Goal: Task Accomplishment & Management: Contribute content

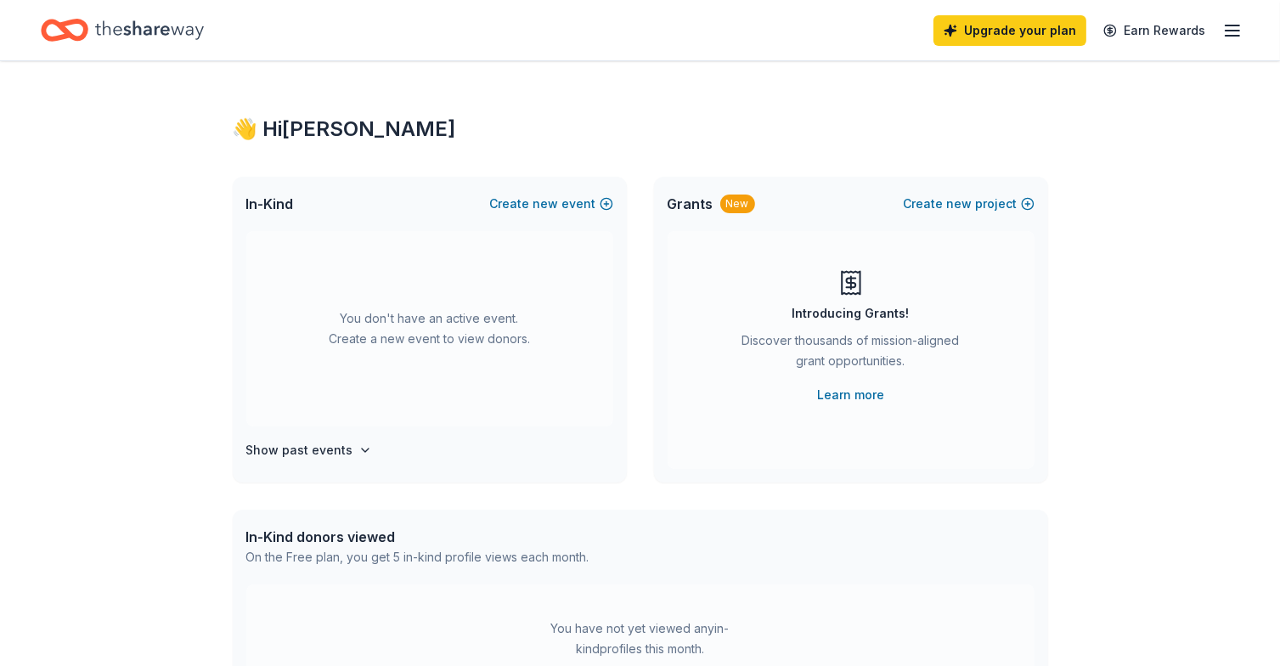
click at [1239, 25] on line "button" at bounding box center [1232, 25] width 14 height 0
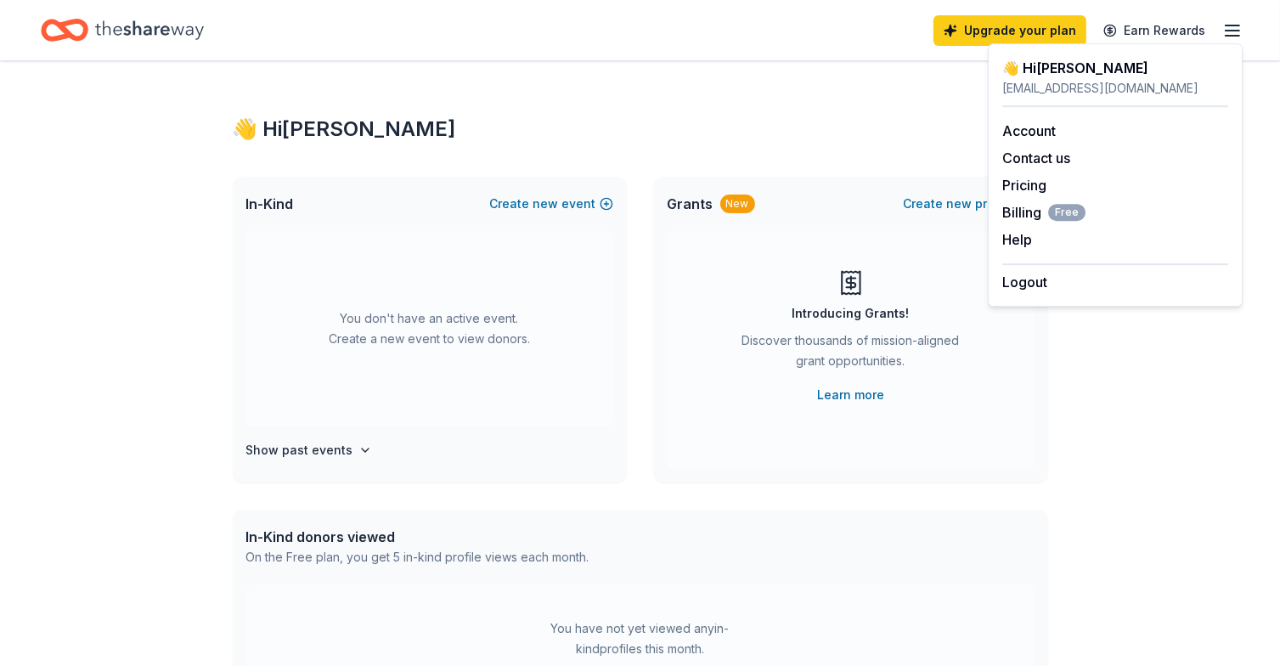
click at [761, 43] on div "Upgrade your plan Earn Rewards" at bounding box center [640, 30] width 1198 height 40
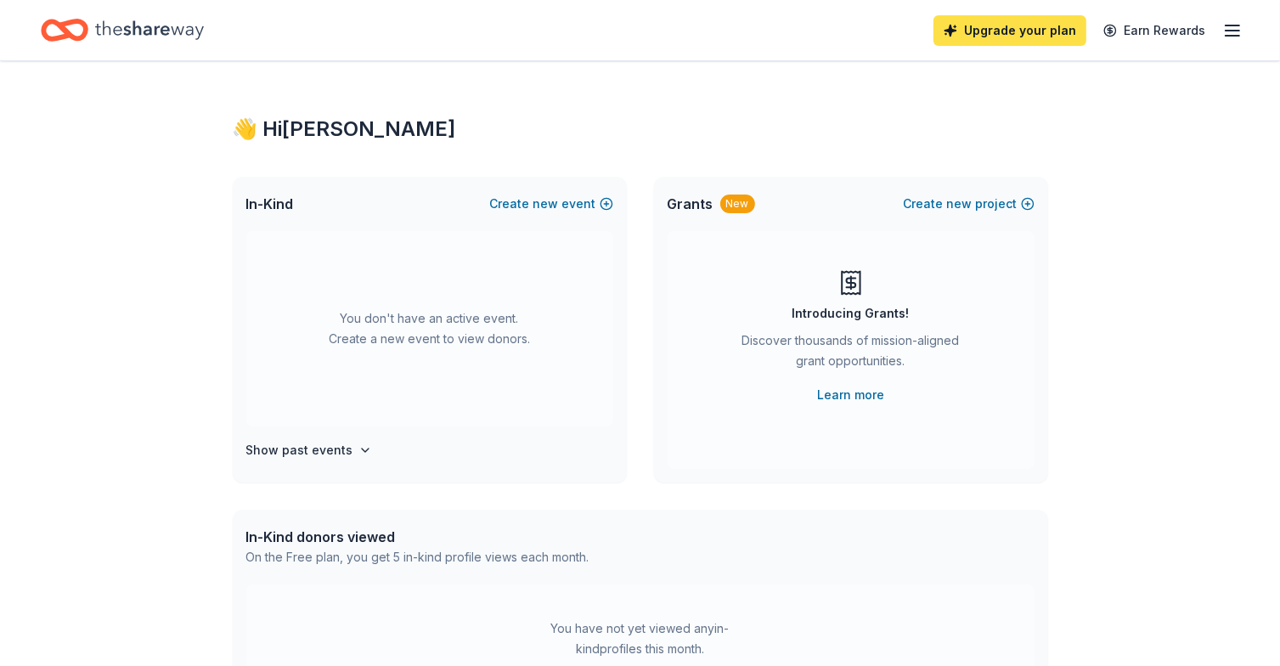
click at [1001, 23] on link "Upgrade your plan" at bounding box center [1009, 30] width 153 height 31
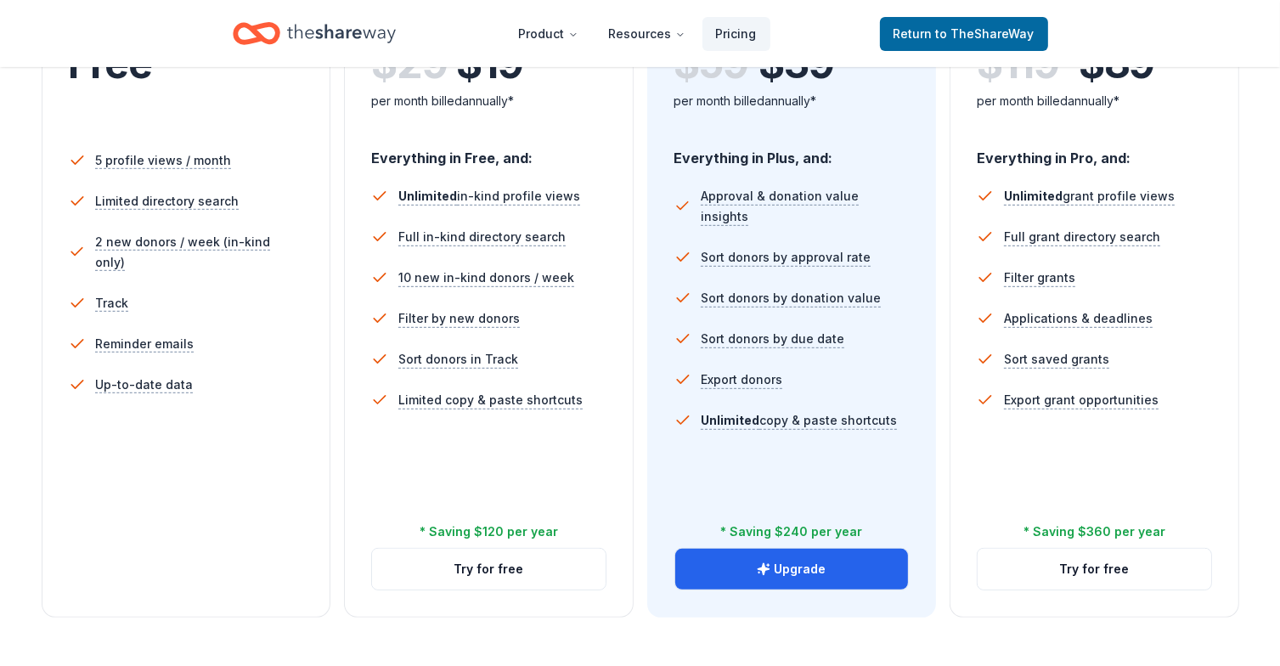
scroll to position [594, 0]
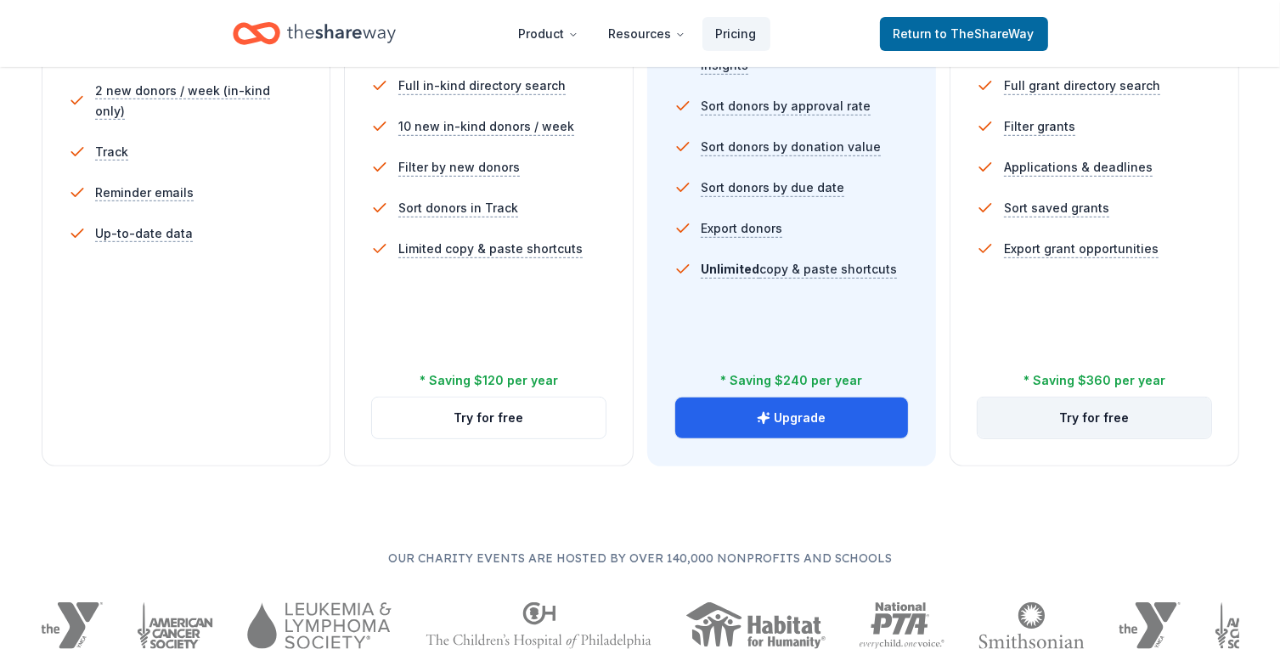
click at [1101, 414] on button "Try for free" at bounding box center [1094, 417] width 234 height 41
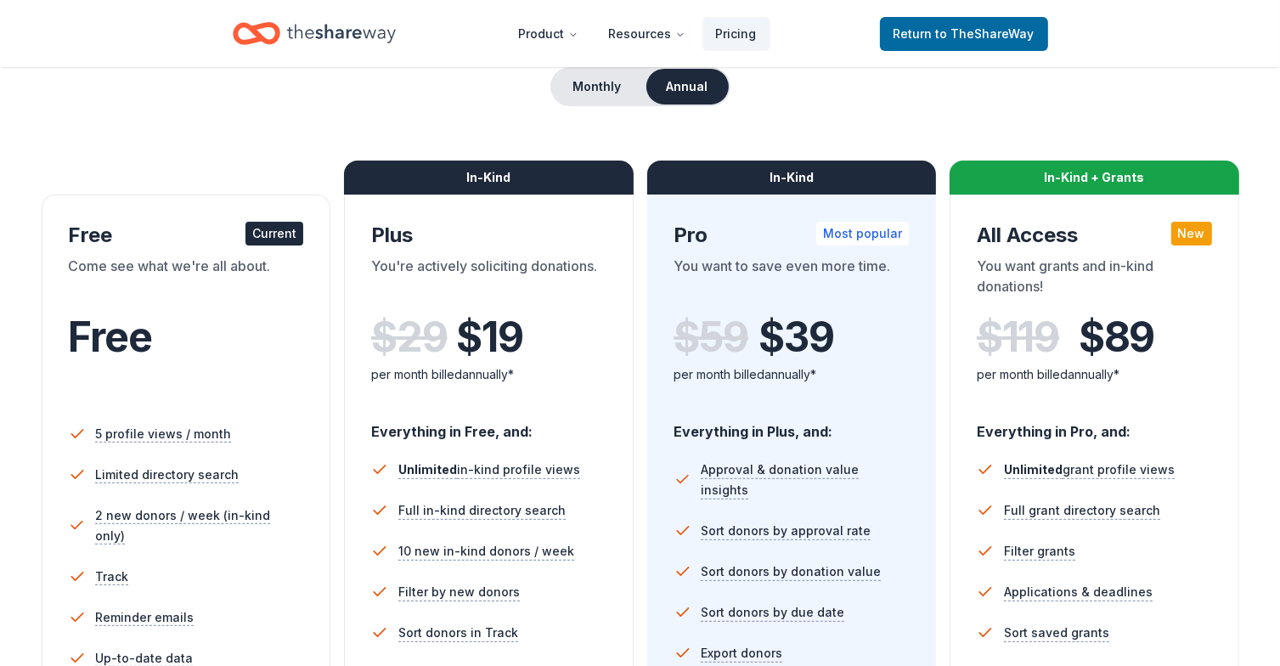
scroll to position [85, 0]
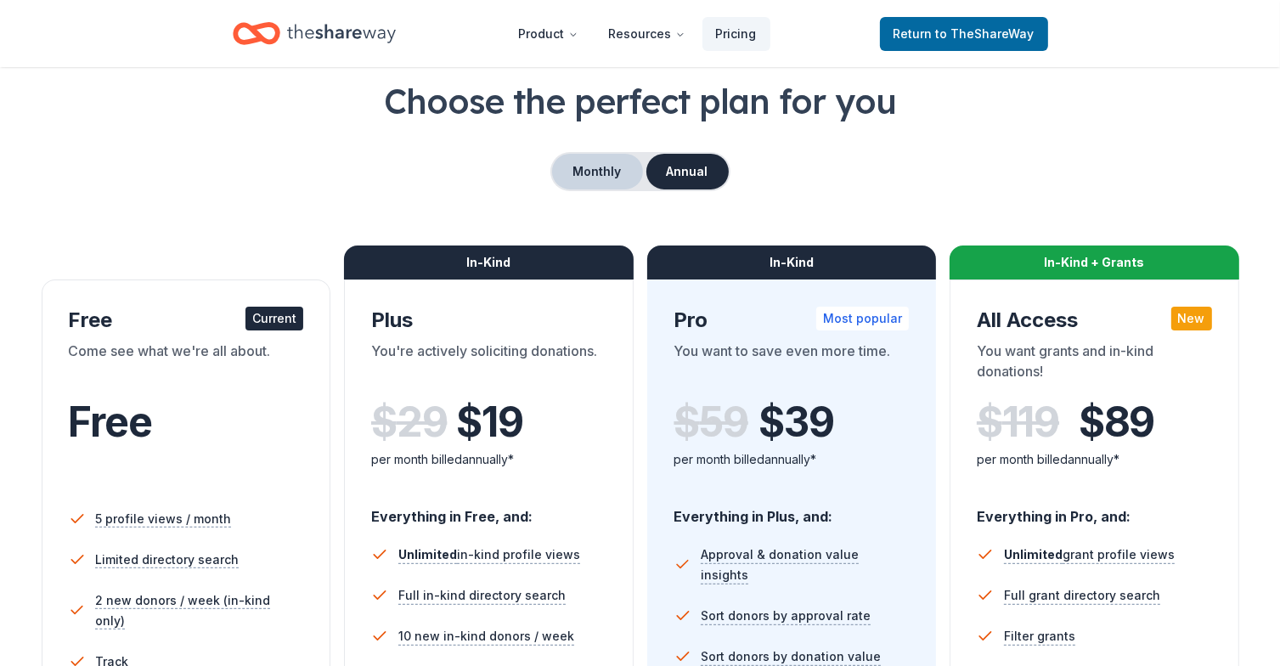
click at [599, 160] on button "Monthly" at bounding box center [597, 172] width 91 height 36
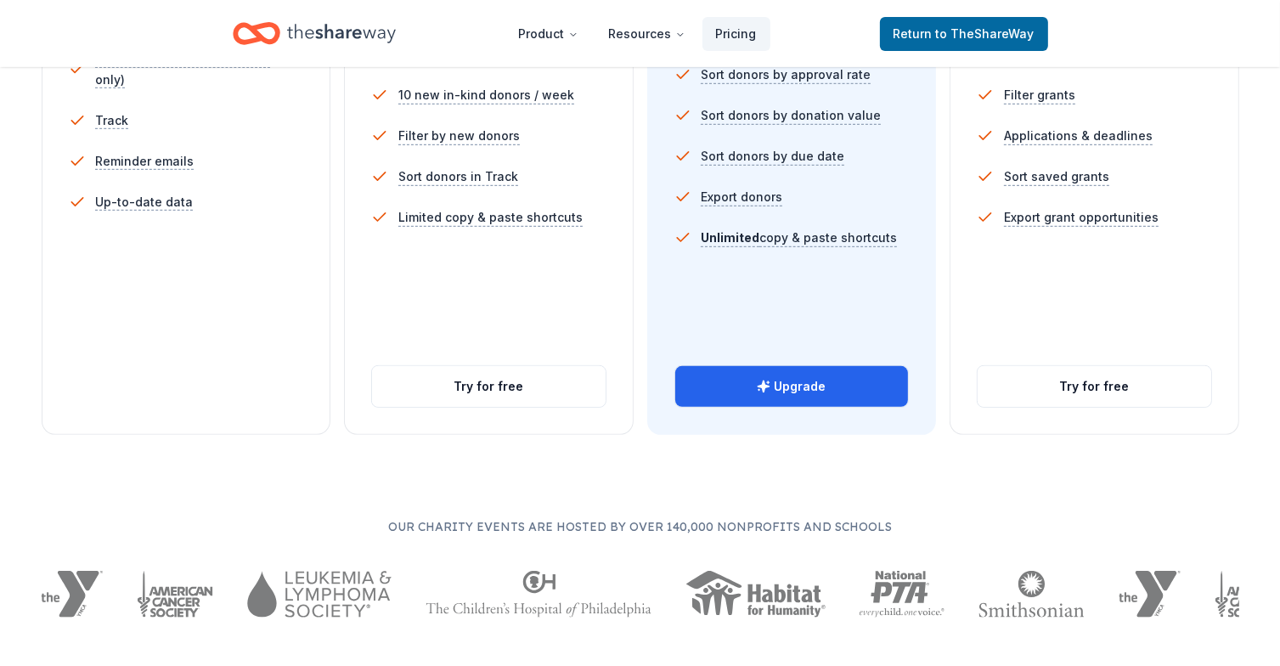
scroll to position [679, 0]
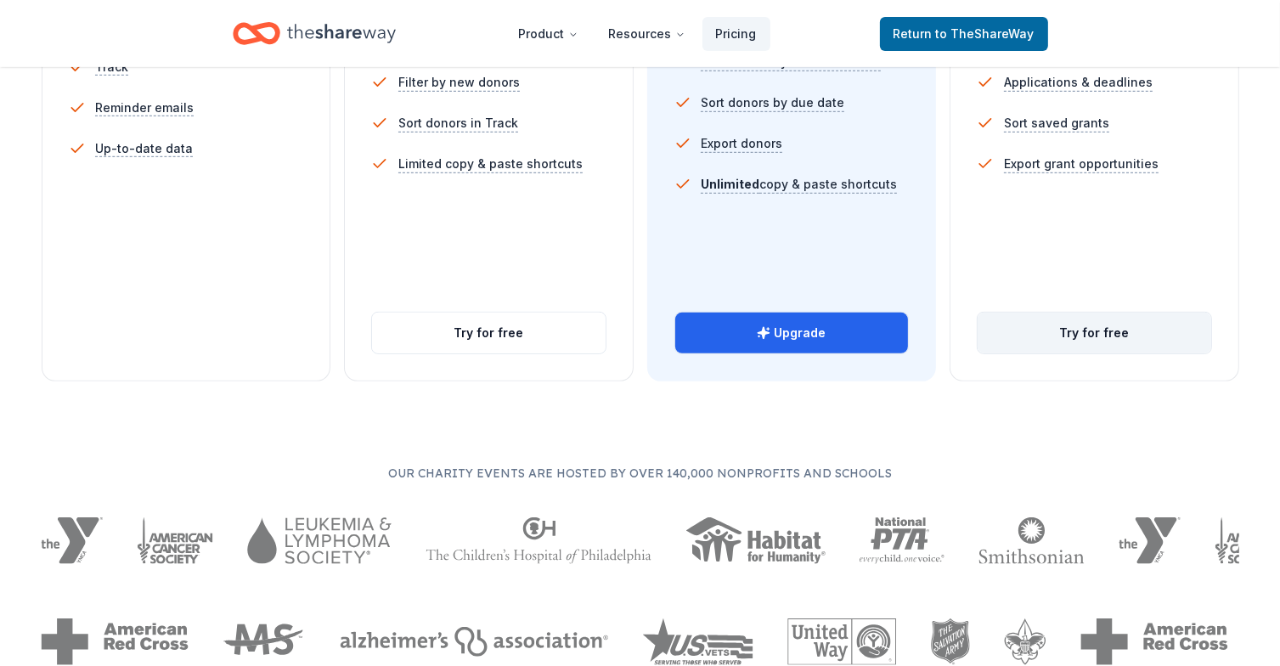
click at [1115, 327] on button "Try for free" at bounding box center [1094, 332] width 234 height 41
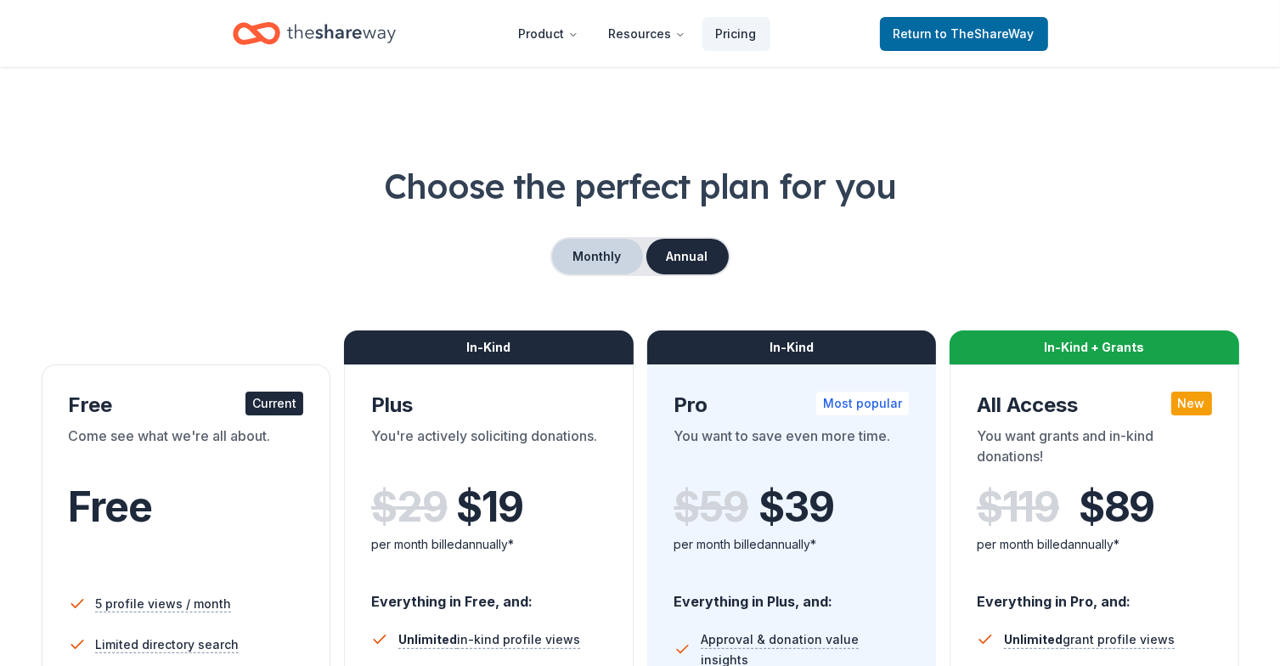
click at [594, 240] on button "Monthly" at bounding box center [597, 257] width 91 height 36
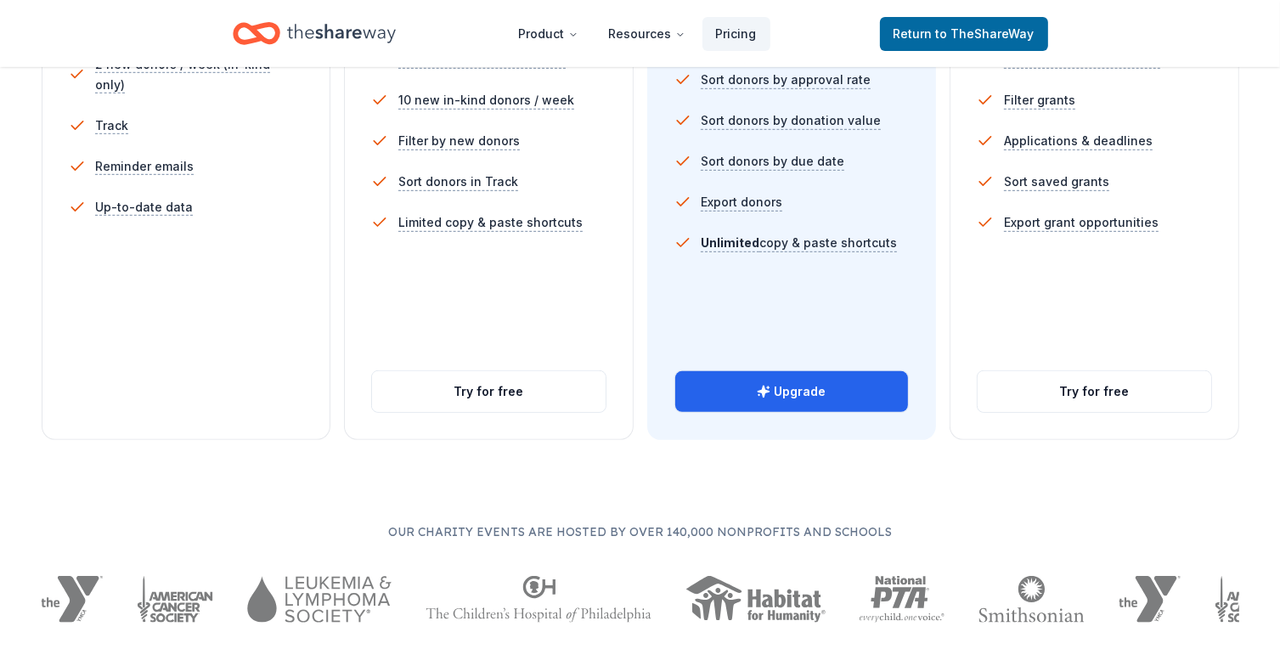
scroll to position [679, 0]
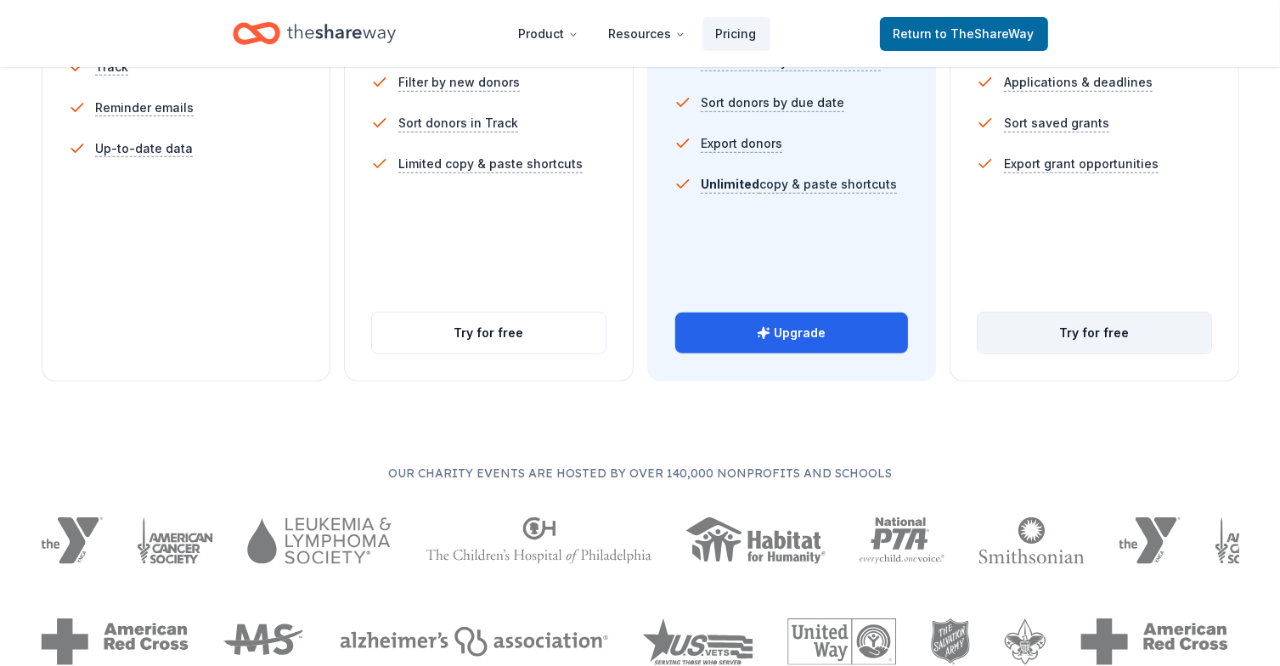
click at [1107, 329] on button "Try for free" at bounding box center [1094, 332] width 234 height 41
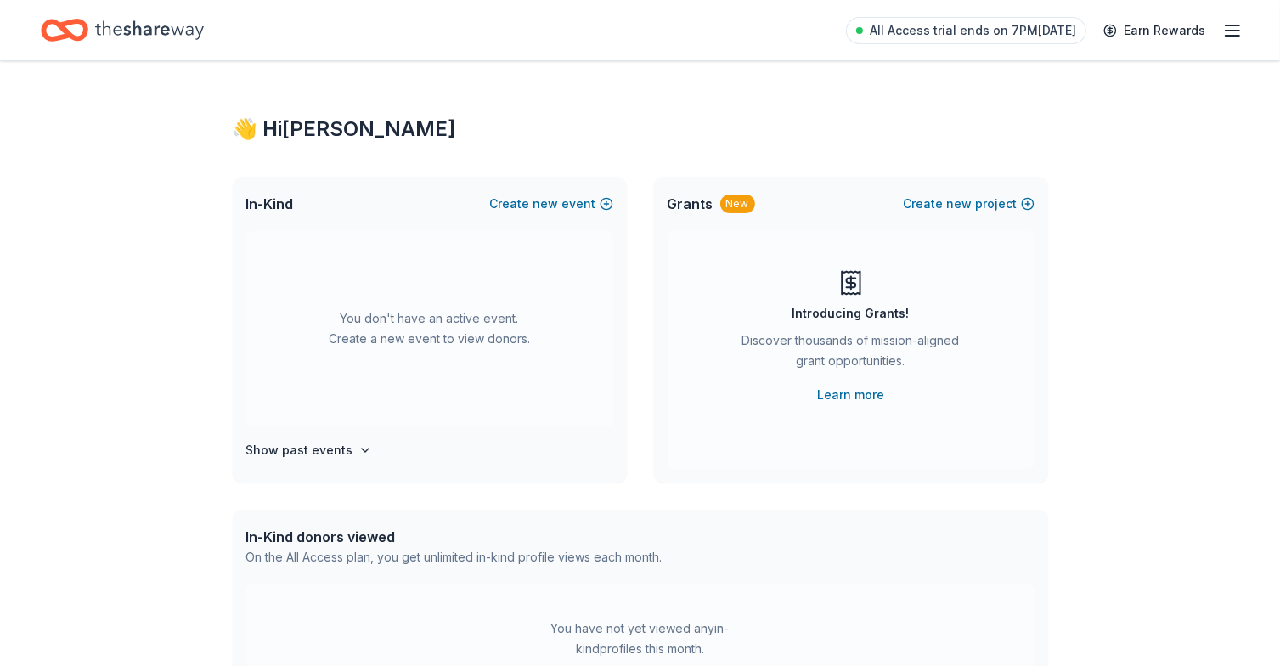
click at [1237, 25] on line "button" at bounding box center [1232, 25] width 14 height 0
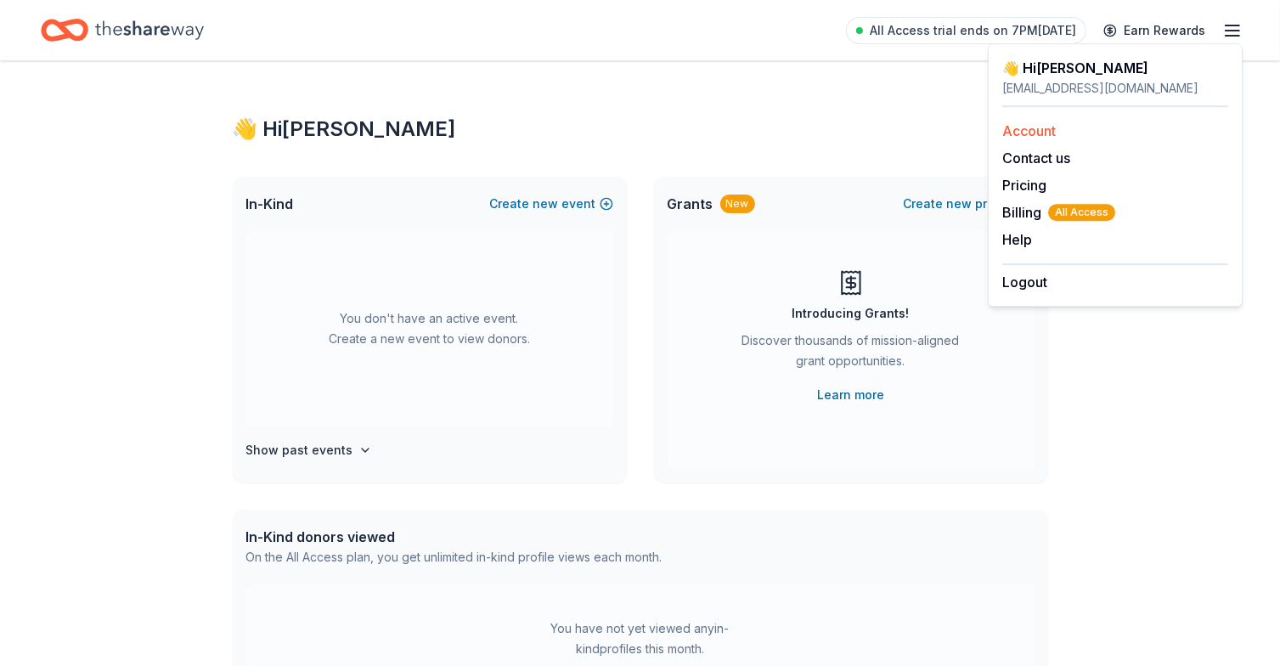
click at [1055, 126] on link "Account" at bounding box center [1028, 130] width 53 height 17
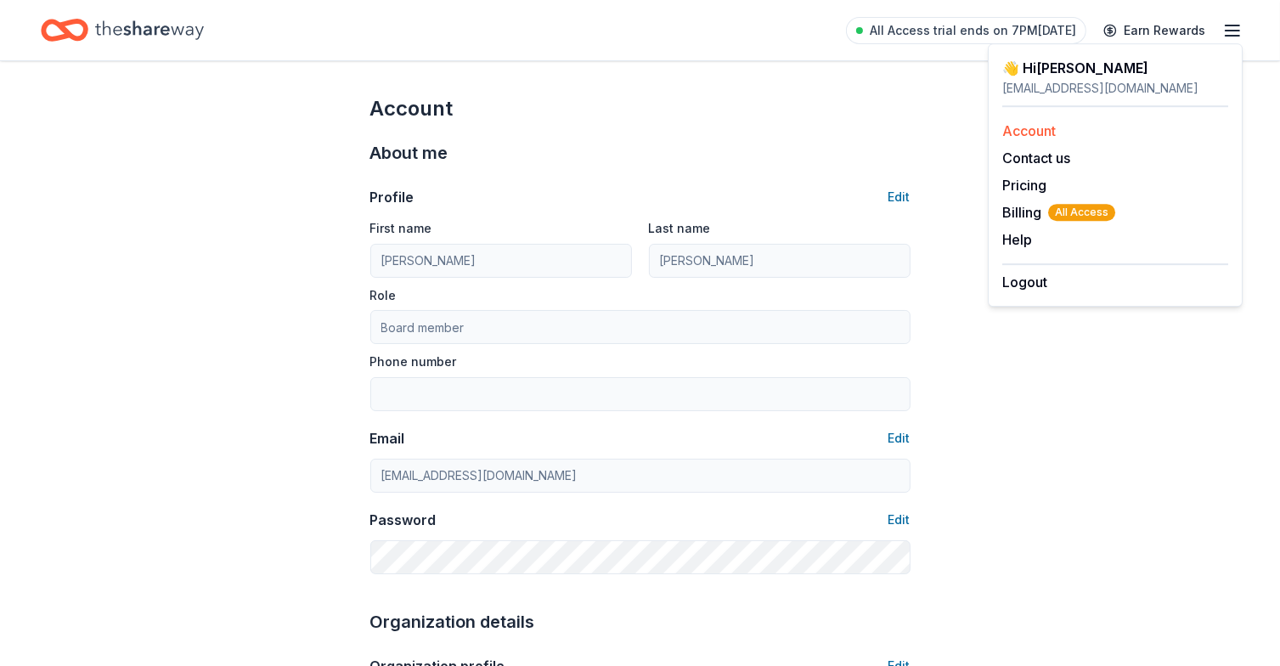
click at [1030, 130] on link "Account" at bounding box center [1028, 130] width 53 height 17
click at [1230, 25] on line "button" at bounding box center [1232, 25] width 14 height 0
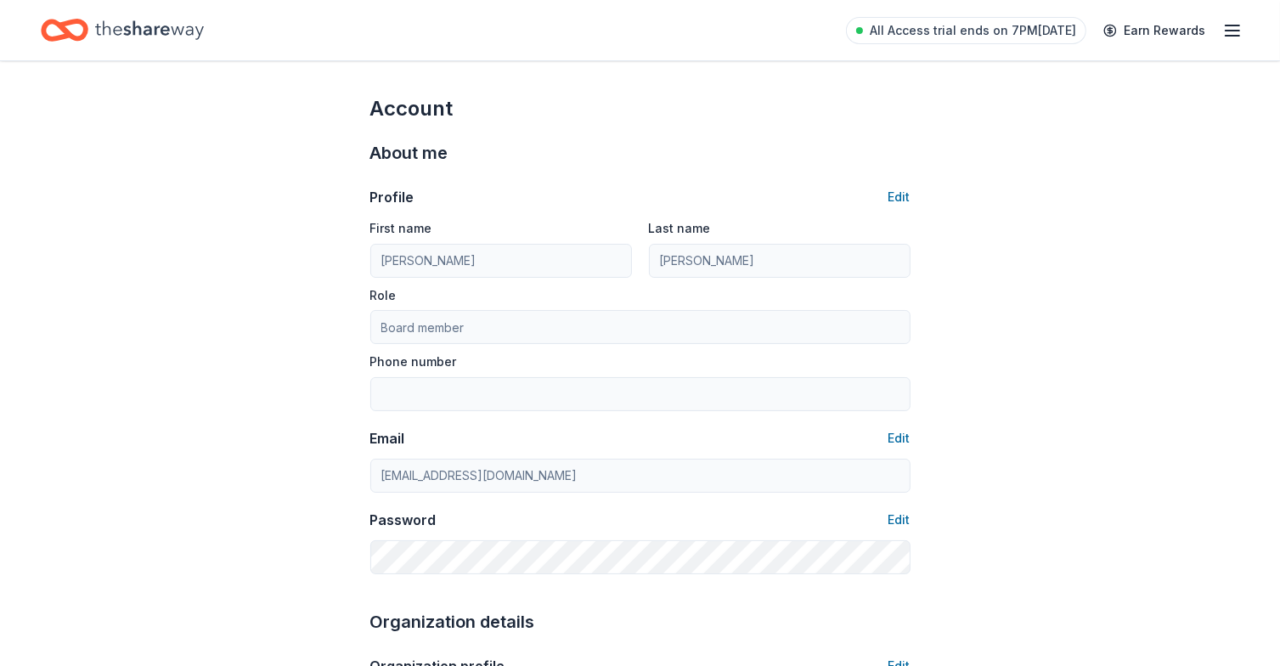
click at [1233, 25] on line "button" at bounding box center [1232, 25] width 14 height 0
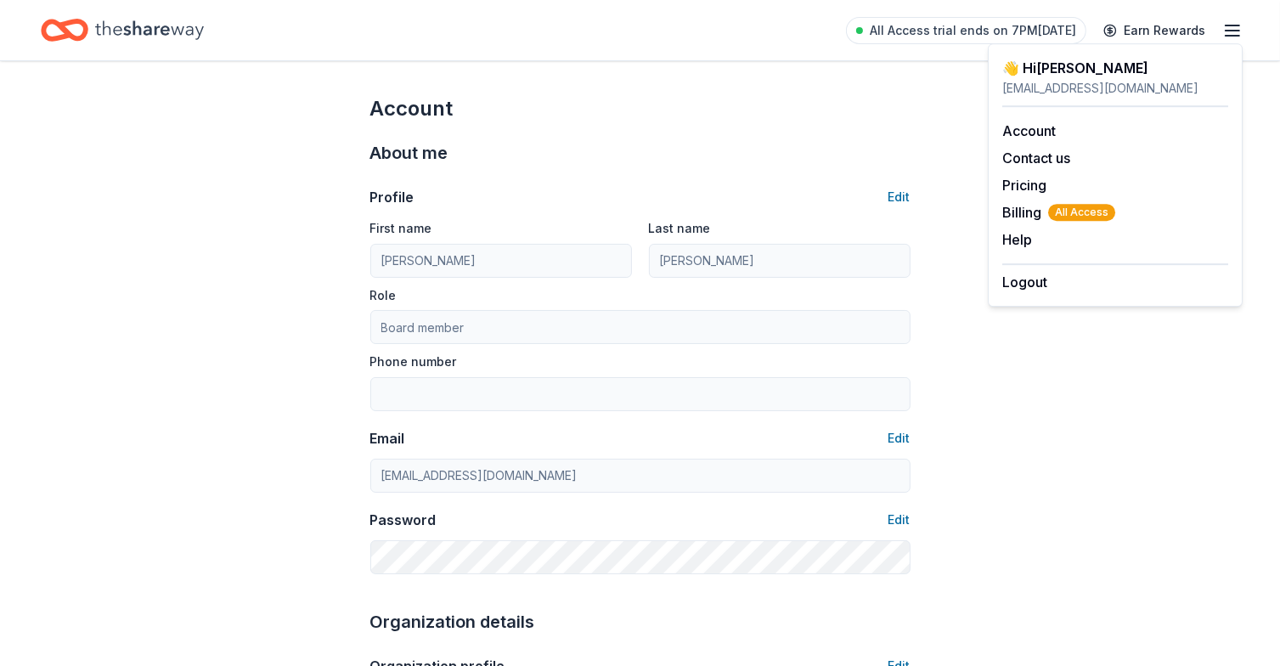
click at [1232, 26] on icon "button" at bounding box center [1232, 30] width 20 height 20
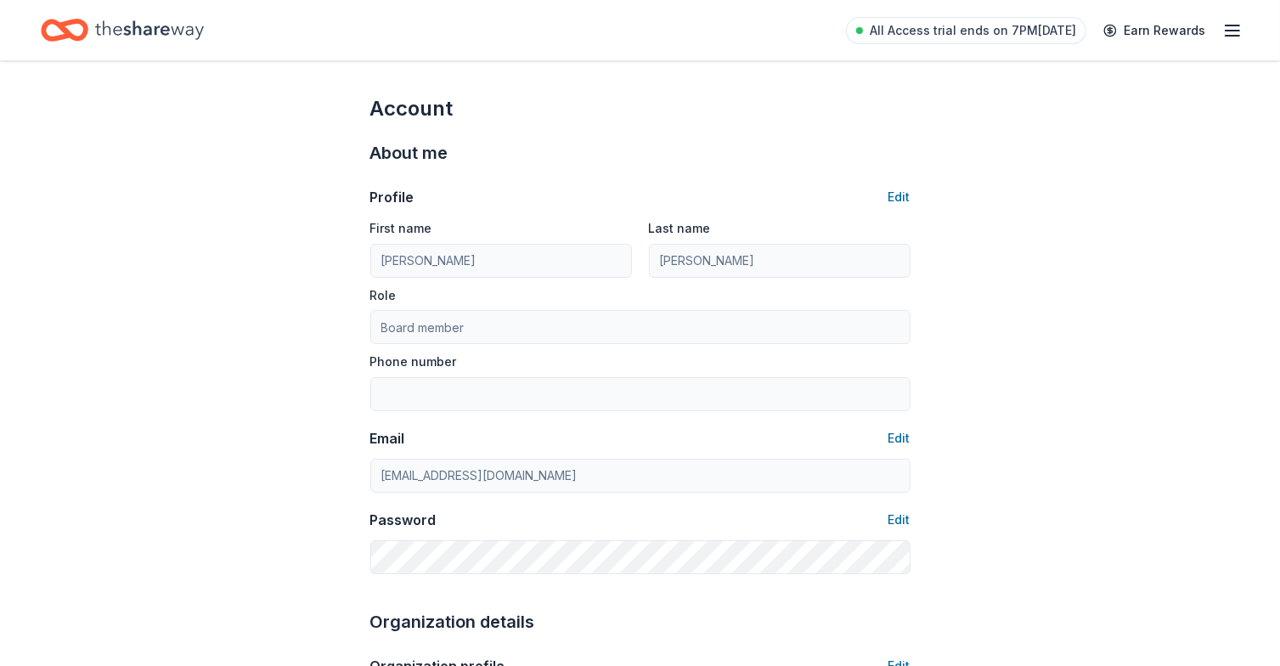
click at [1232, 26] on icon "button" at bounding box center [1232, 30] width 20 height 20
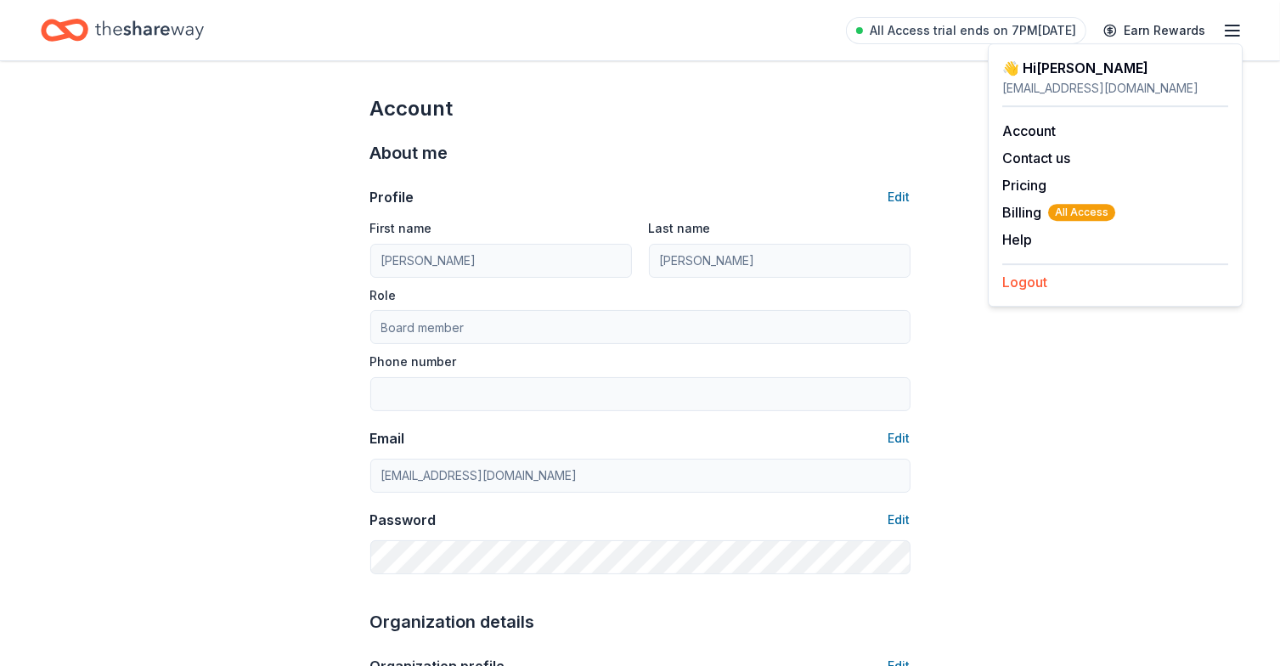
click at [1030, 281] on button "Logout" at bounding box center [1024, 282] width 45 height 20
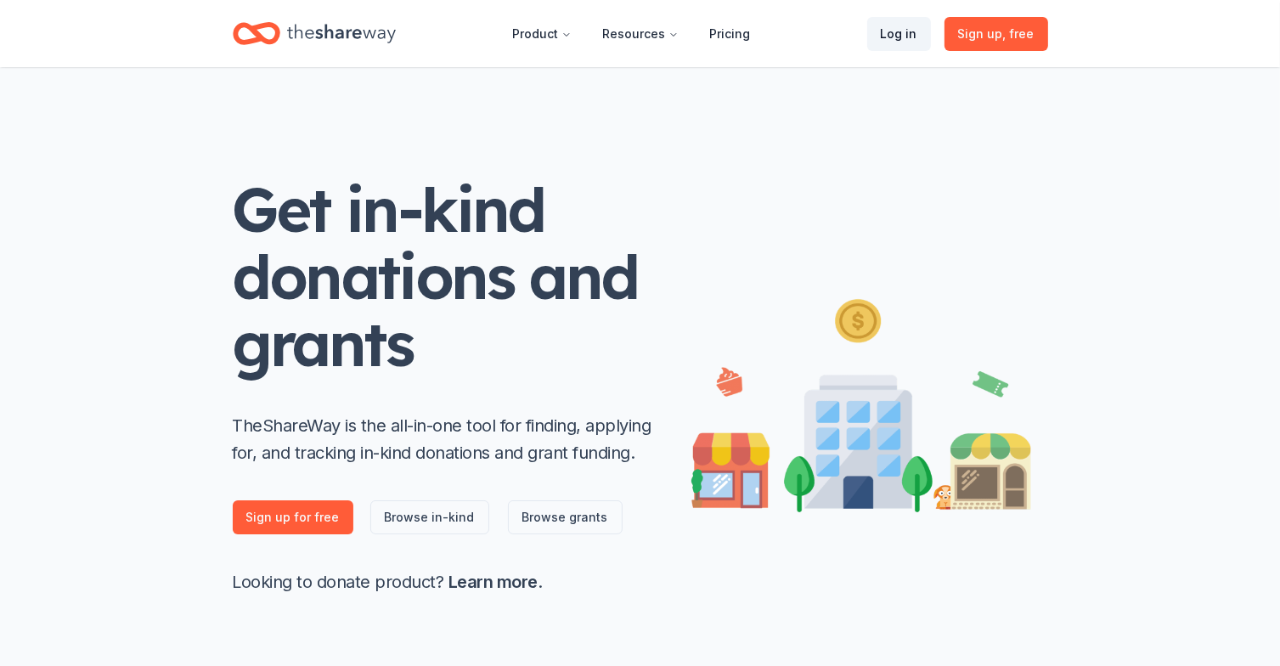
click at [900, 37] on link "Log in" at bounding box center [899, 34] width 64 height 34
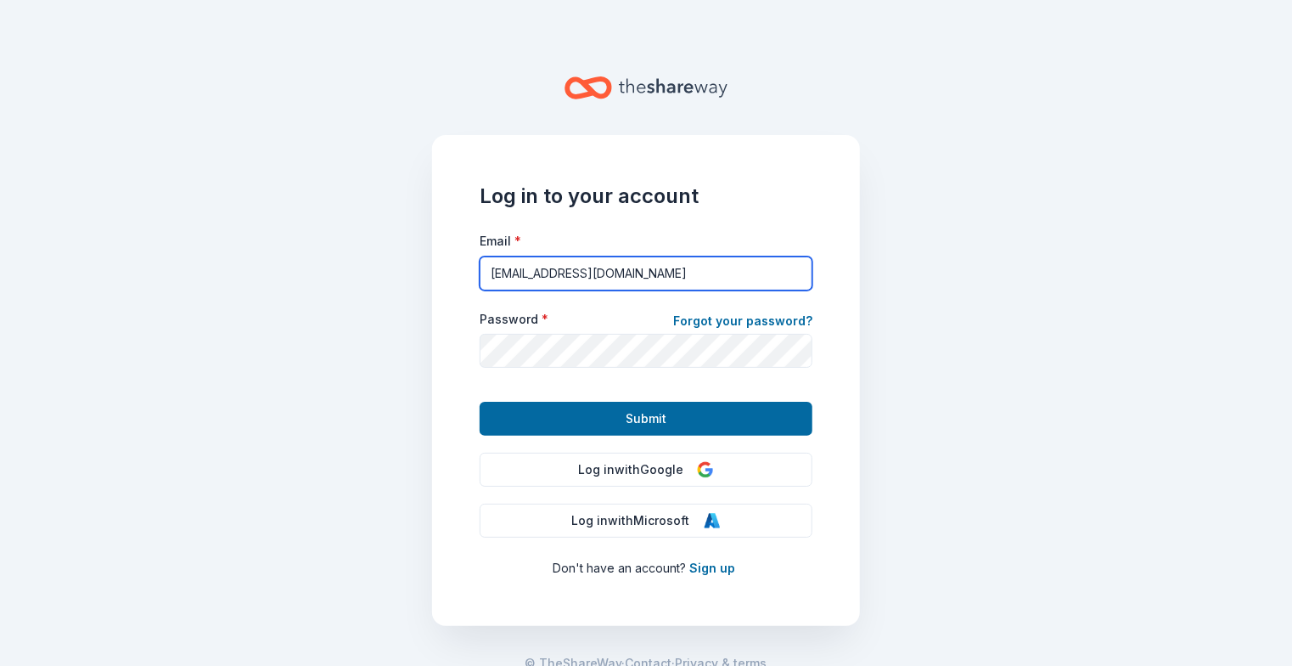
click at [624, 273] on input "events.ffnc@gmail.com" at bounding box center [646, 273] width 333 height 34
drag, startPoint x: 624, startPoint y: 272, endPoint x: 455, endPoint y: 282, distance: 169.3
click at [455, 282] on div "Log in to your account Email * events.ffnc@gmail.com Password * Forgot your pas…" at bounding box center [646, 380] width 428 height 491
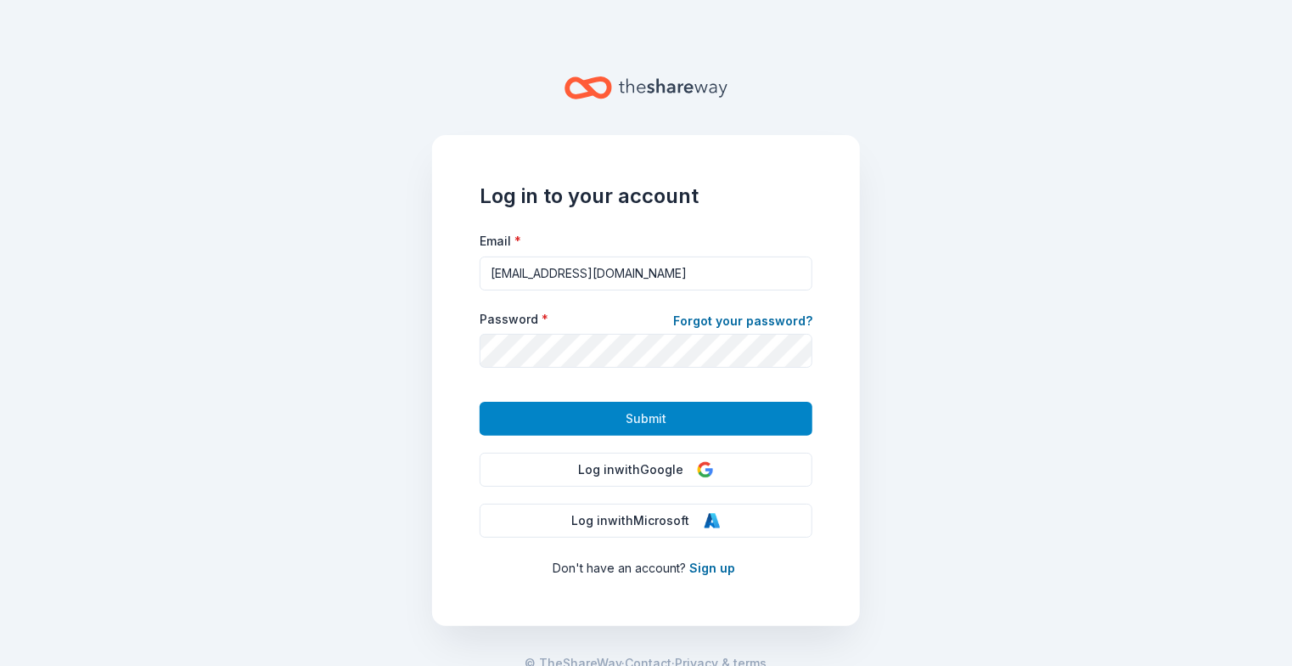
click at [635, 424] on span "Submit" at bounding box center [646, 418] width 41 height 20
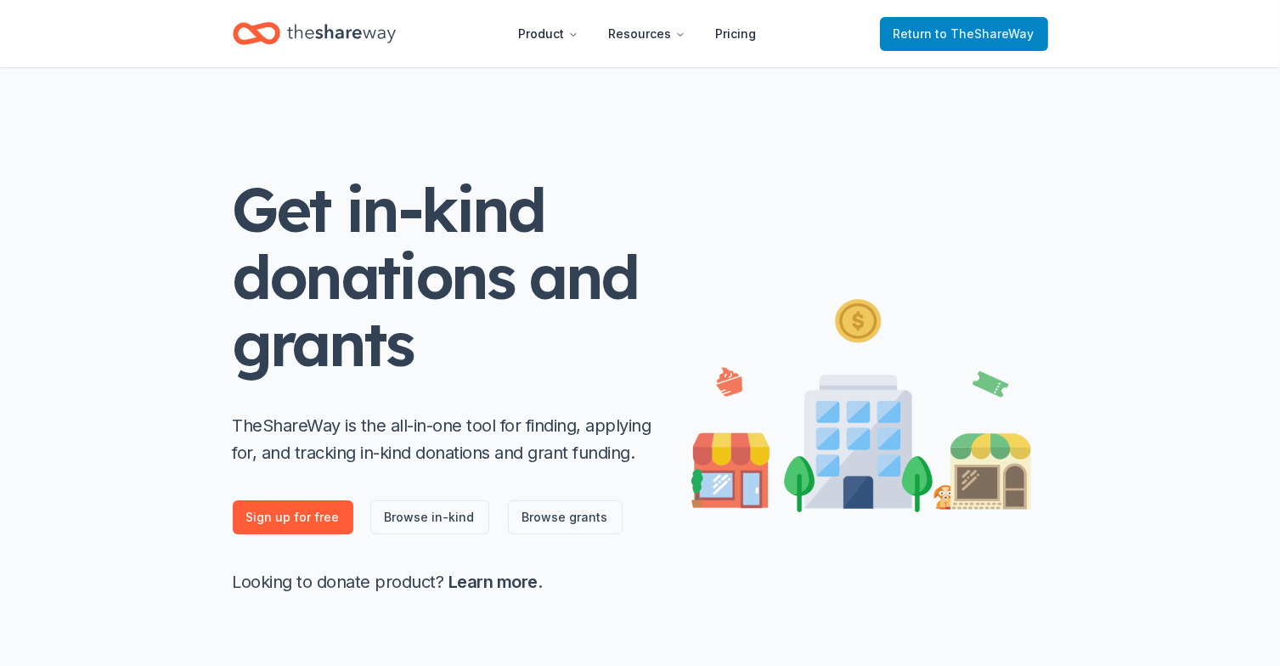
click at [985, 19] on link "Return to TheShareWay" at bounding box center [964, 34] width 168 height 34
click at [748, 35] on link "Pricing" at bounding box center [736, 34] width 68 height 34
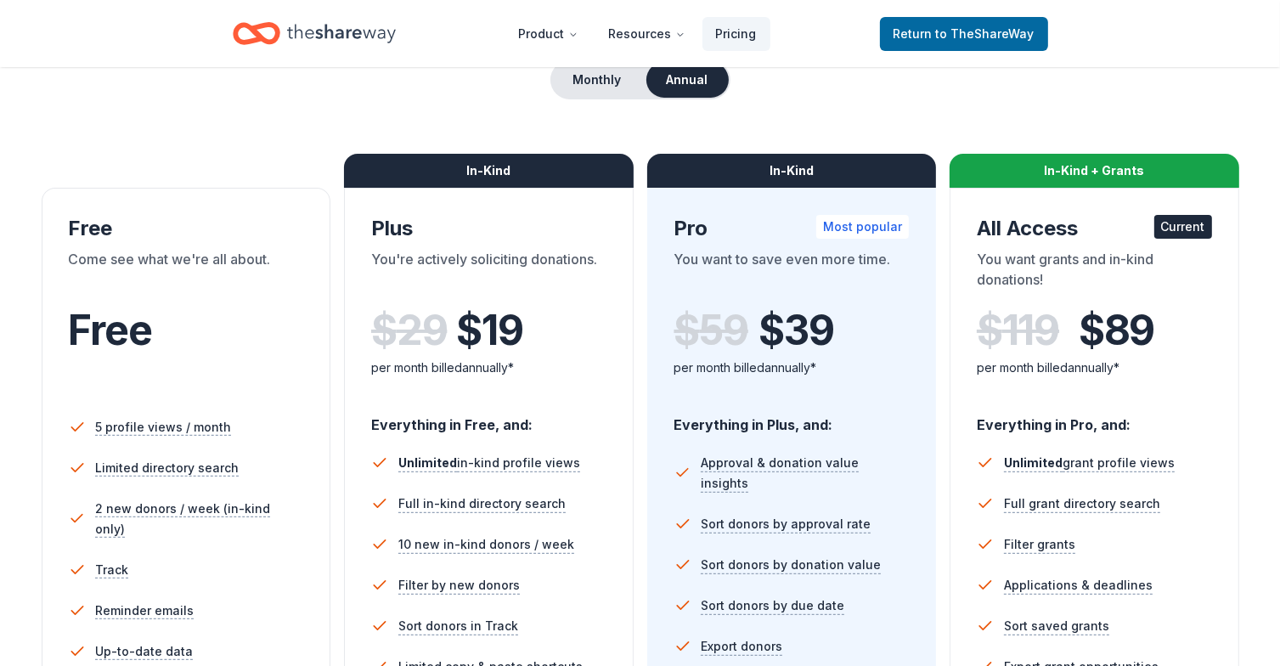
scroll to position [85, 0]
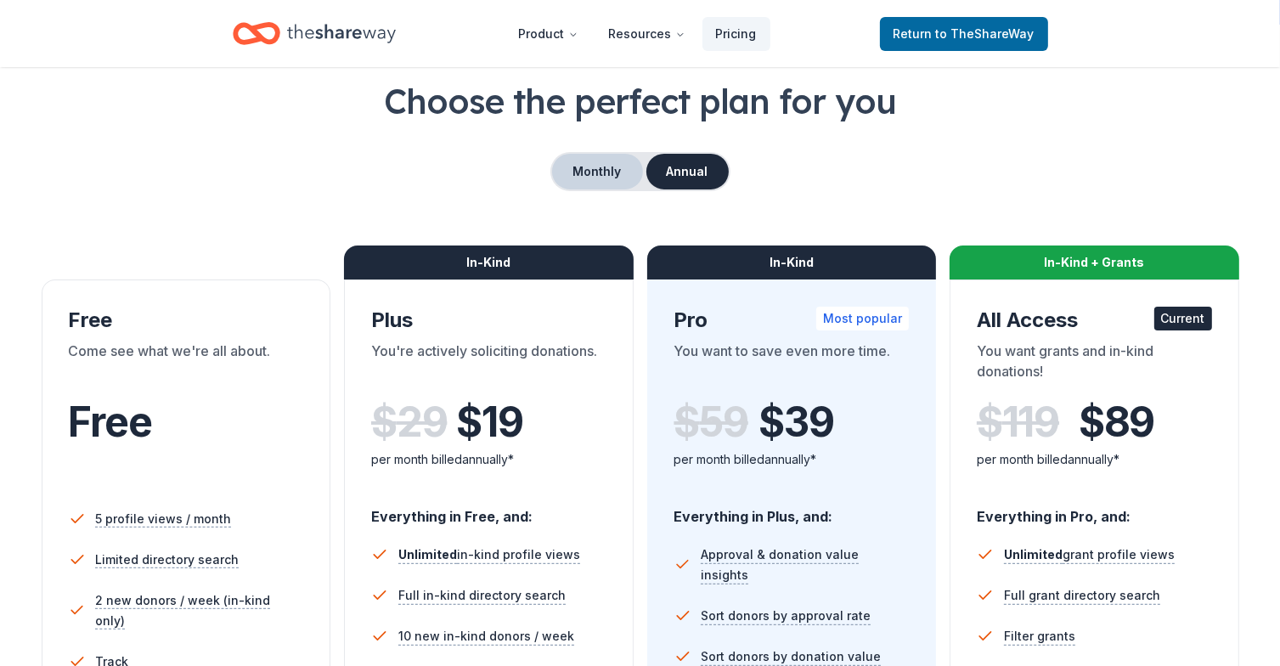
click at [596, 172] on button "Monthly" at bounding box center [597, 172] width 91 height 36
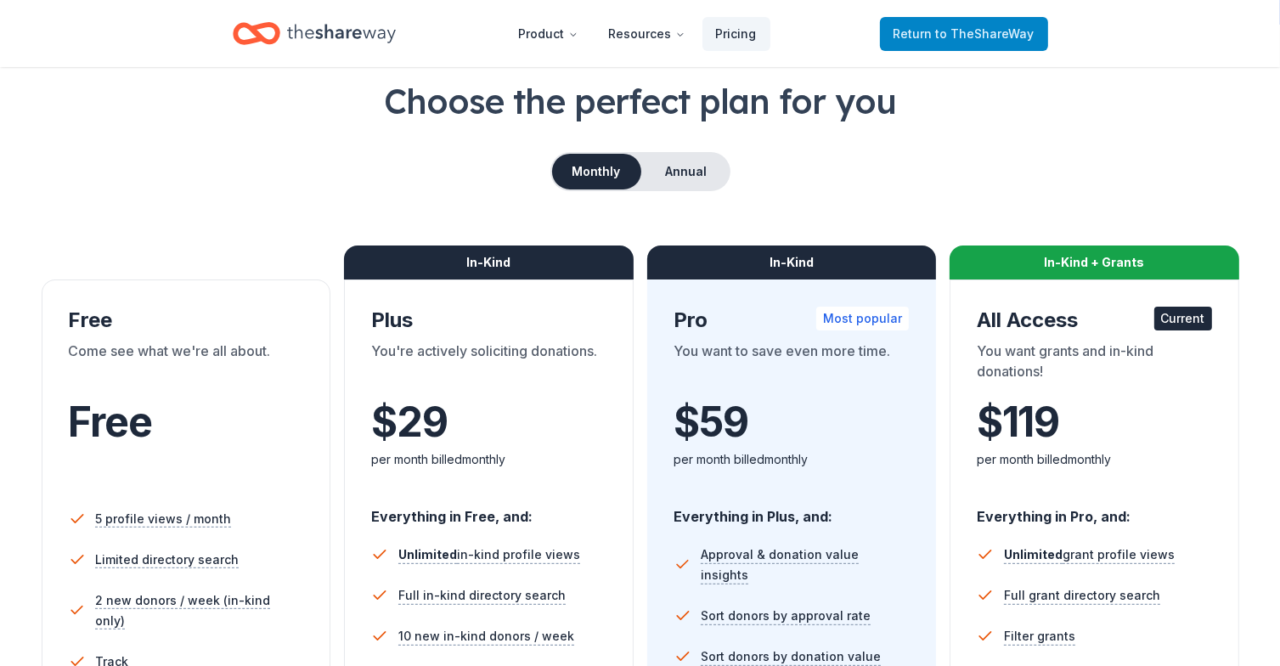
click at [985, 31] on span "to TheShareWay" at bounding box center [985, 33] width 99 height 14
click at [965, 32] on span "to TheShareWay" at bounding box center [985, 33] width 99 height 14
click at [982, 20] on link "Return to TheShareWay" at bounding box center [964, 34] width 168 height 34
click at [985, 17] on link "Return to TheShareWay" at bounding box center [964, 34] width 168 height 34
click at [981, 37] on span "to TheShareWay" at bounding box center [985, 33] width 99 height 14
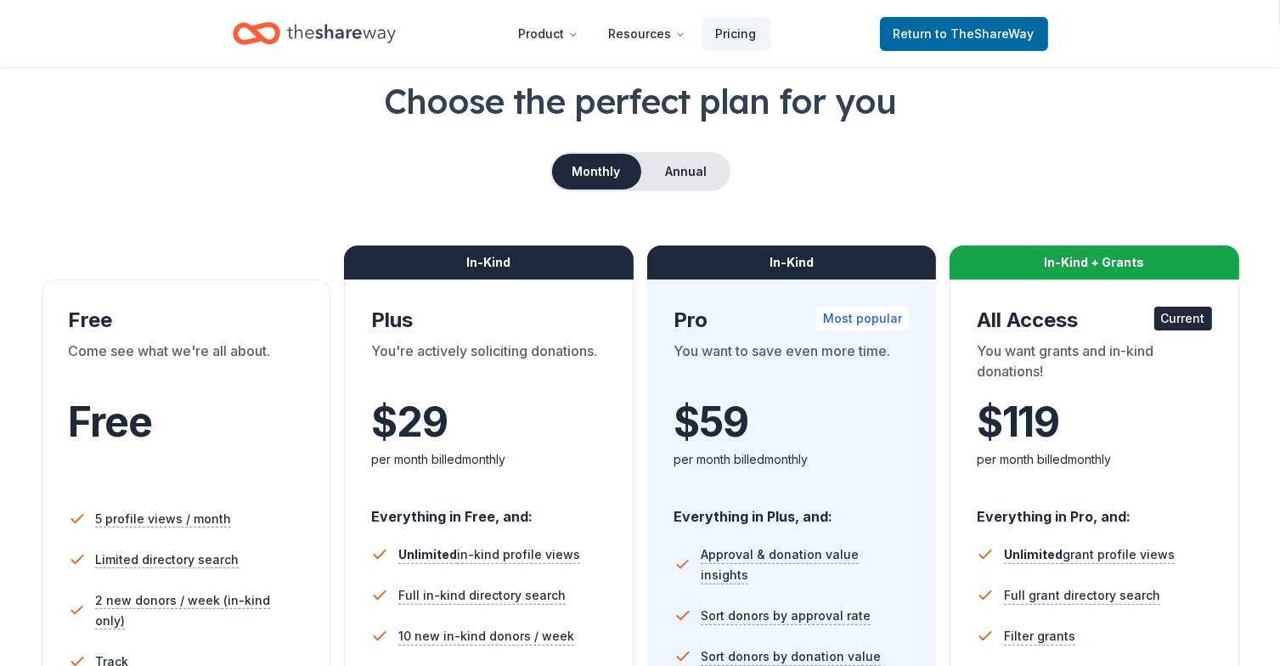
click at [323, 33] on icon "Home" at bounding box center [341, 33] width 109 height 35
click at [437, 15] on nav "Product Resources Pricing Return to TheShareWay" at bounding box center [640, 34] width 815 height 40
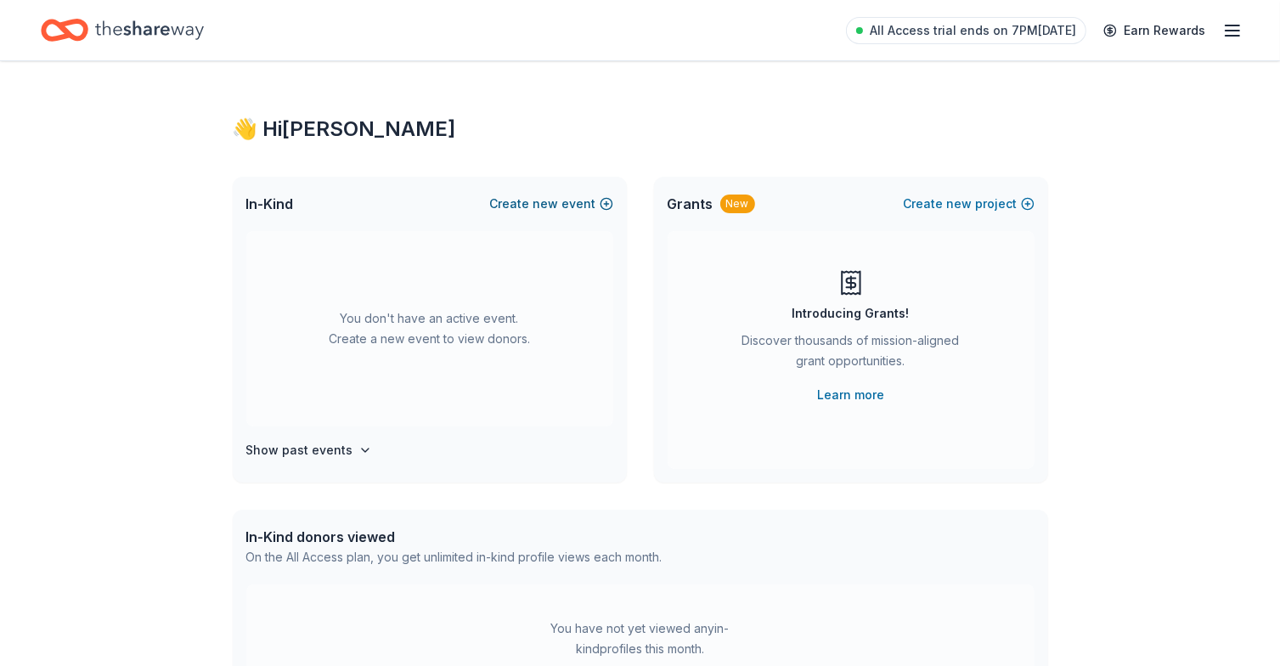
click at [557, 200] on span "new" at bounding box center [545, 204] width 25 height 20
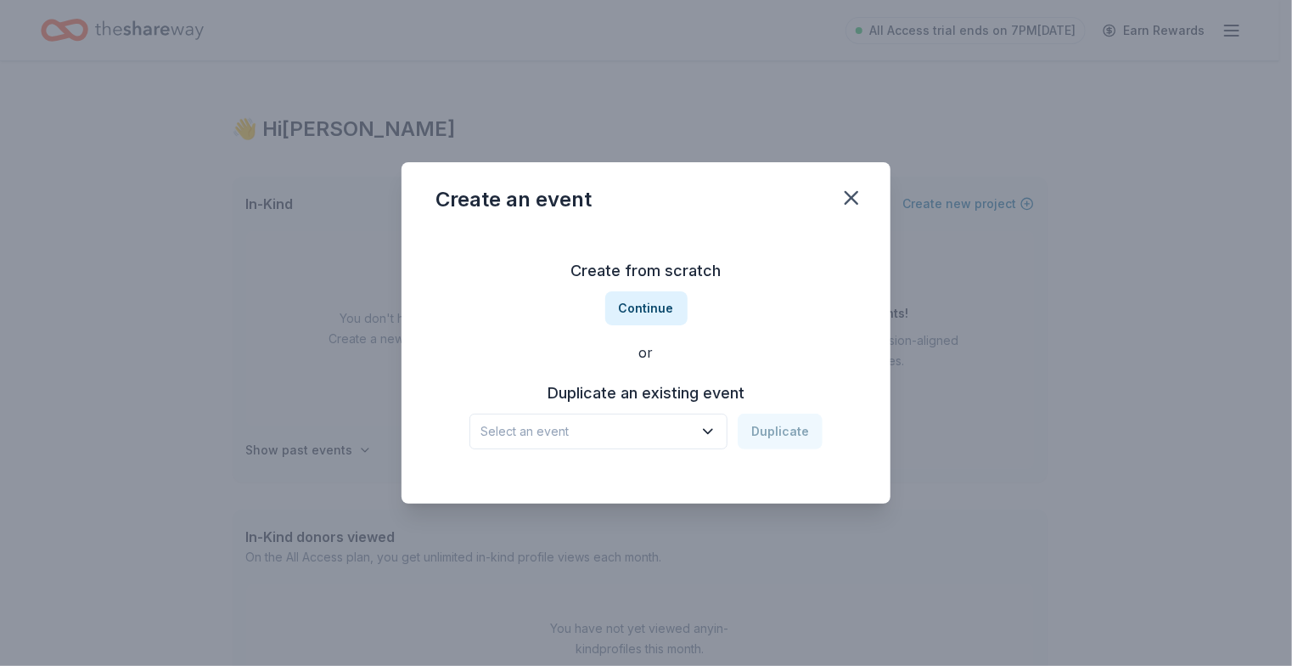
click at [712, 433] on icon "button" at bounding box center [708, 432] width 8 height 4
click at [653, 471] on div "Pianos for Paws Jan 25, 2025 · NC" at bounding box center [601, 488] width 253 height 54
click at [807, 434] on button "Duplicate" at bounding box center [780, 432] width 85 height 36
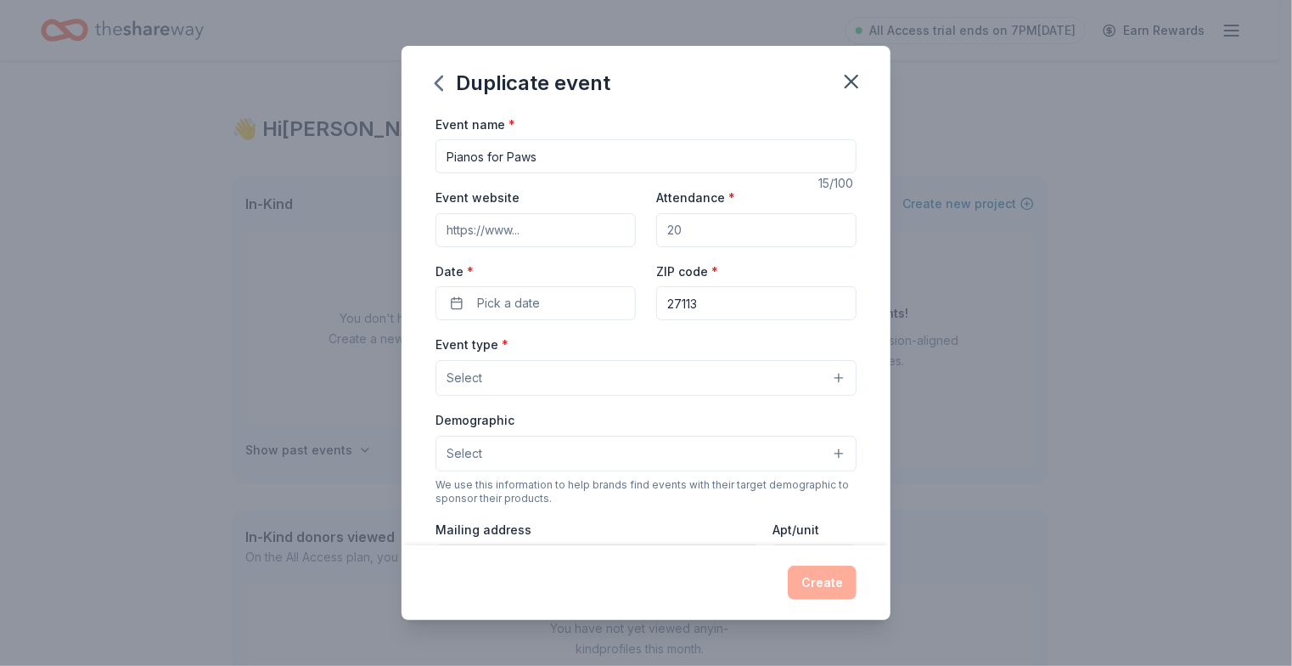
click at [562, 234] on input "Event website" at bounding box center [536, 230] width 200 height 34
click at [540, 228] on input "Event website" at bounding box center [536, 230] width 200 height 34
click at [495, 231] on input "Event website" at bounding box center [536, 230] width 200 height 34
click at [544, 236] on input "Event website" at bounding box center [536, 230] width 200 height 34
click at [708, 230] on input "Attendance *" at bounding box center [756, 230] width 200 height 34
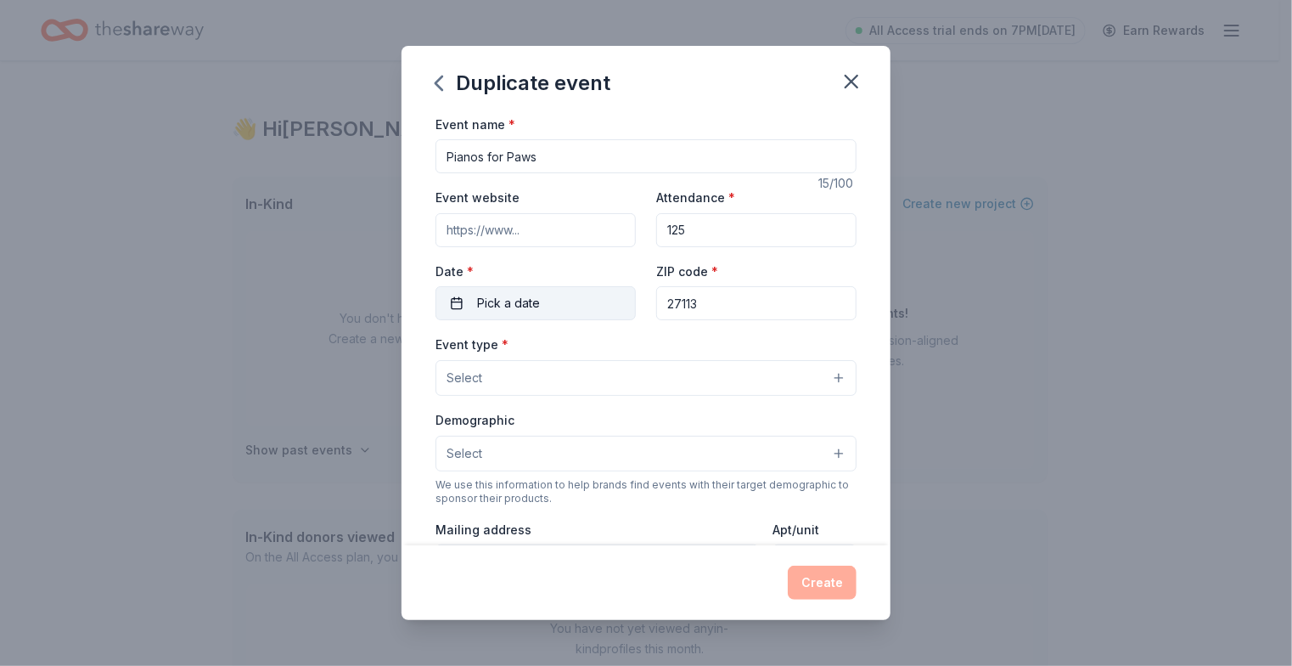
type input "125"
click at [486, 310] on span "Pick a date" at bounding box center [508, 303] width 63 height 20
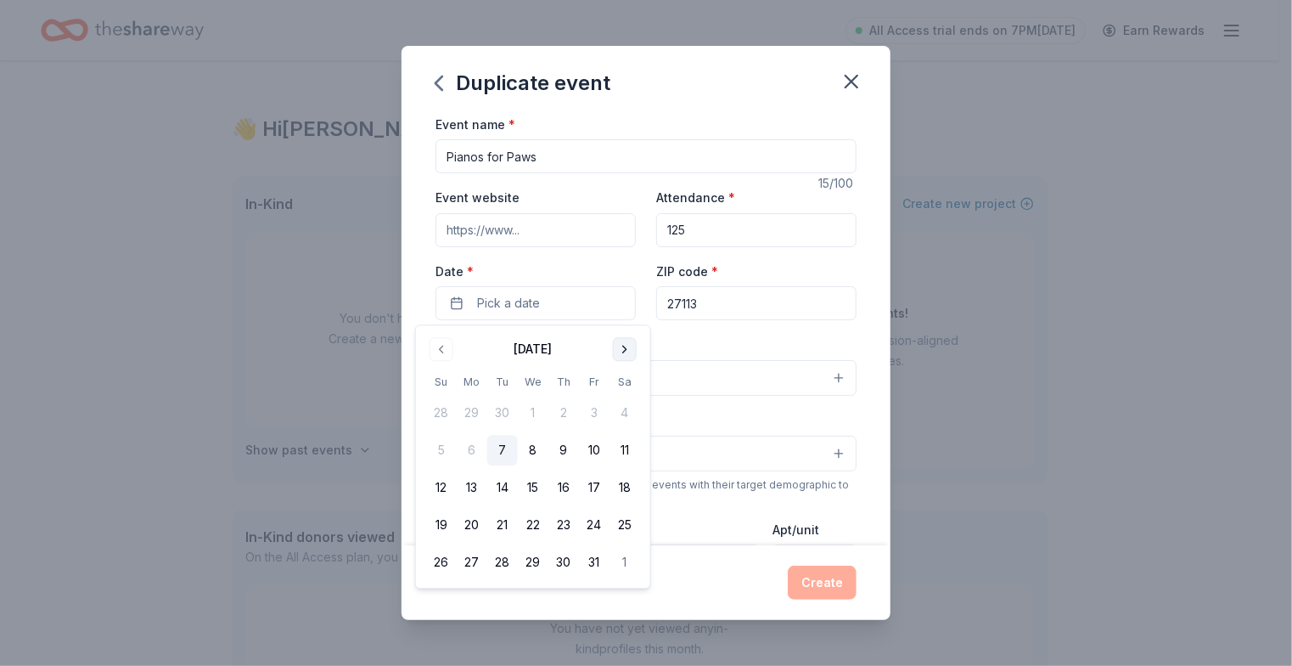
click at [627, 356] on button "Go to next month" at bounding box center [625, 349] width 24 height 24
click at [630, 492] on button "21" at bounding box center [625, 488] width 31 height 31
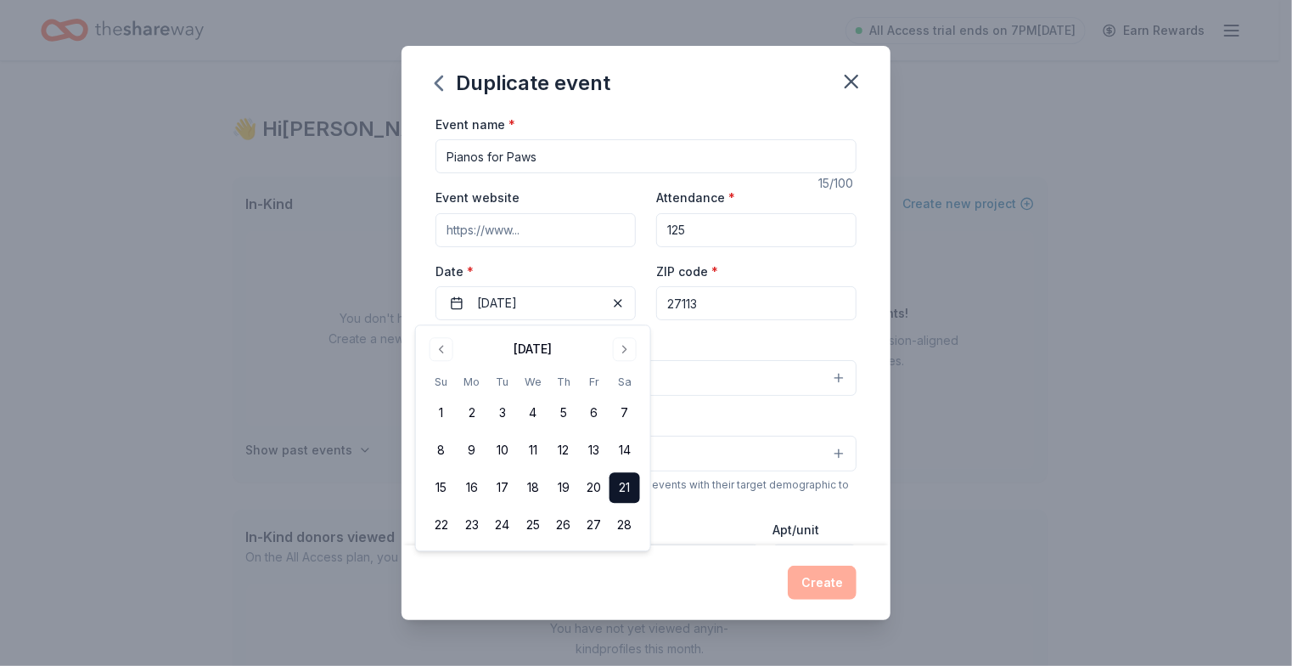
click at [735, 340] on div "Event type * Select" at bounding box center [646, 365] width 421 height 62
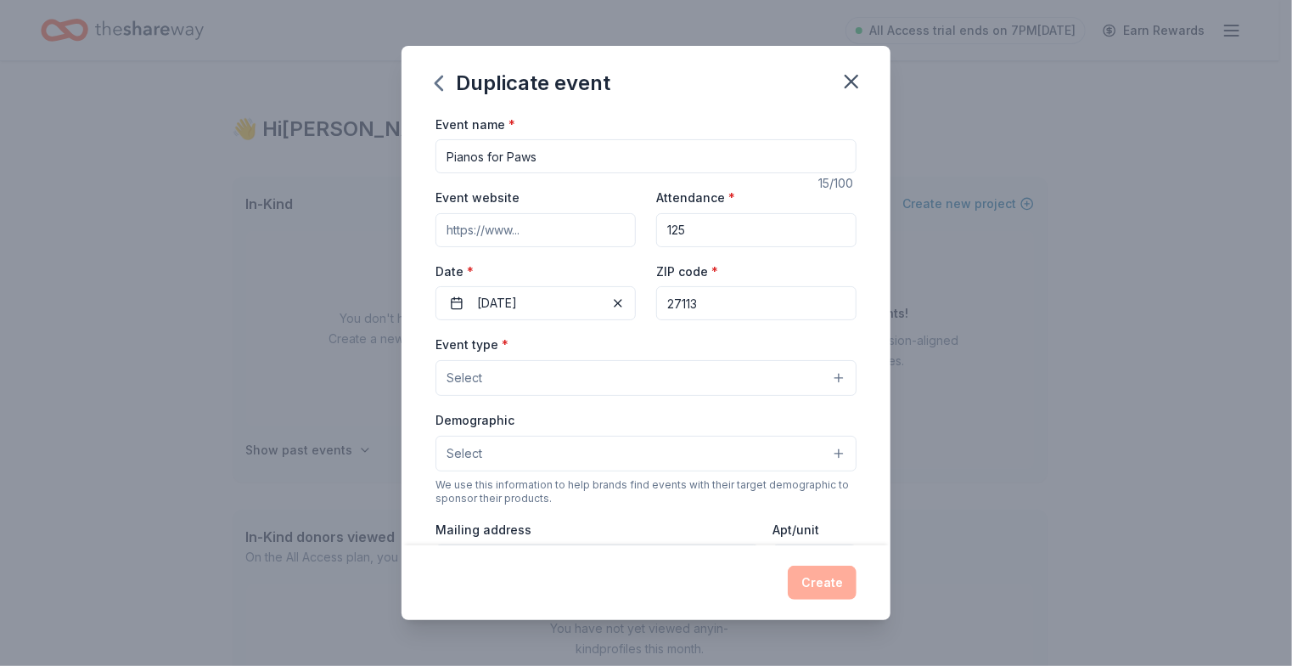
scroll to position [85, 0]
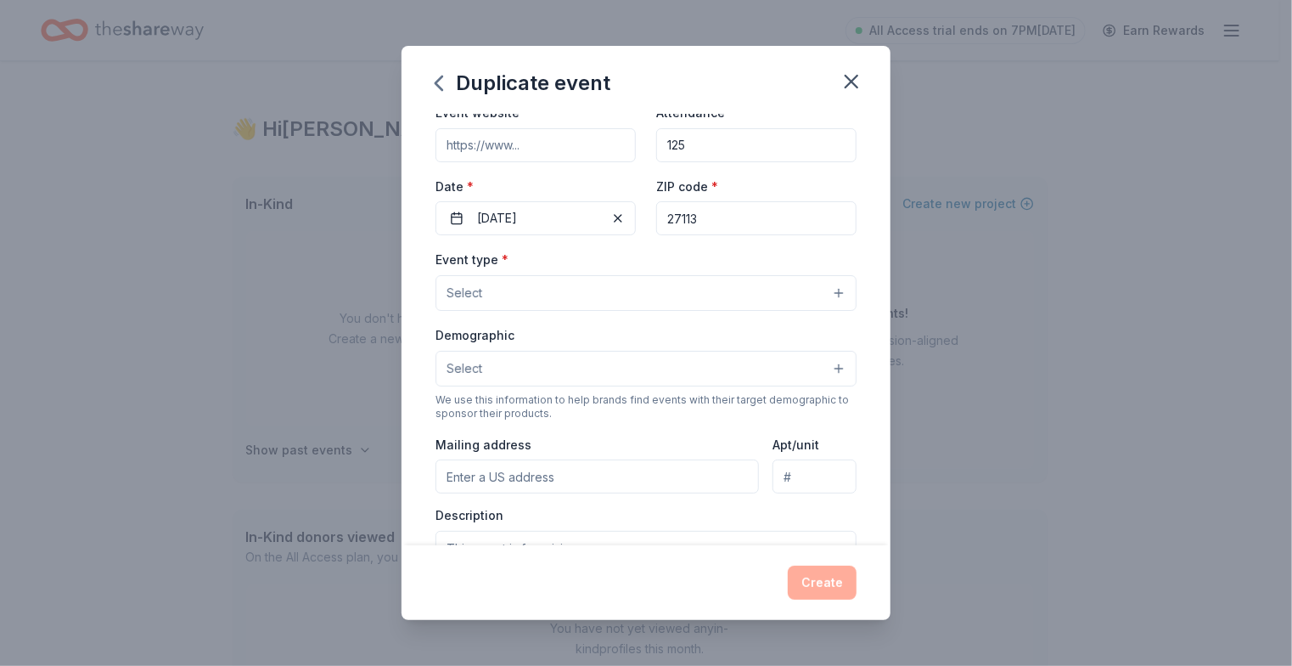
click at [824, 291] on button "Select" at bounding box center [646, 293] width 421 height 36
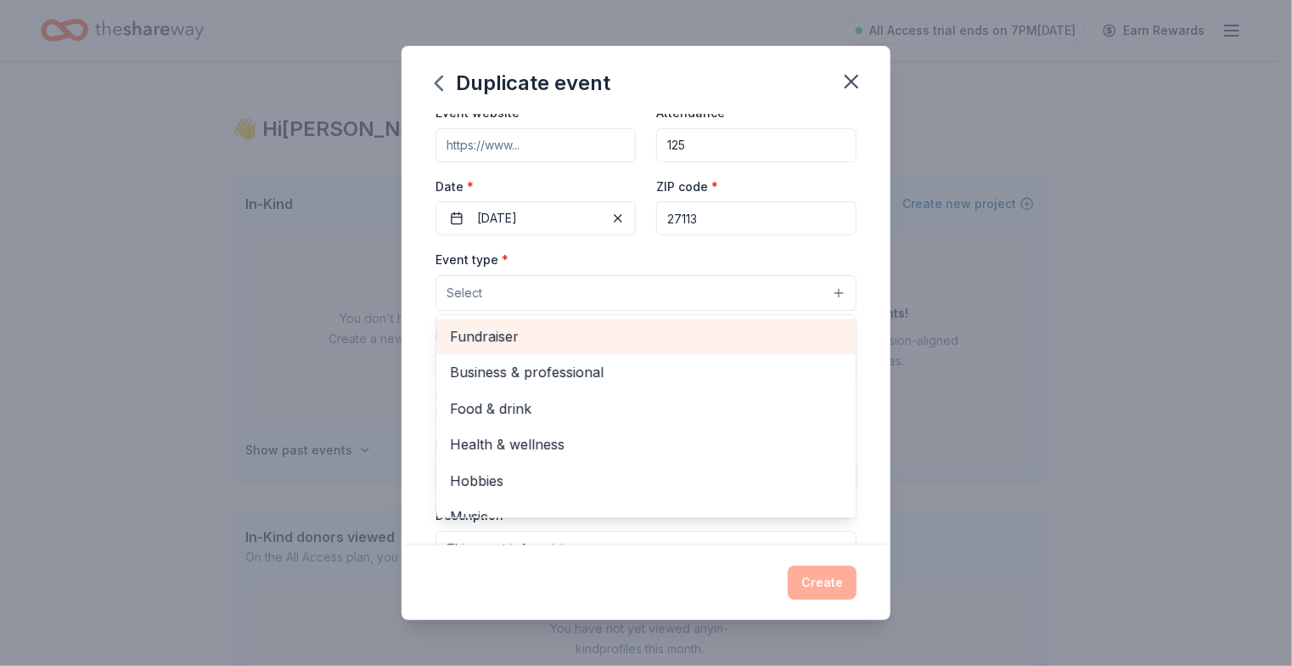
click at [573, 341] on span "Fundraiser" at bounding box center [646, 336] width 392 height 22
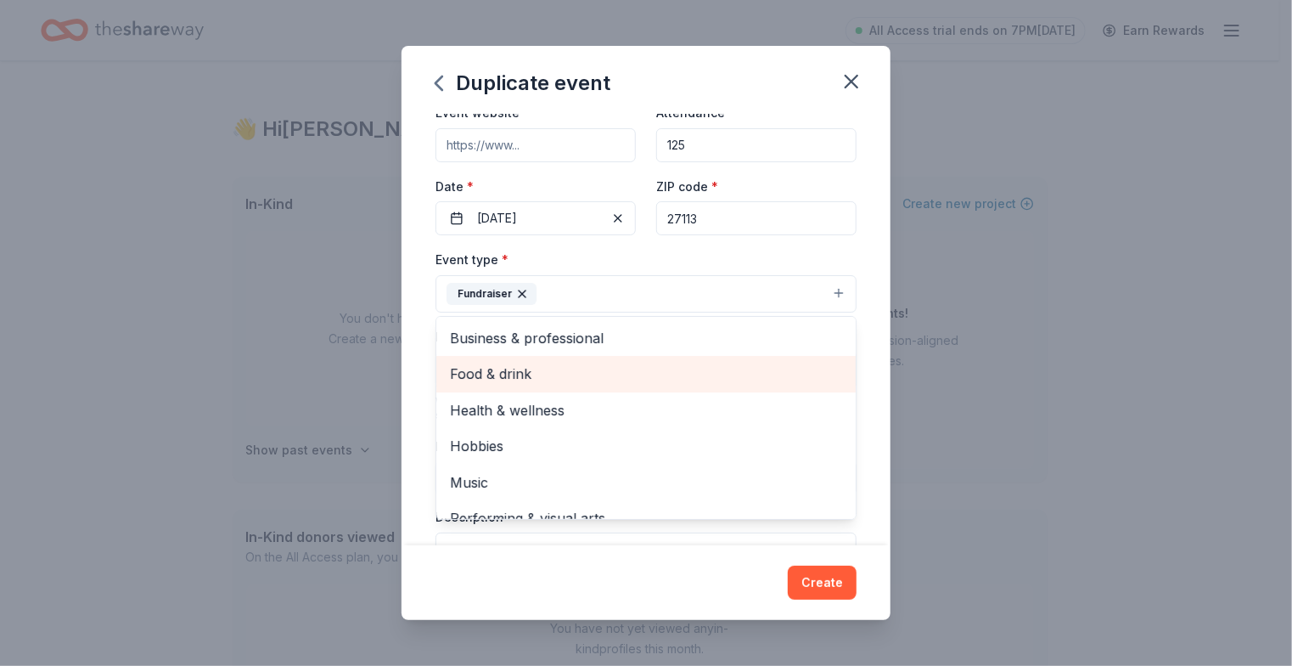
click at [555, 360] on div "Food & drink" at bounding box center [645, 374] width 419 height 36
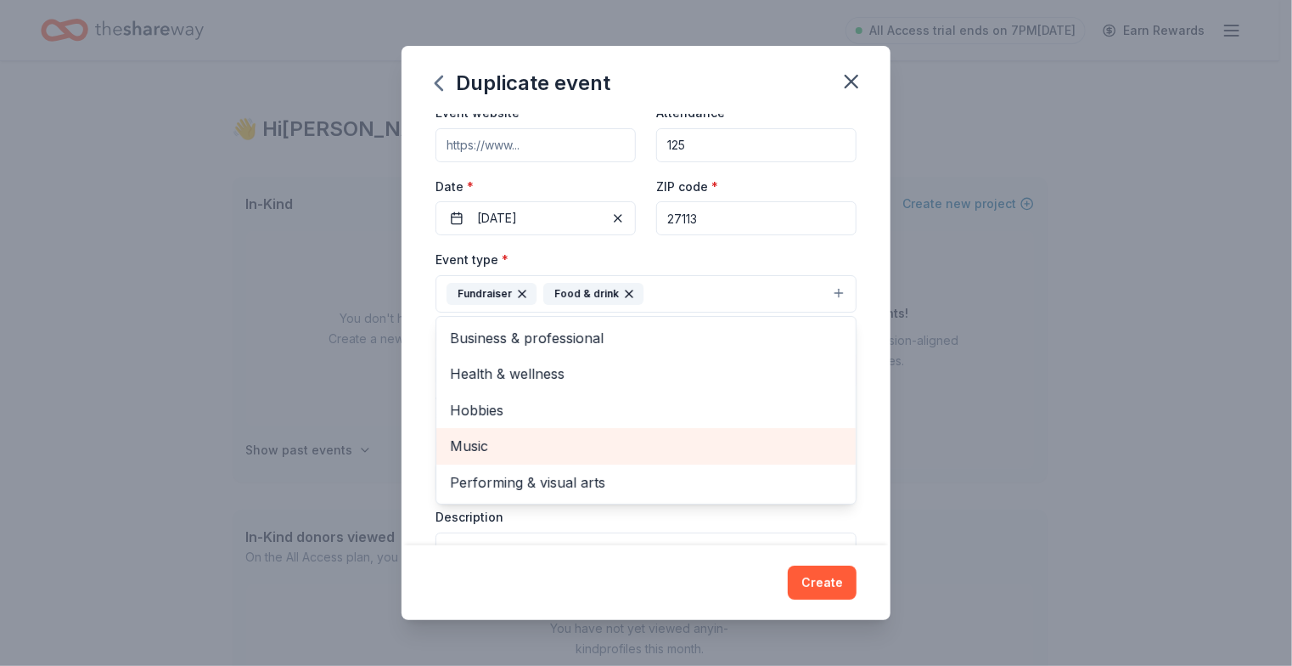
click at [518, 438] on span "Music" at bounding box center [646, 446] width 392 height 22
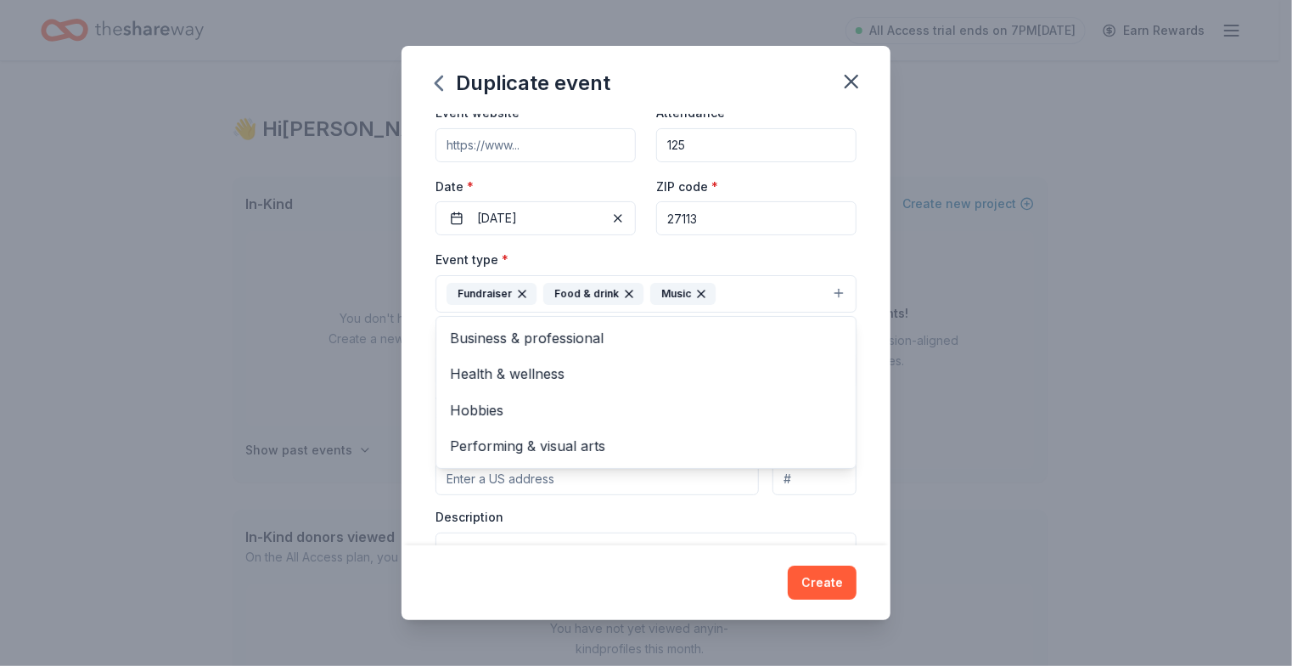
scroll to position [462, 0]
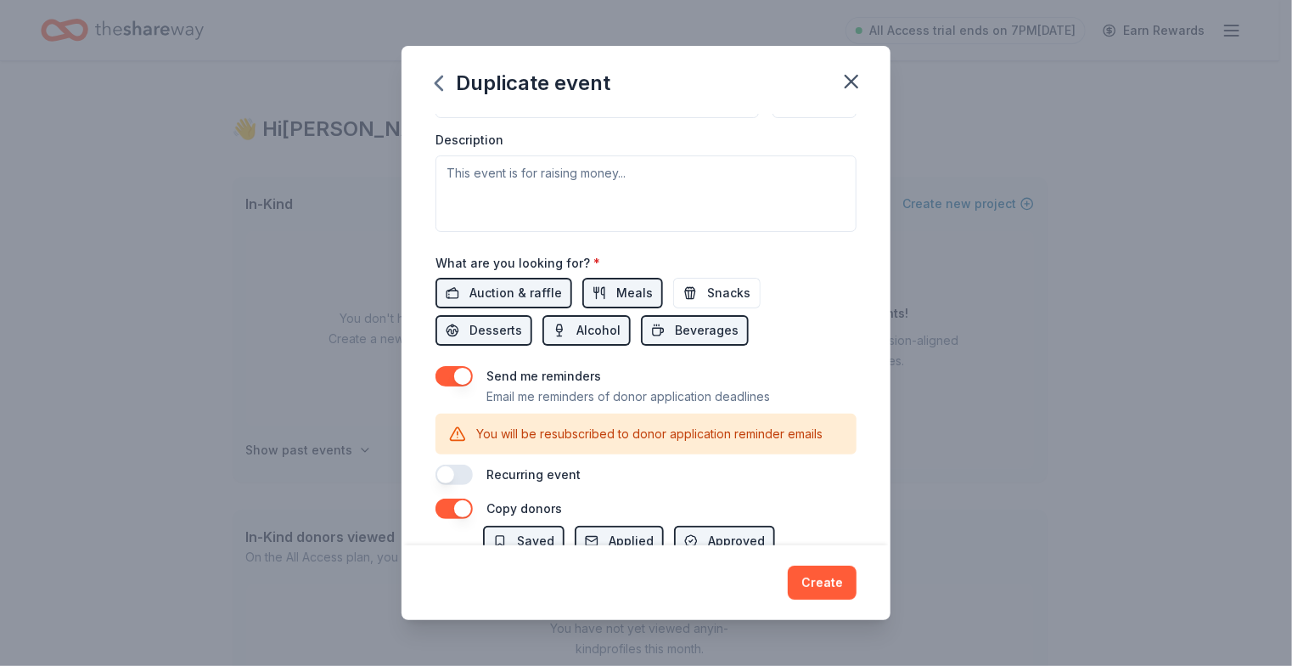
click at [501, 288] on div "Event name * Pianos for Paws 15 /100 Event website Attendance * 125 Date * 02/2…" at bounding box center [646, 69] width 421 height 834
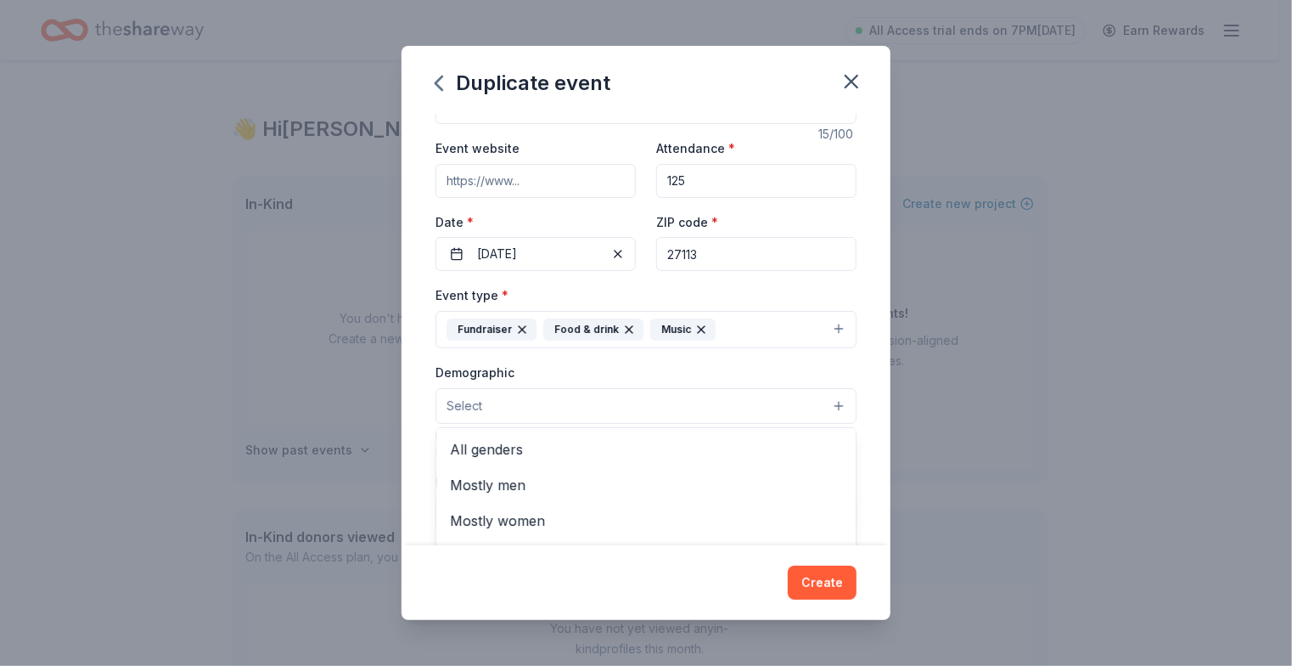
click at [826, 406] on button "Select" at bounding box center [646, 406] width 421 height 36
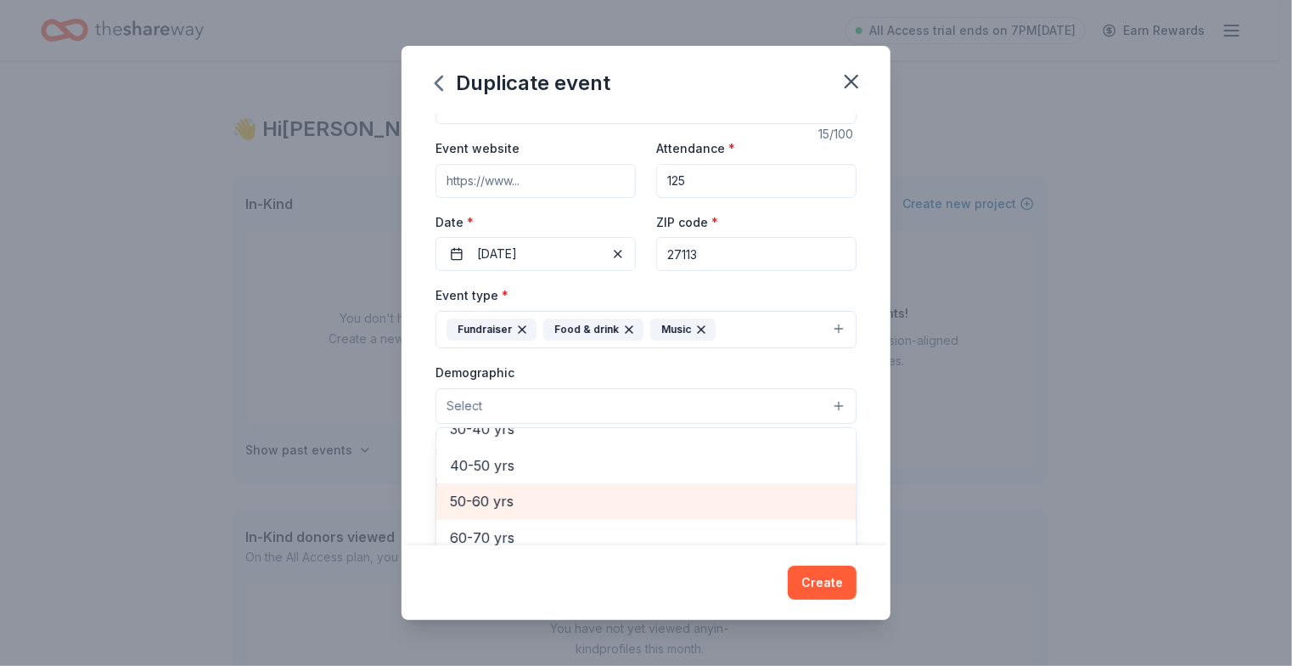
click at [530, 497] on span "50-60 yrs" at bounding box center [646, 501] width 392 height 22
click at [537, 487] on div "40-50 yrs" at bounding box center [645, 503] width 419 height 36
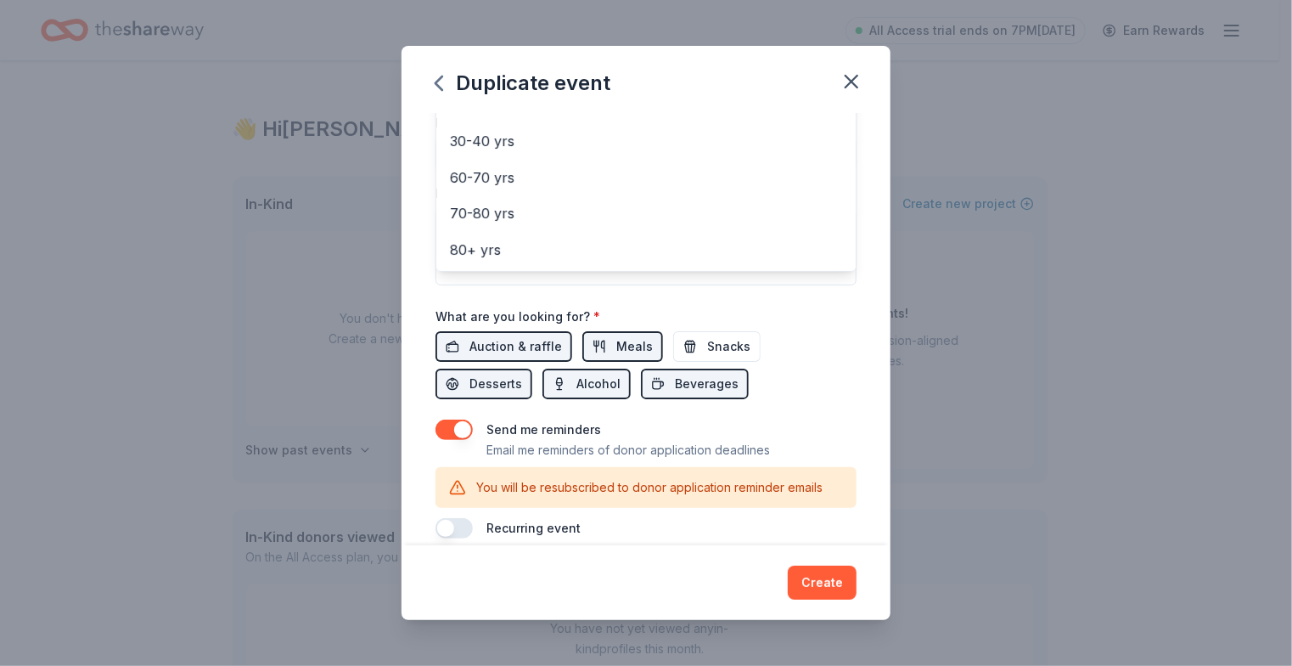
scroll to position [474, 0]
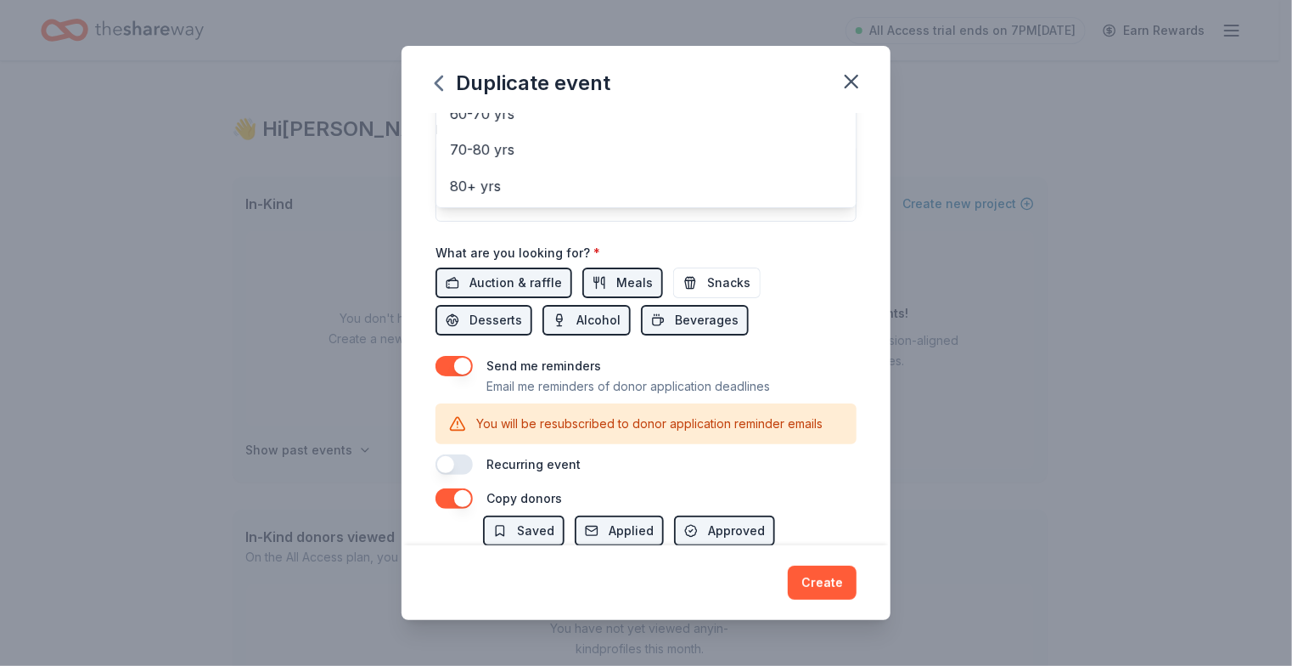
click at [493, 288] on div "Event name * Pianos for Paws 15 /100 Event website Attendance * 125 Date * 02/2…" at bounding box center [646, 58] width 421 height 836
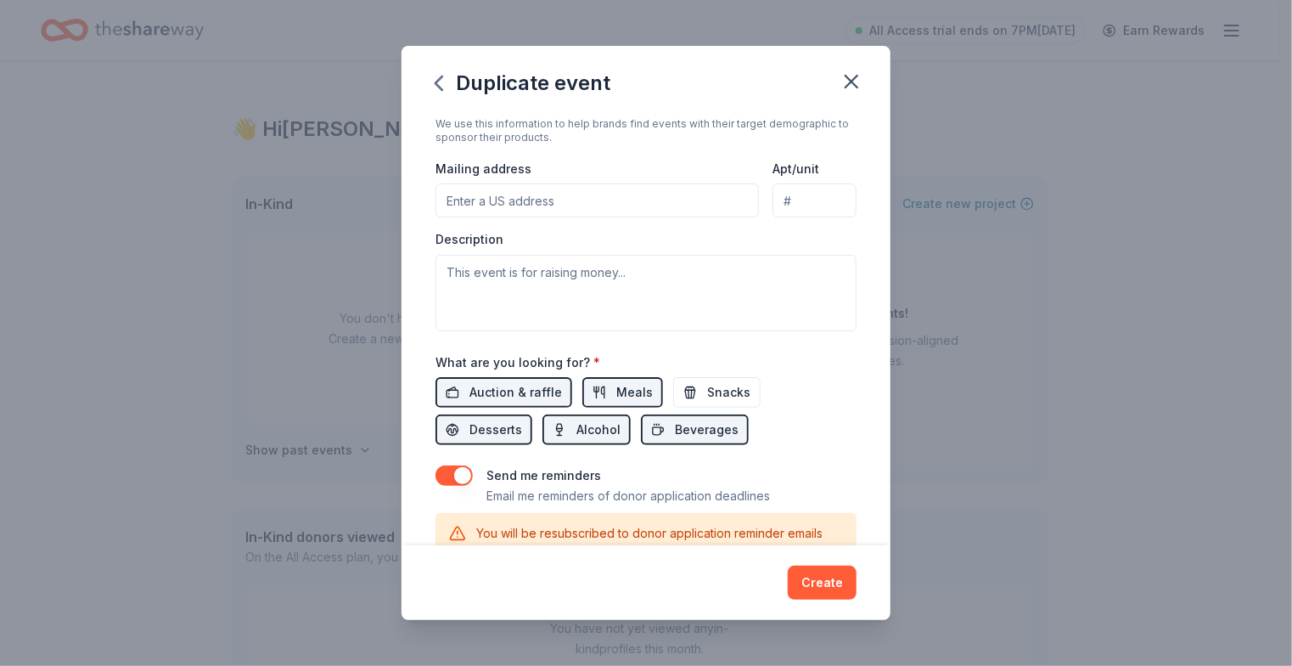
scroll to position [465, 0]
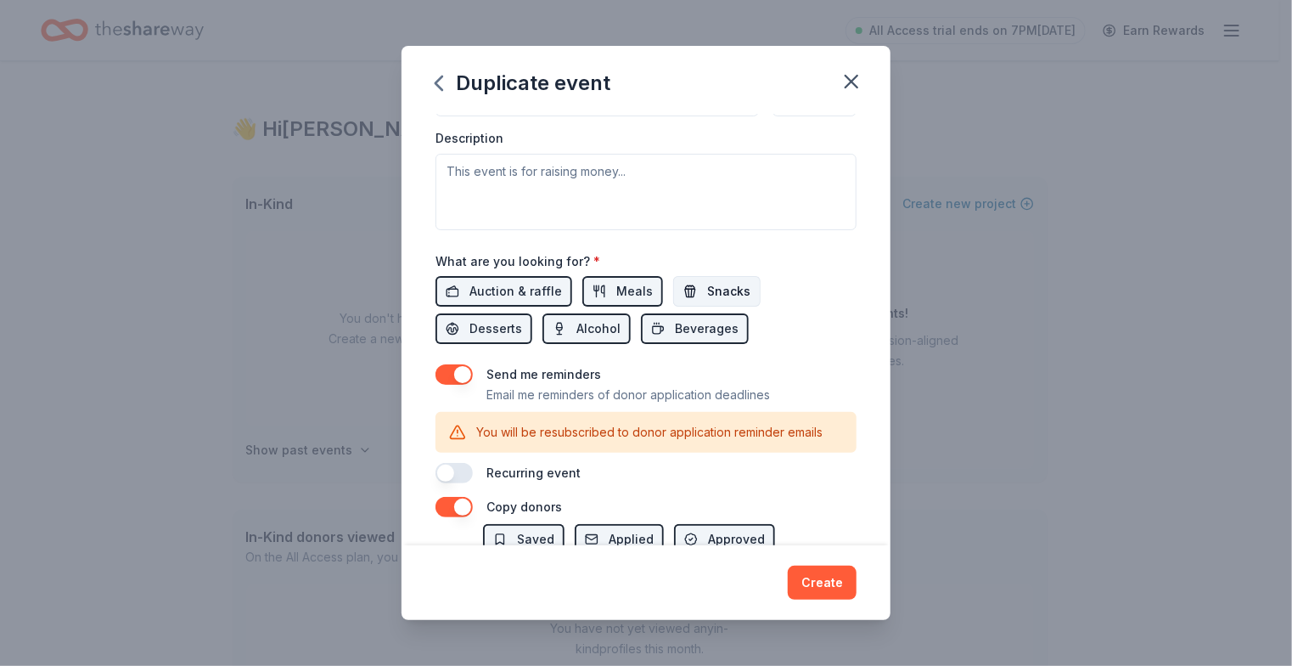
click at [724, 293] on span "Snacks" at bounding box center [728, 291] width 43 height 20
click at [444, 470] on button "button" at bounding box center [454, 473] width 37 height 20
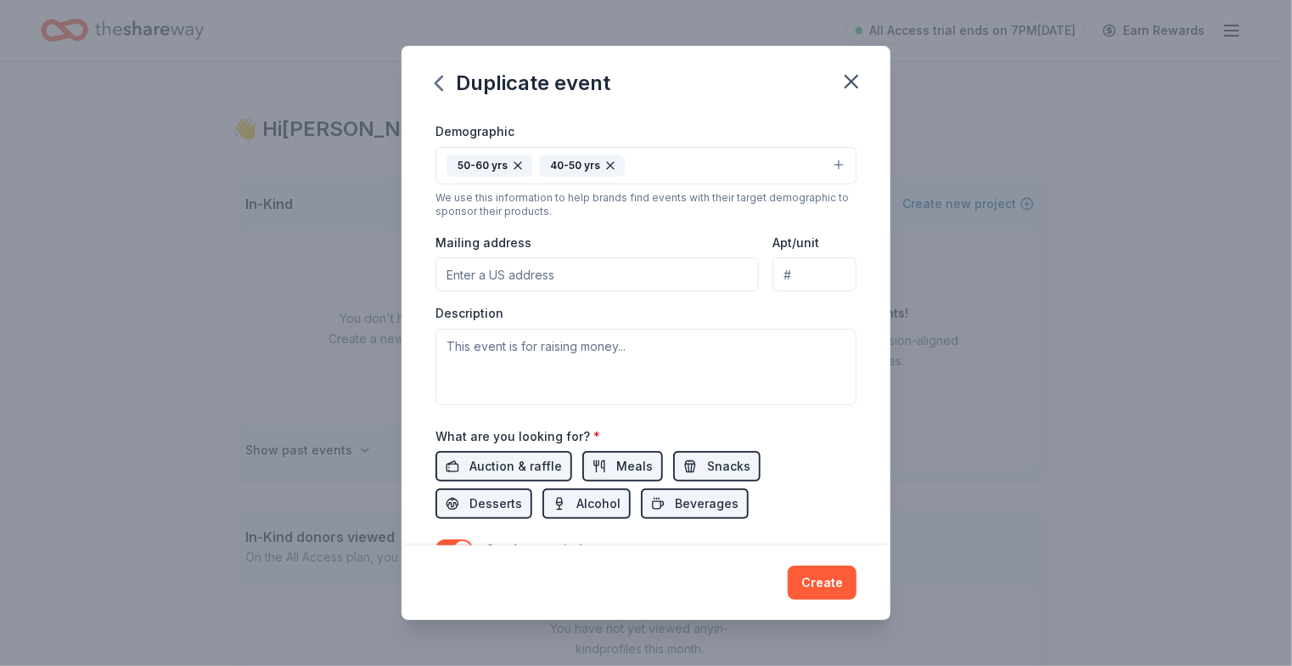
scroll to position [211, 0]
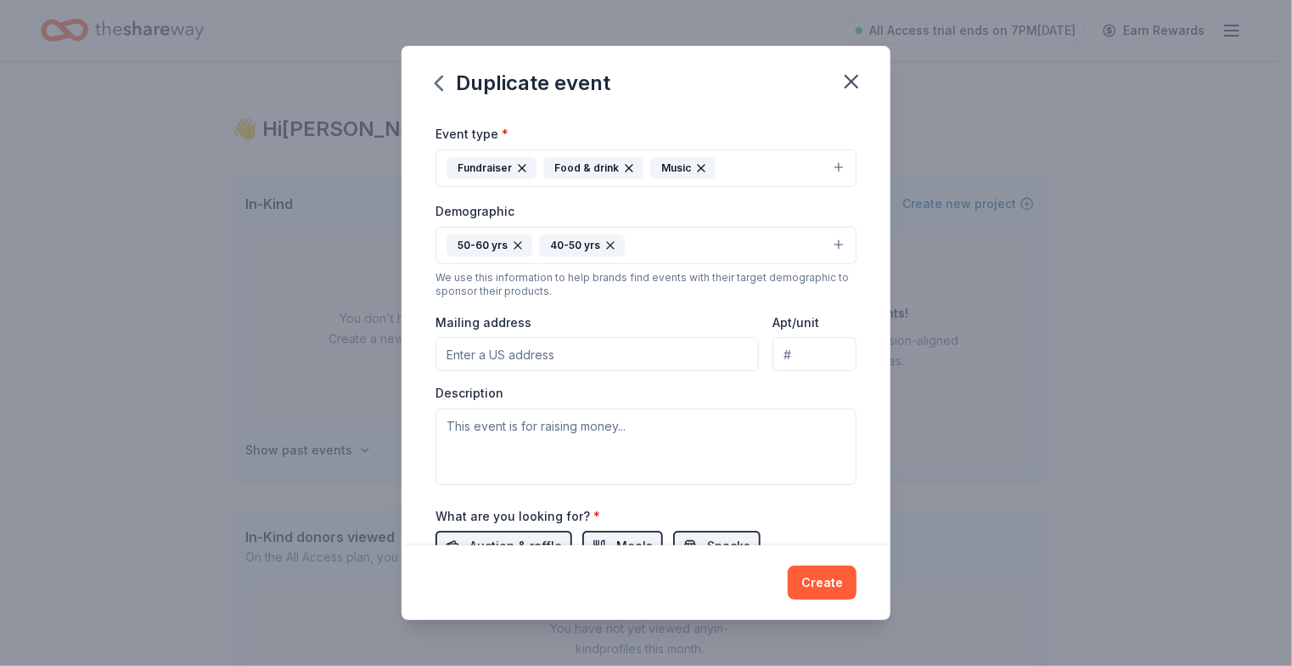
click at [534, 359] on input "Mailing address" at bounding box center [598, 354] width 324 height 34
type input "PO Box 15742, Winston Salem, NC., 27113"
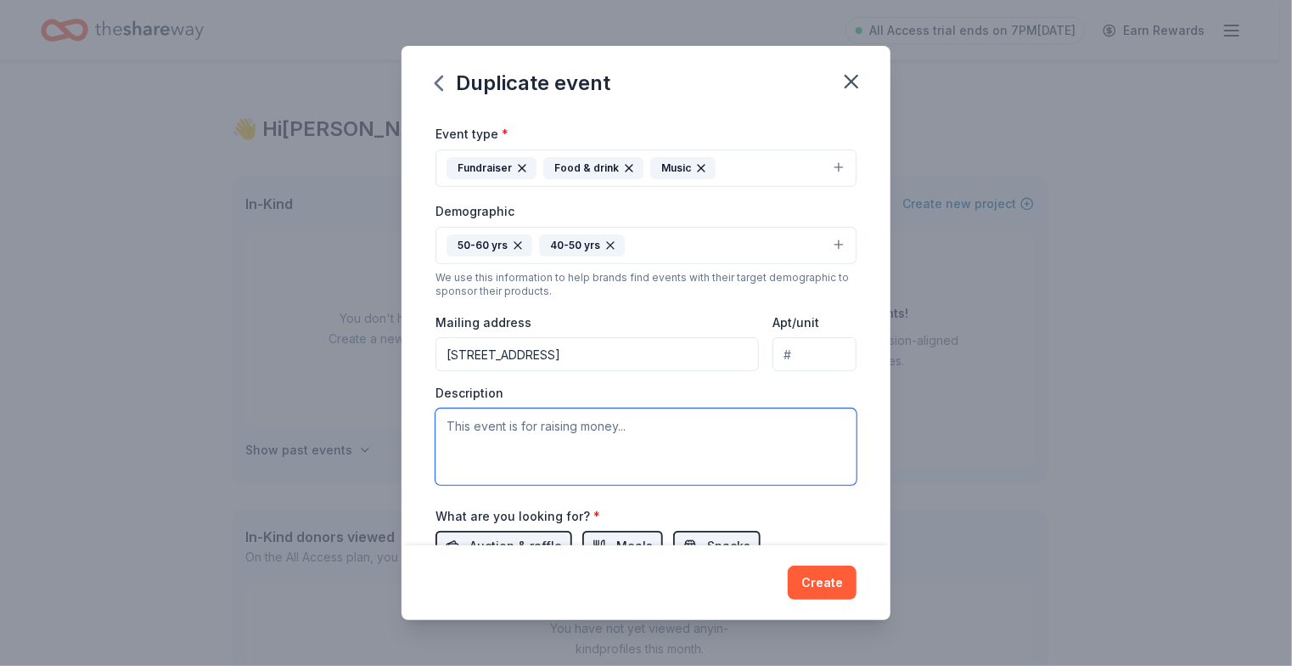
click at [602, 425] on textarea at bounding box center [646, 446] width 421 height 76
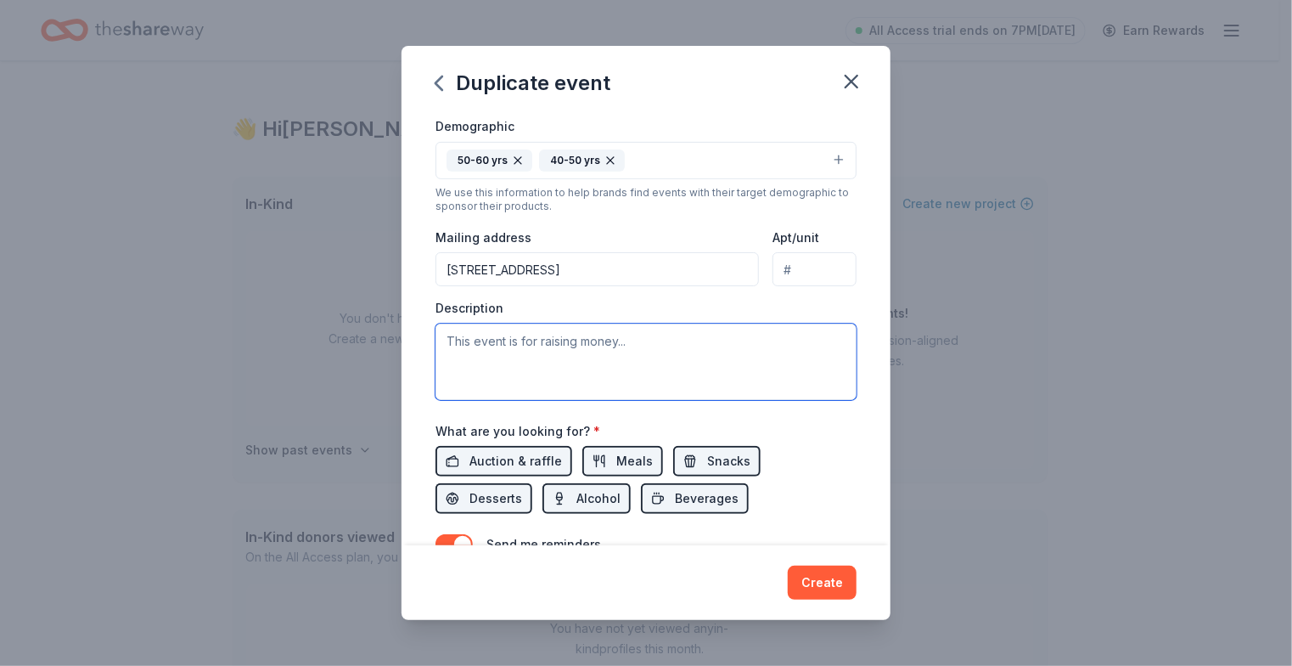
paste textarea "Fur-Ever Friends of North Carolina aims to keep pets with their owners by addre…"
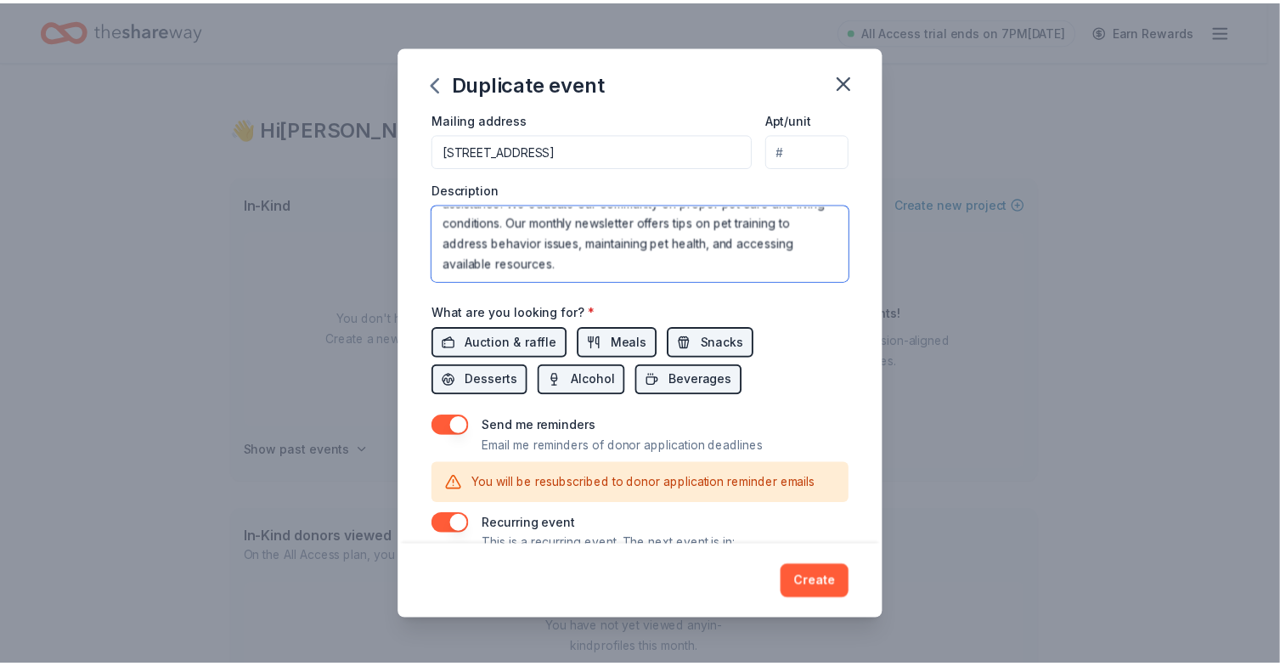
scroll to position [465, 0]
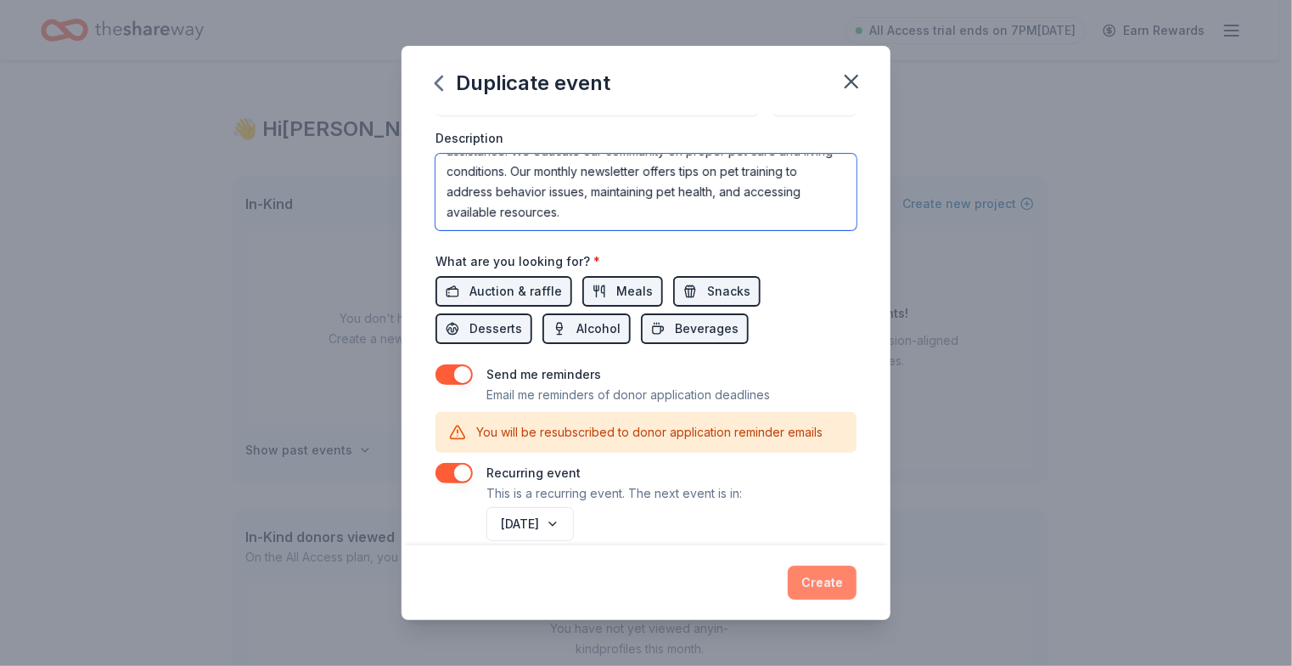
type textarea "Fur-Ever Friends of North Carolina aims to keep pets with their owners by addre…"
click at [821, 577] on button "Create" at bounding box center [822, 583] width 69 height 34
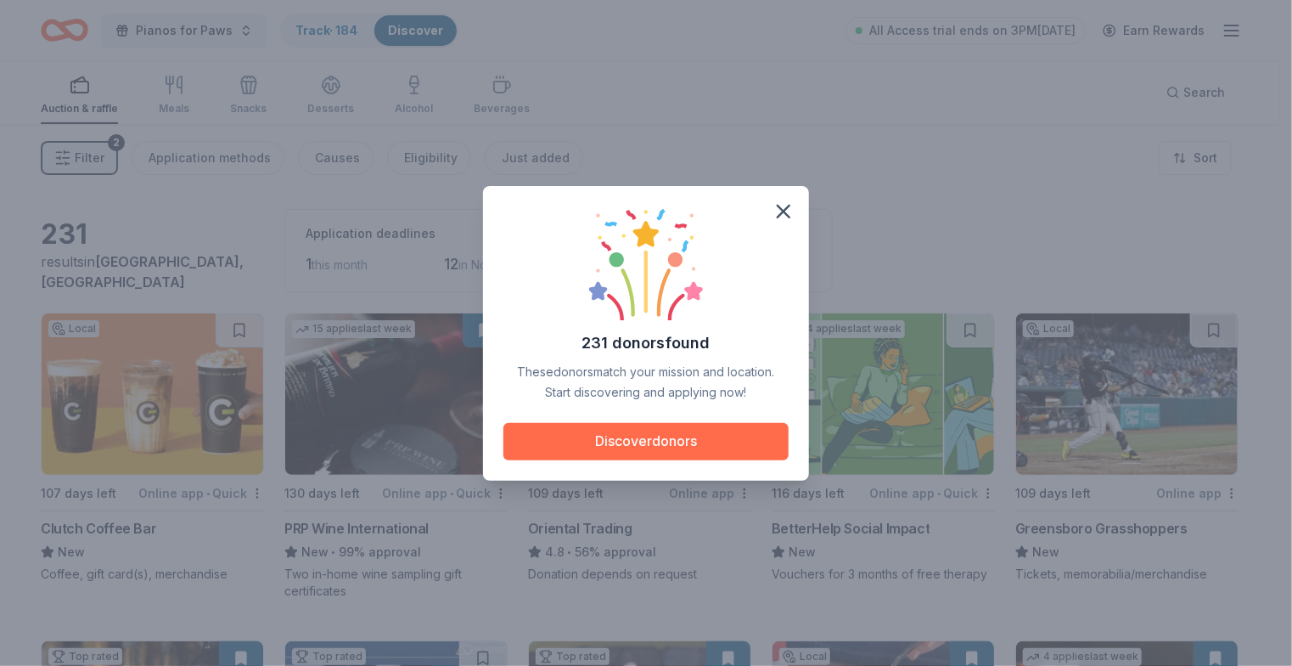
click at [696, 441] on button "Discover donors" at bounding box center [646, 441] width 285 height 37
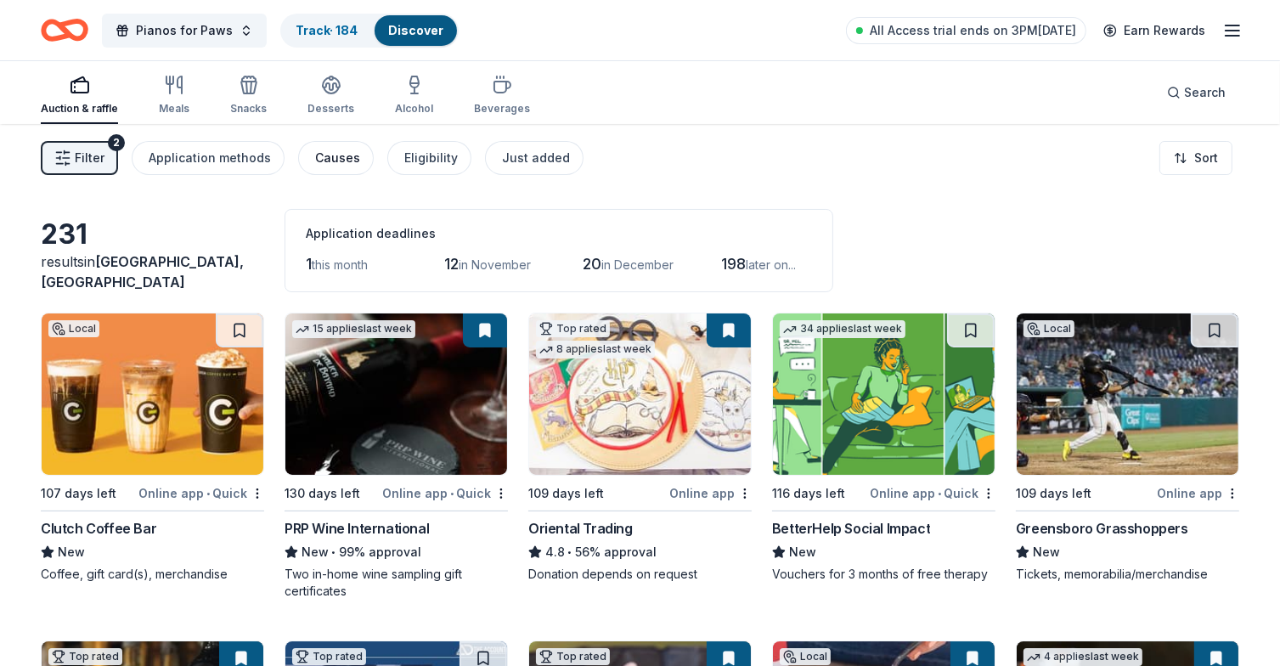
click at [329, 155] on div "Causes" at bounding box center [337, 158] width 45 height 20
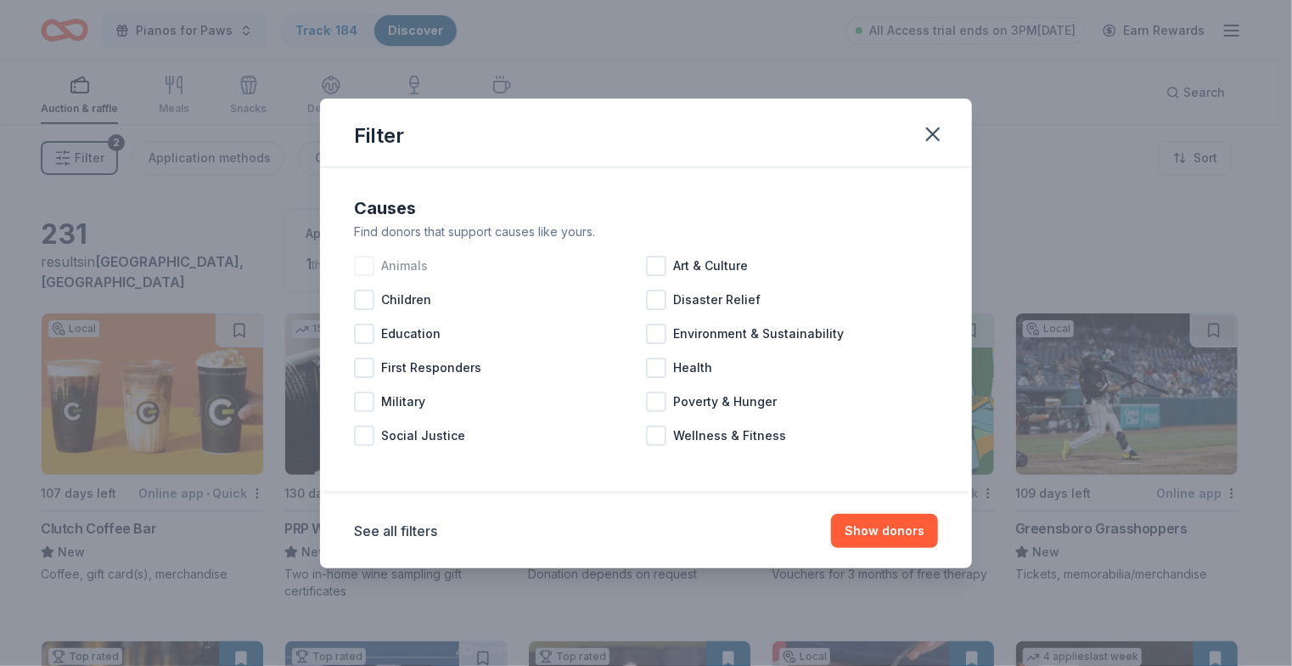
click at [363, 261] on div at bounding box center [364, 266] width 20 height 20
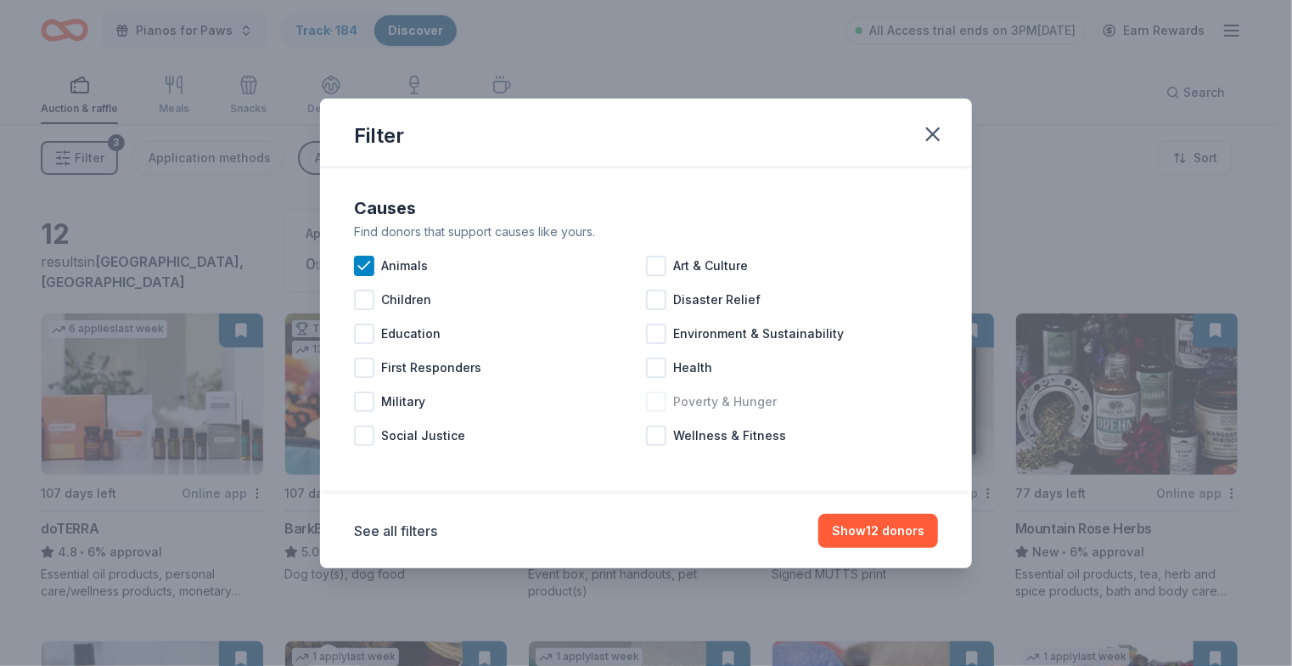
click at [654, 403] on div at bounding box center [656, 401] width 20 height 20
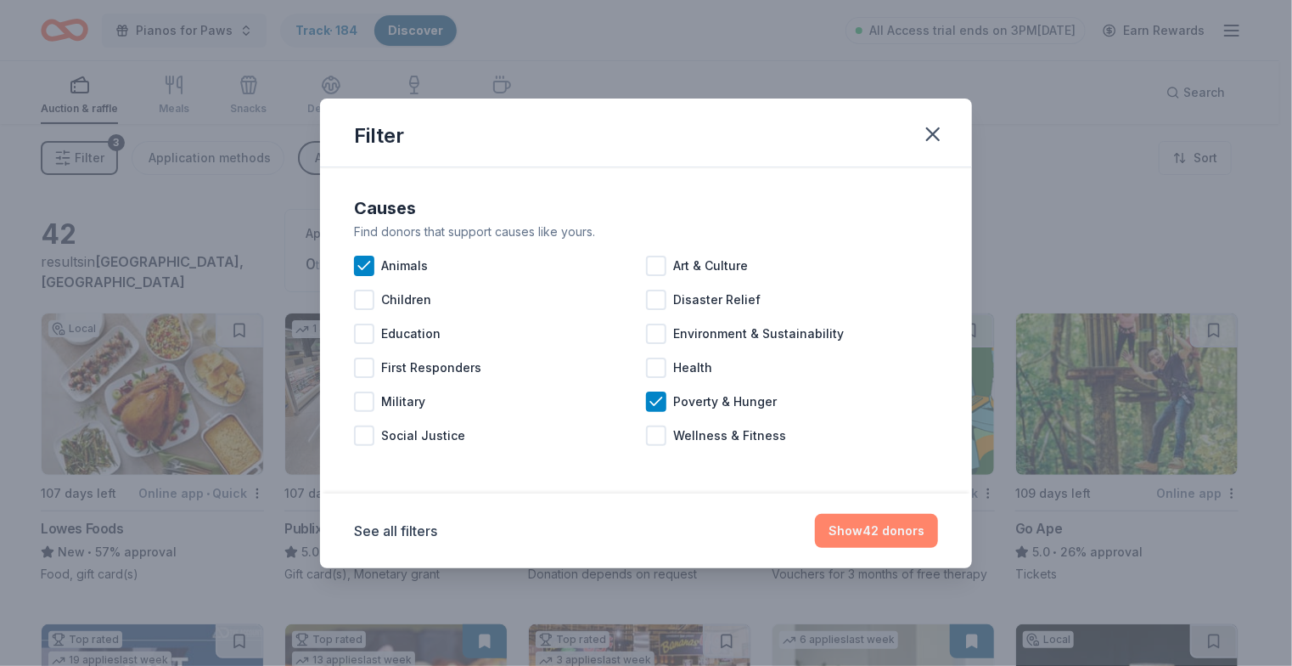
click at [887, 530] on button "Show 42 donors" at bounding box center [876, 531] width 123 height 34
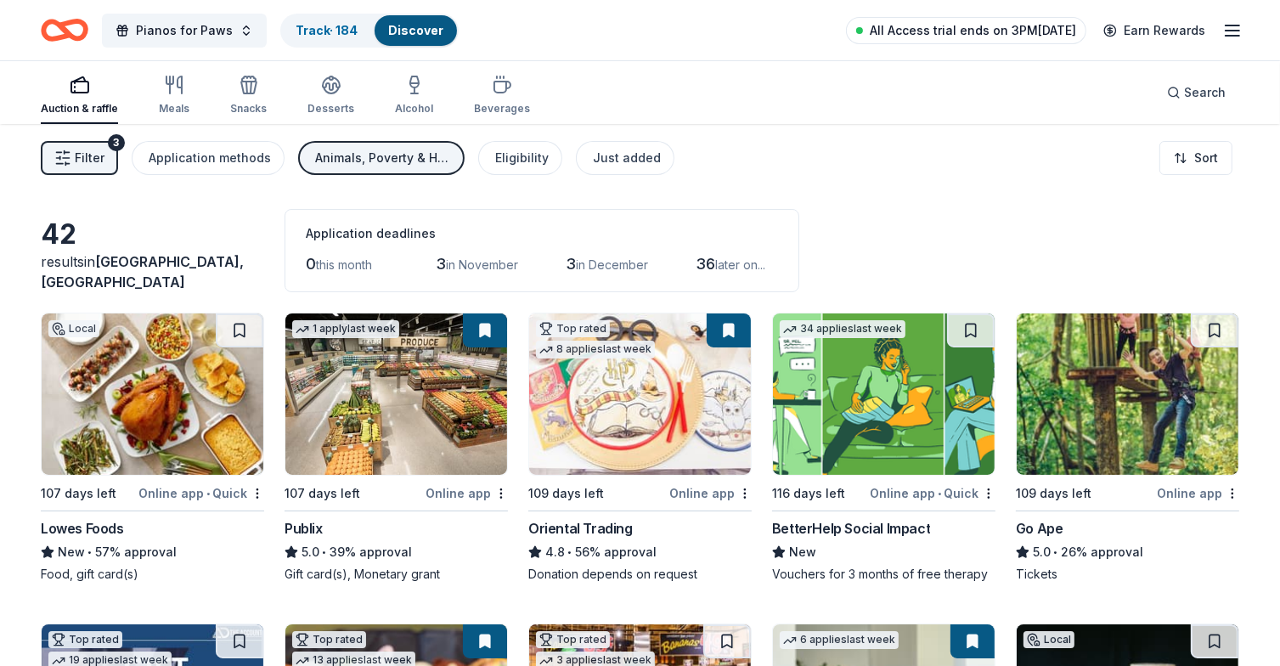
click at [885, 30] on span "All Access trial ends on 3PM, 10/14" at bounding box center [973, 30] width 206 height 20
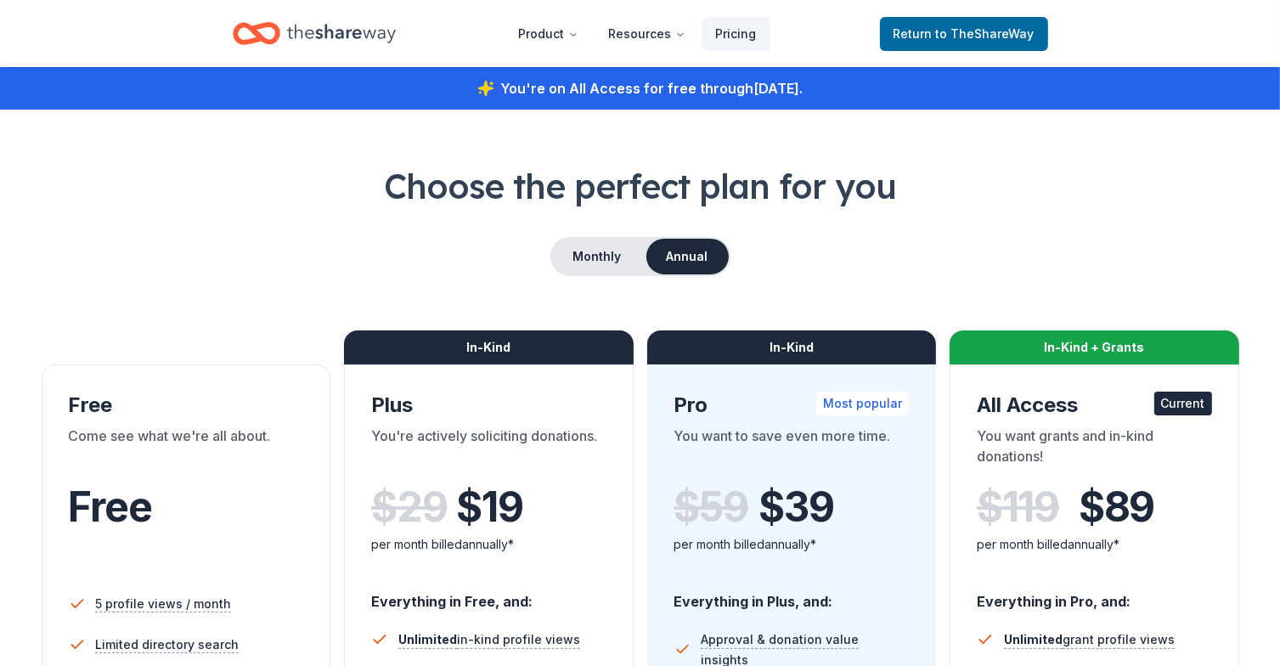
click at [1228, 28] on header "Product Resources Pricing Return to TheShareWay" at bounding box center [640, 33] width 1280 height 67
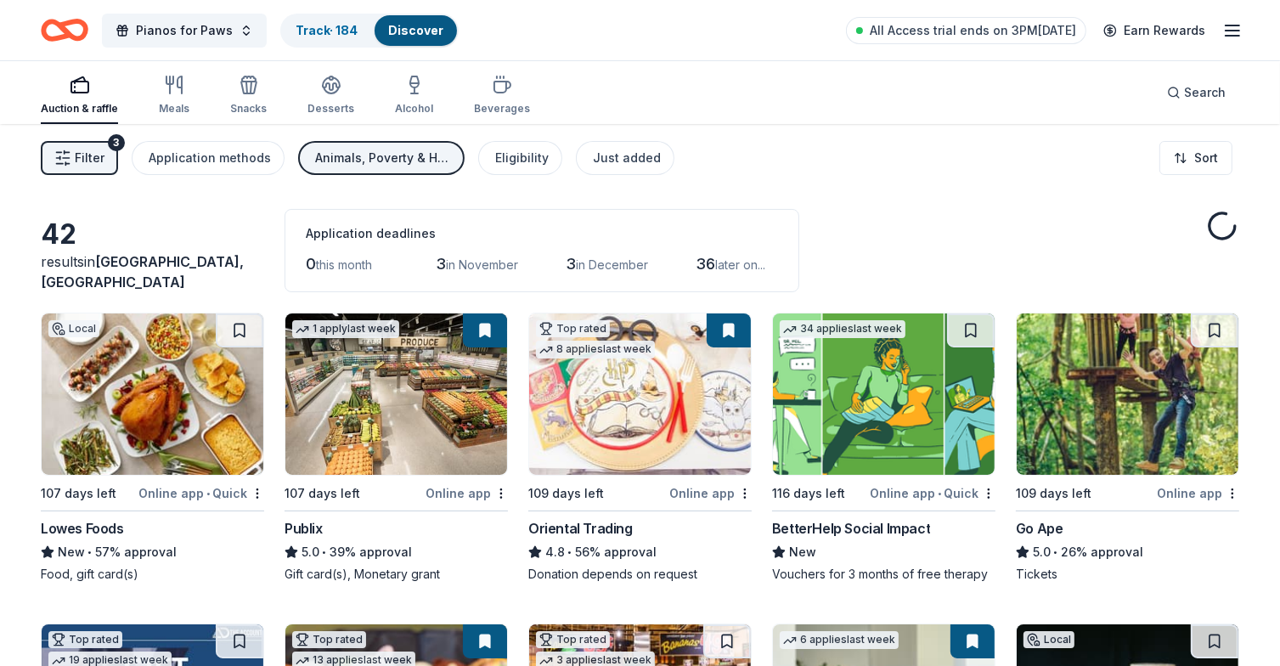
click at [1230, 31] on line "button" at bounding box center [1232, 31] width 14 height 0
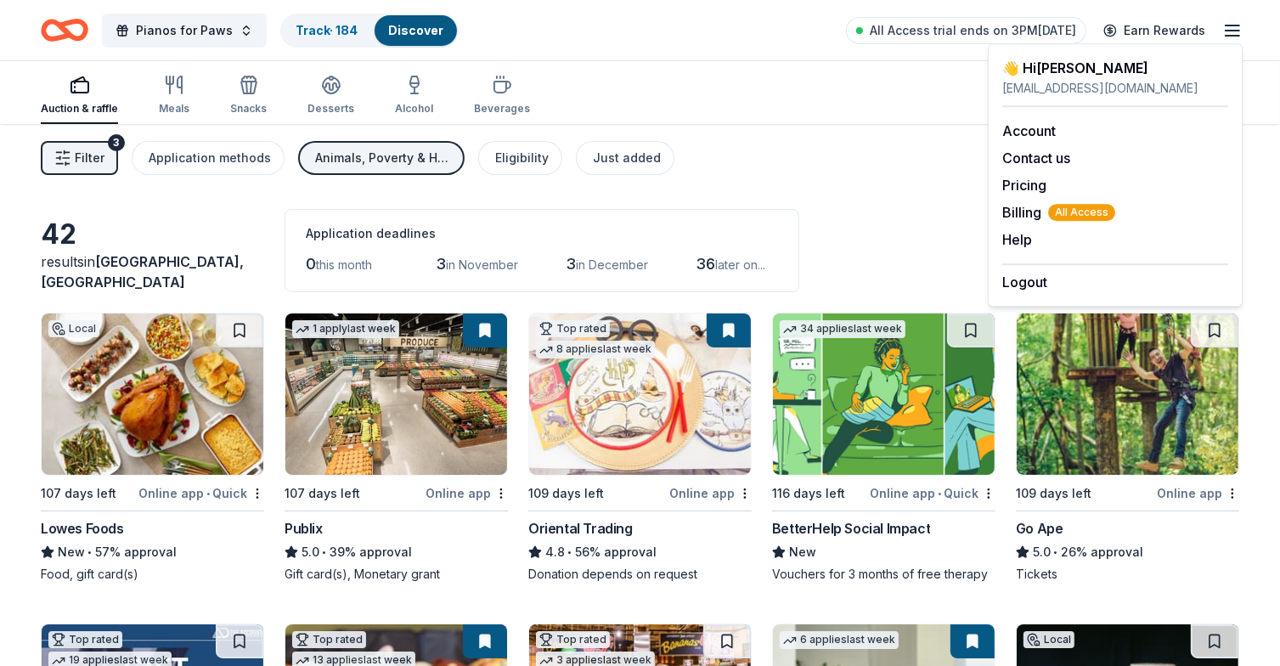
click at [765, 176] on div "Filter 3 Application methods Animals, Poverty & Hunger Eligibility Just added S…" at bounding box center [640, 158] width 1280 height 68
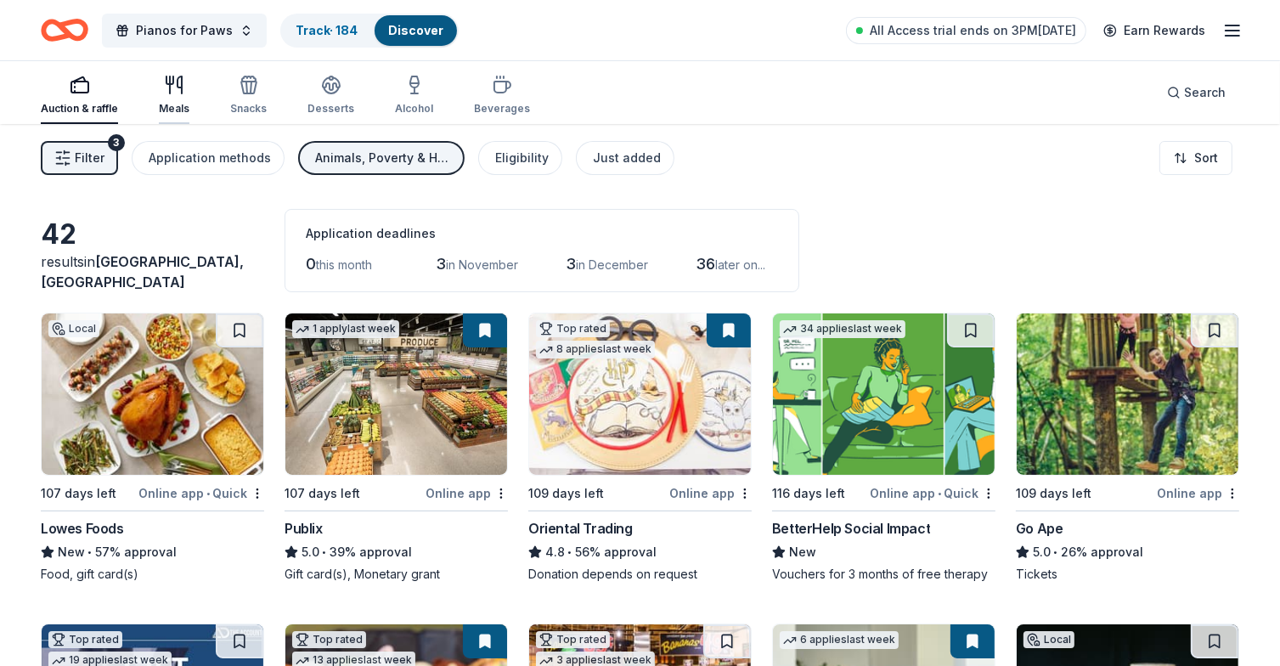
click at [172, 88] on icon "button" at bounding box center [174, 85] width 20 height 20
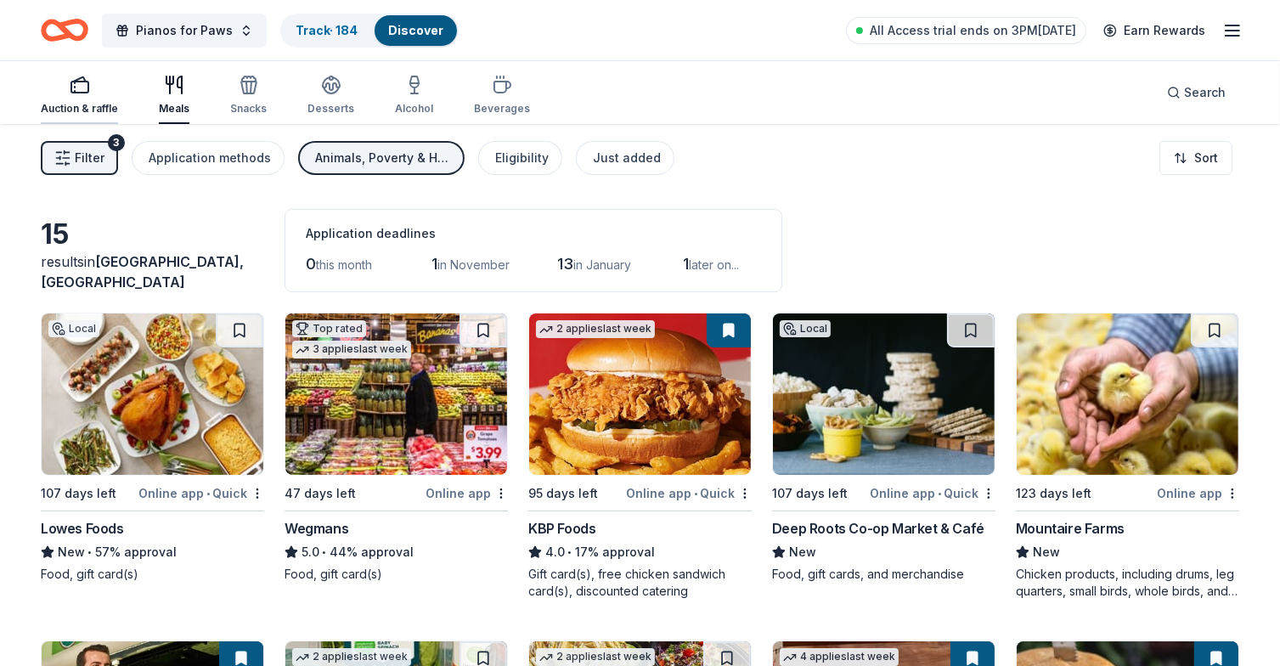
click at [78, 98] on div "Auction & raffle" at bounding box center [79, 95] width 77 height 41
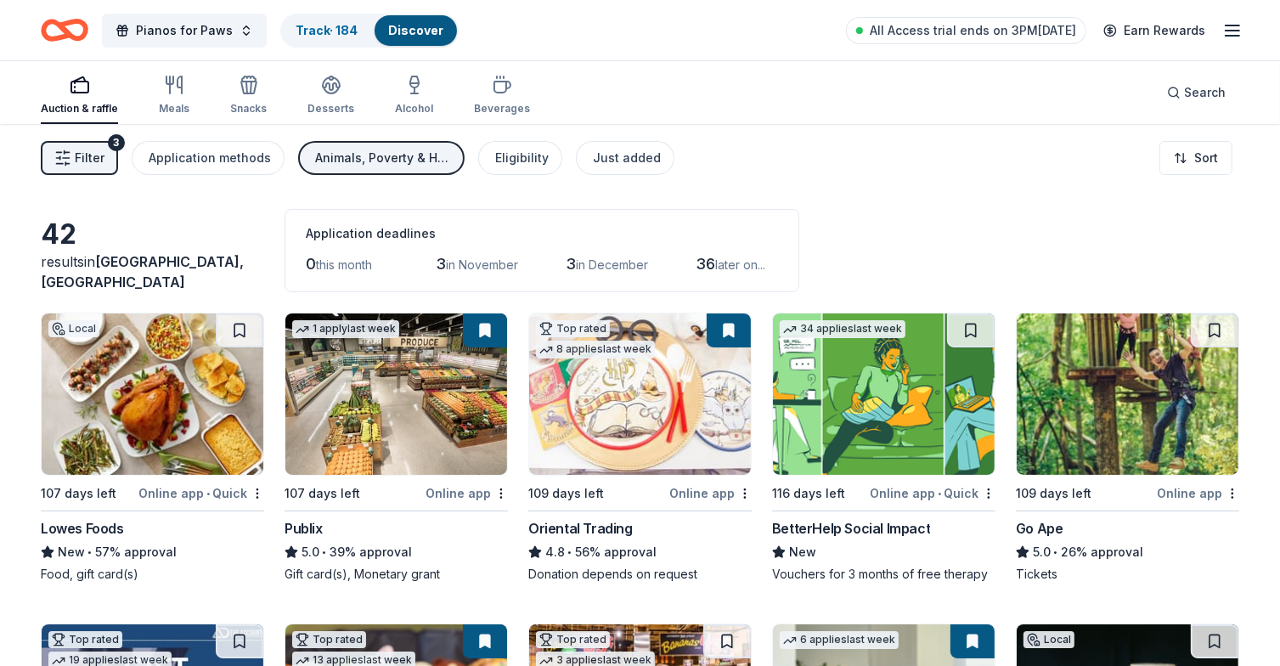
click at [77, 153] on span "Filter" at bounding box center [90, 158] width 30 height 20
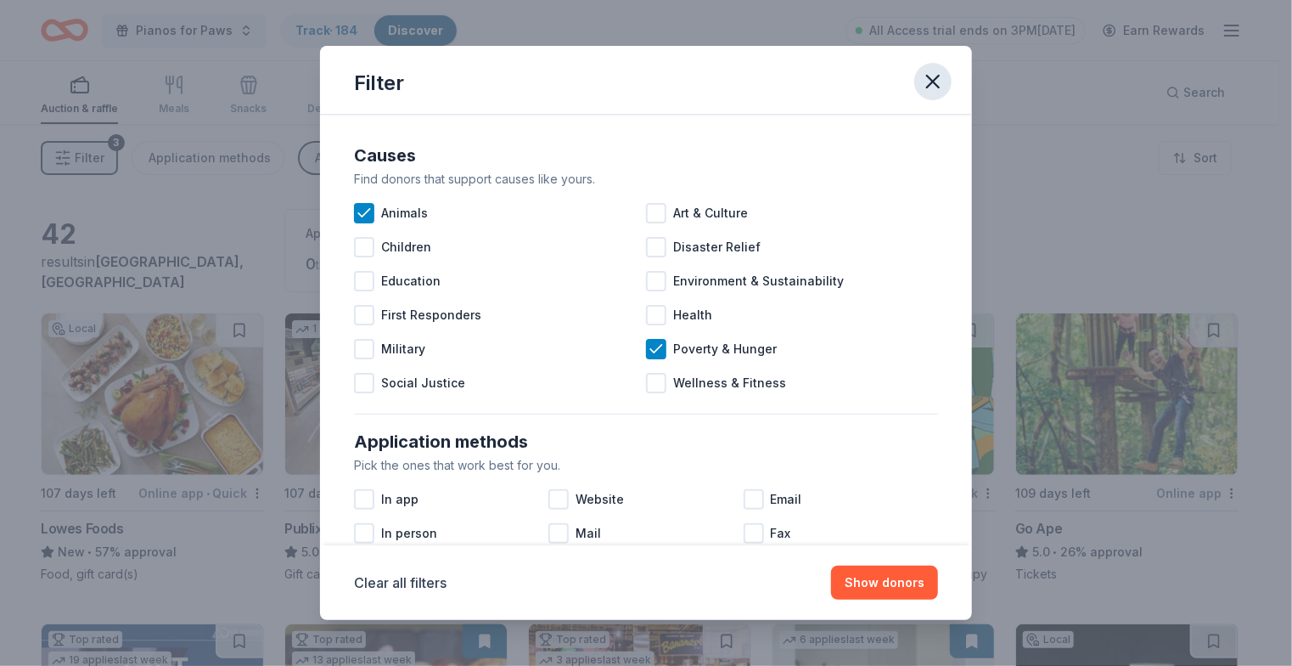
click at [934, 74] on icon "button" at bounding box center [933, 82] width 24 height 24
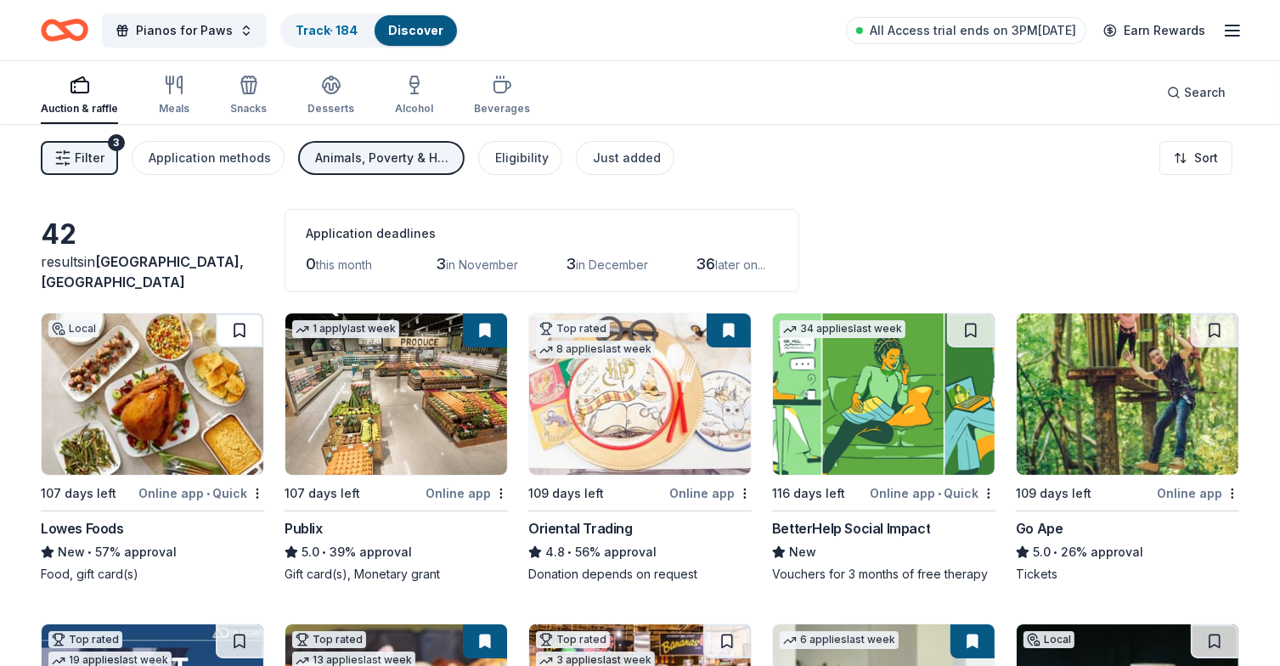
click at [238, 331] on button at bounding box center [240, 330] width 48 height 34
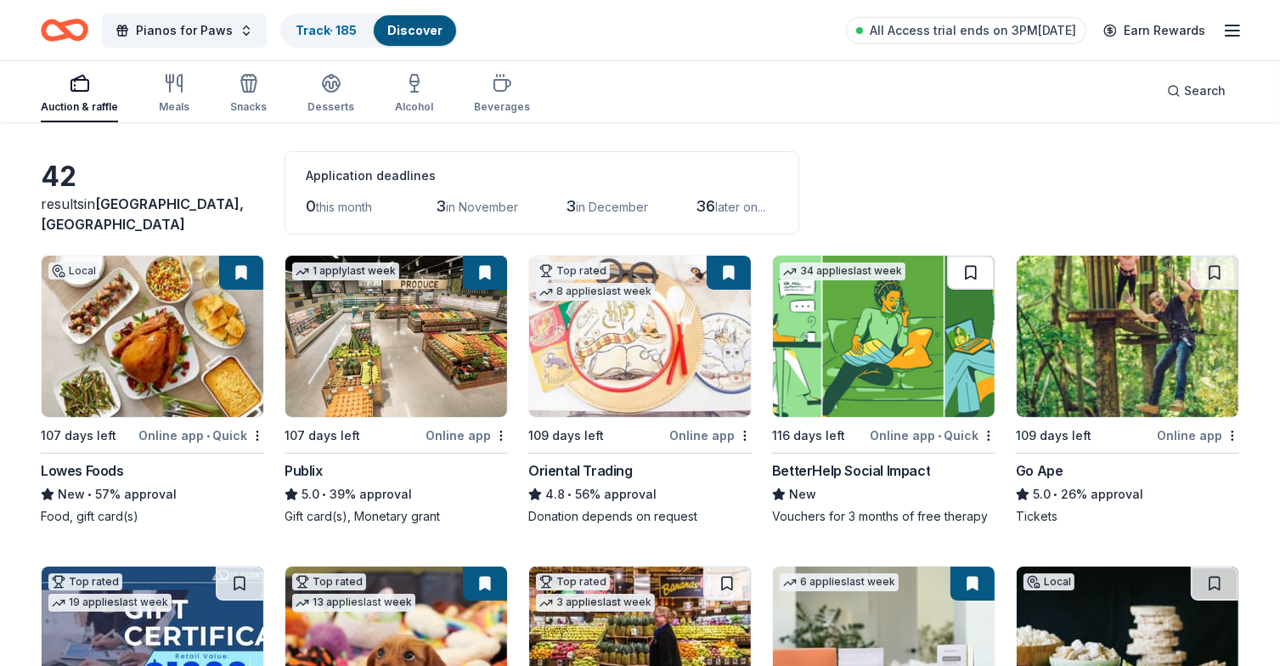
scroll to position [85, 0]
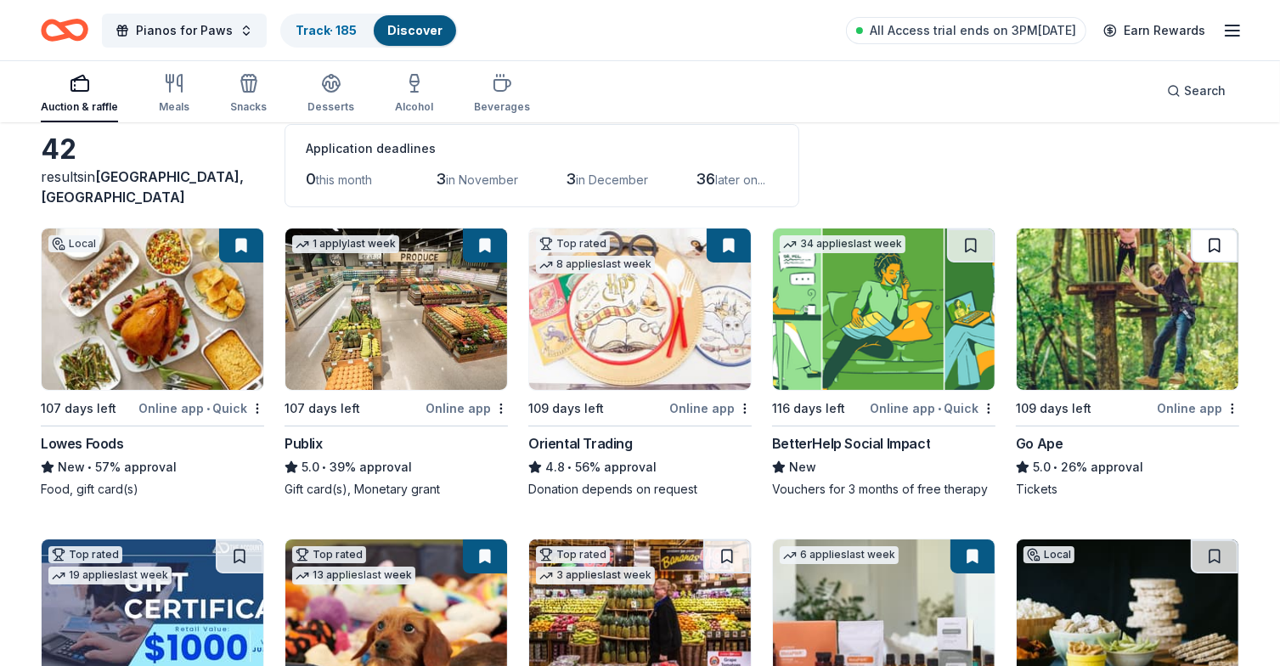
click at [1205, 242] on button at bounding box center [1215, 245] width 48 height 34
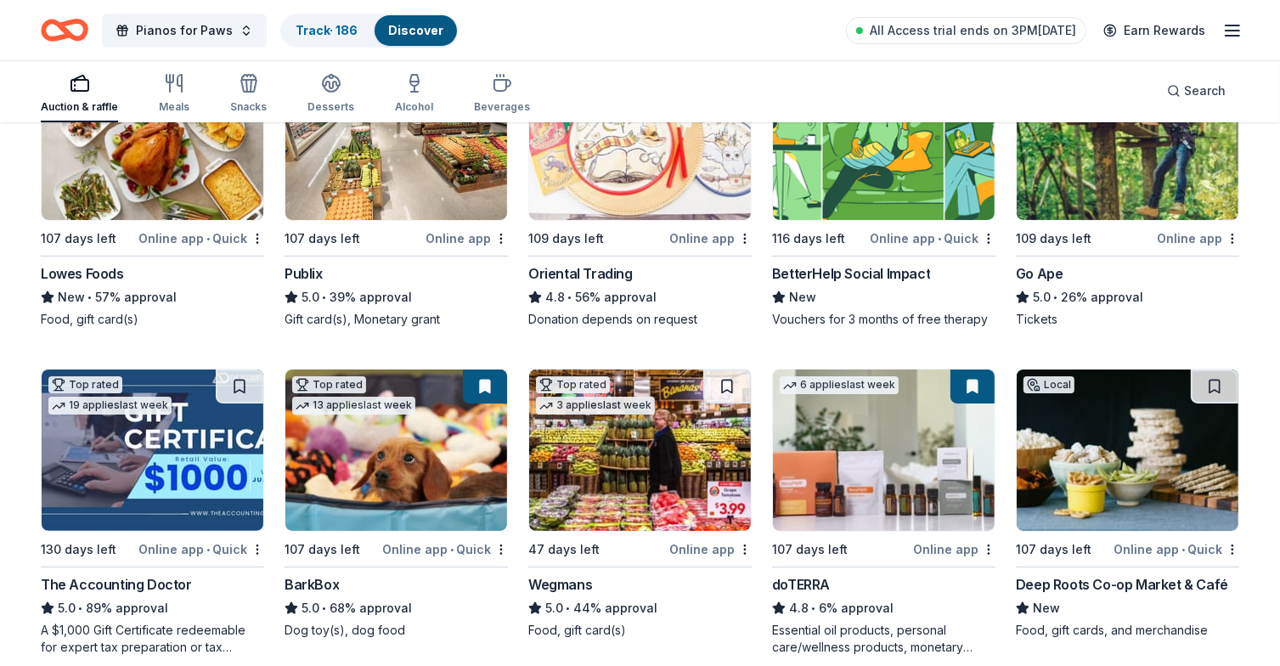
scroll to position [425, 0]
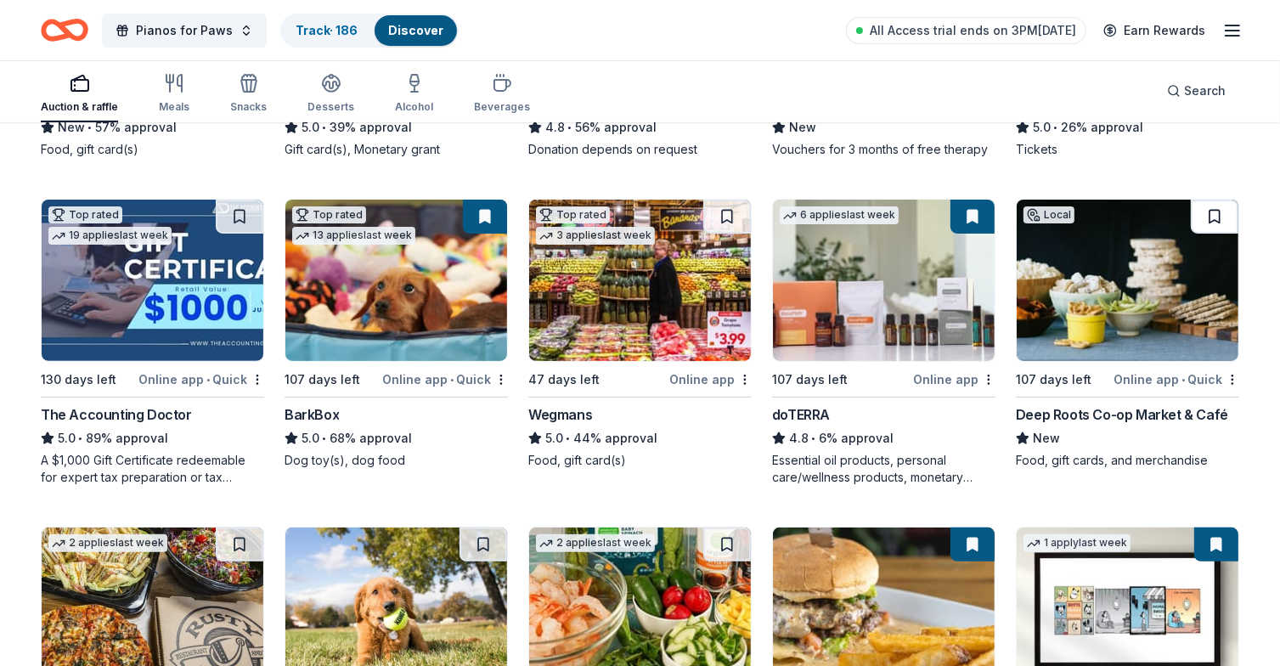
click at [1216, 213] on button at bounding box center [1215, 217] width 48 height 34
click at [727, 210] on button at bounding box center [727, 217] width 48 height 34
click at [245, 209] on button at bounding box center [240, 217] width 48 height 34
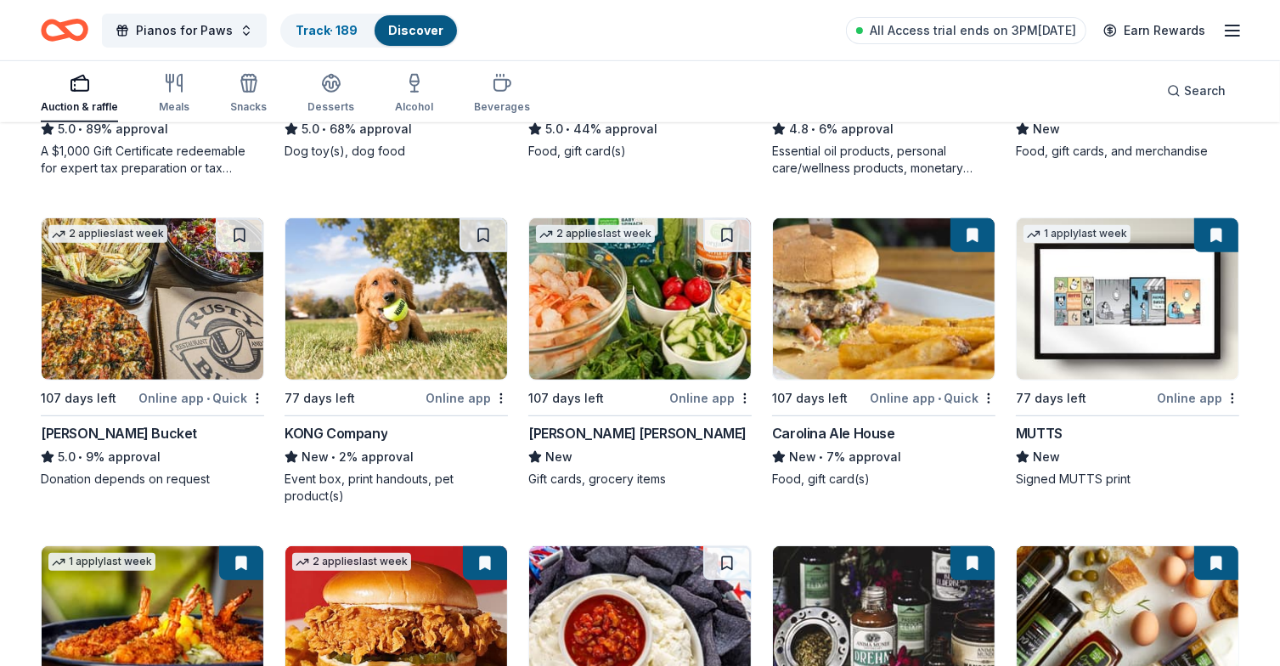
scroll to position [764, 0]
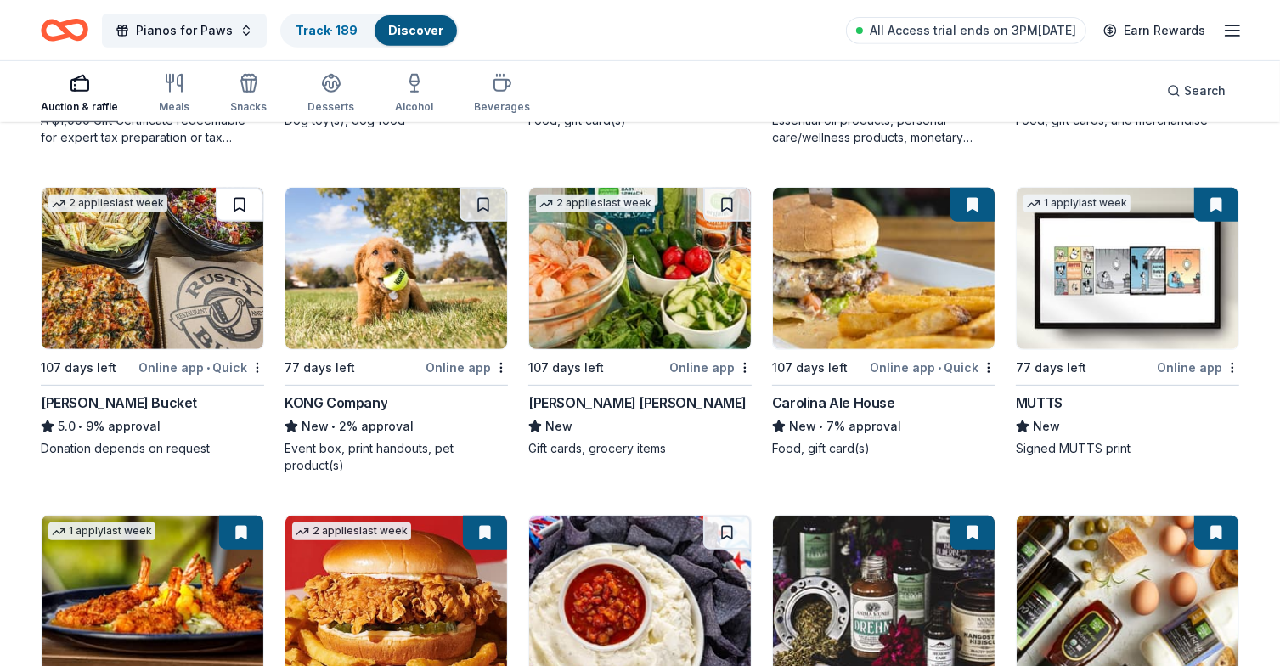
click at [241, 200] on button at bounding box center [240, 205] width 48 height 34
click at [481, 207] on button at bounding box center [483, 205] width 48 height 34
click at [736, 202] on button at bounding box center [727, 205] width 48 height 34
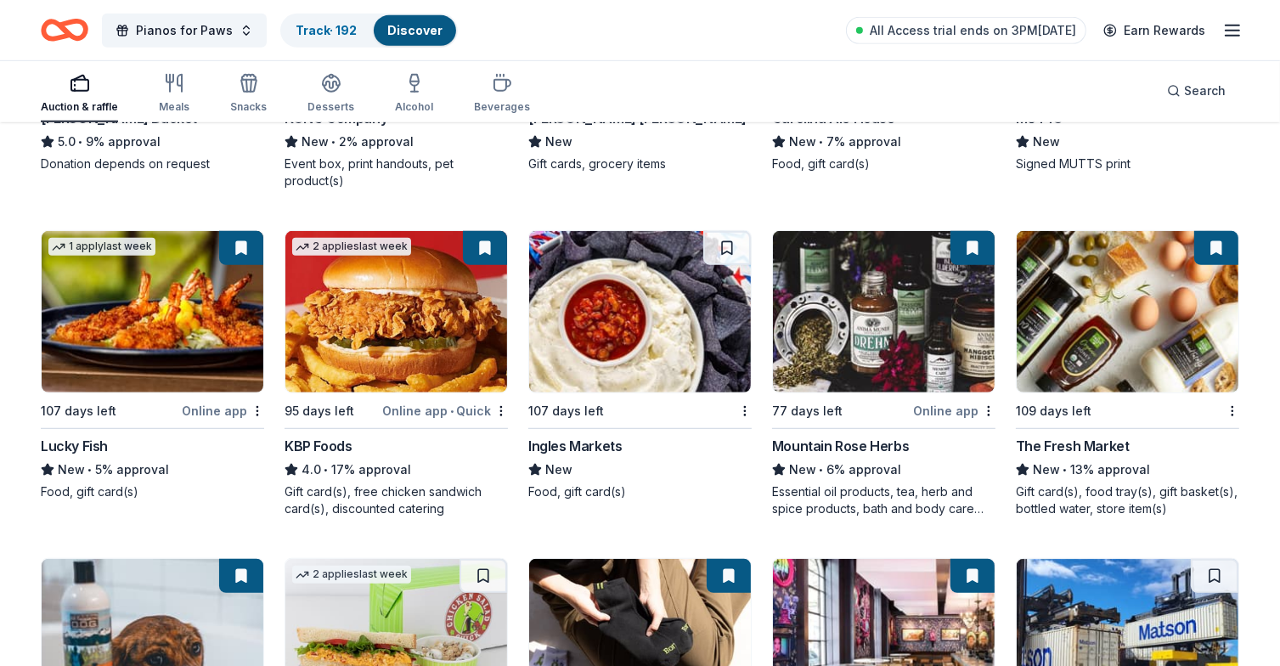
scroll to position [1104, 0]
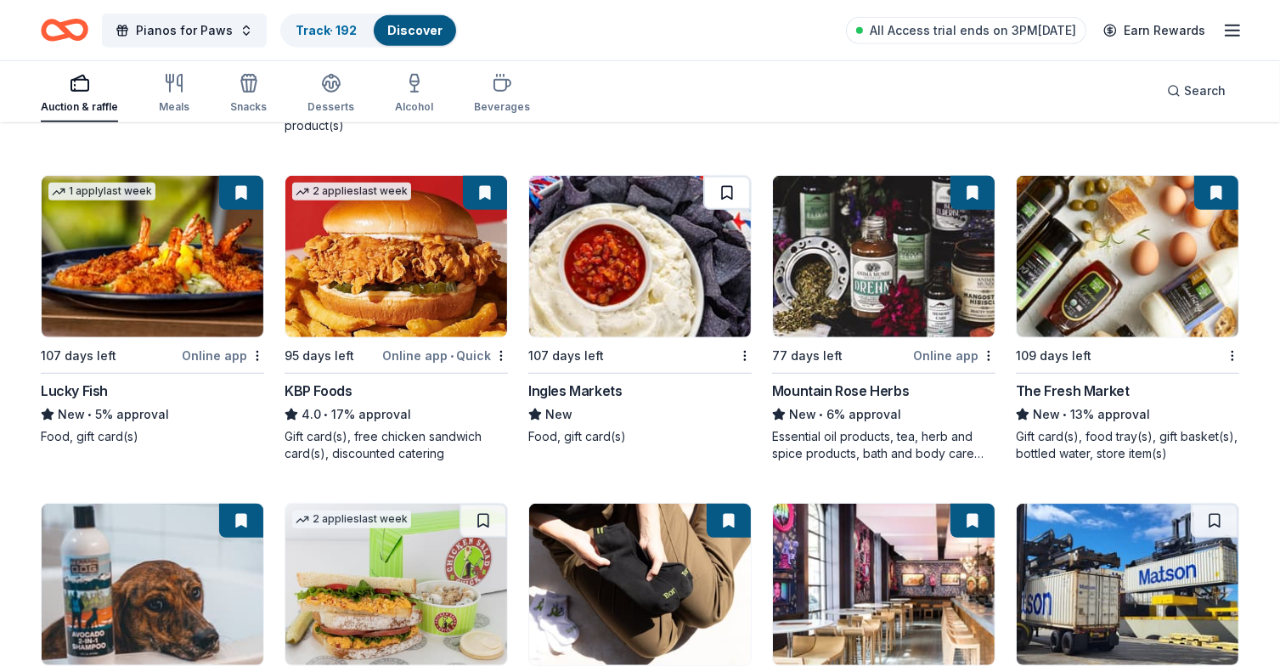
click at [724, 189] on button at bounding box center [727, 193] width 48 height 34
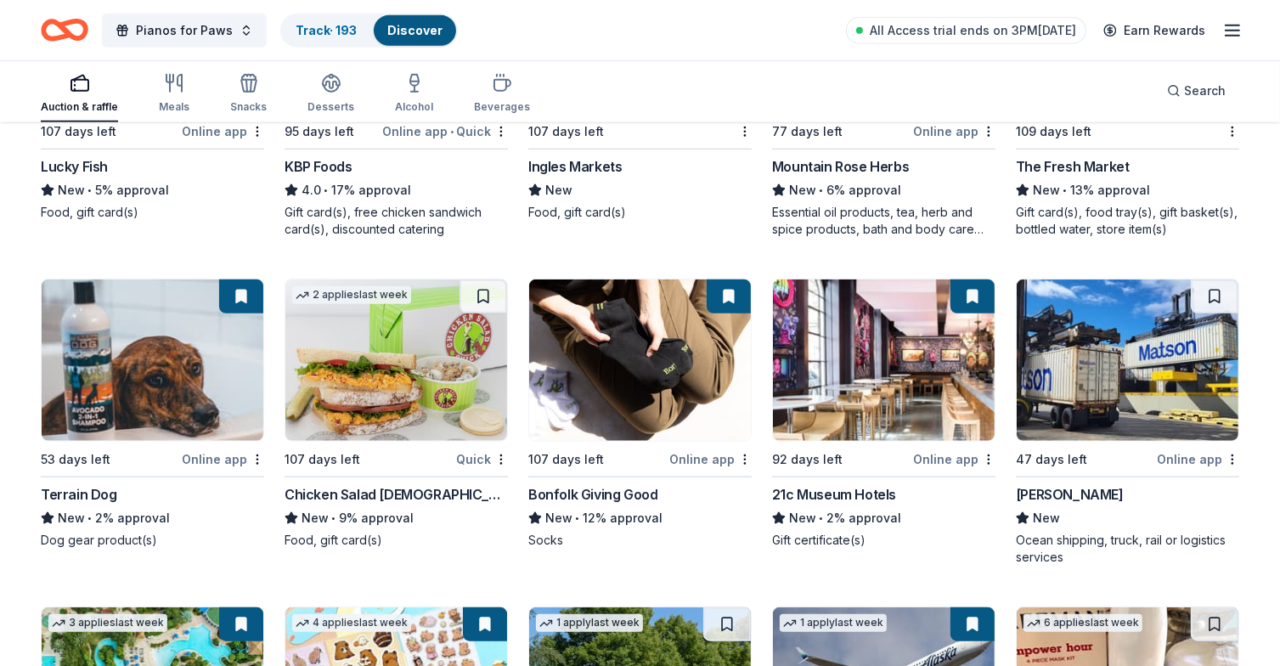
scroll to position [1359, 0]
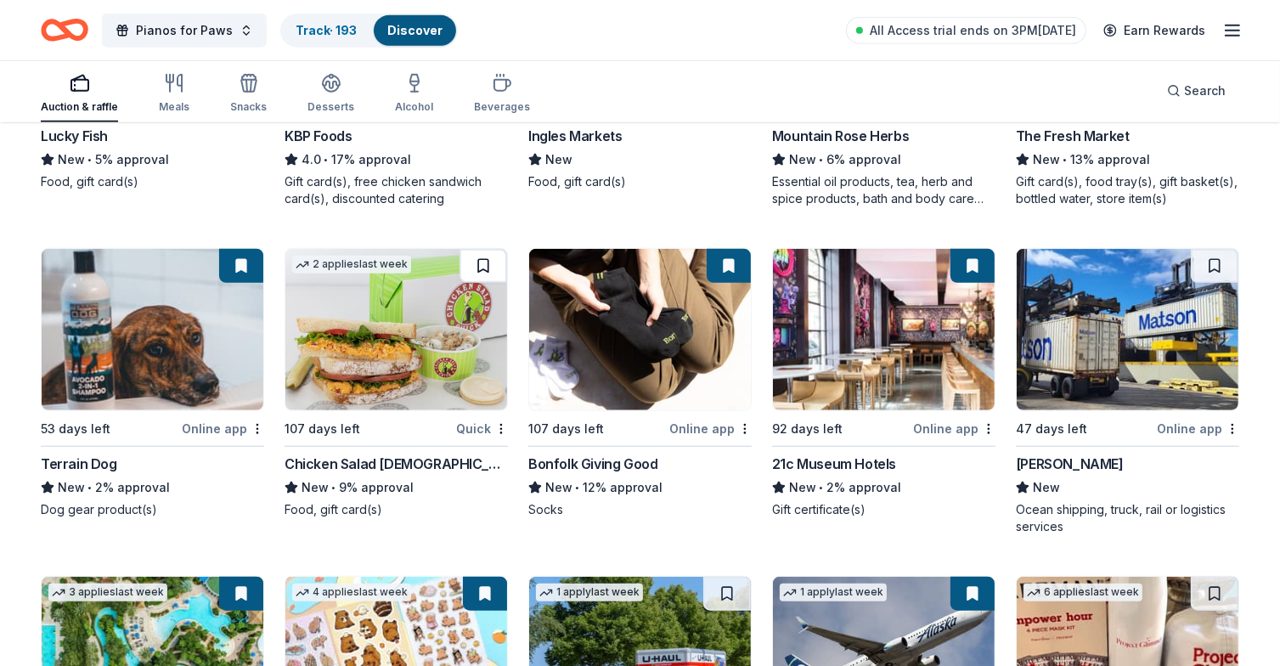
click at [485, 257] on button at bounding box center [483, 266] width 48 height 34
click at [1223, 265] on button at bounding box center [1215, 266] width 48 height 34
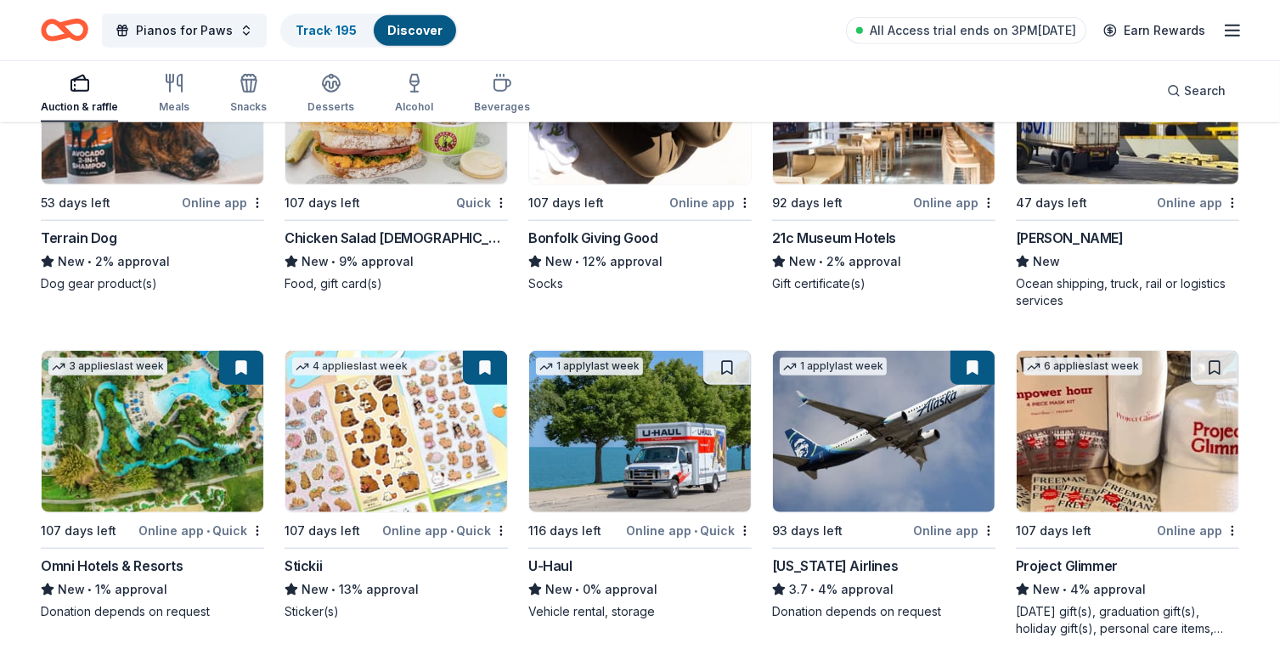
scroll to position [1613, 0]
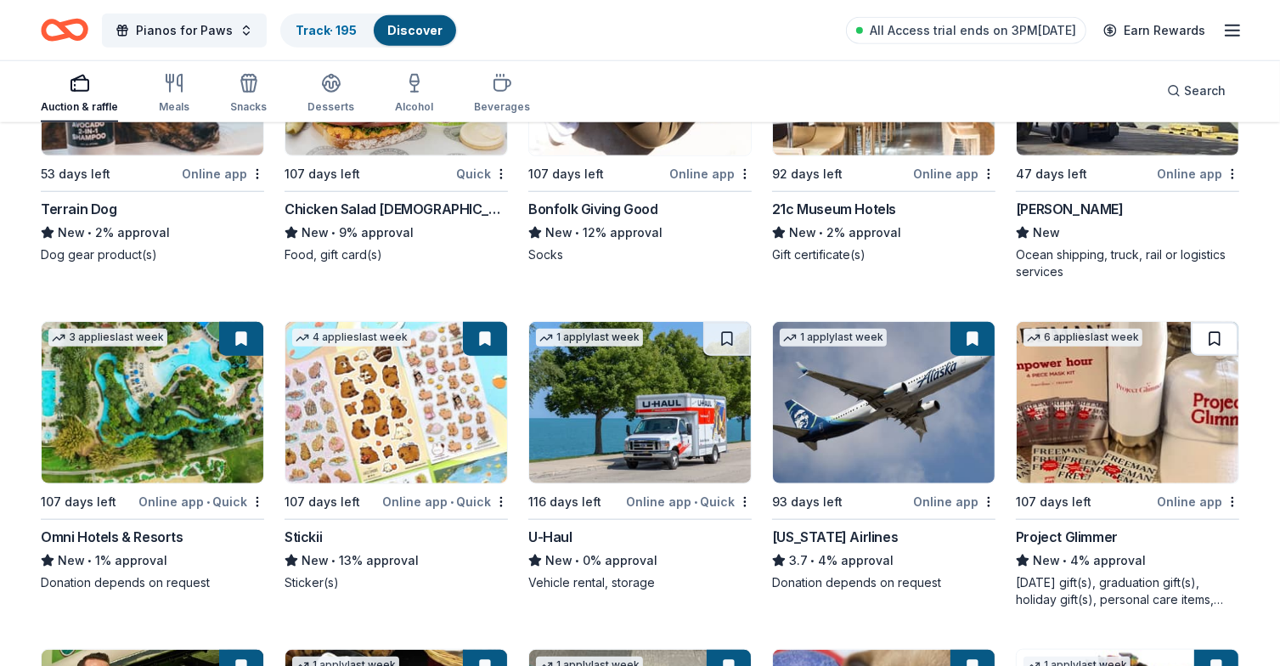
click at [1213, 338] on button at bounding box center [1215, 339] width 48 height 34
click at [723, 334] on button at bounding box center [727, 339] width 48 height 34
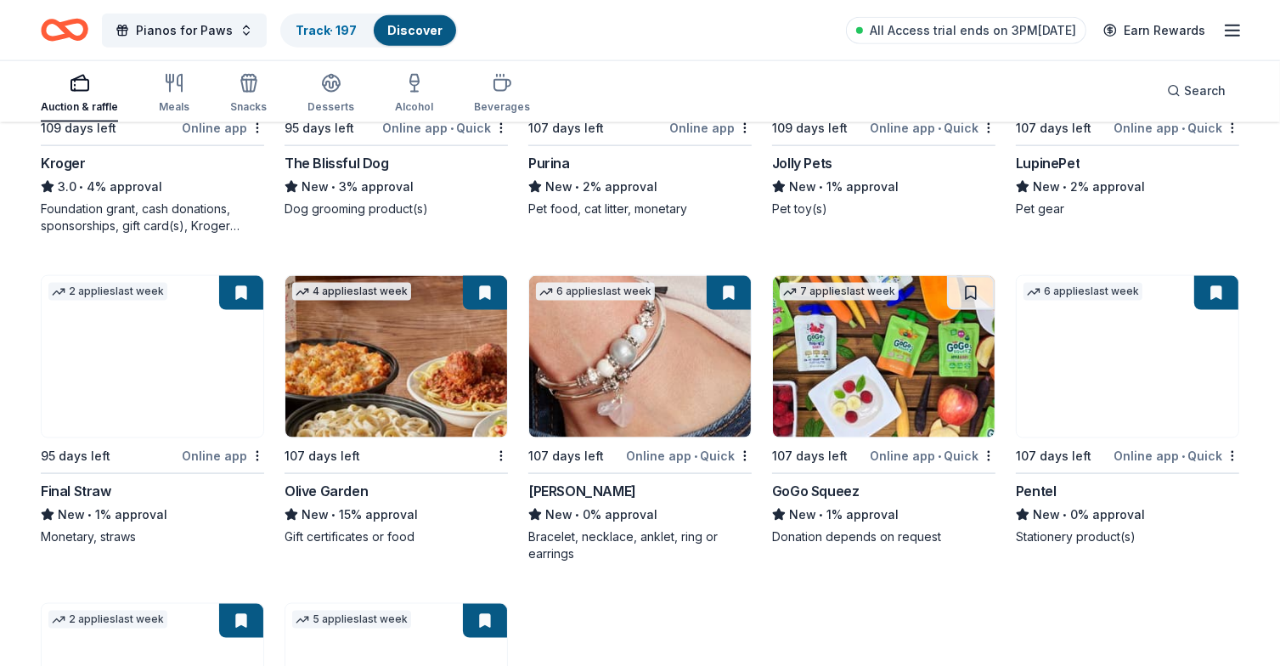
scroll to position [2378, 0]
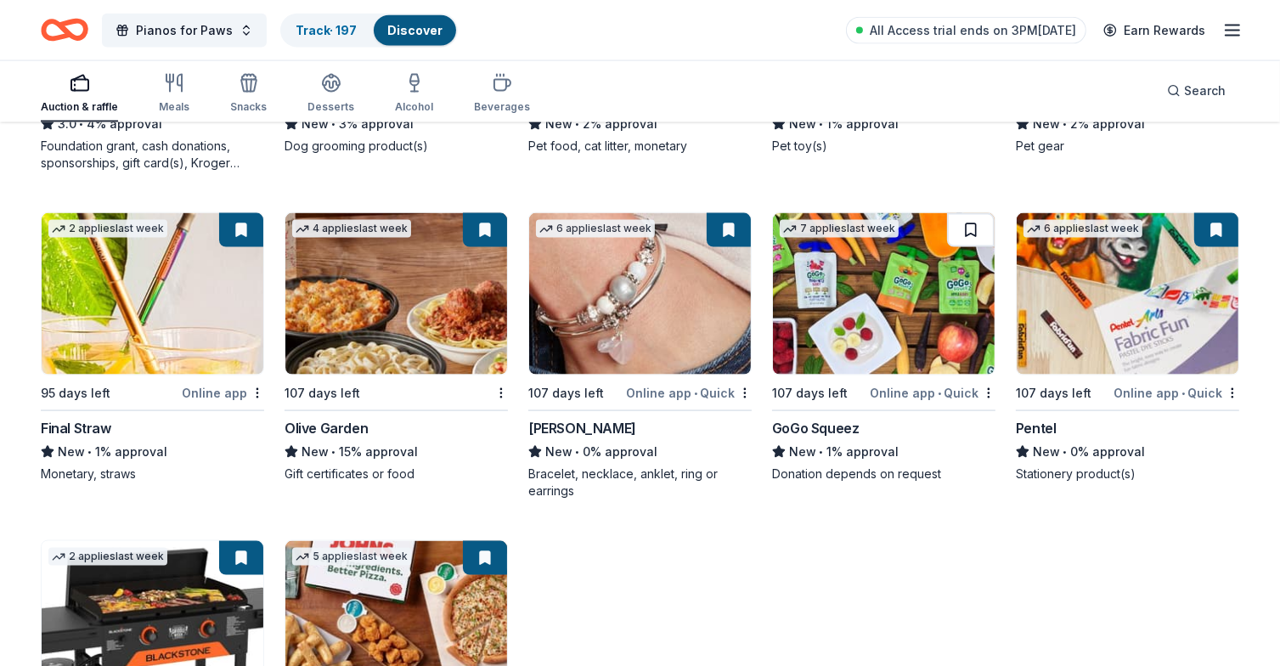
click at [966, 233] on button at bounding box center [971, 230] width 48 height 34
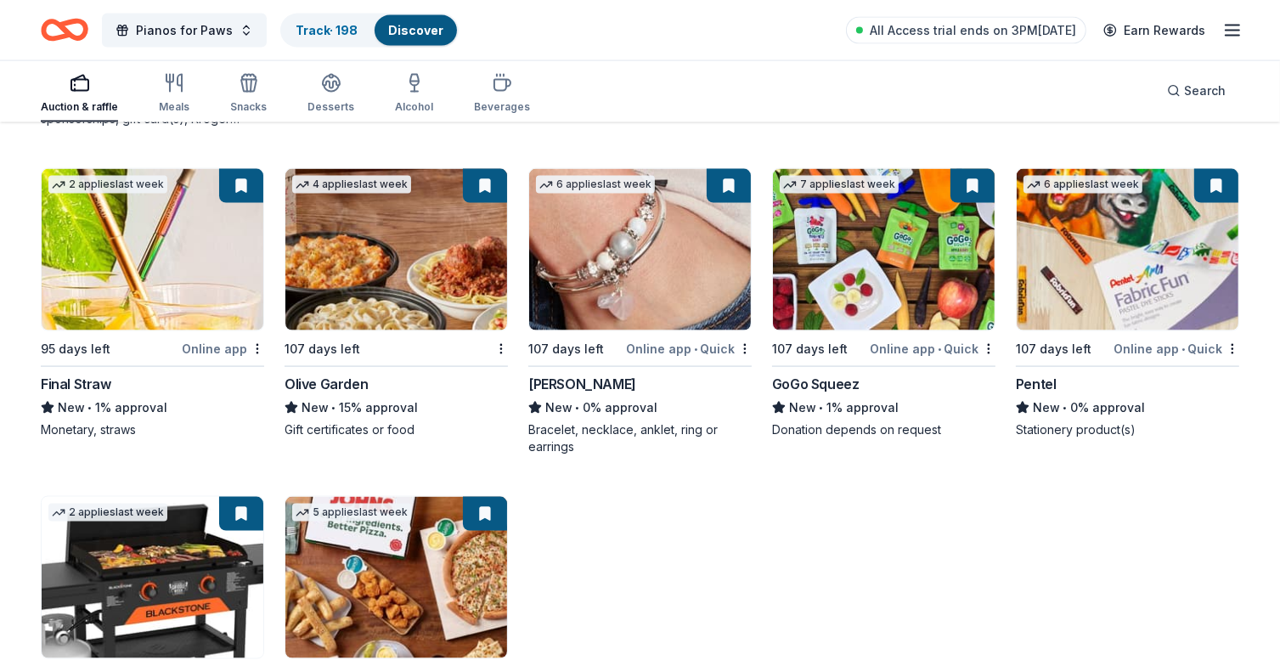
scroll to position [2384, 0]
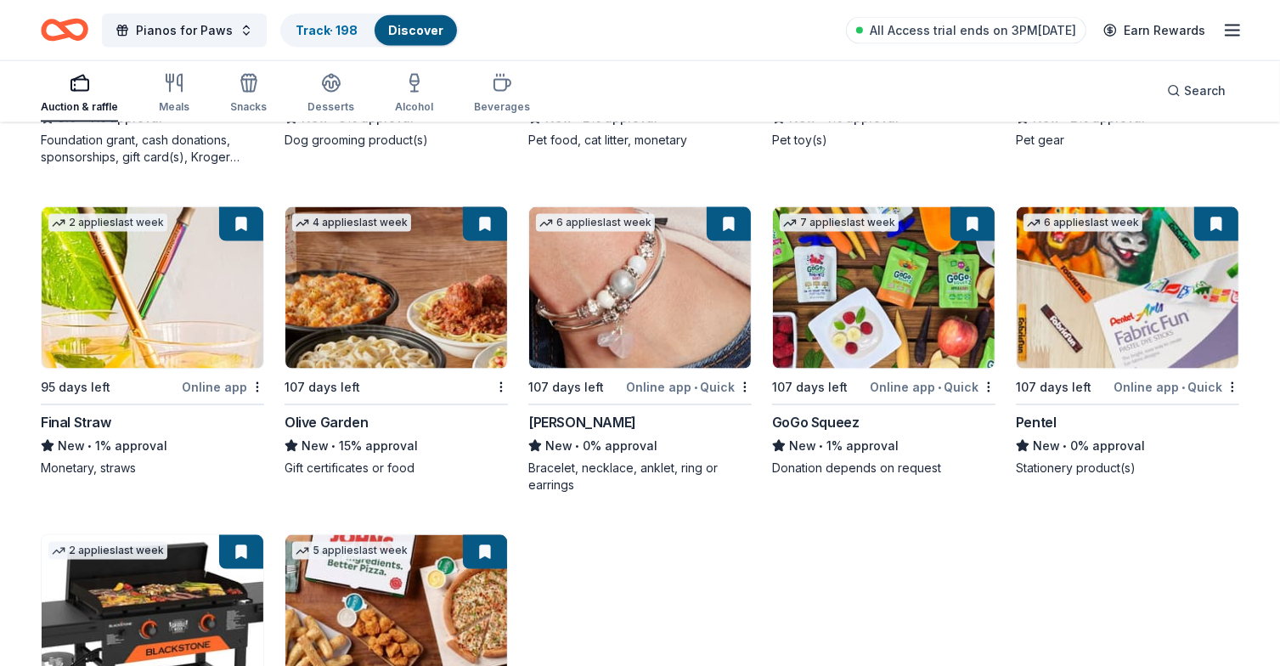
click at [969, 220] on button at bounding box center [972, 224] width 44 height 34
click at [975, 217] on button at bounding box center [972, 224] width 44 height 34
click at [959, 216] on button at bounding box center [972, 224] width 44 height 34
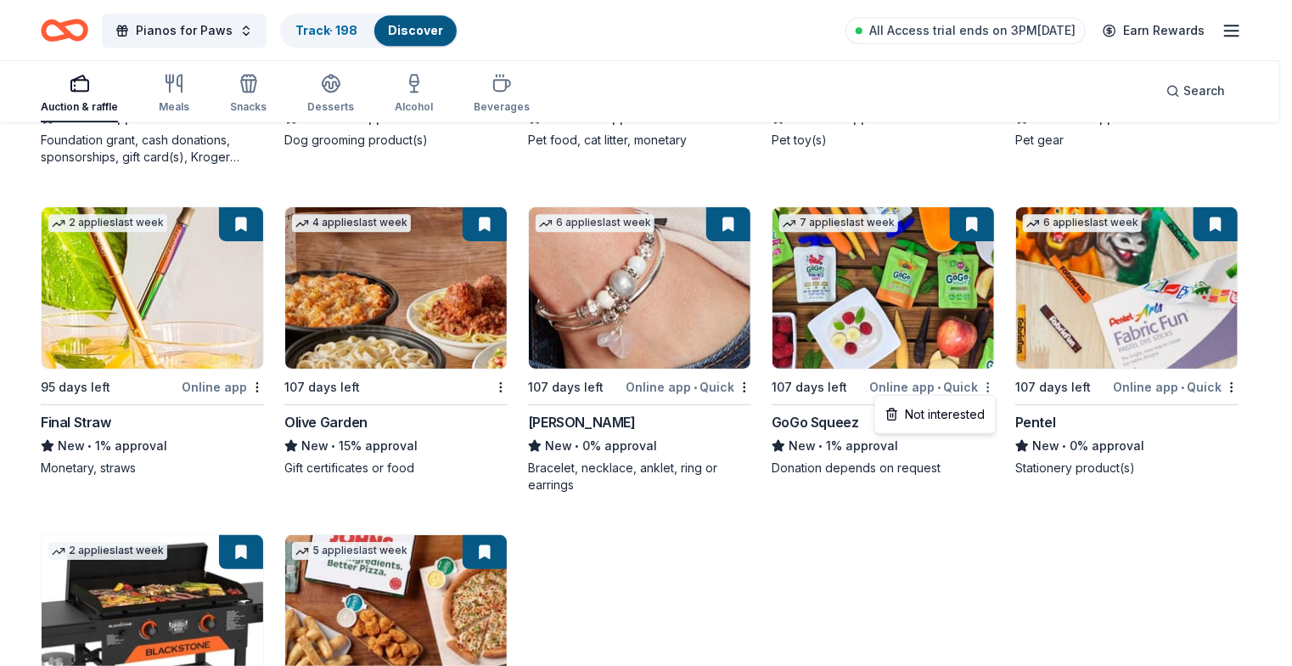
click at [954, 407] on div "Not interested" at bounding box center [936, 414] width 114 height 31
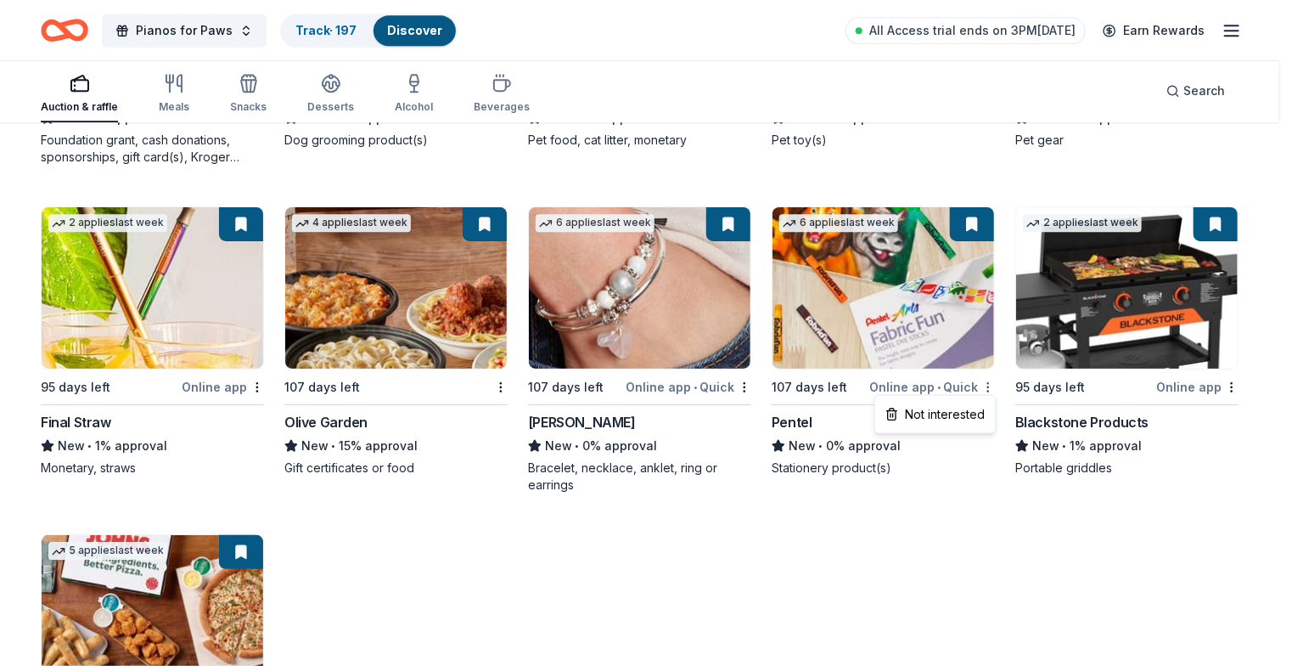
click at [967, 415] on div "Not interested" at bounding box center [936, 414] width 114 height 31
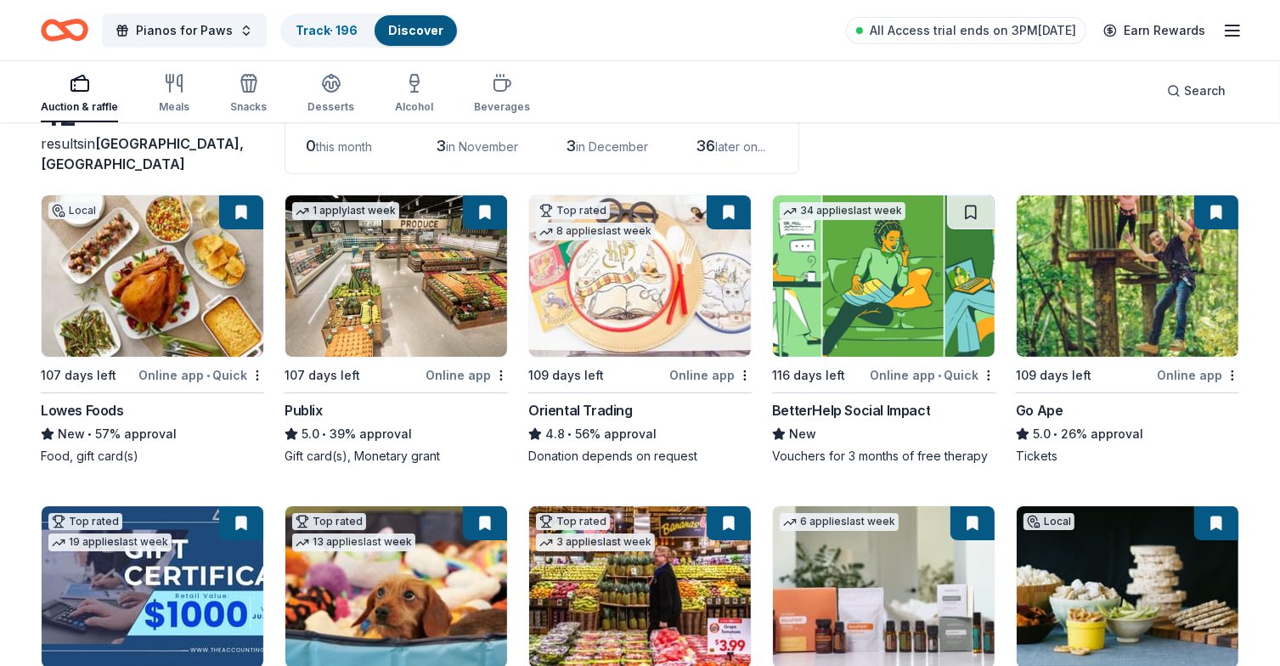
scroll to position [0, 0]
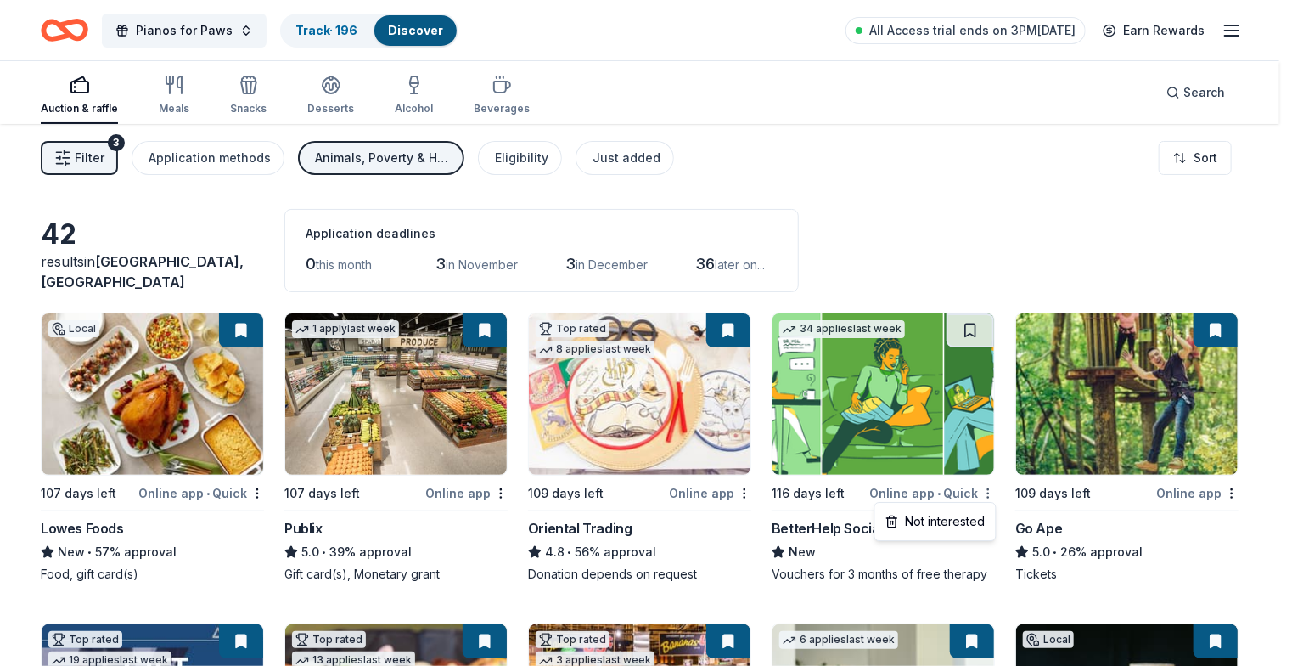
click at [983, 489] on html "Pianos for Paws Track · 196 Discover All Access trial ends on 3PM, 10/14 Earn R…" at bounding box center [646, 333] width 1292 height 666
click at [972, 519] on div "Not interested" at bounding box center [936, 521] width 114 height 31
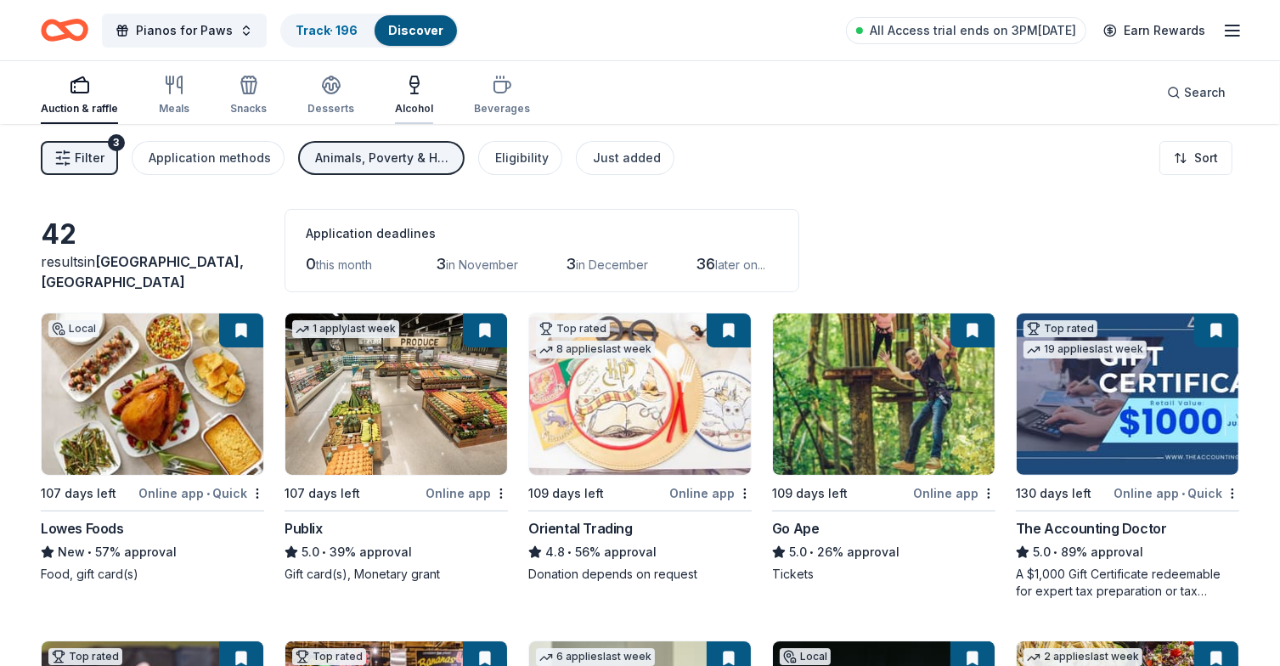
click at [411, 84] on icon "button" at bounding box center [414, 85] width 20 height 20
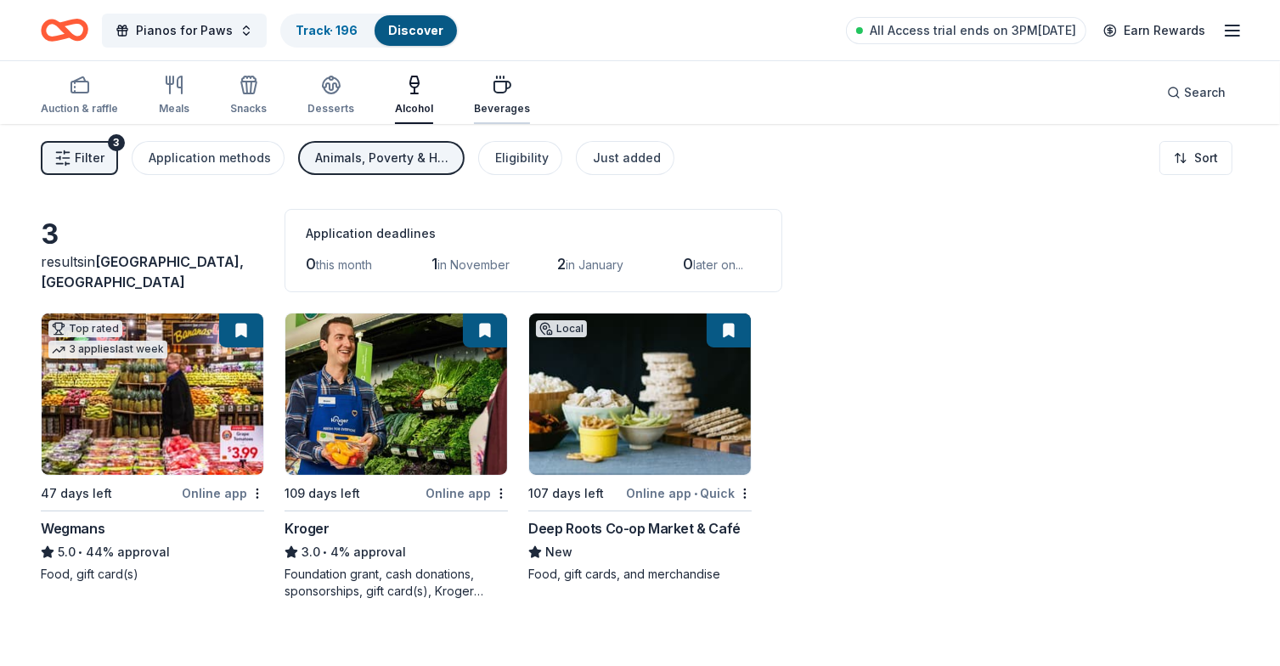
click at [499, 88] on icon "button" at bounding box center [502, 87] width 16 height 11
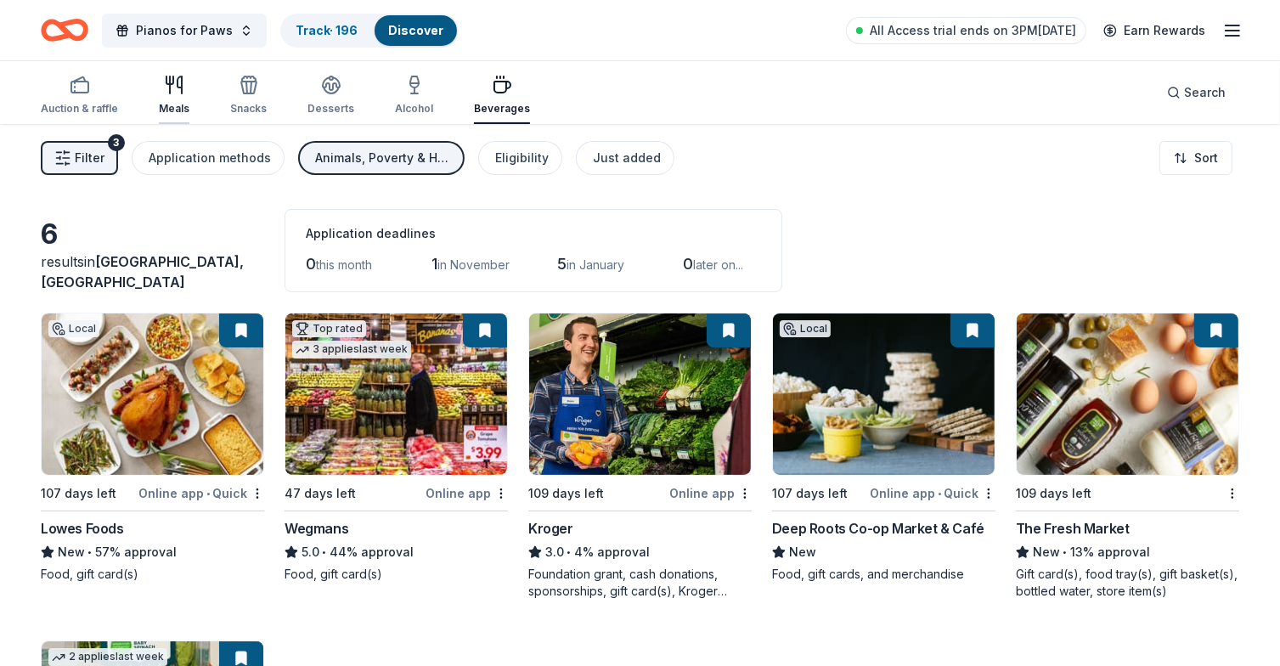
click at [181, 89] on icon "button" at bounding box center [174, 85] width 20 height 20
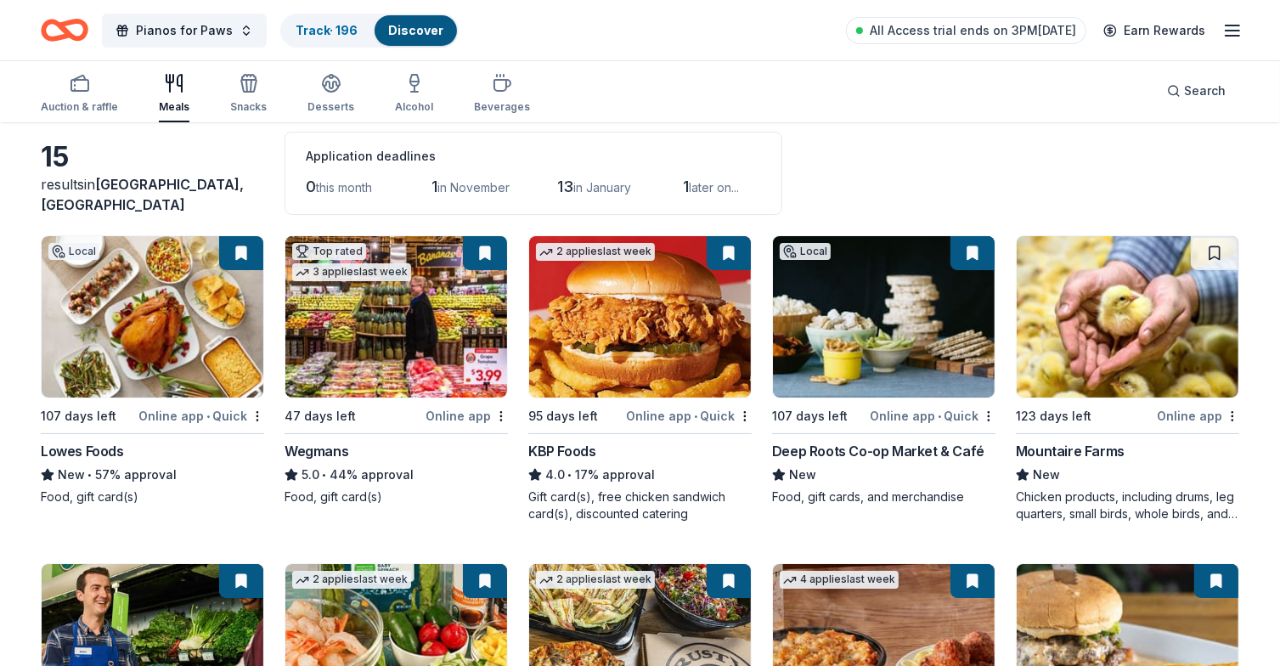
scroll to position [170, 0]
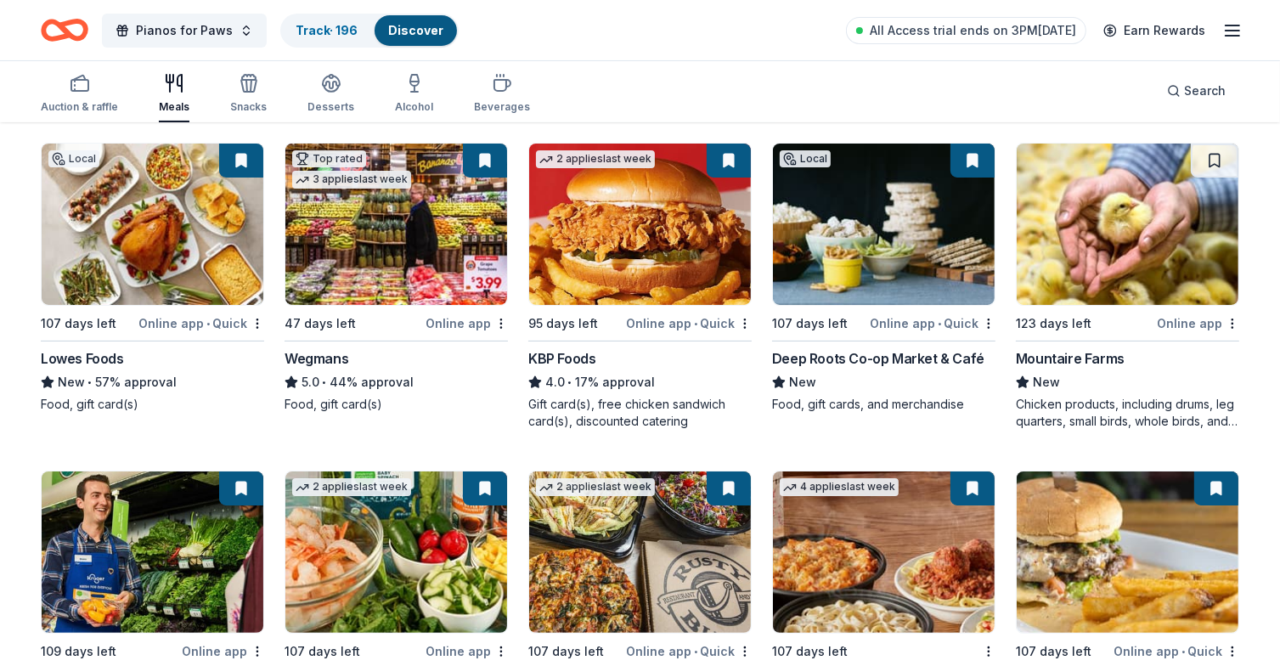
click at [1097, 398] on div "Chicken products, including drums, leg quarters, small birds, whole birds, and …" at bounding box center [1127, 413] width 223 height 34
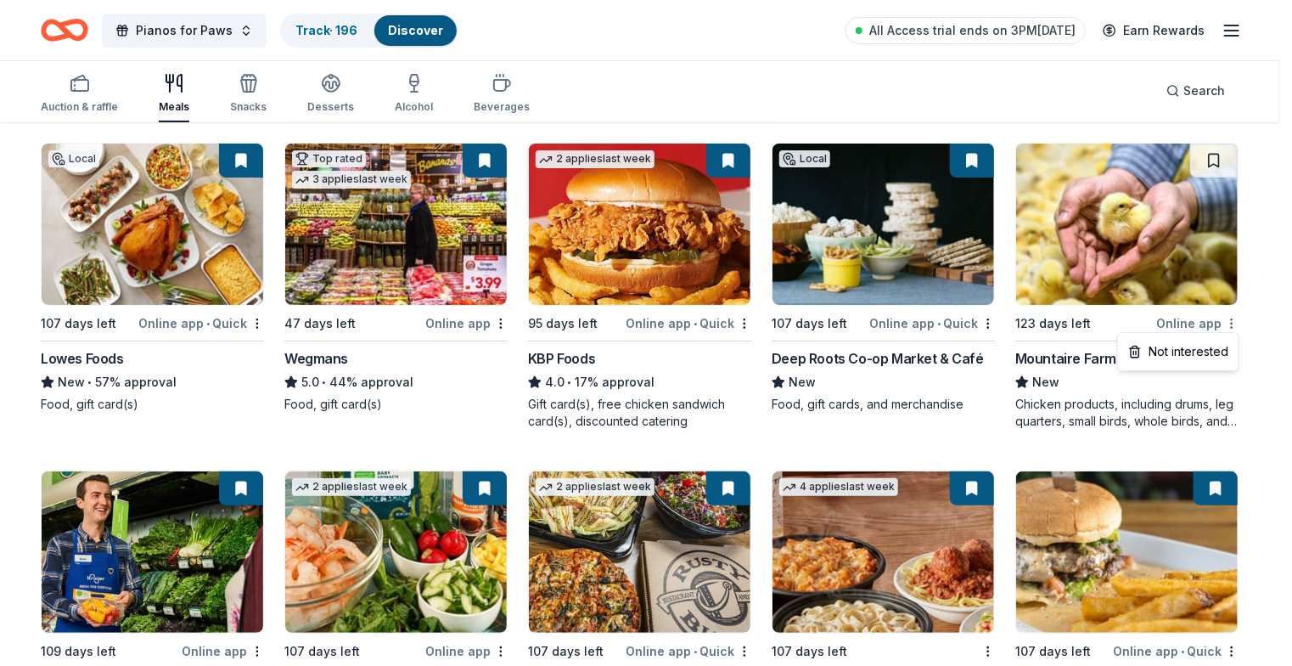
click at [1231, 318] on html "Pianos for Paws Track · 196 Discover All Access trial ends on 3PM, 10/14 Earn R…" at bounding box center [646, 163] width 1292 height 666
click at [1218, 345] on div "Not interested" at bounding box center [1179, 351] width 114 height 31
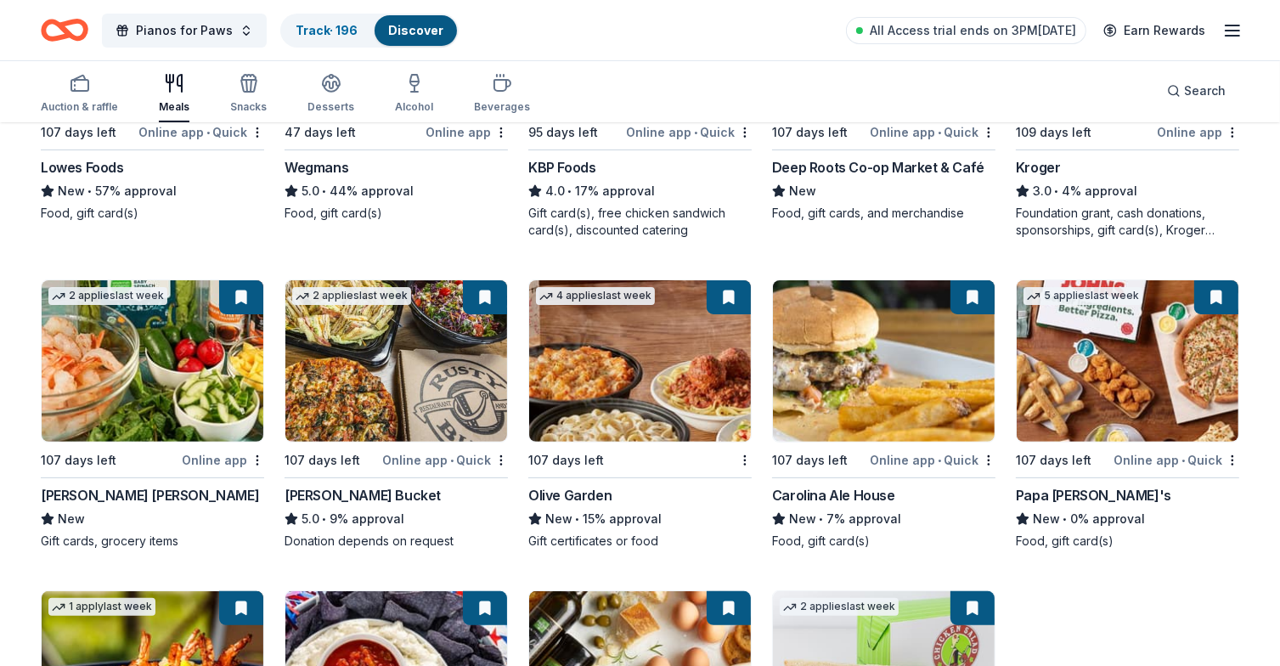
scroll to position [350, 0]
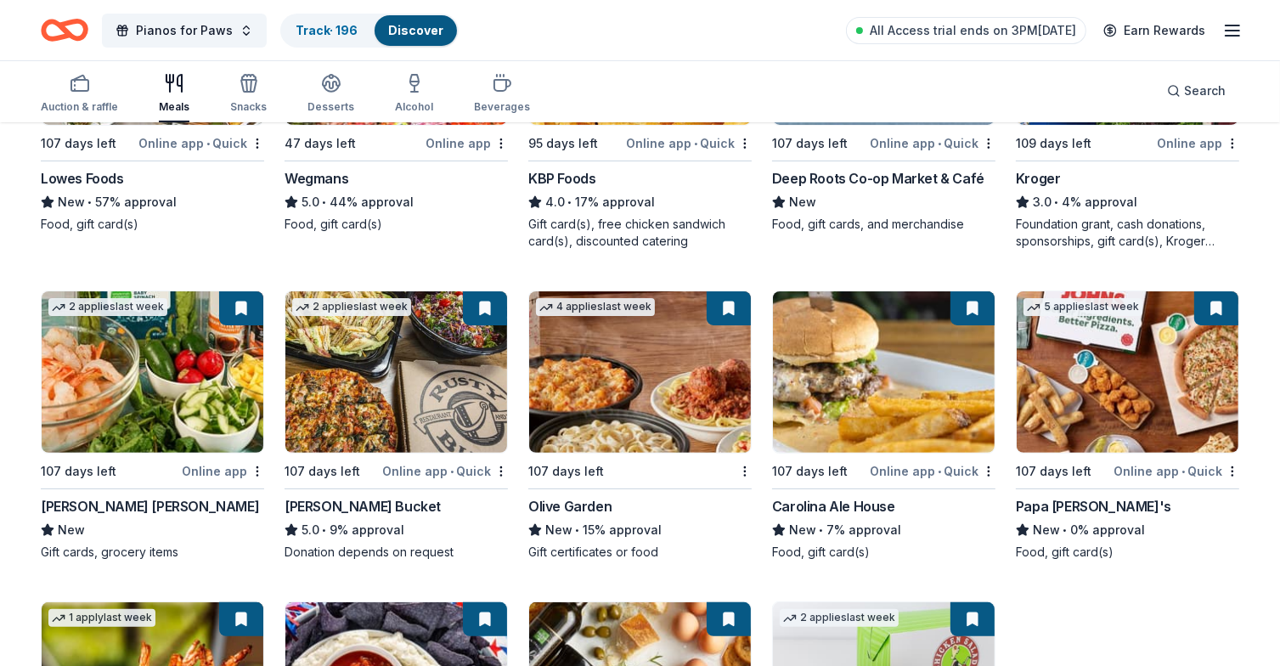
click at [174, 393] on img at bounding box center [153, 371] width 222 height 161
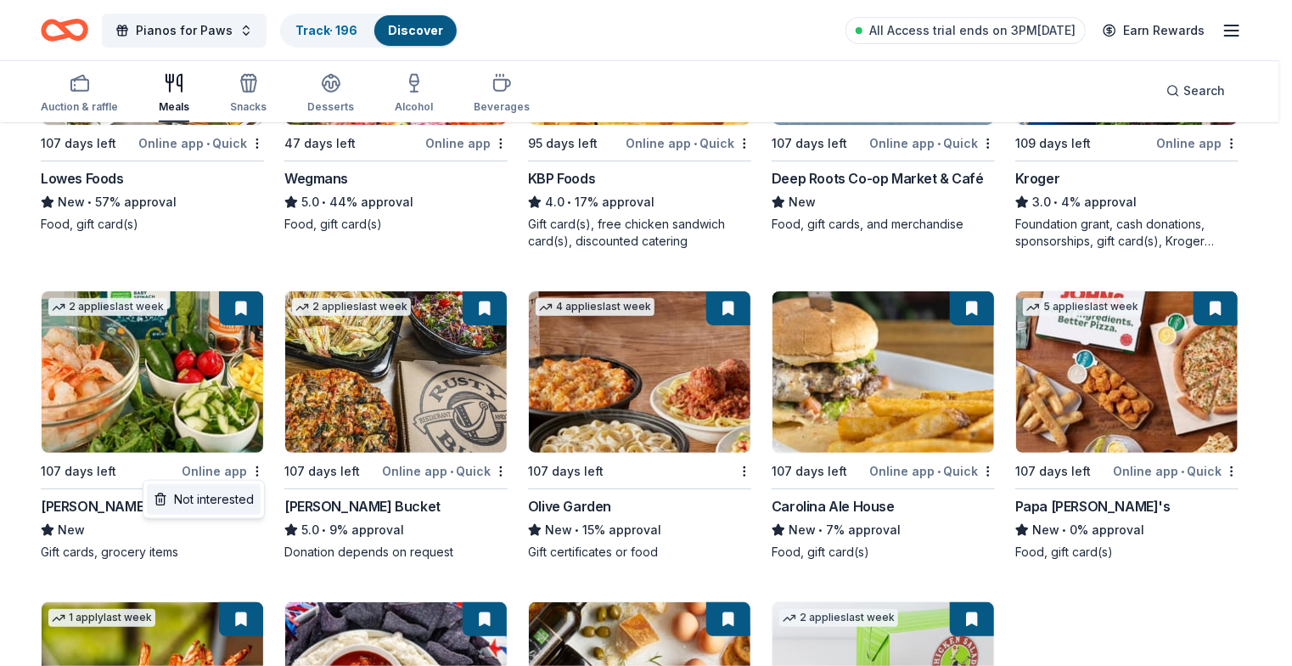
click at [234, 498] on div "Not interested" at bounding box center [204, 499] width 114 height 31
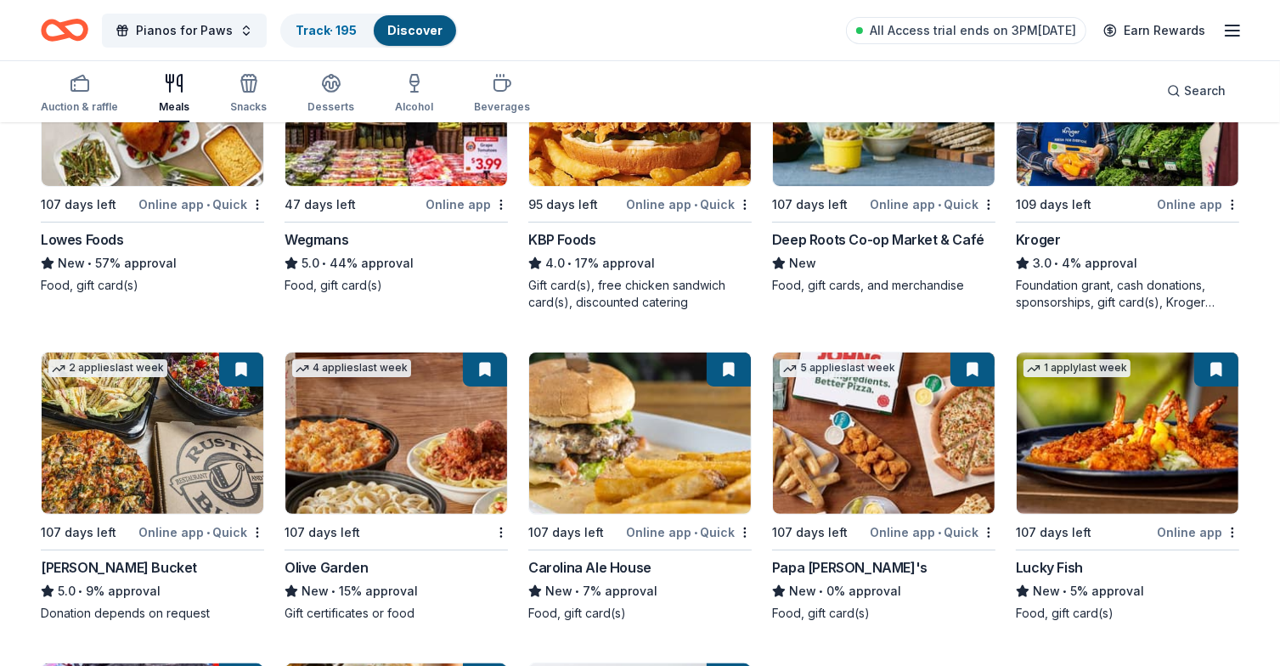
scroll to position [0, 0]
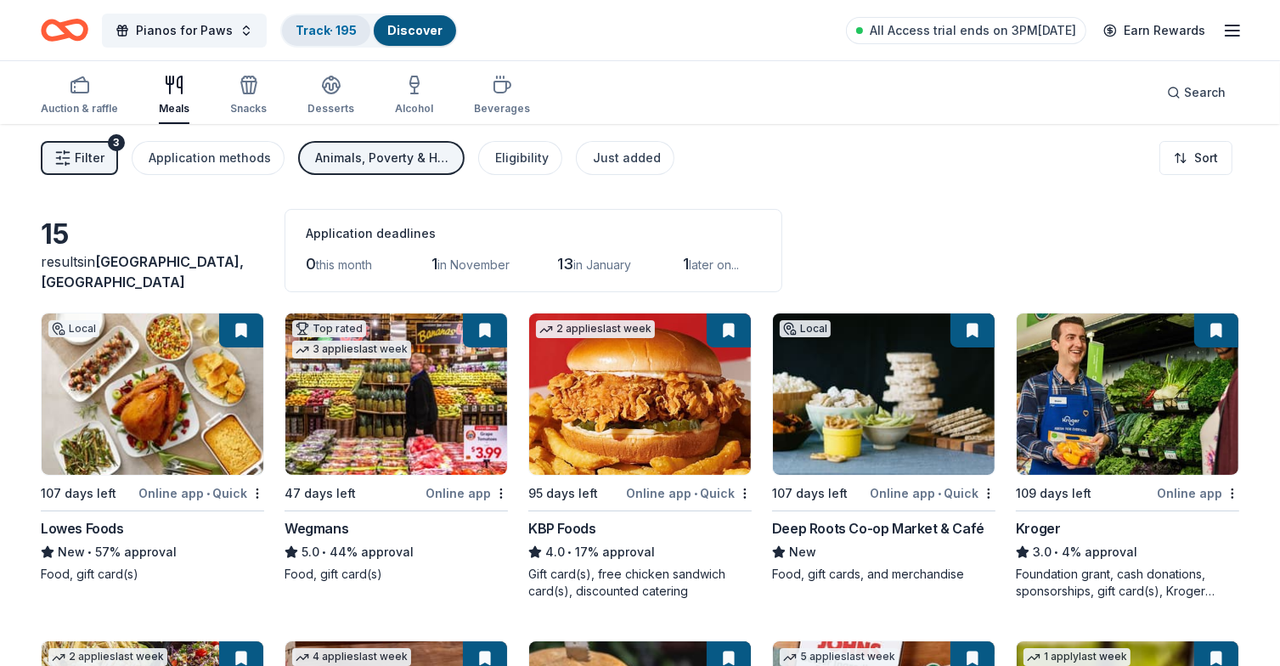
click at [309, 23] on link "Track · 195" at bounding box center [326, 30] width 61 height 14
click at [312, 29] on link "Track · 195" at bounding box center [326, 30] width 61 height 14
click at [408, 26] on link "Discover" at bounding box center [414, 30] width 55 height 14
click at [319, 21] on div "Track · 195" at bounding box center [326, 30] width 88 height 31
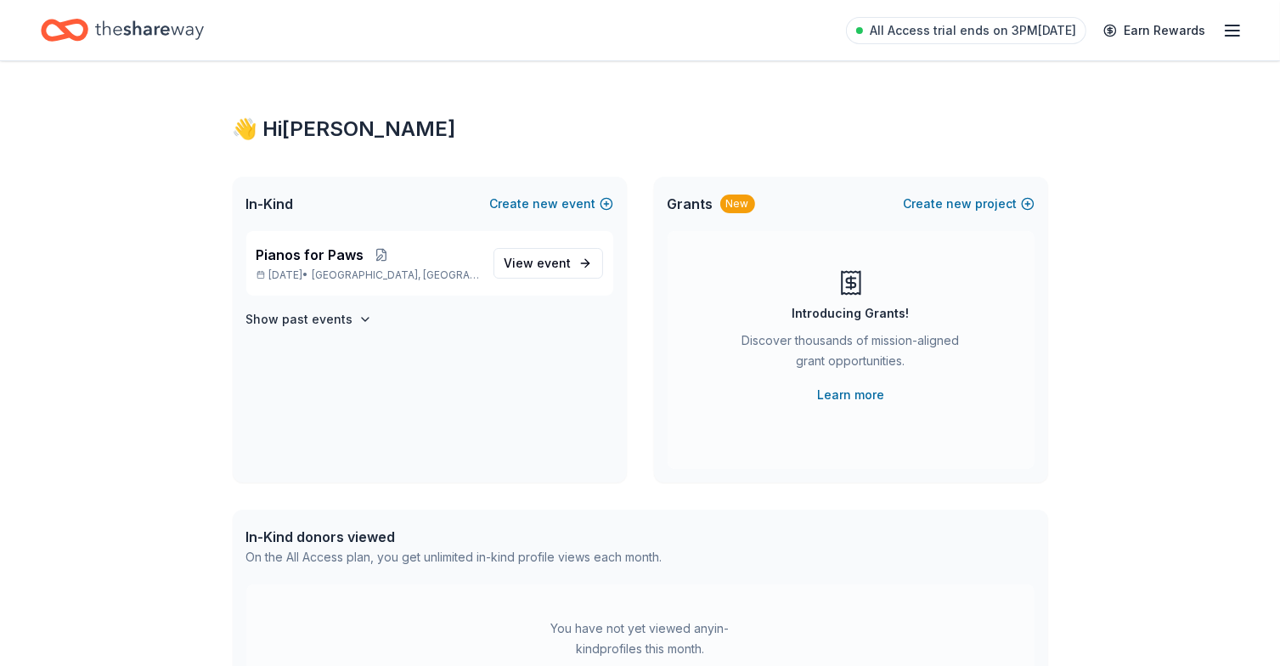
click at [156, 31] on icon "Home" at bounding box center [149, 29] width 109 height 19
click at [140, 15] on icon "Home" at bounding box center [149, 30] width 109 height 35
click at [129, 24] on icon "Home" at bounding box center [149, 30] width 109 height 35
click at [132, 27] on icon "Home" at bounding box center [149, 30] width 109 height 35
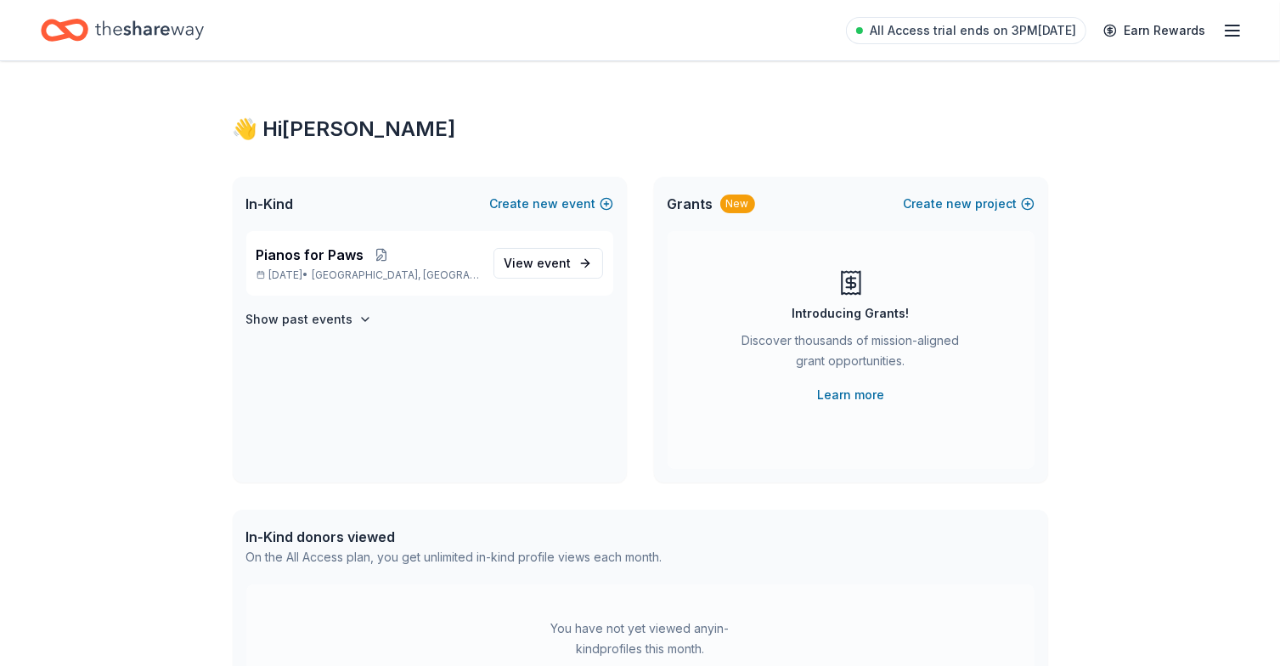
click at [135, 25] on icon "Home" at bounding box center [149, 30] width 109 height 35
click at [132, 33] on icon "Home" at bounding box center [149, 30] width 109 height 35
click at [1199, 253] on div "👋 Hi Kim In-Kind Create new event Pianos for Paws Feb 21, 2026 • Winston-Salem,…" at bounding box center [640, 540] width 1280 height 958
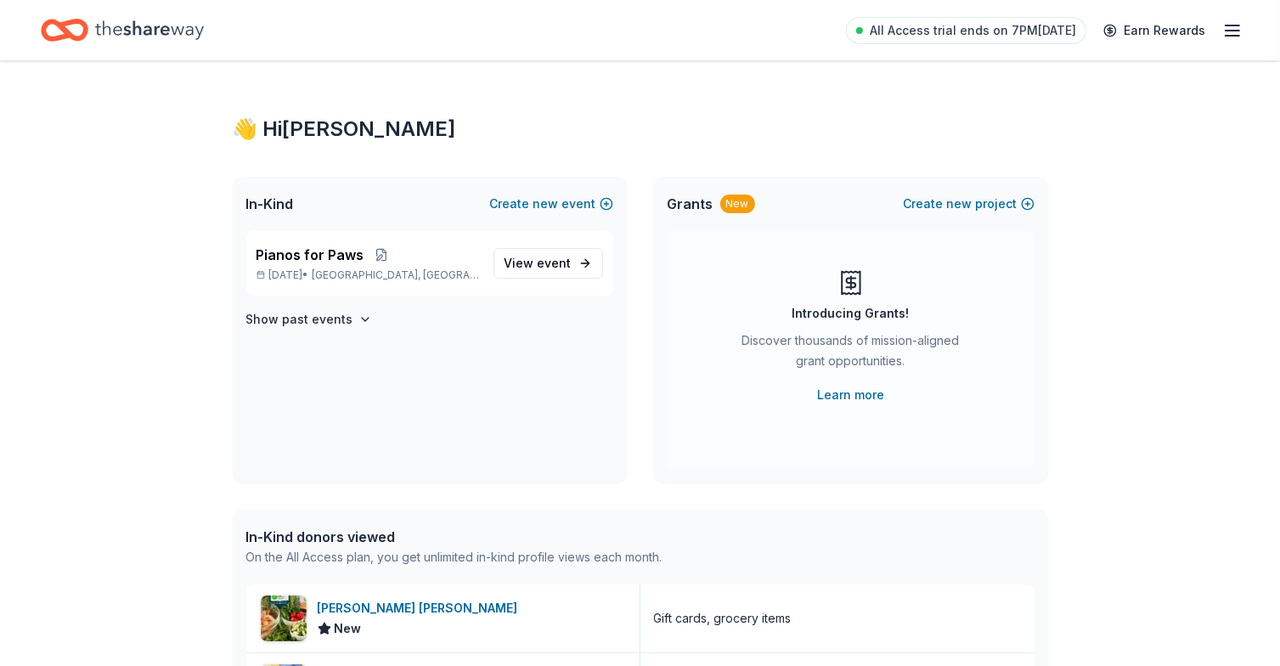
click at [155, 23] on icon "Home" at bounding box center [149, 30] width 109 height 35
click at [533, 263] on span "View event" at bounding box center [537, 263] width 67 height 20
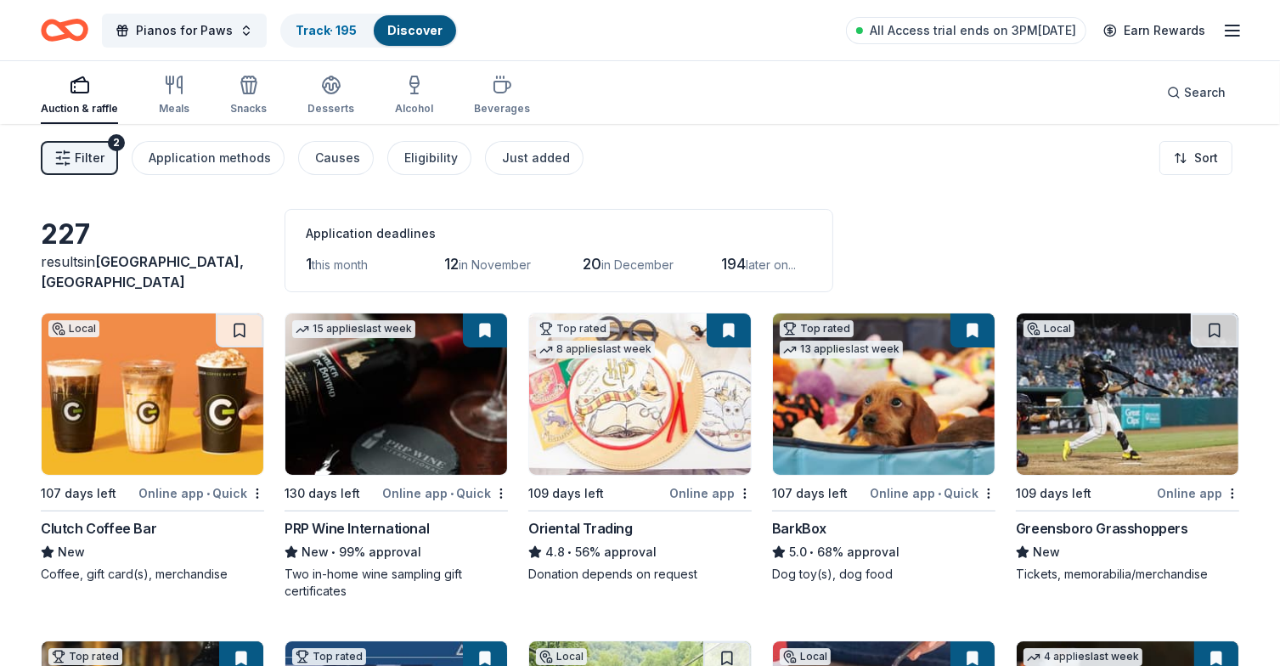
click at [68, 152] on line "button" at bounding box center [67, 152] width 5 height 0
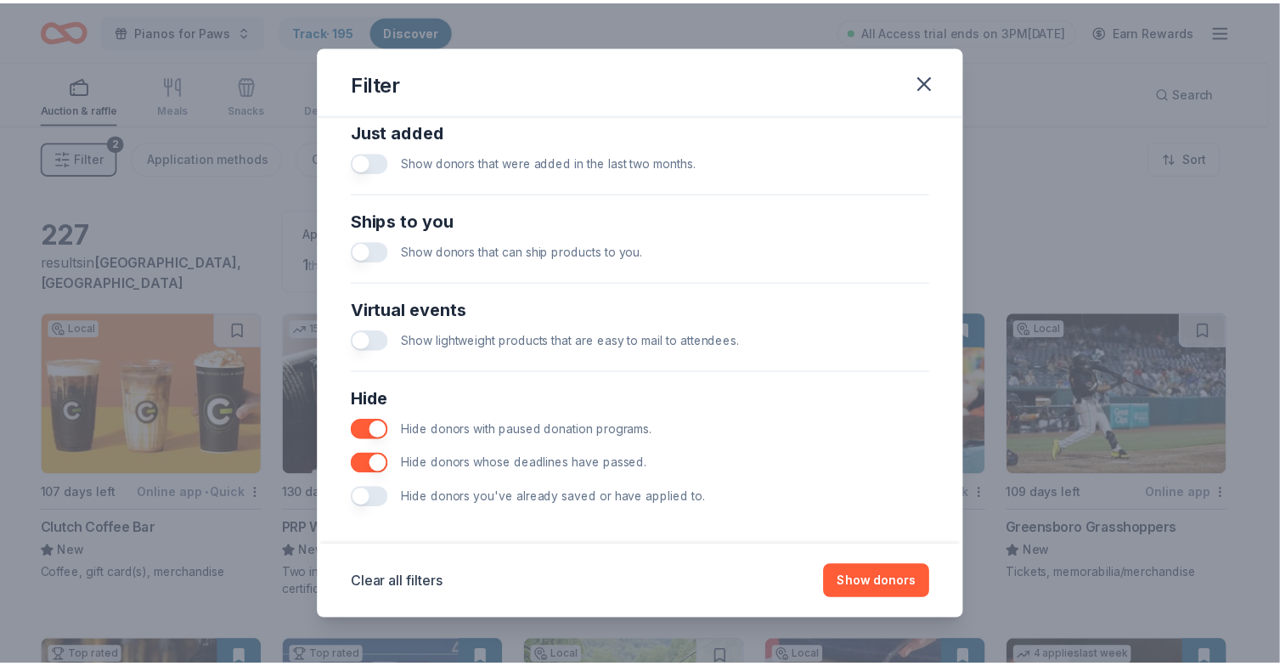
scroll to position [686, 0]
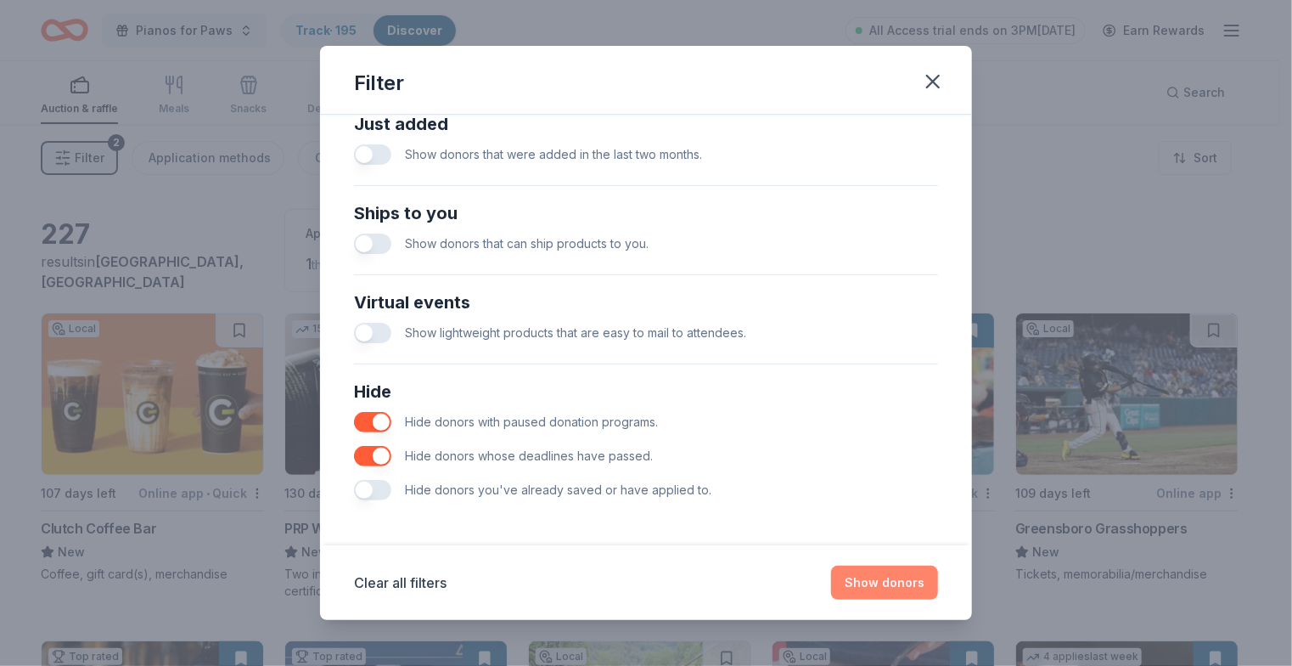
click at [880, 584] on button "Show donors" at bounding box center [884, 583] width 107 height 34
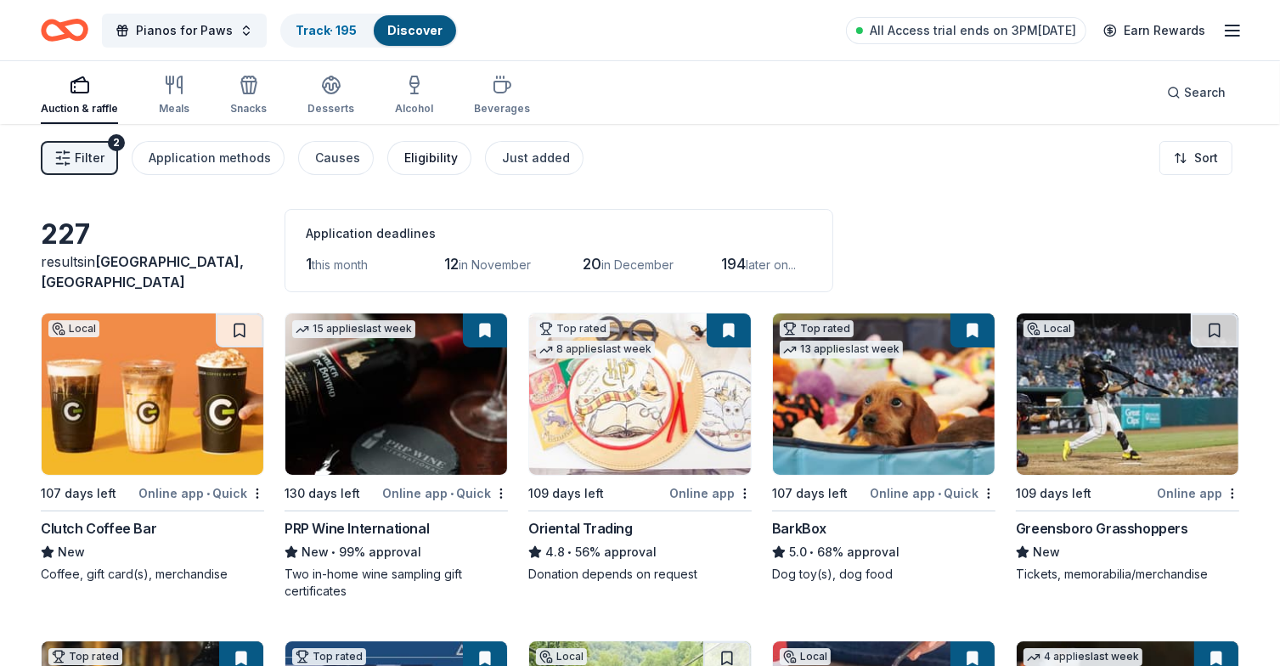
click at [426, 149] on div "Eligibility" at bounding box center [430, 158] width 53 height 20
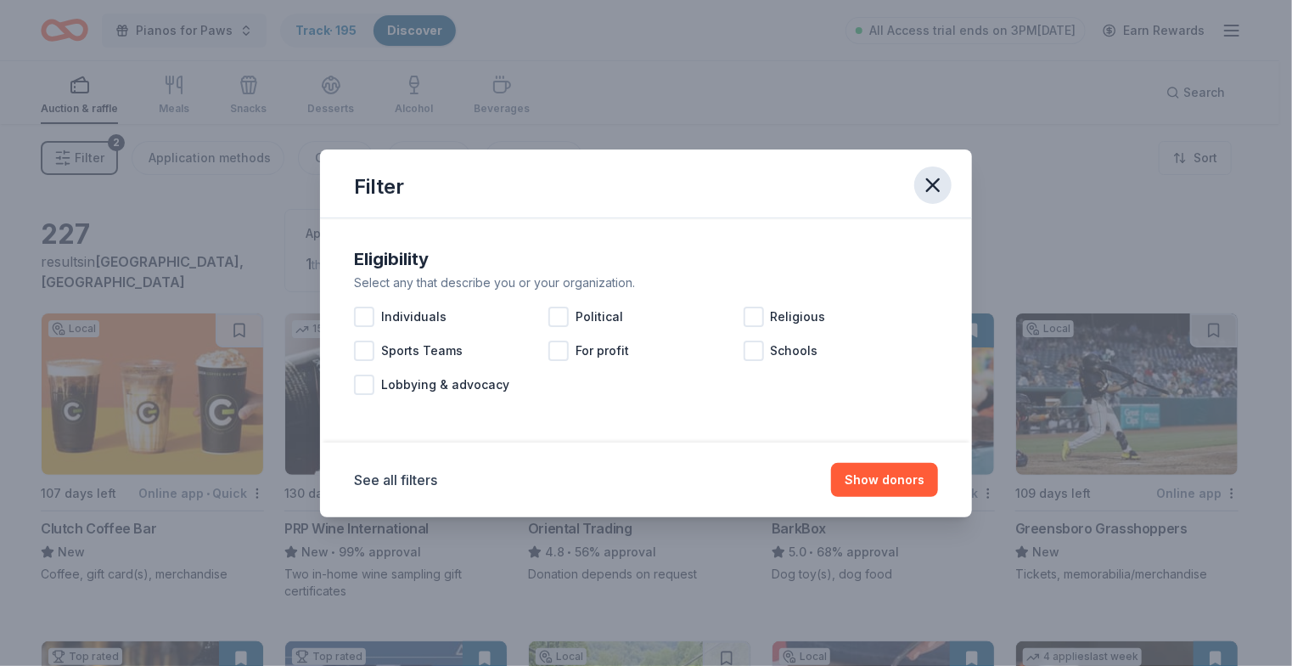
click at [934, 182] on icon "button" at bounding box center [933, 185] width 24 height 24
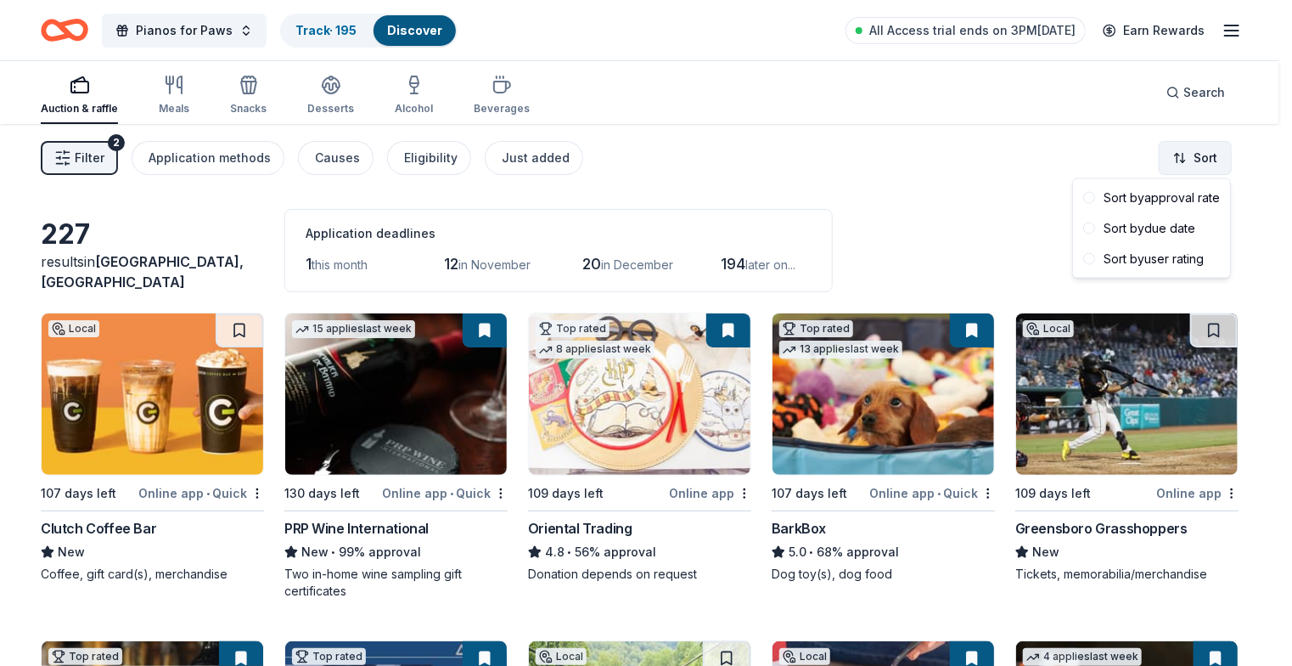
click at [1216, 155] on html "Pianos for Paws Track · 195 Discover All Access trial ends on 3PM, 10/14 Earn R…" at bounding box center [646, 333] width 1292 height 666
click at [1088, 199] on span at bounding box center [1090, 198] width 12 height 12
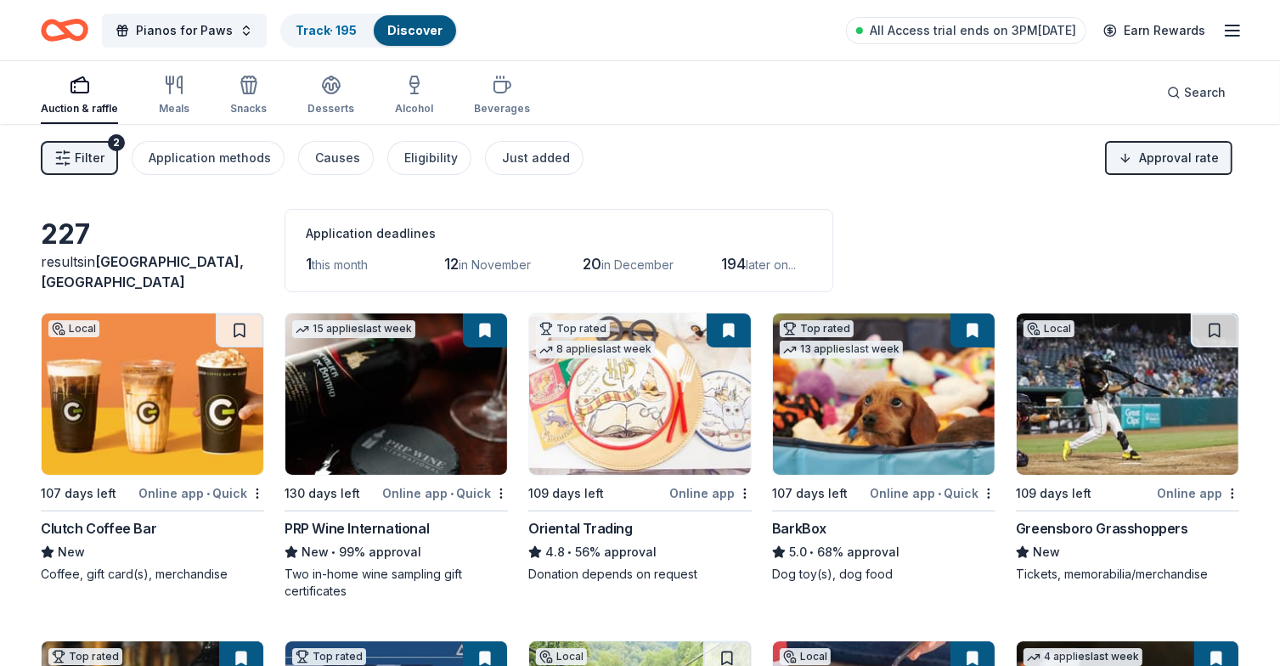
click at [144, 451] on img at bounding box center [153, 393] width 222 height 161
click at [245, 324] on button at bounding box center [240, 330] width 48 height 34
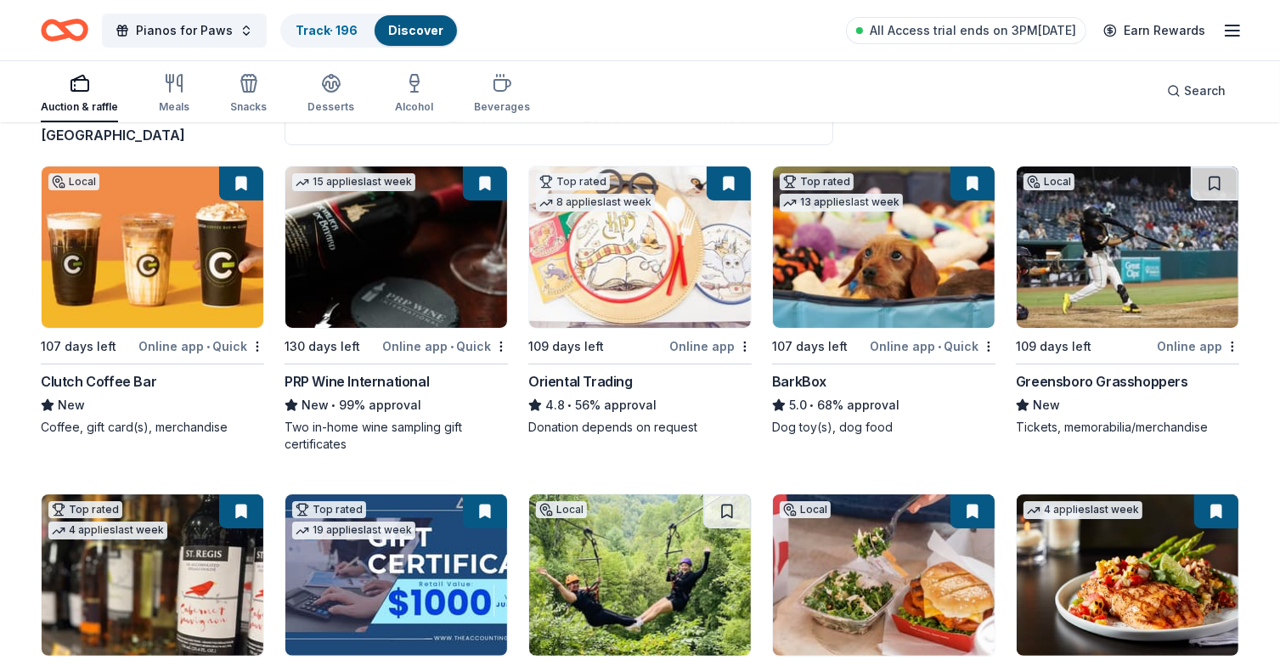
scroll to position [170, 0]
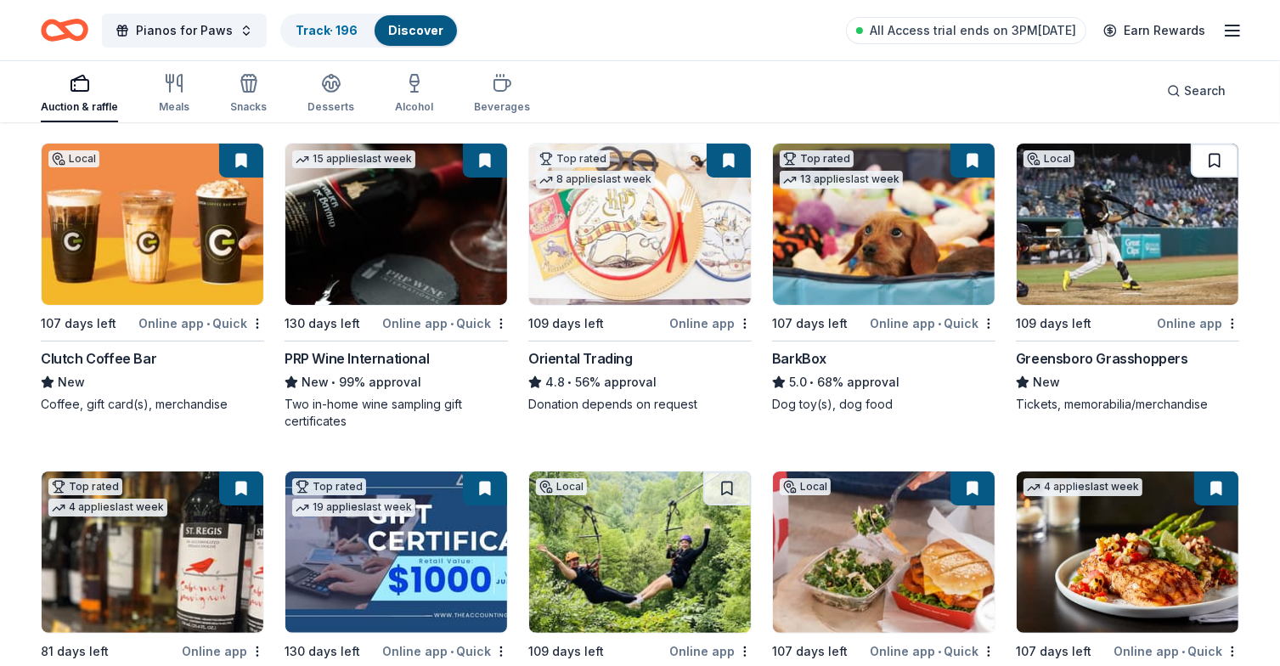
click at [1222, 157] on button at bounding box center [1215, 161] width 48 height 34
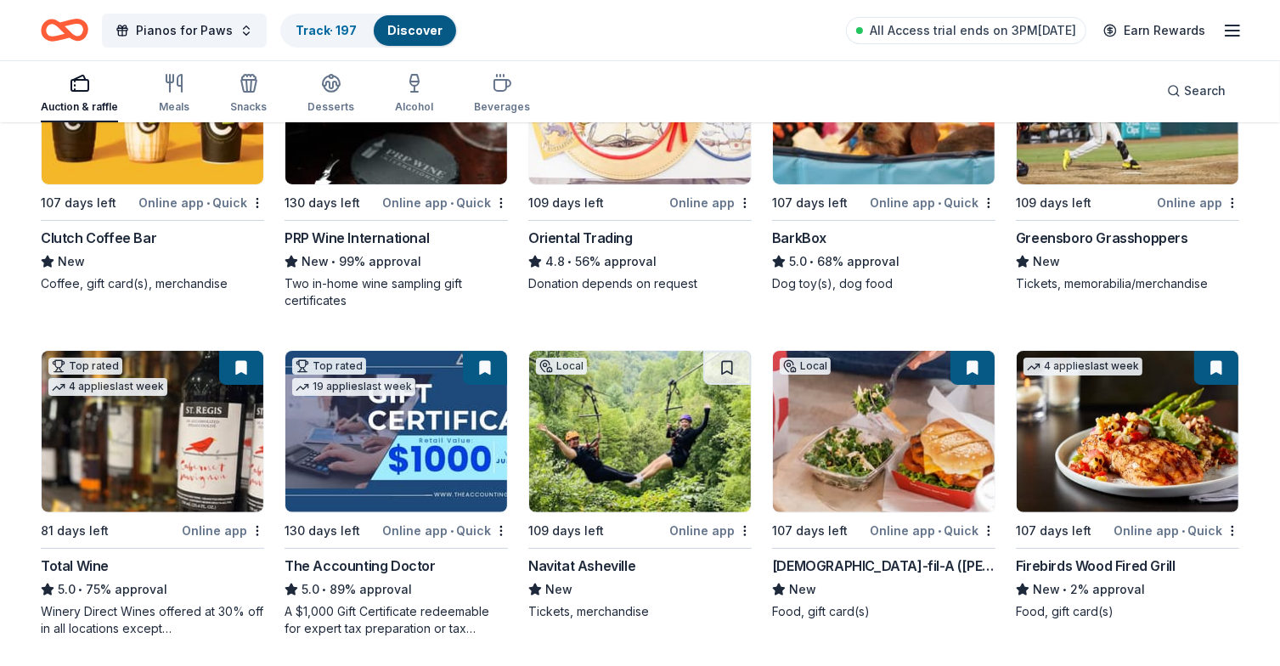
scroll to position [340, 0]
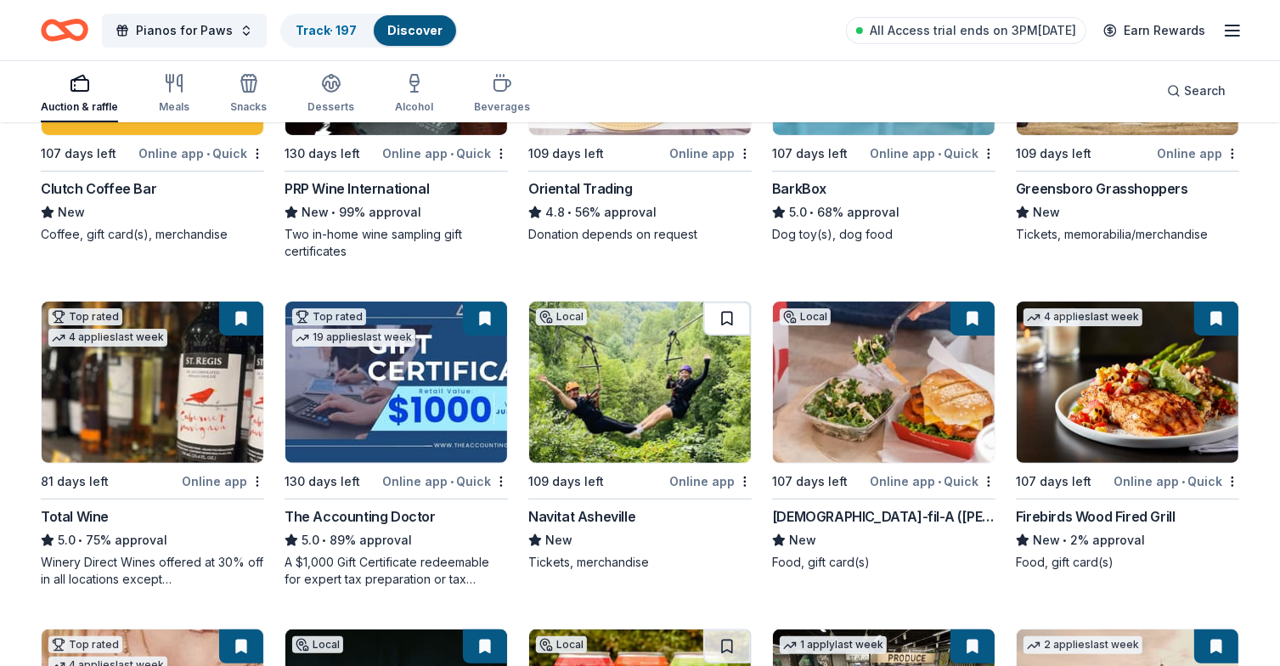
click at [727, 312] on button at bounding box center [727, 318] width 48 height 34
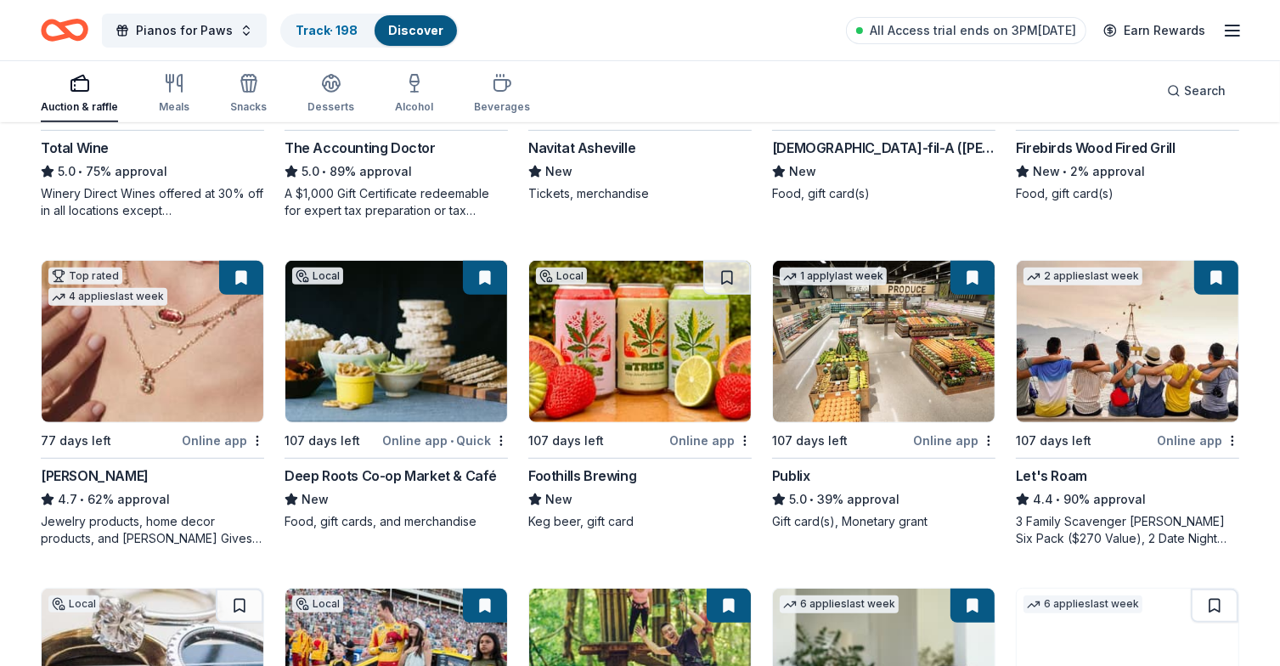
scroll to position [764, 0]
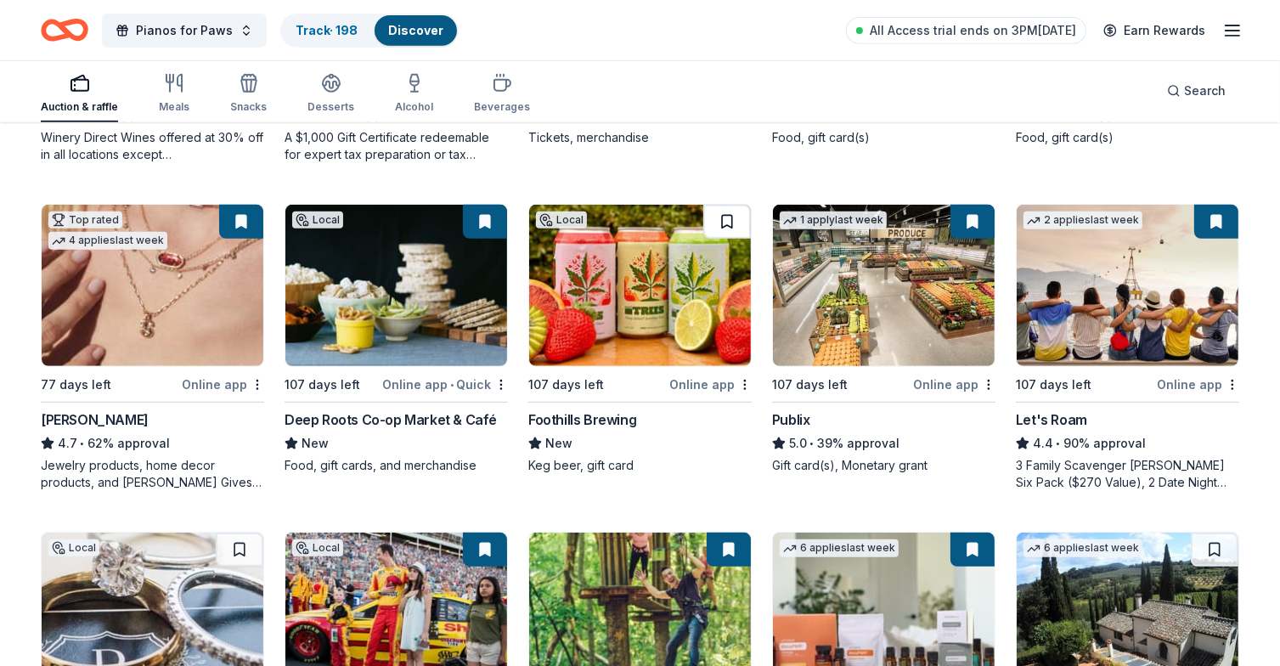
click at [727, 217] on button at bounding box center [727, 222] width 48 height 34
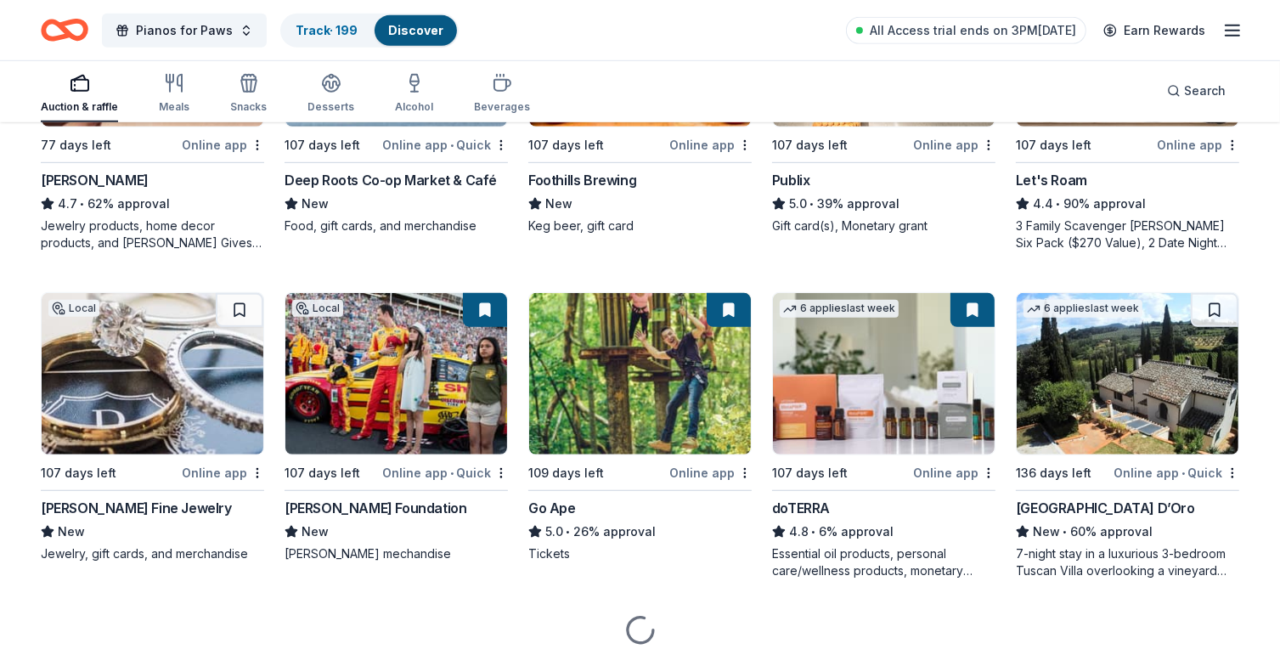
scroll to position [1051, 0]
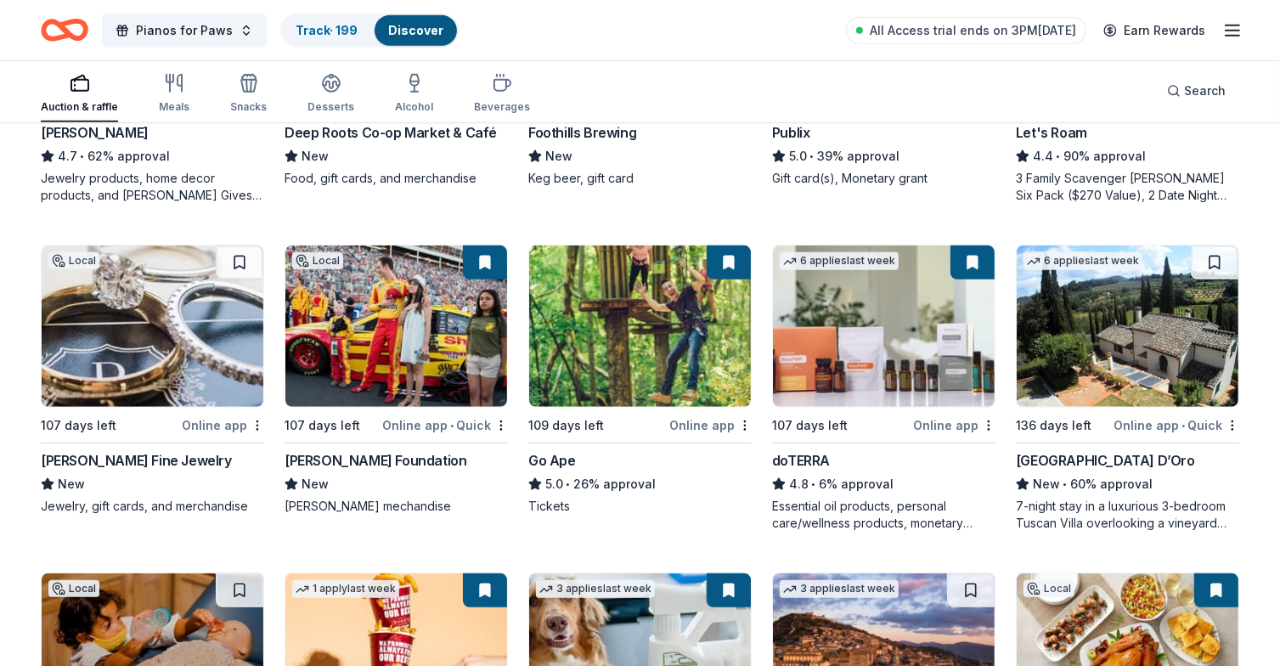
click at [234, 256] on button at bounding box center [240, 262] width 48 height 34
click at [1210, 261] on button at bounding box center [1215, 262] width 48 height 34
click at [1118, 357] on img at bounding box center [1127, 325] width 222 height 161
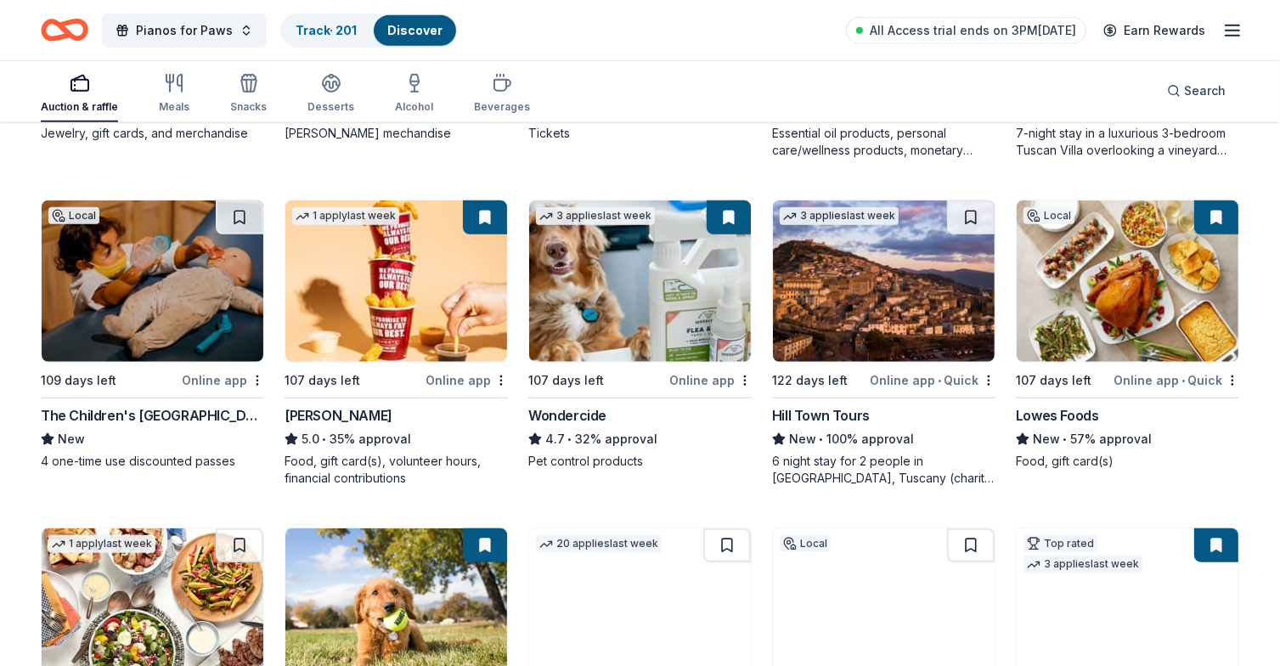
scroll to position [1476, 0]
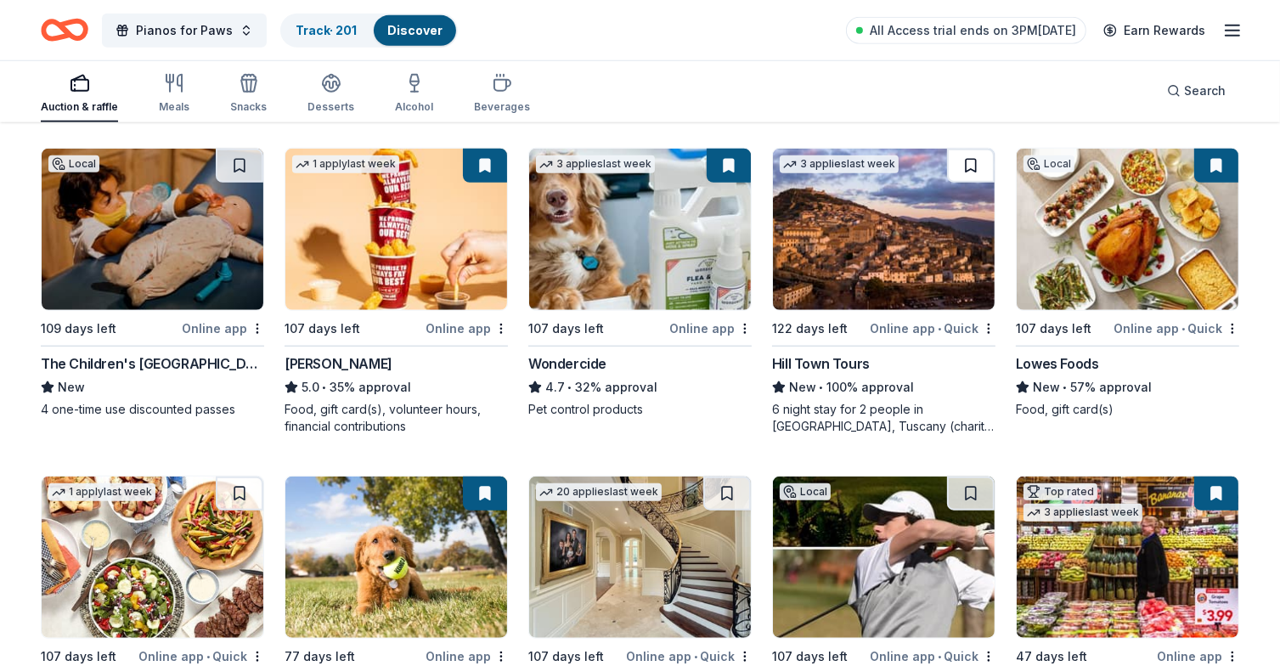
click at [967, 157] on button at bounding box center [971, 166] width 48 height 34
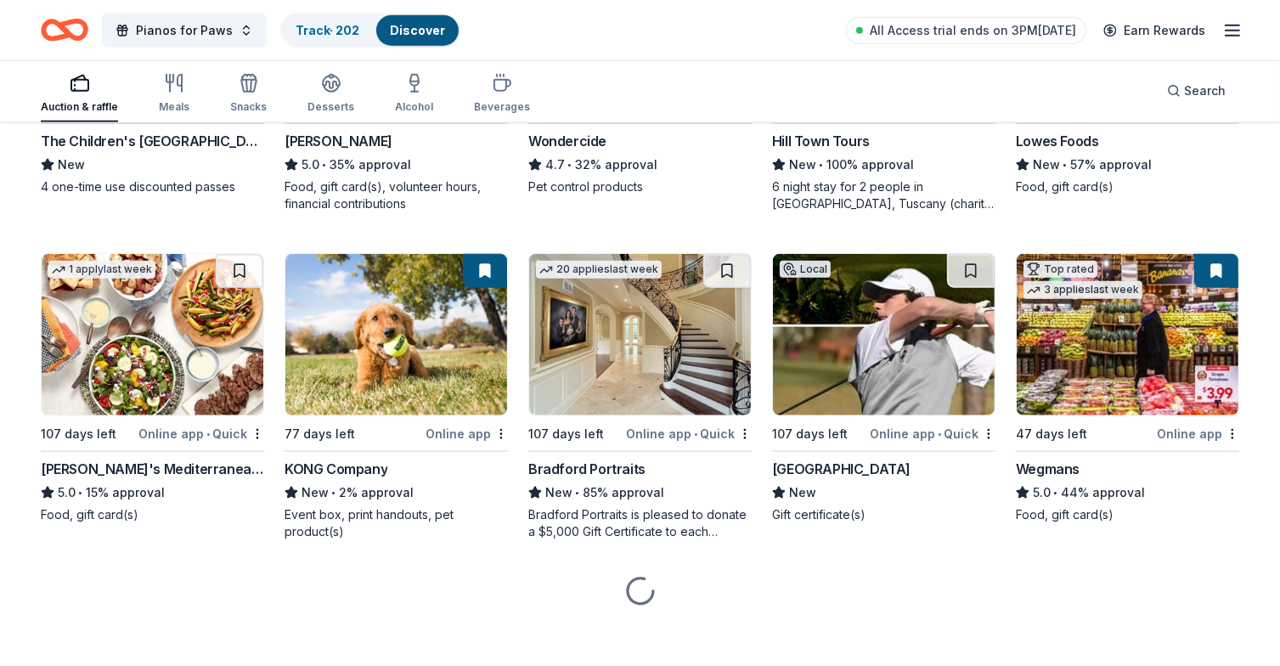
scroll to position [1706, 0]
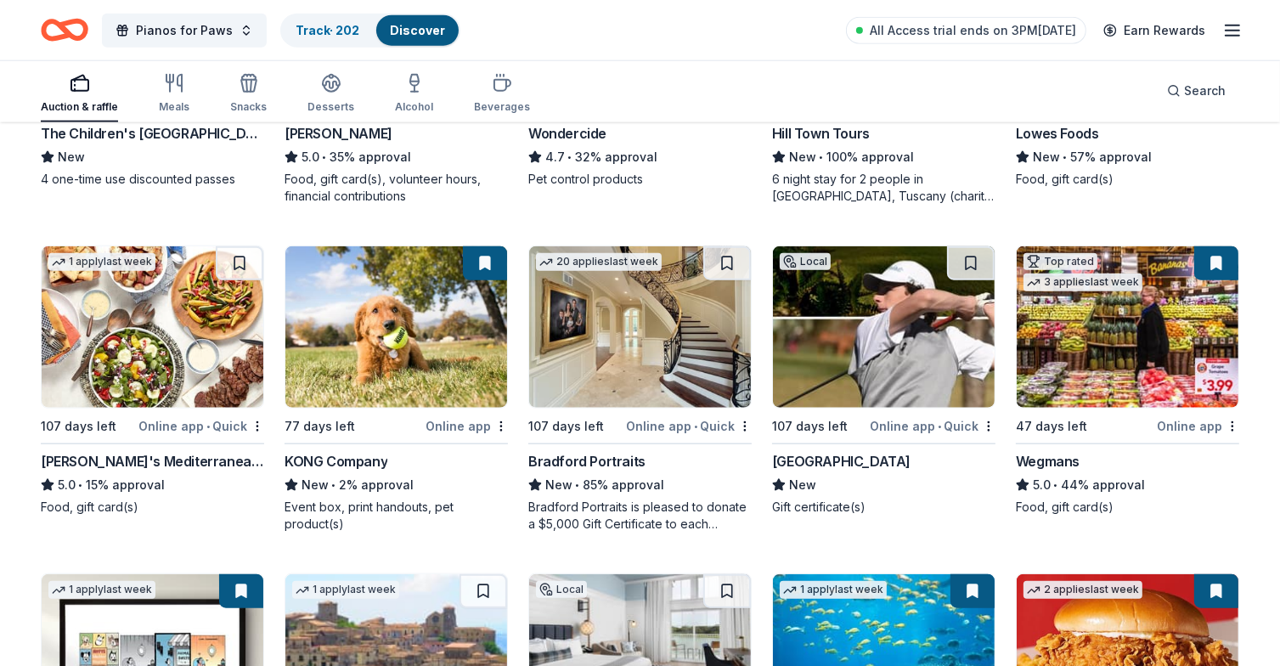
click at [153, 382] on img at bounding box center [153, 326] width 222 height 161
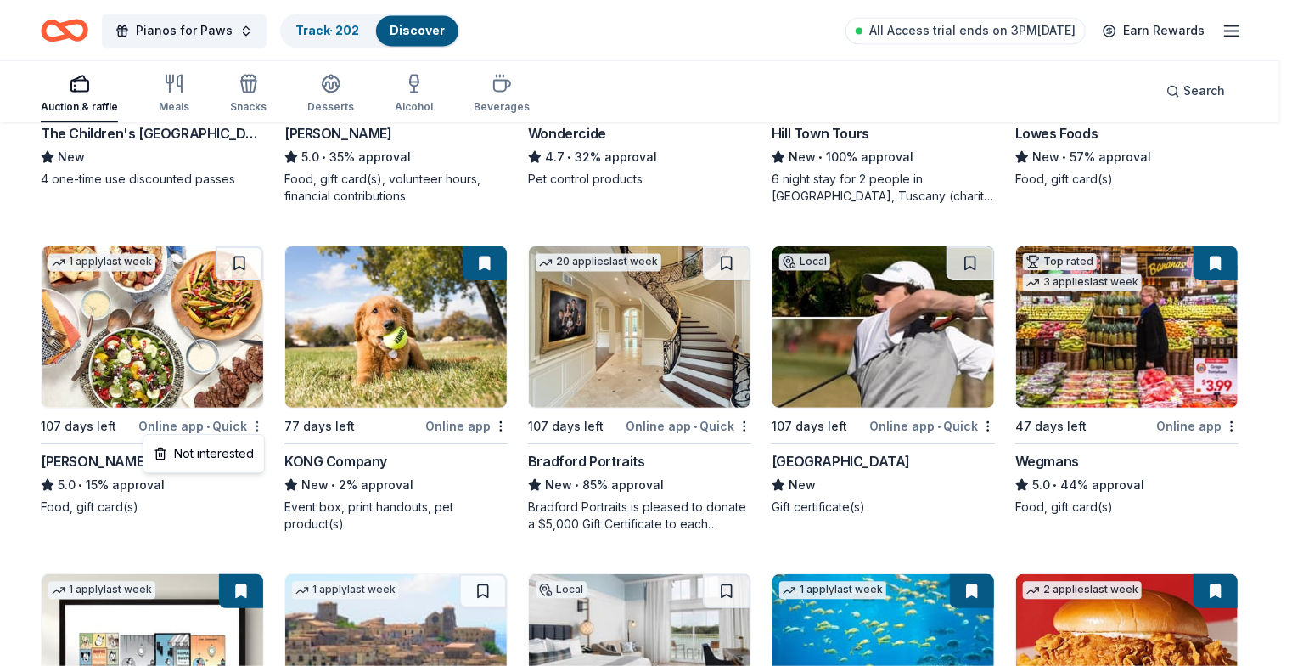
click at [215, 453] on div "Not interested" at bounding box center [204, 453] width 114 height 31
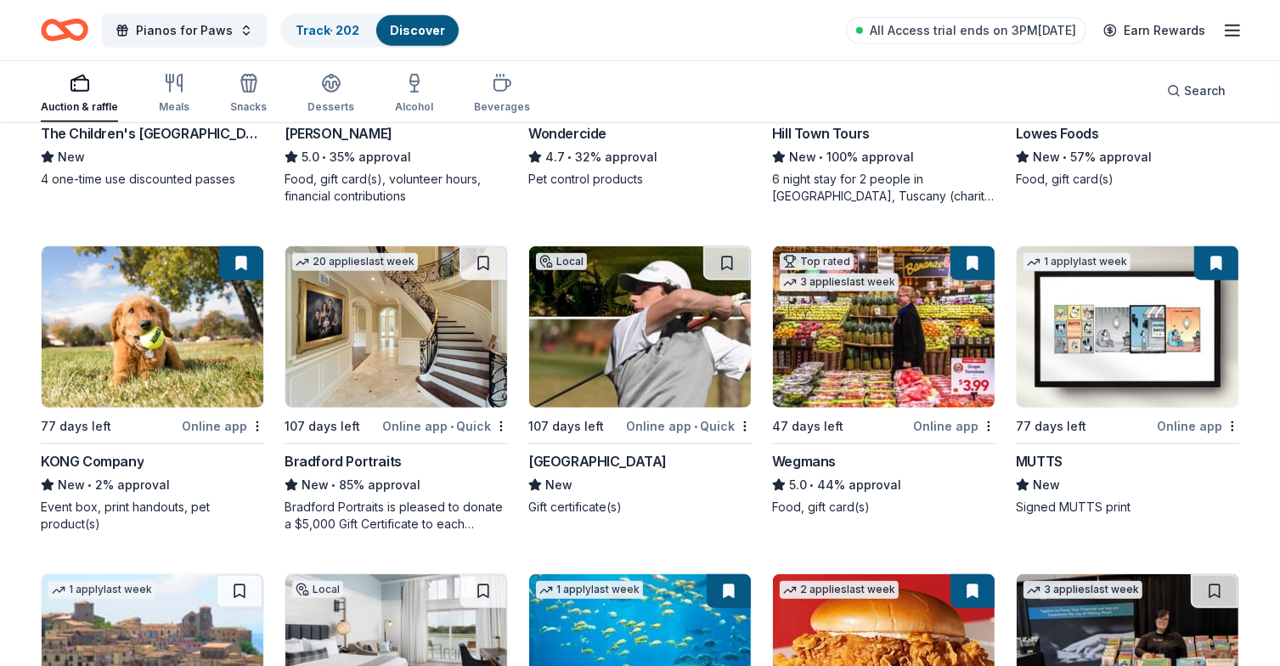
click at [652, 457] on div "Beau Rivage Golf & Resort" at bounding box center [597, 461] width 138 height 20
click at [746, 256] on button at bounding box center [727, 263] width 48 height 34
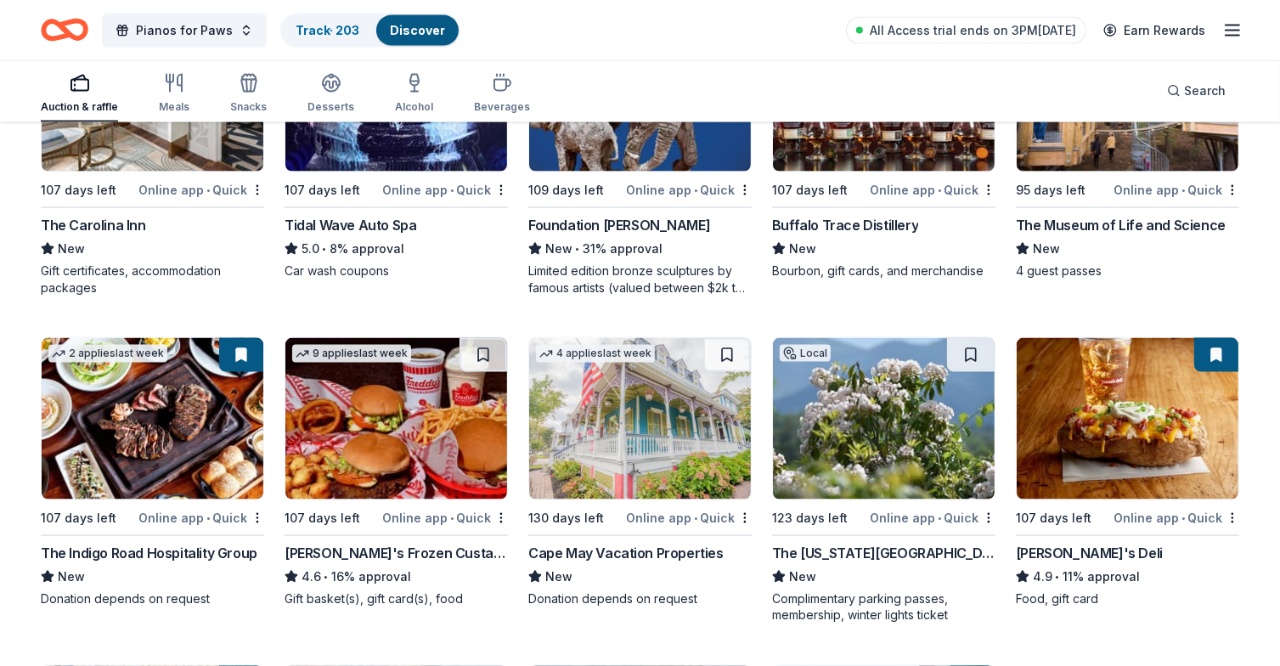
scroll to position [2616, 0]
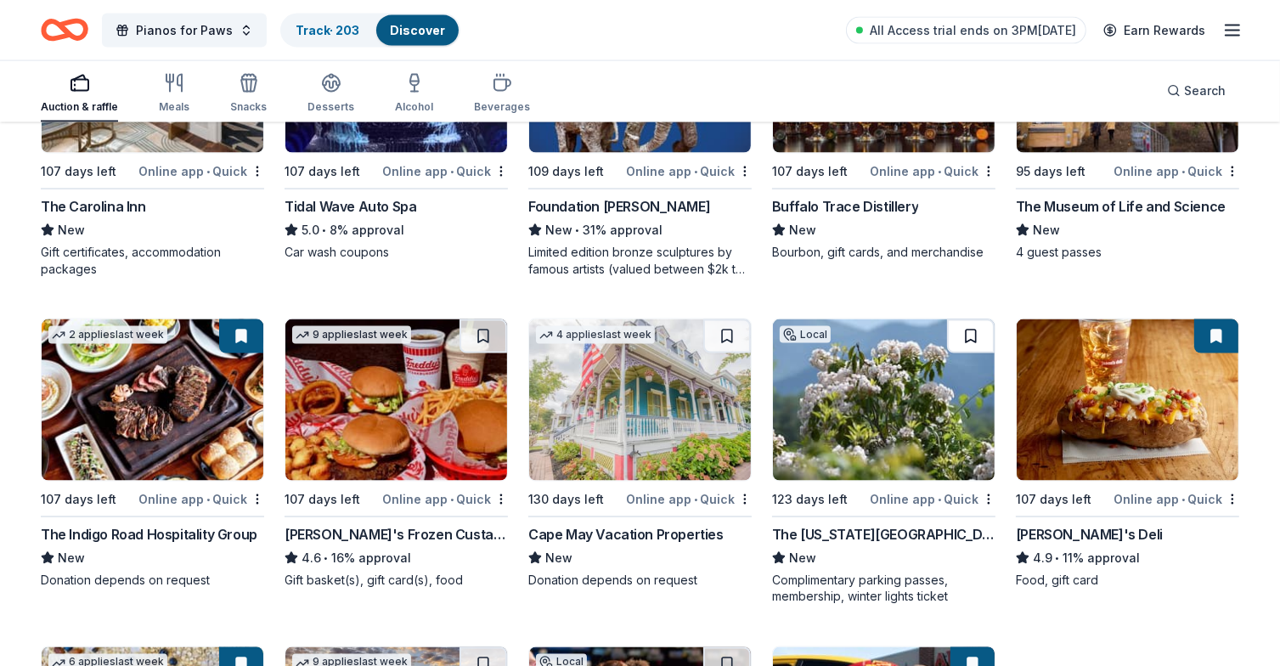
click at [975, 329] on button at bounding box center [971, 336] width 48 height 34
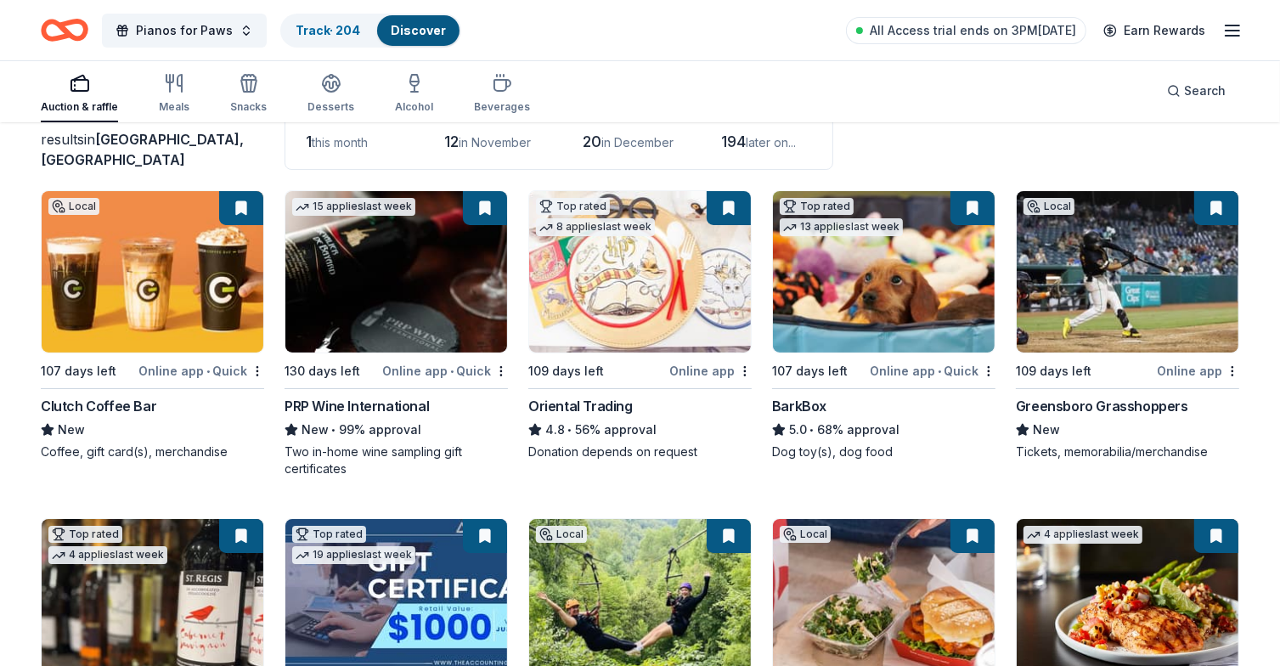
scroll to position [0, 0]
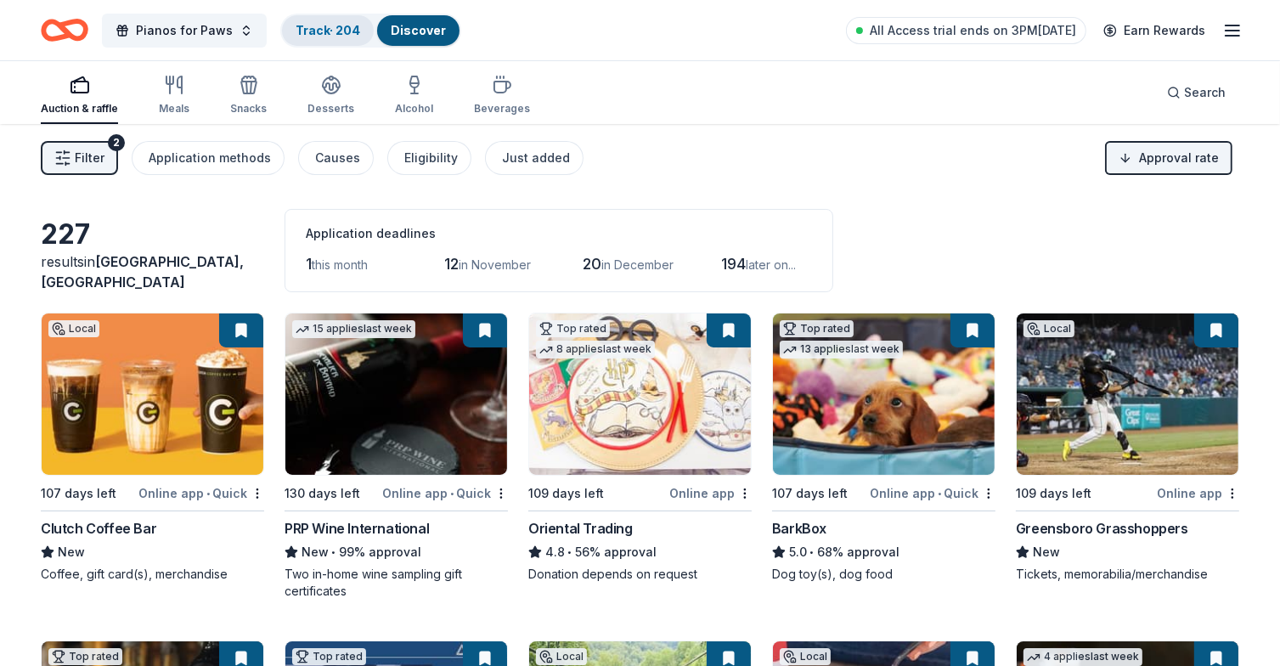
click at [305, 24] on link "Track · 204" at bounding box center [328, 30] width 65 height 14
drag, startPoint x: 446, startPoint y: 27, endPoint x: 389, endPoint y: 29, distance: 56.9
click at [389, 29] on div "Discover" at bounding box center [418, 30] width 82 height 31
click at [325, 23] on link "Track · 204" at bounding box center [328, 30] width 65 height 14
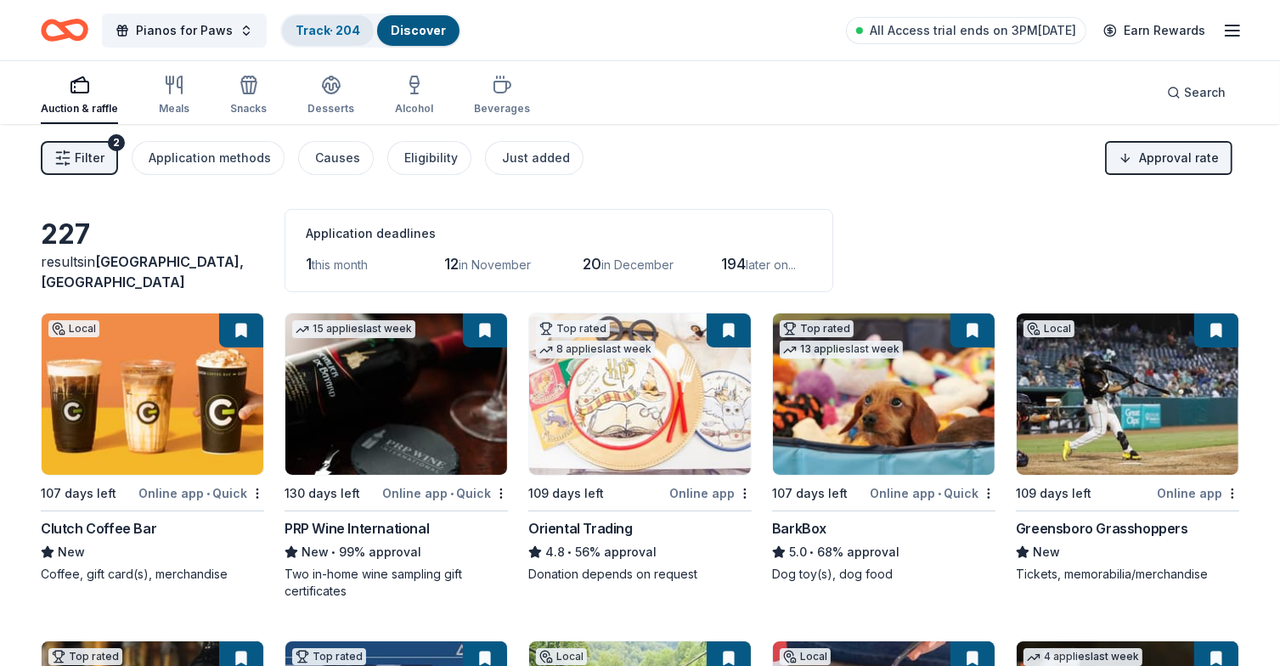
click at [326, 25] on link "Track · 204" at bounding box center [328, 30] width 65 height 14
click at [327, 26] on link "Track · 204" at bounding box center [328, 30] width 65 height 14
click at [239, 30] on button "Pianos for Paws" at bounding box center [184, 31] width 165 height 34
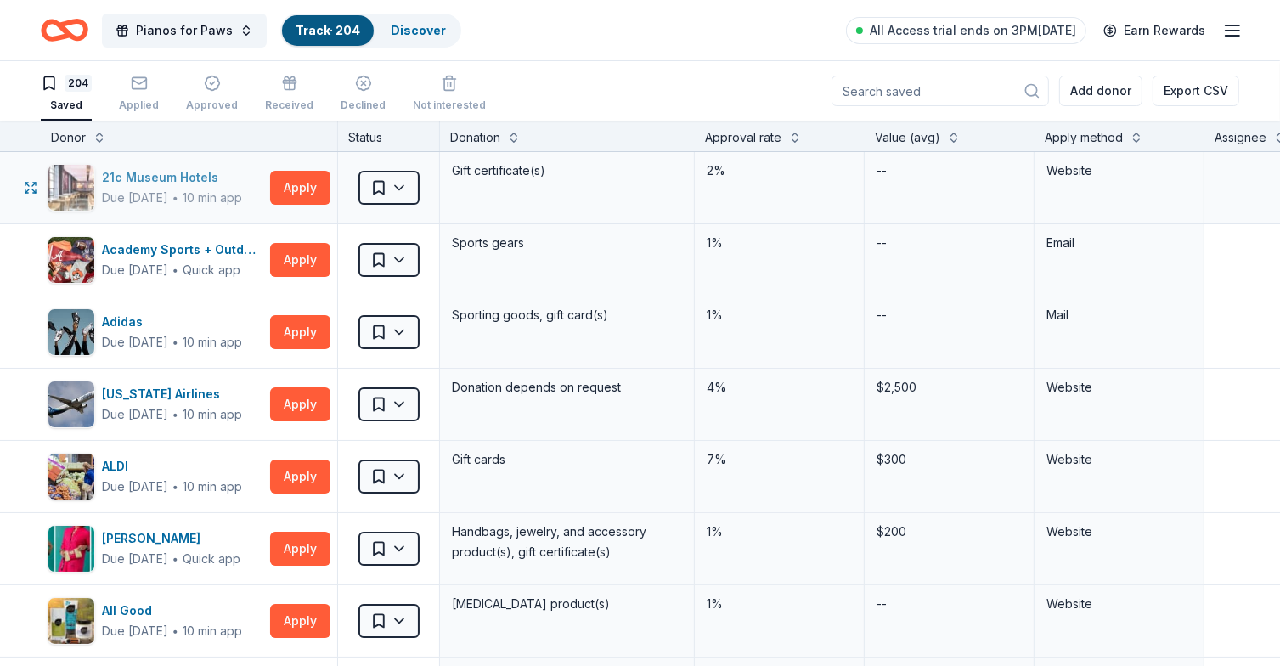
click at [181, 186] on div "21c Museum Hotels" at bounding box center [172, 177] width 140 height 20
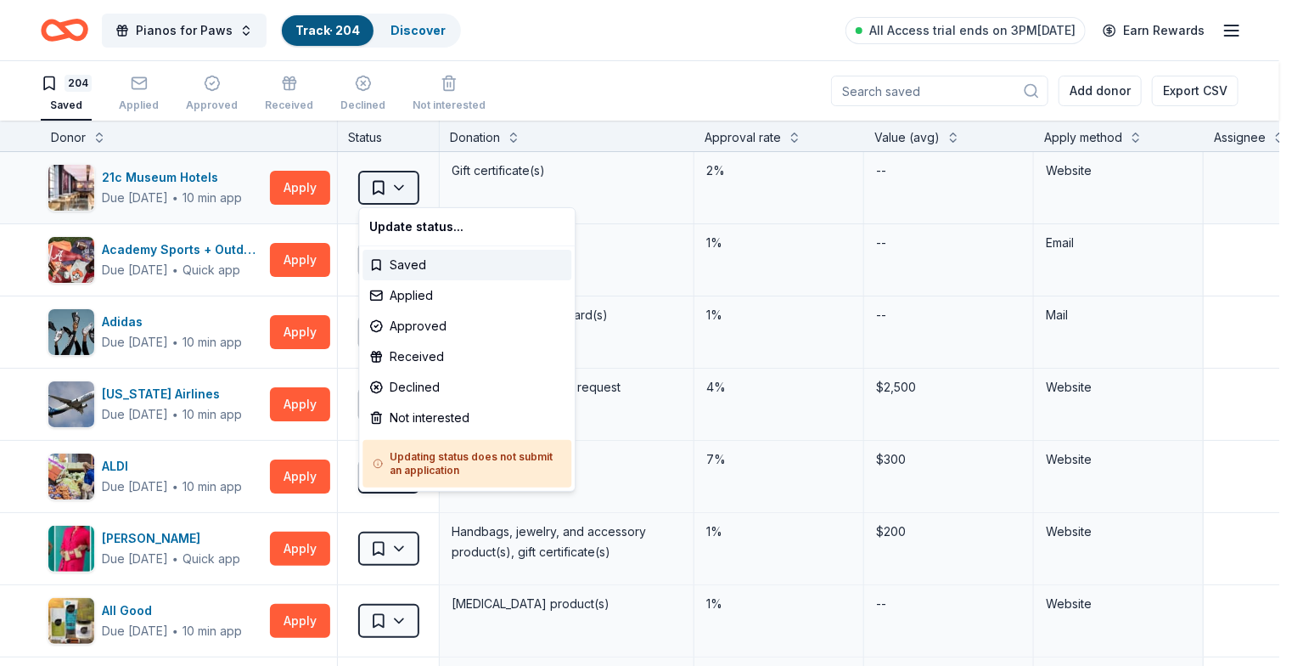
click at [403, 188] on html "Pianos for Paws Track · 204 Discover All Access trial ends on 3PM, 10/14 Earn R…" at bounding box center [646, 333] width 1292 height 666
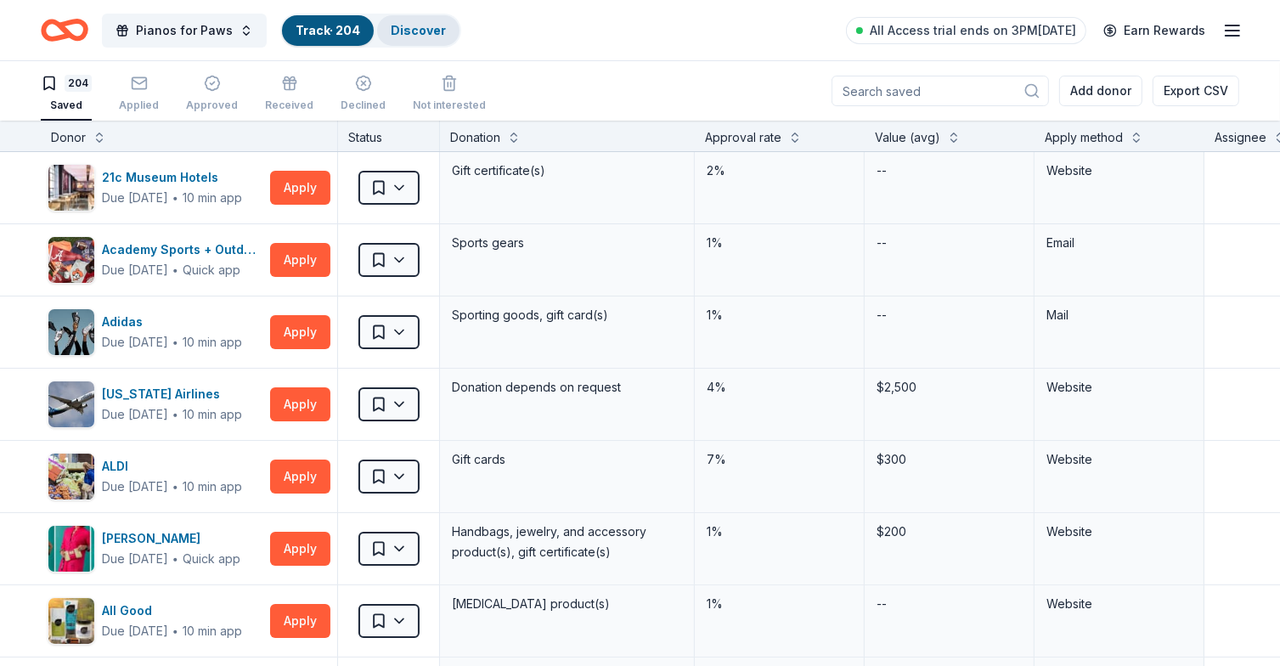
click at [415, 37] on div "Discover" at bounding box center [418, 30] width 82 height 31
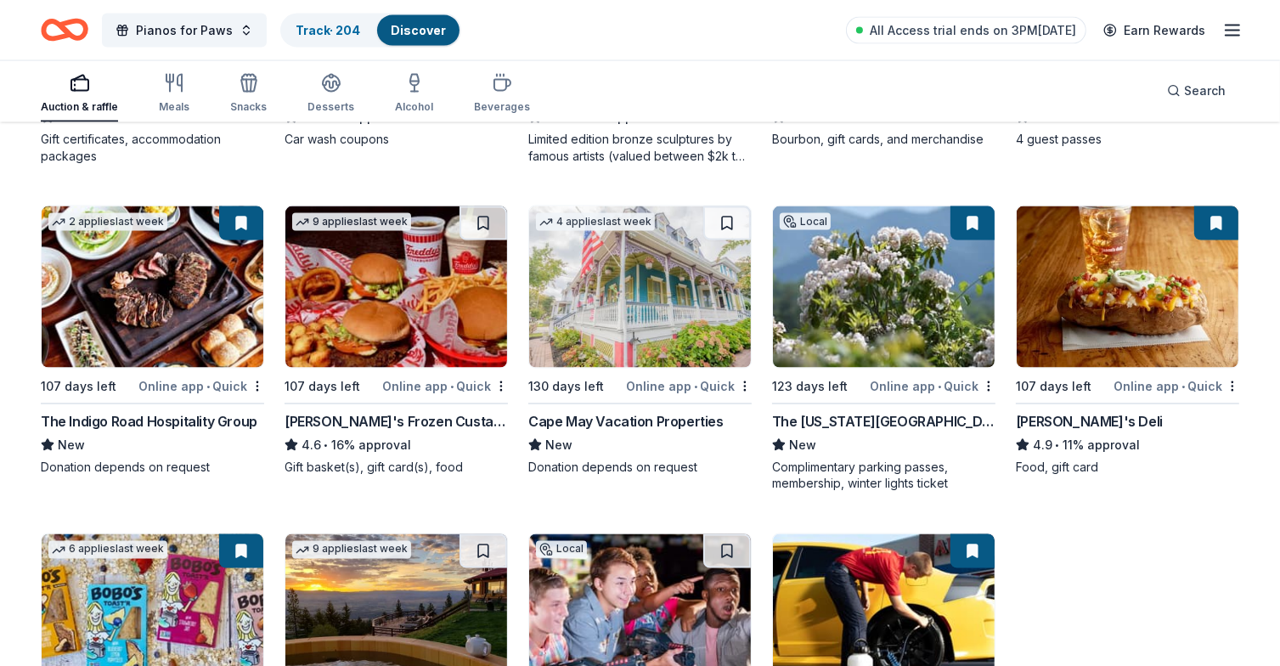
scroll to position [3016, 0]
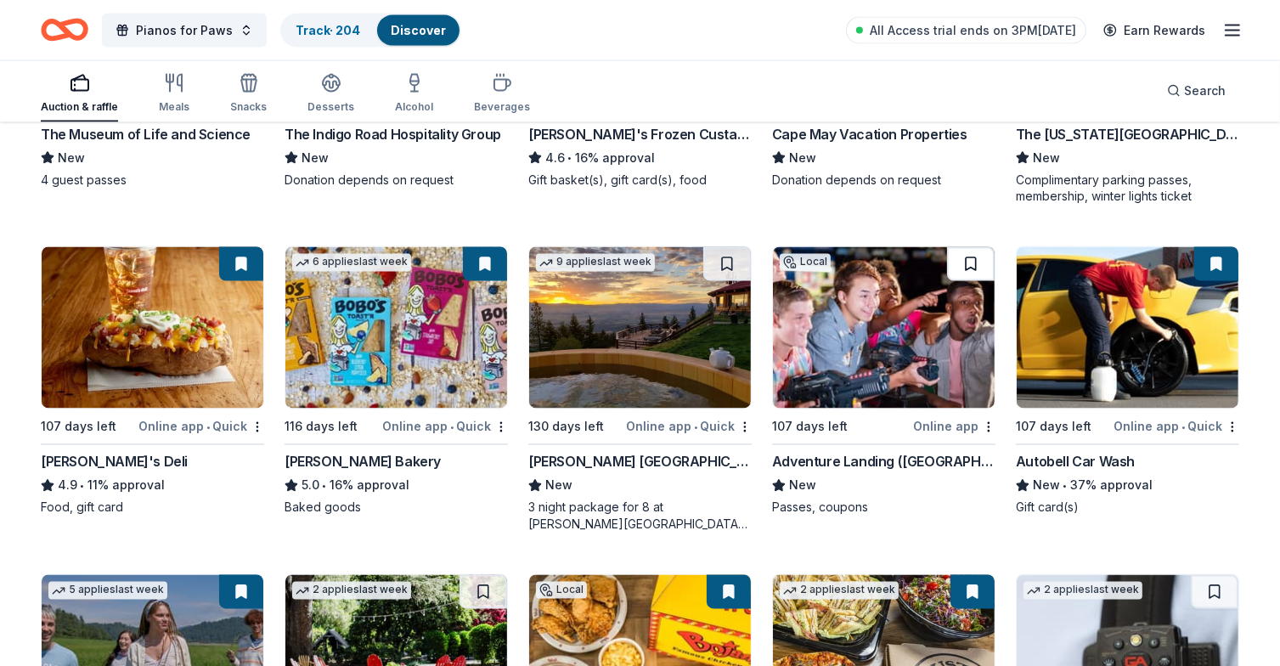
click at [974, 261] on button at bounding box center [971, 264] width 48 height 34
click at [721, 257] on button at bounding box center [727, 264] width 48 height 34
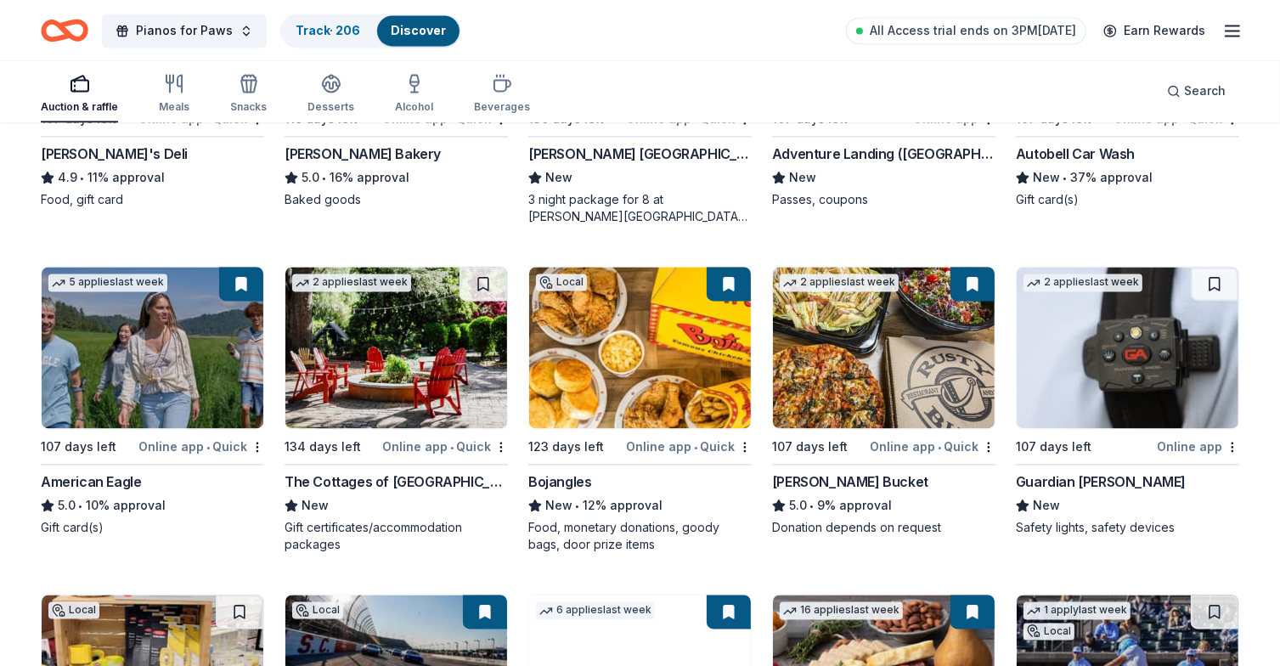
scroll to position [3356, 0]
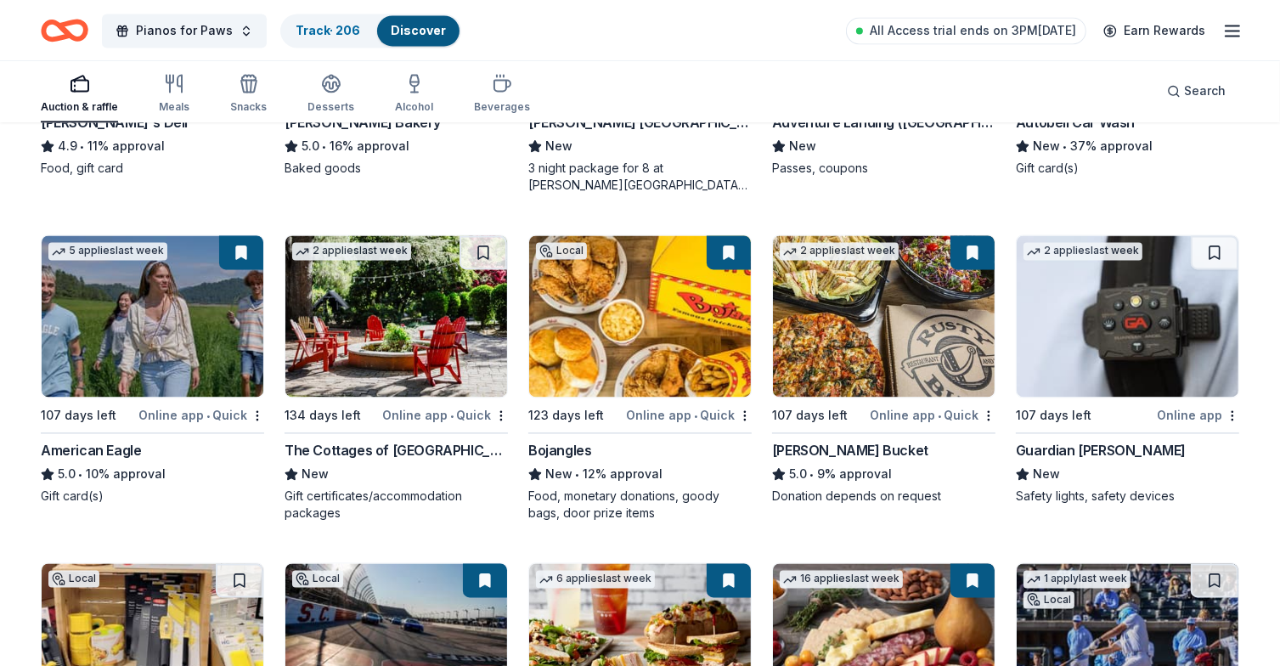
drag, startPoint x: 482, startPoint y: 244, endPoint x: 482, endPoint y: 260, distance: 16.1
click at [482, 244] on button at bounding box center [483, 252] width 48 height 34
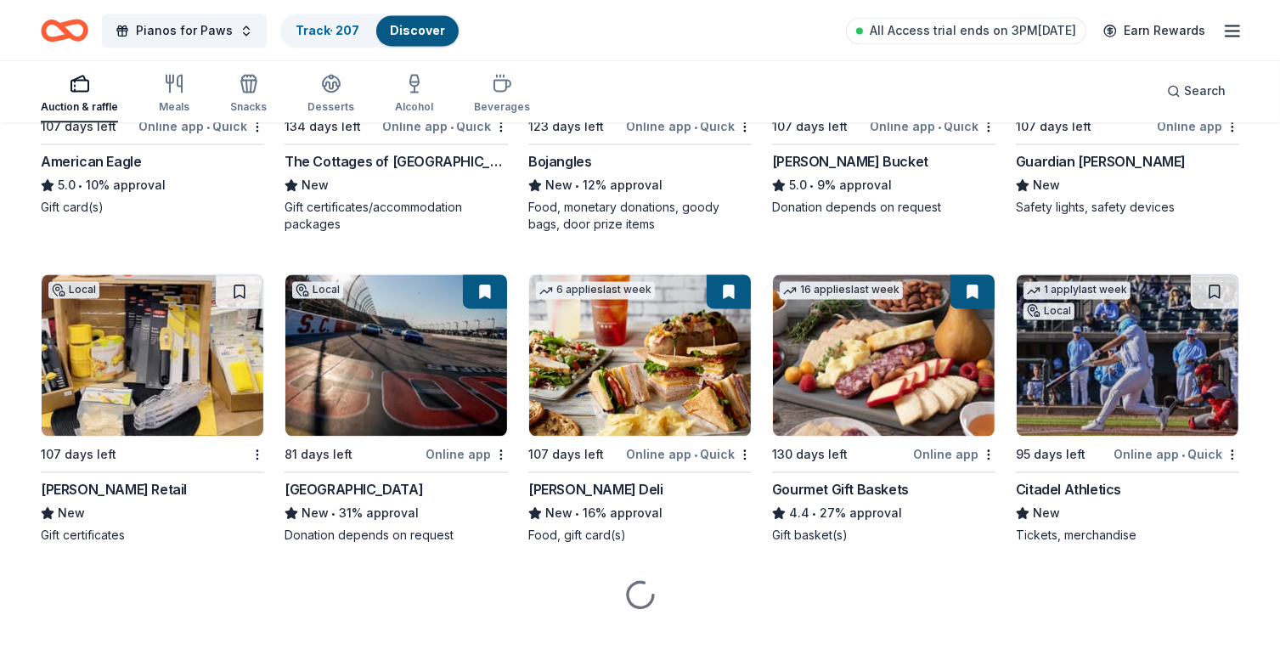
scroll to position [3655, 0]
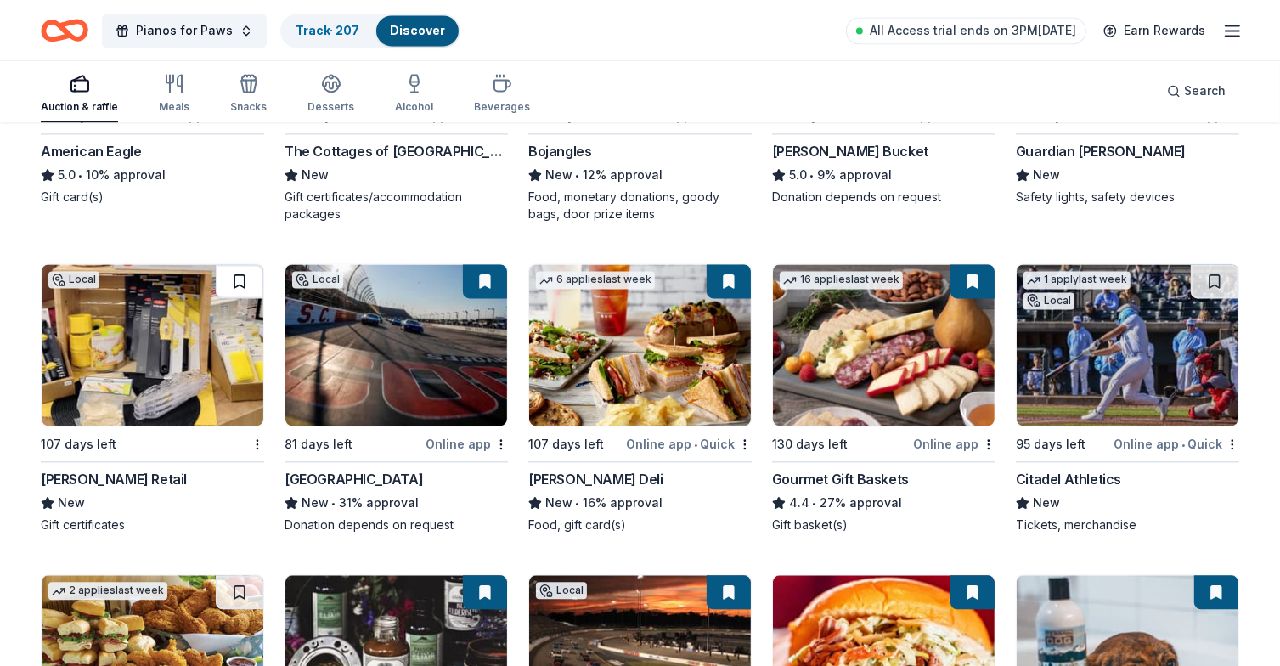
click at [239, 279] on button at bounding box center [240, 281] width 48 height 34
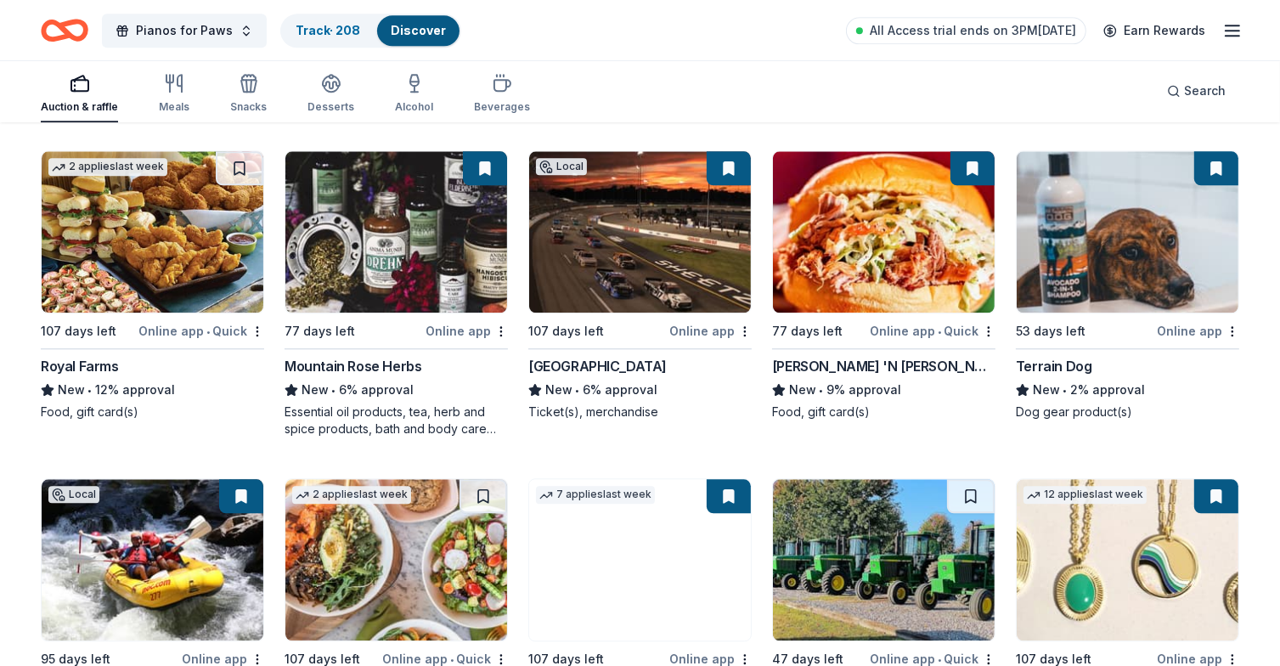
scroll to position [4079, 0]
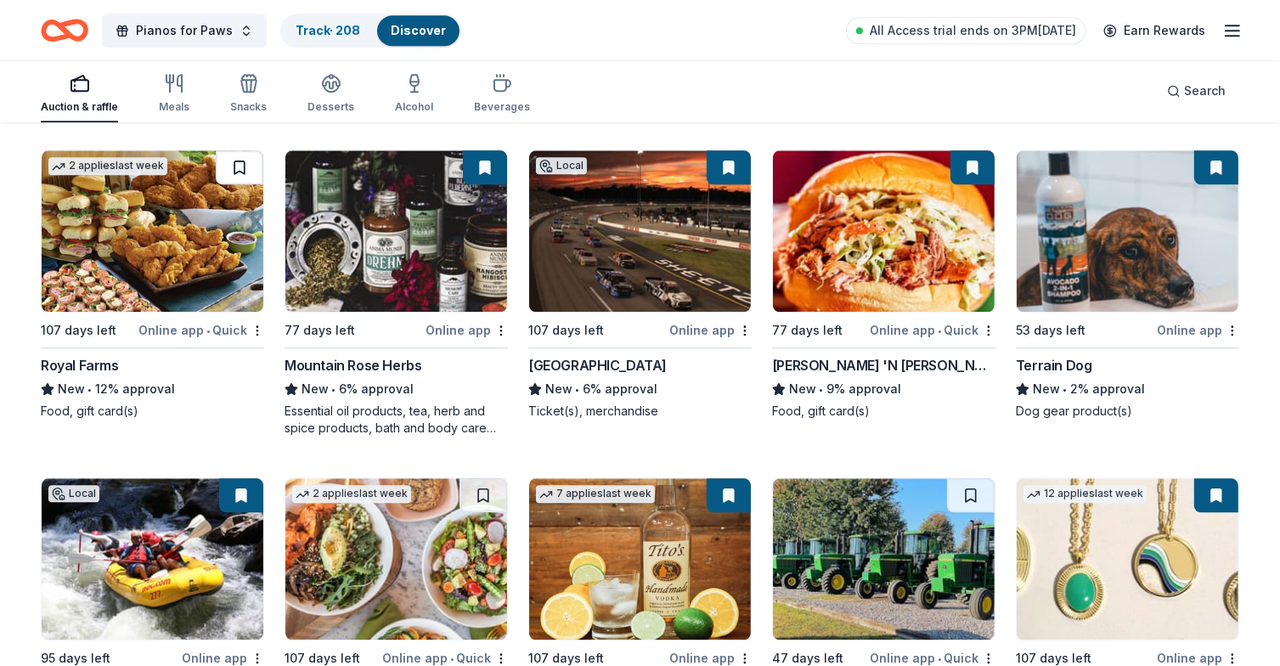
click at [237, 166] on button at bounding box center [240, 167] width 48 height 34
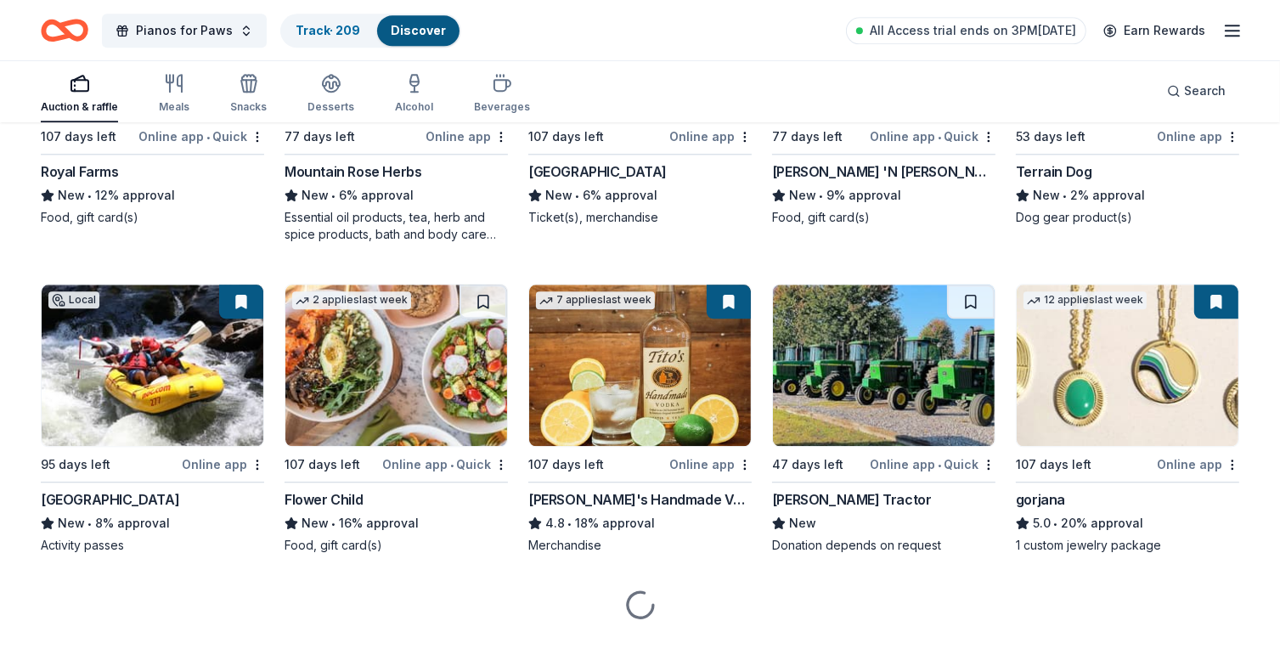
scroll to position [4293, 0]
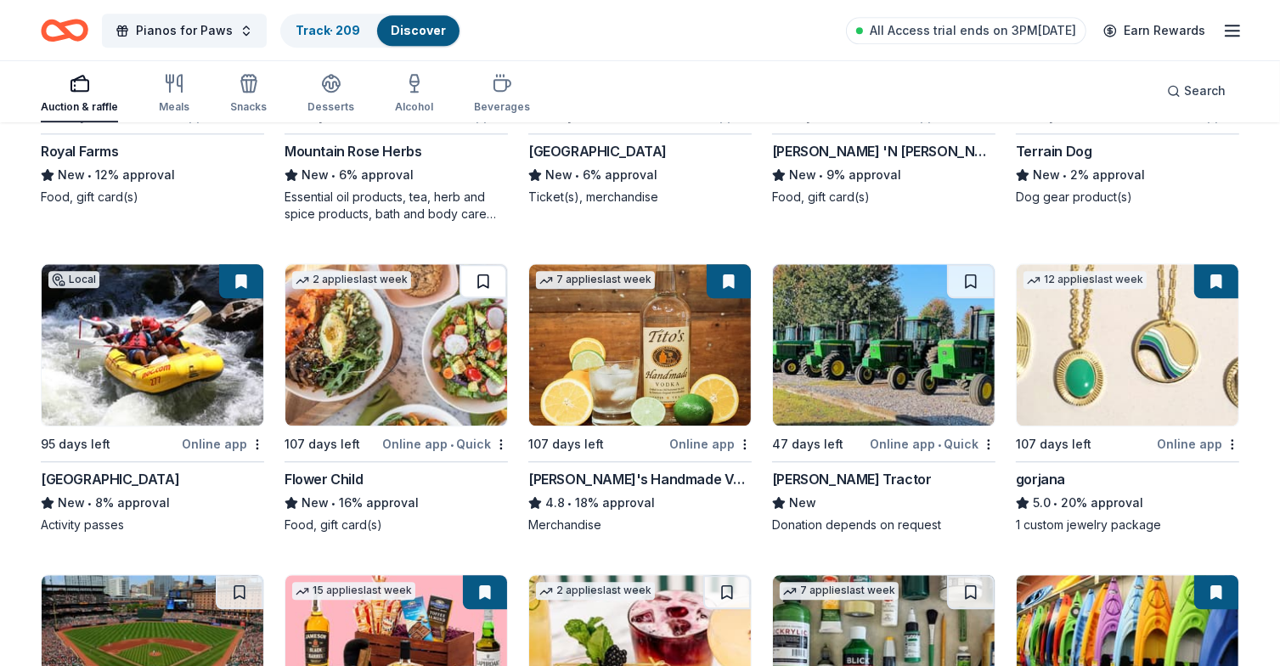
click at [486, 278] on button at bounding box center [483, 281] width 48 height 34
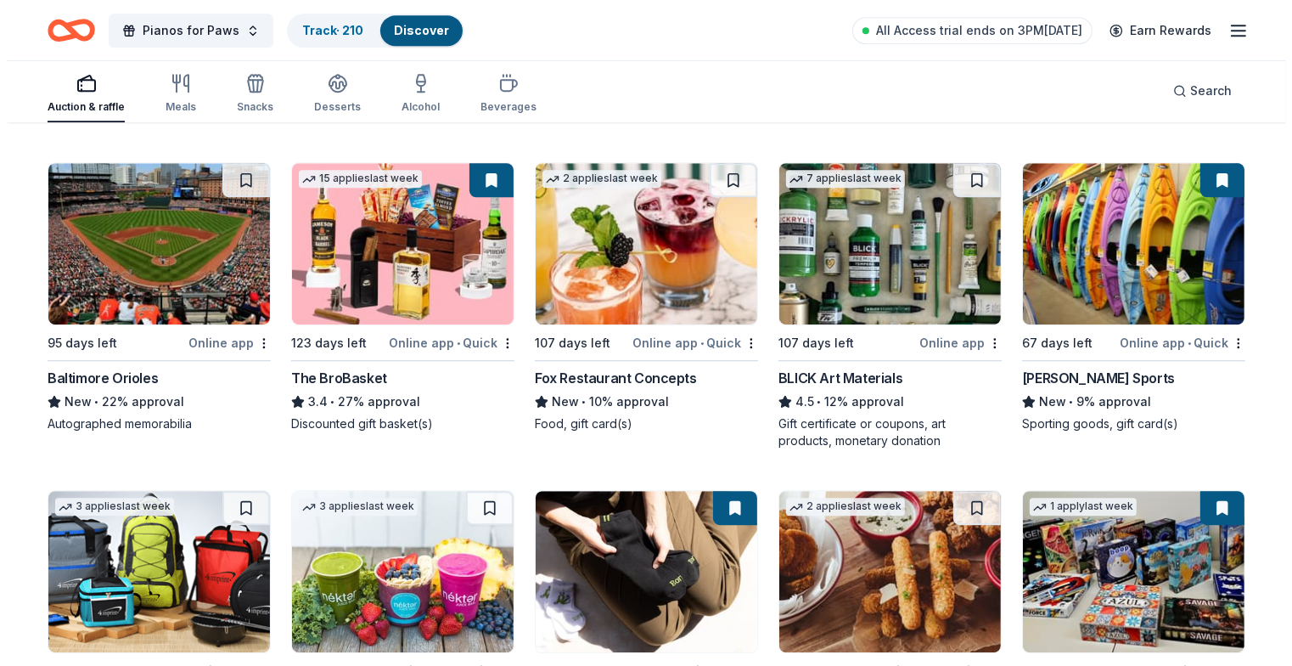
scroll to position [4718, 0]
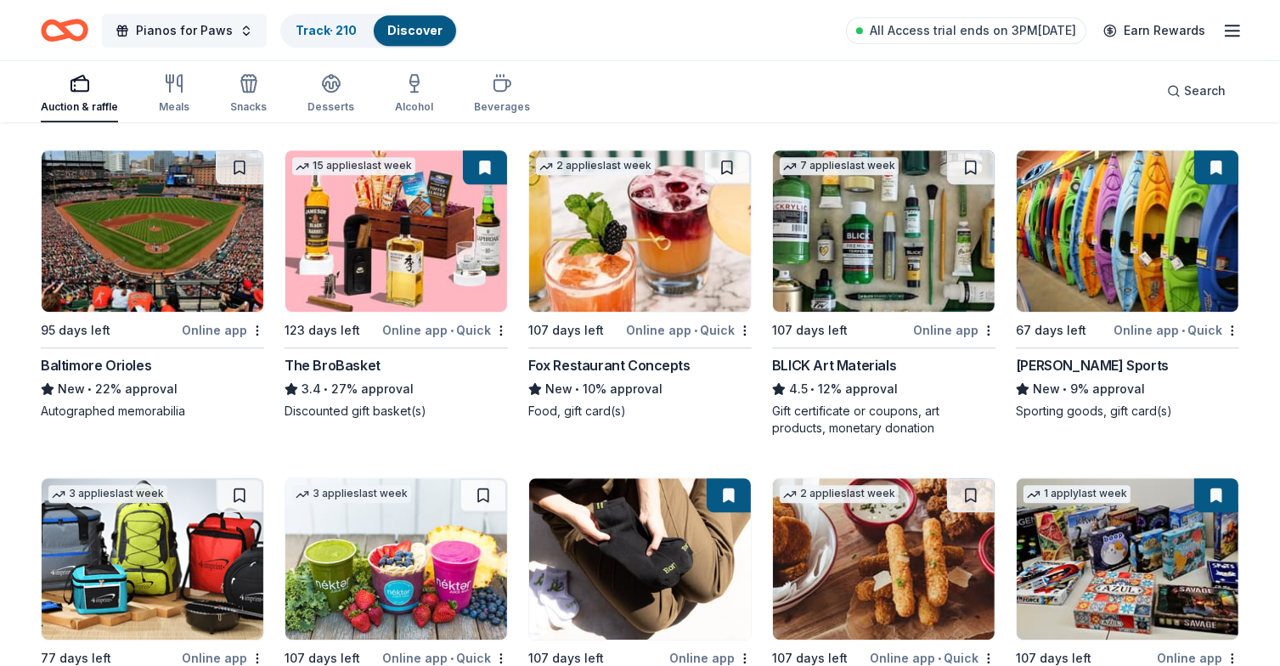
click at [214, 27] on span "Pianos for Paws" at bounding box center [184, 30] width 97 height 20
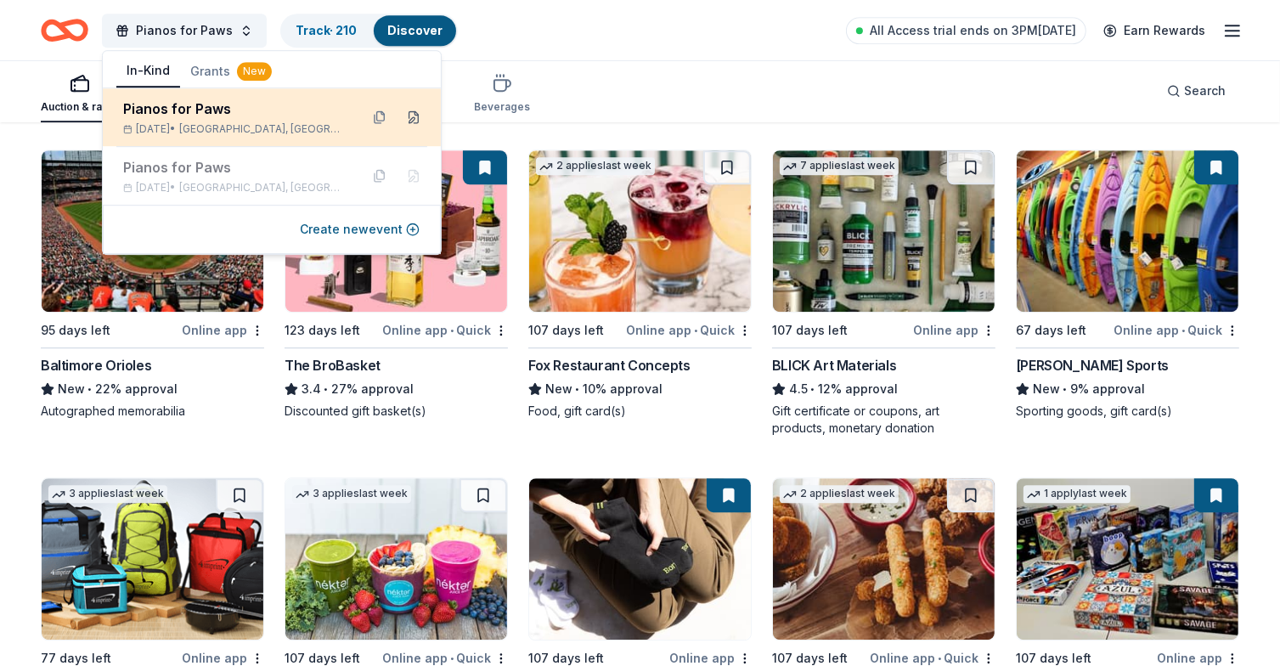
click at [415, 115] on button at bounding box center [413, 117] width 27 height 27
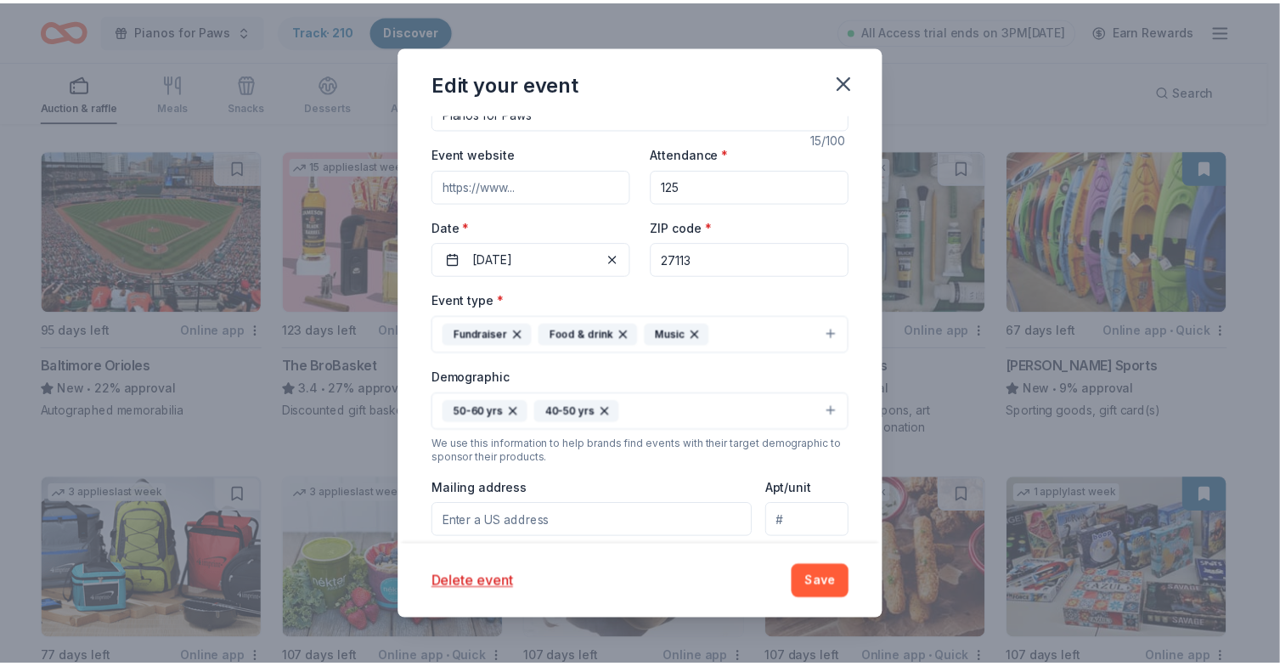
scroll to position [170, 0]
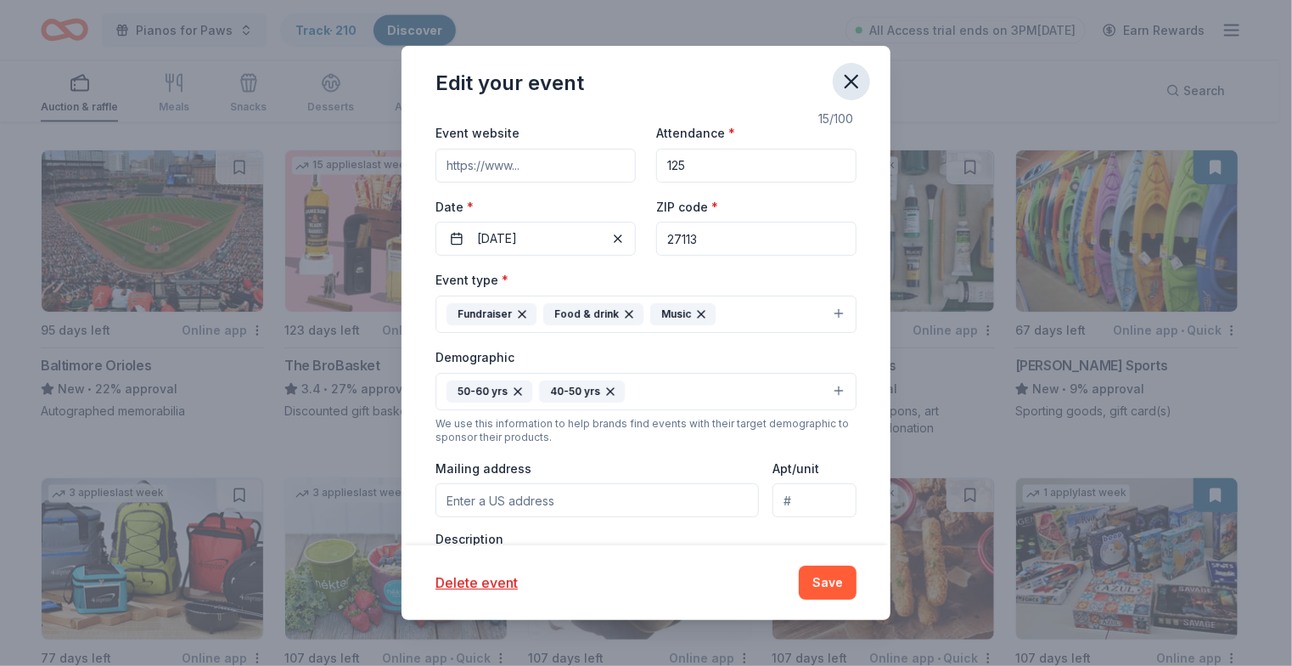
click at [862, 77] on icon "button" at bounding box center [852, 82] width 24 height 24
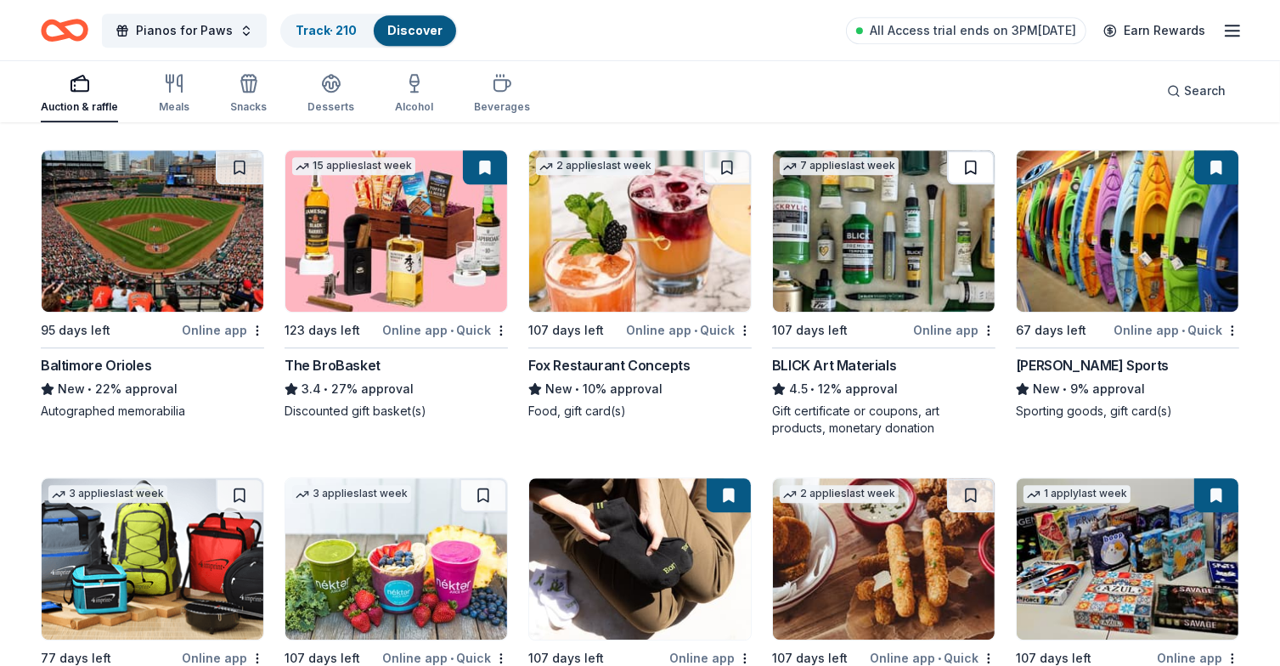
click at [965, 165] on button at bounding box center [971, 167] width 48 height 34
click at [728, 164] on button at bounding box center [727, 167] width 48 height 34
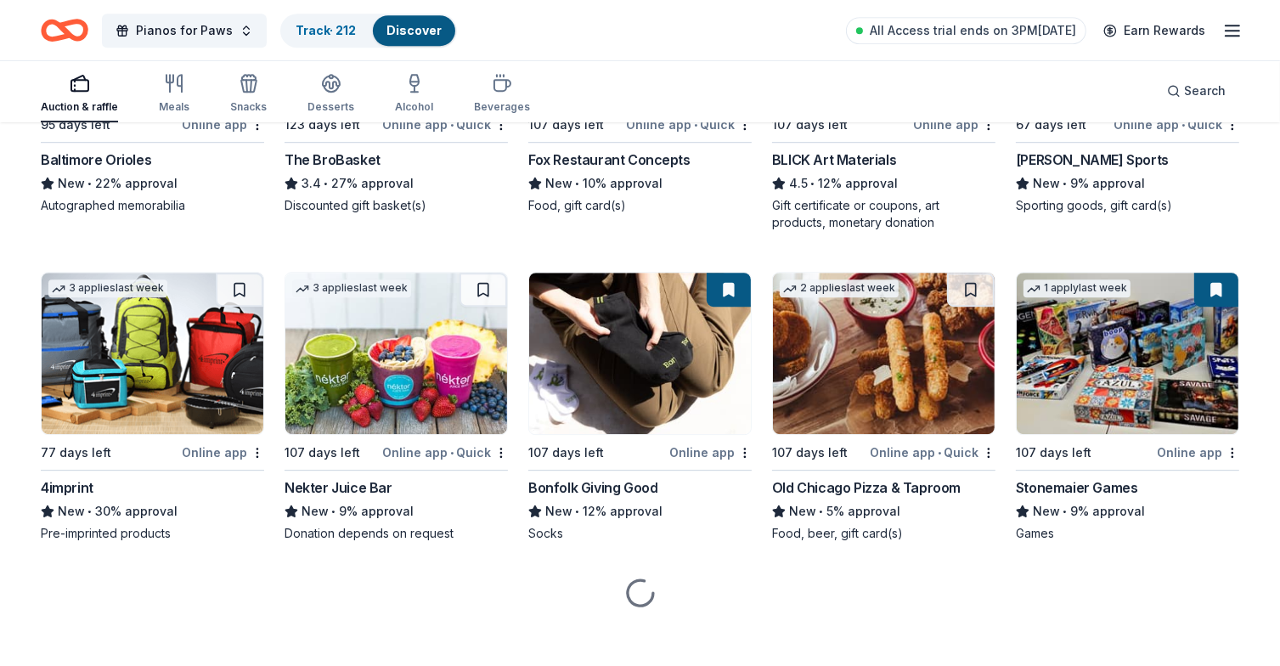
scroll to position [4932, 0]
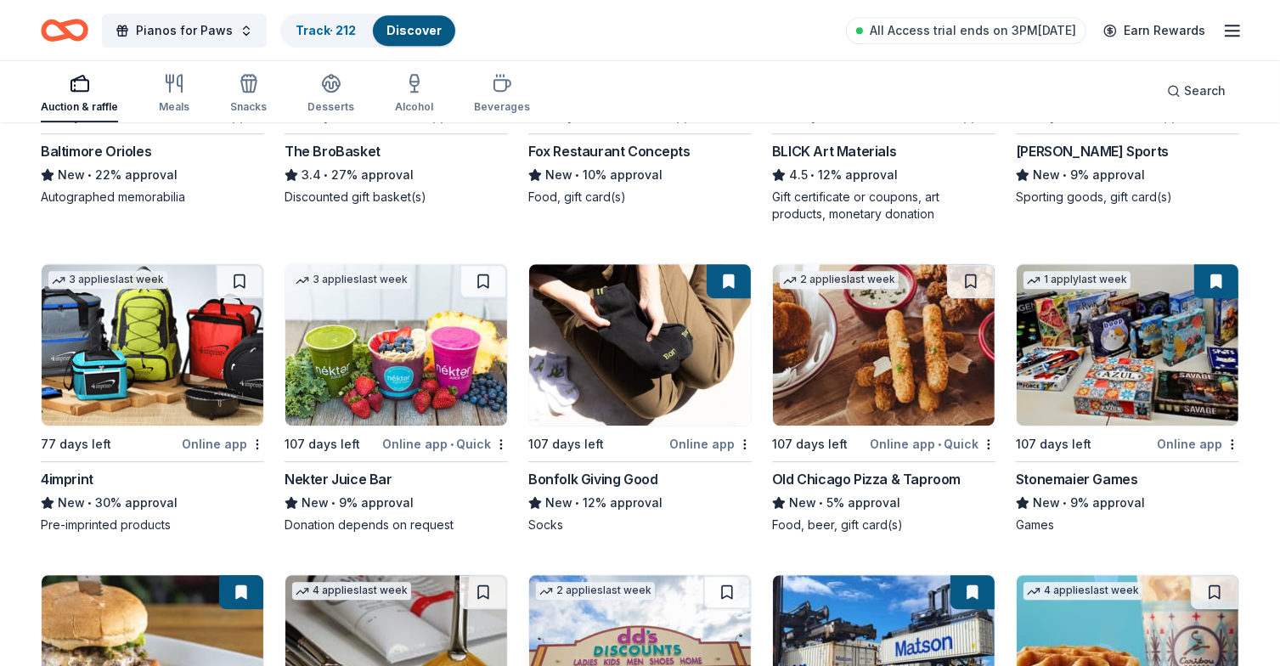
click at [241, 280] on button at bounding box center [240, 281] width 48 height 34
click at [487, 282] on button at bounding box center [483, 281] width 48 height 34
click at [987, 279] on button at bounding box center [971, 281] width 48 height 34
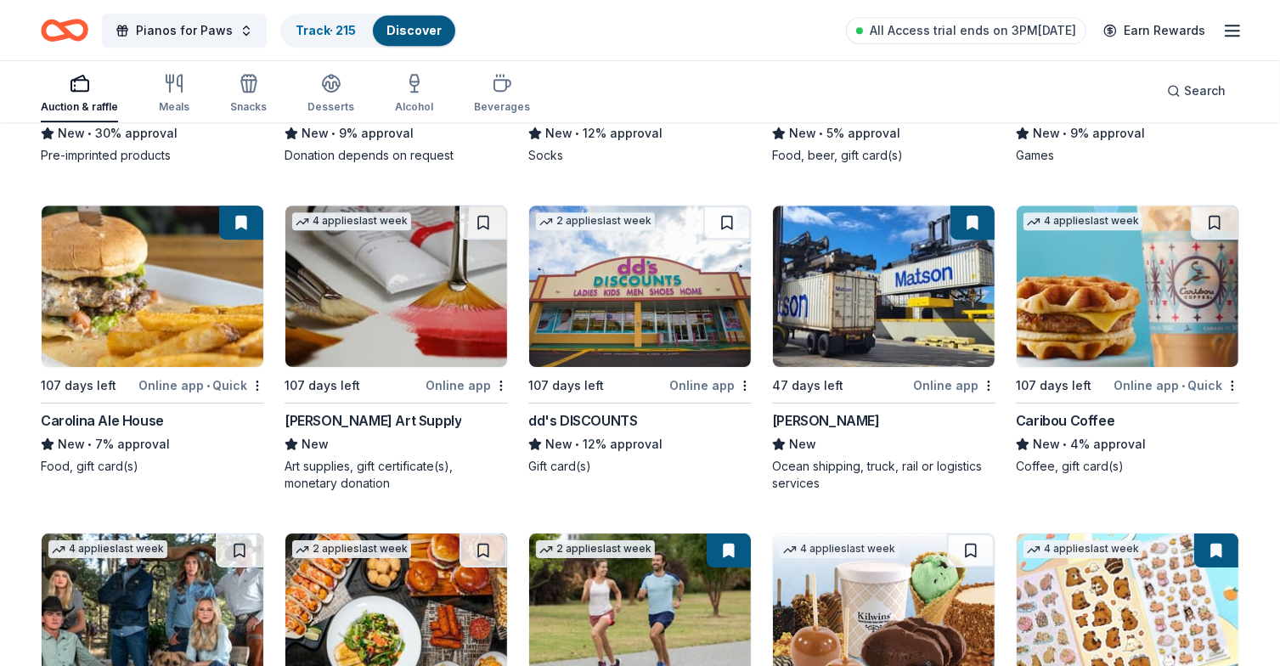
scroll to position [5272, 0]
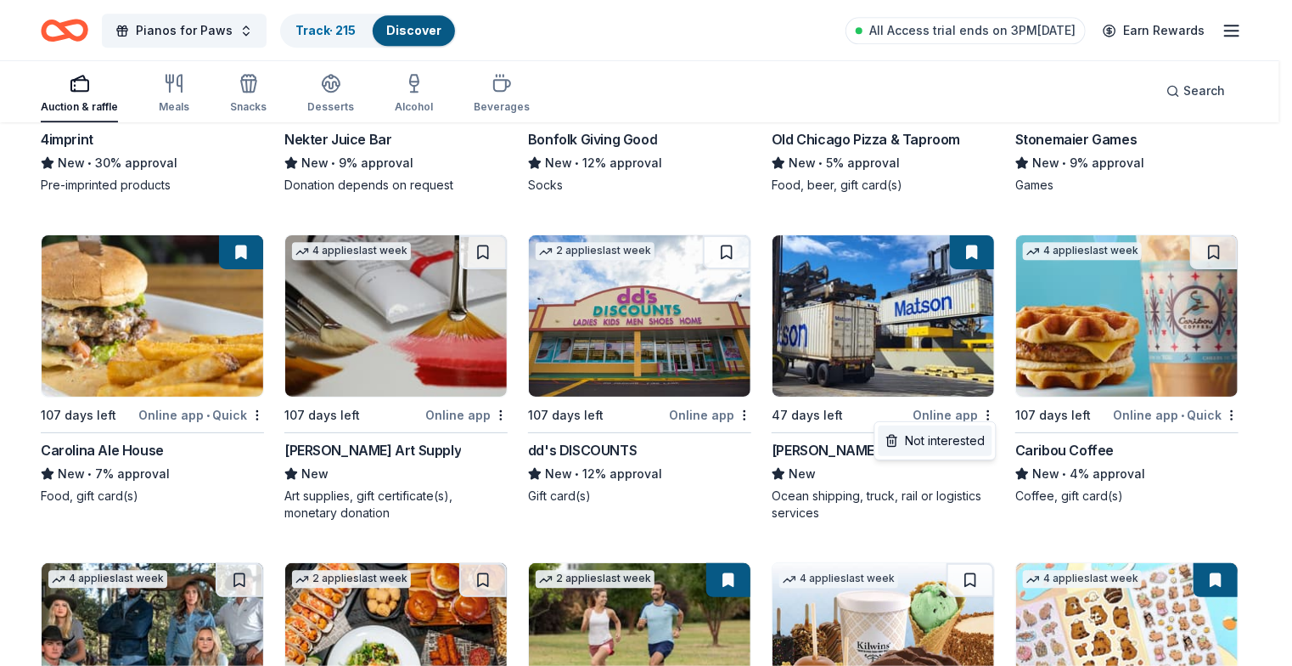
click at [961, 433] on div "Not interested" at bounding box center [936, 440] width 114 height 31
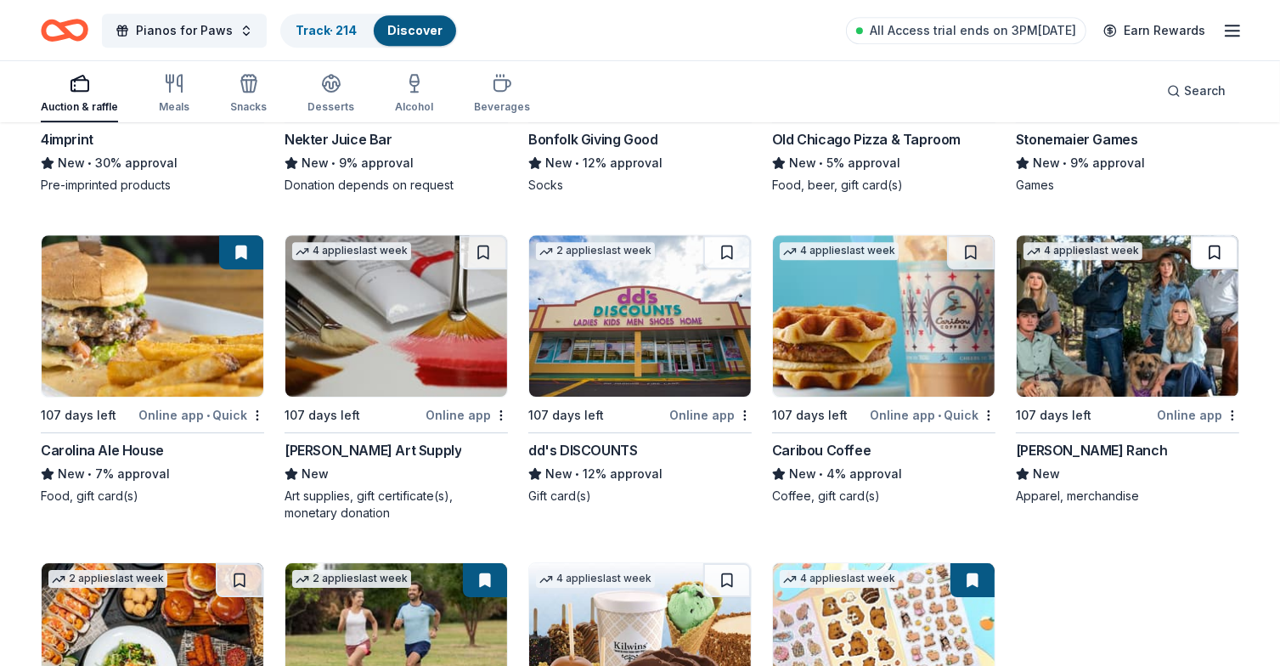
click at [1211, 250] on button at bounding box center [1215, 252] width 48 height 34
click at [967, 242] on button at bounding box center [971, 252] width 48 height 34
click at [720, 247] on button at bounding box center [727, 252] width 48 height 34
click at [483, 246] on button at bounding box center [483, 252] width 48 height 34
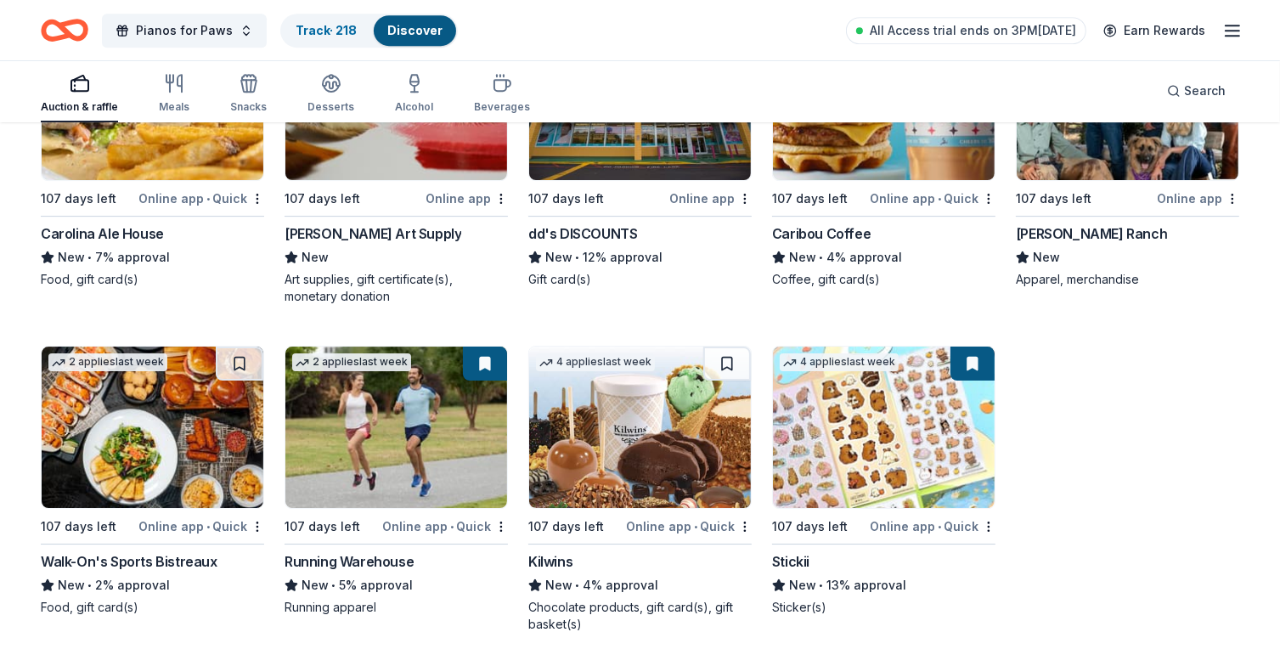
scroll to position [5587, 0]
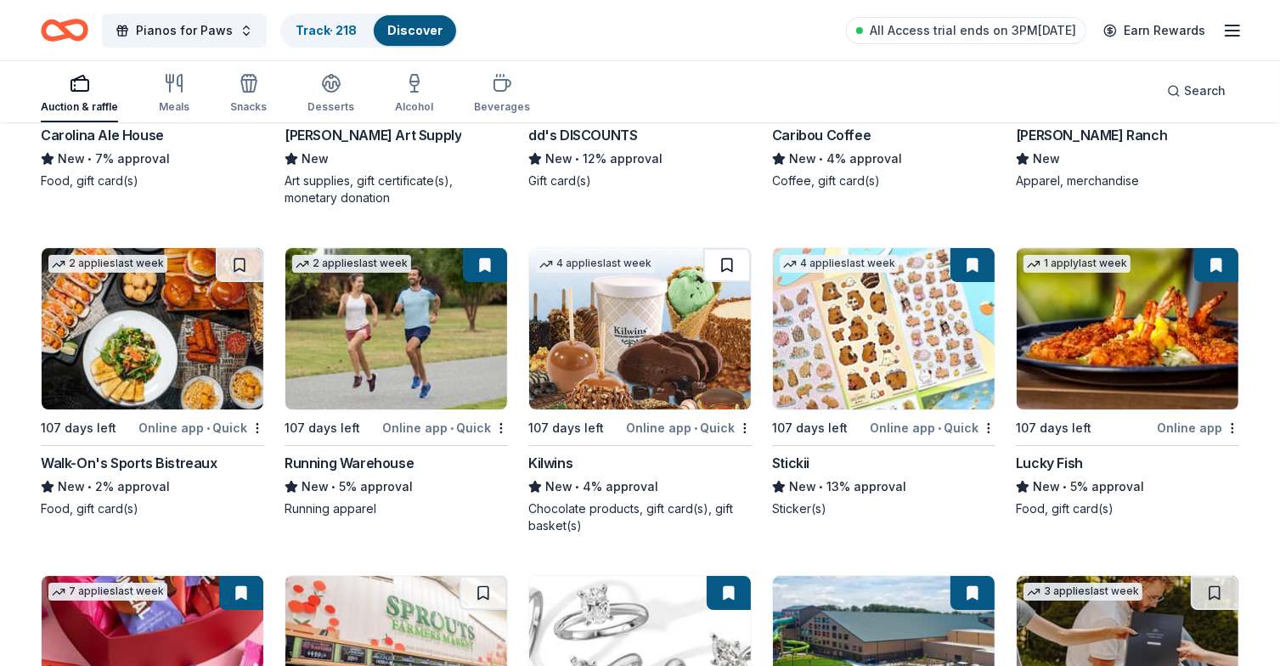
click at [731, 262] on button at bounding box center [727, 265] width 48 height 34
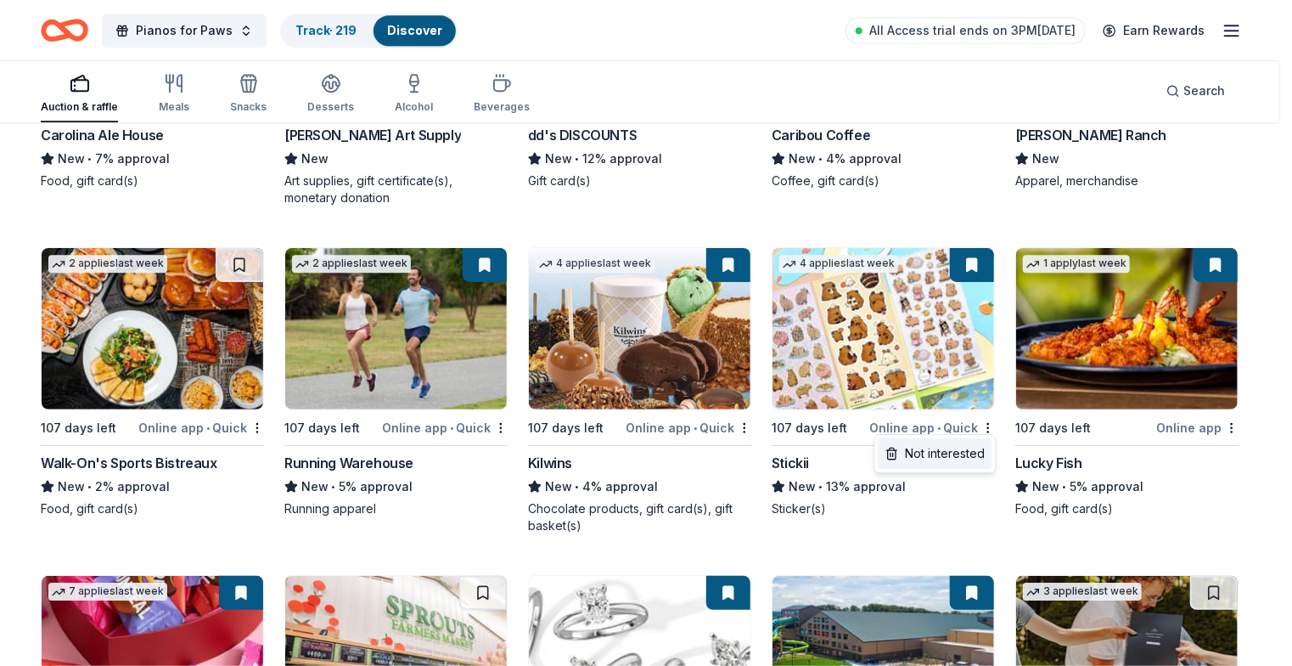
click at [975, 460] on div "Not interested" at bounding box center [936, 453] width 114 height 31
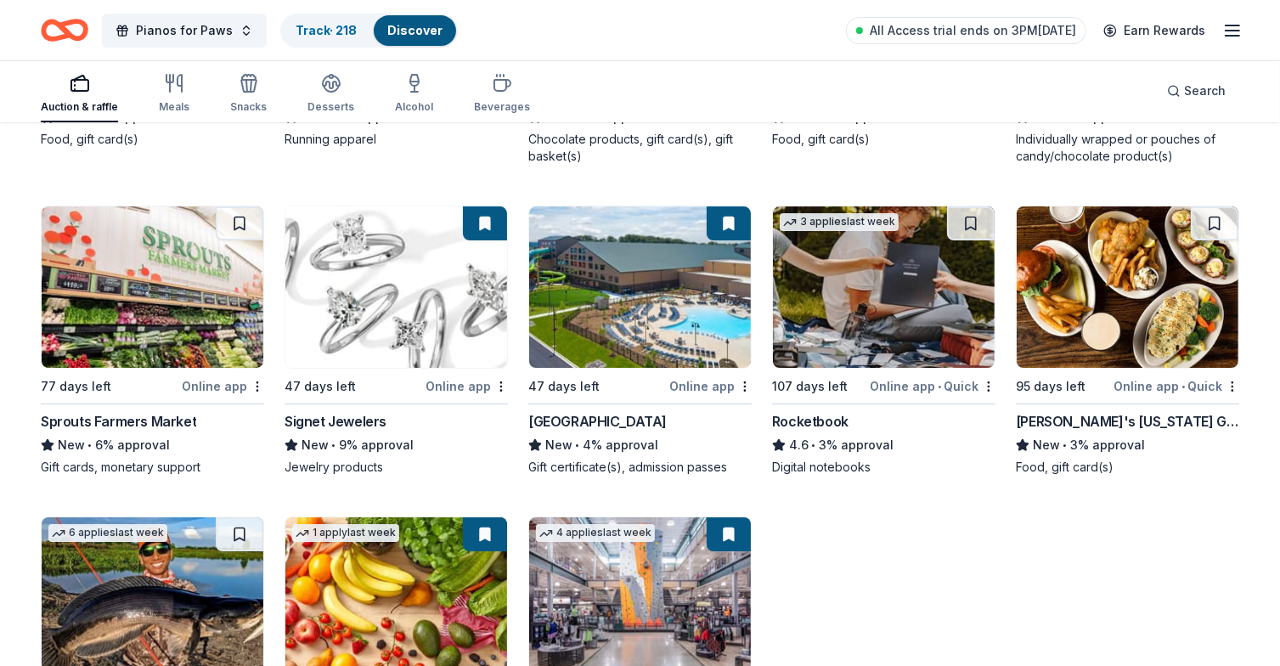
scroll to position [5926, 0]
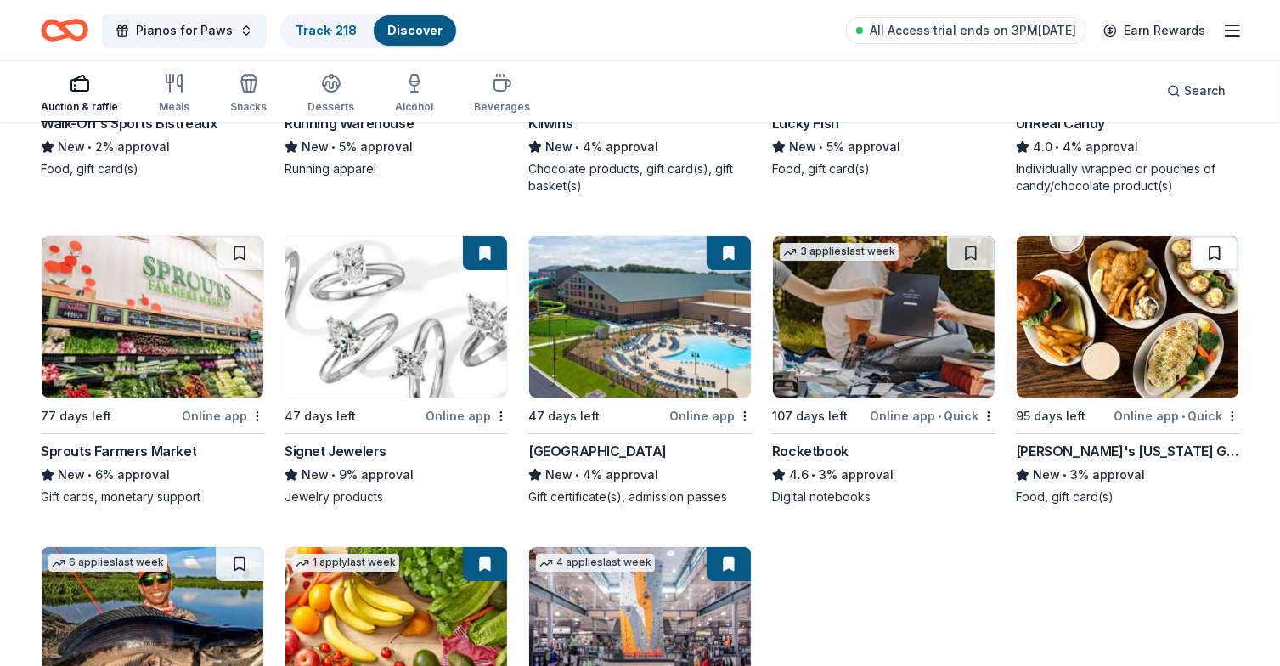
click at [1221, 247] on button at bounding box center [1215, 253] width 48 height 34
click at [970, 247] on button at bounding box center [971, 253] width 48 height 34
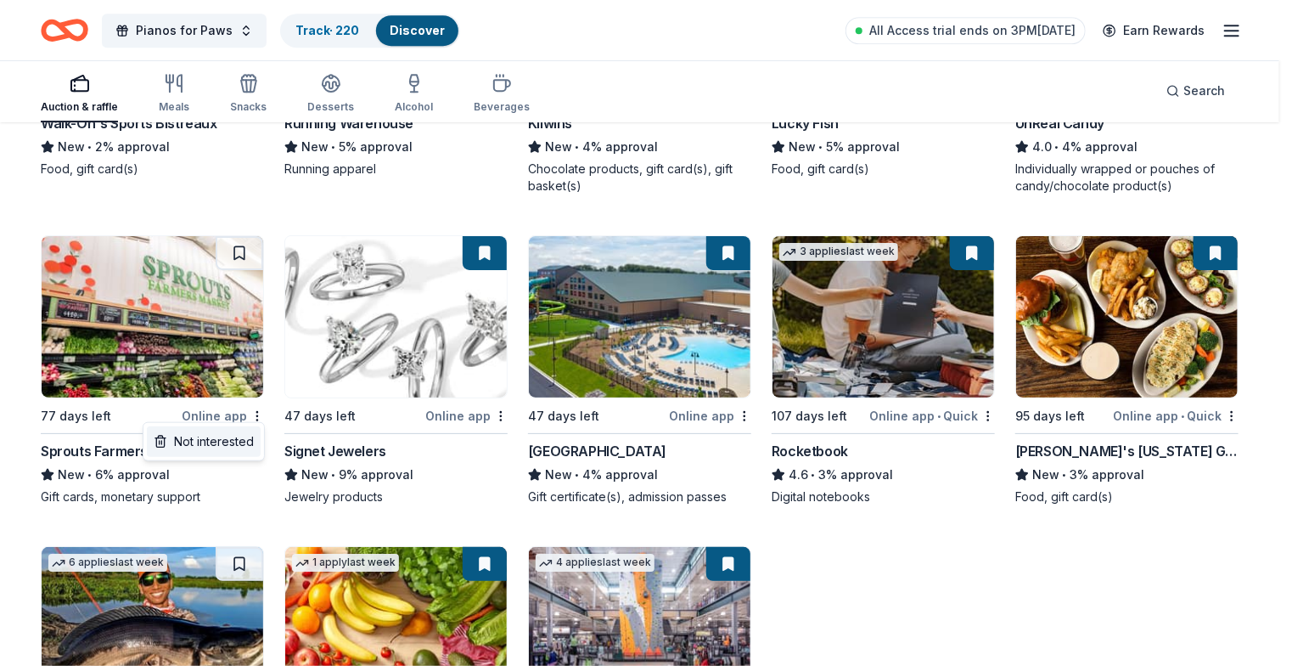
click at [197, 449] on div "Not interested" at bounding box center [204, 441] width 114 height 31
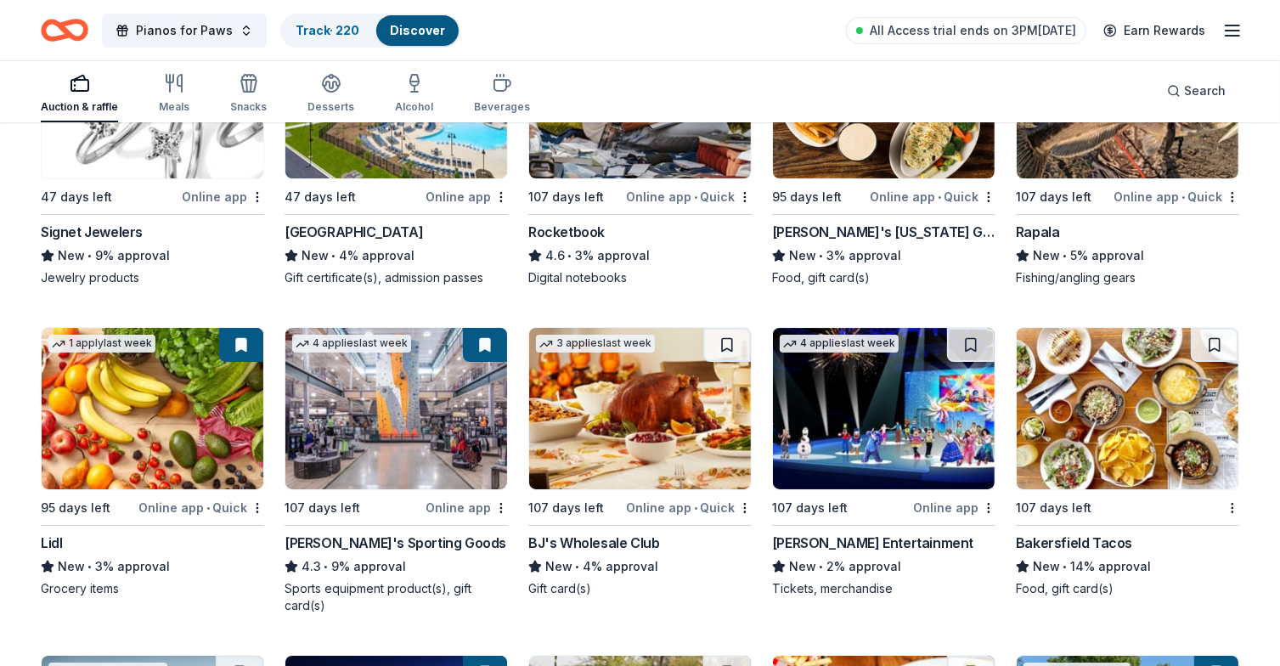
scroll to position [6181, 0]
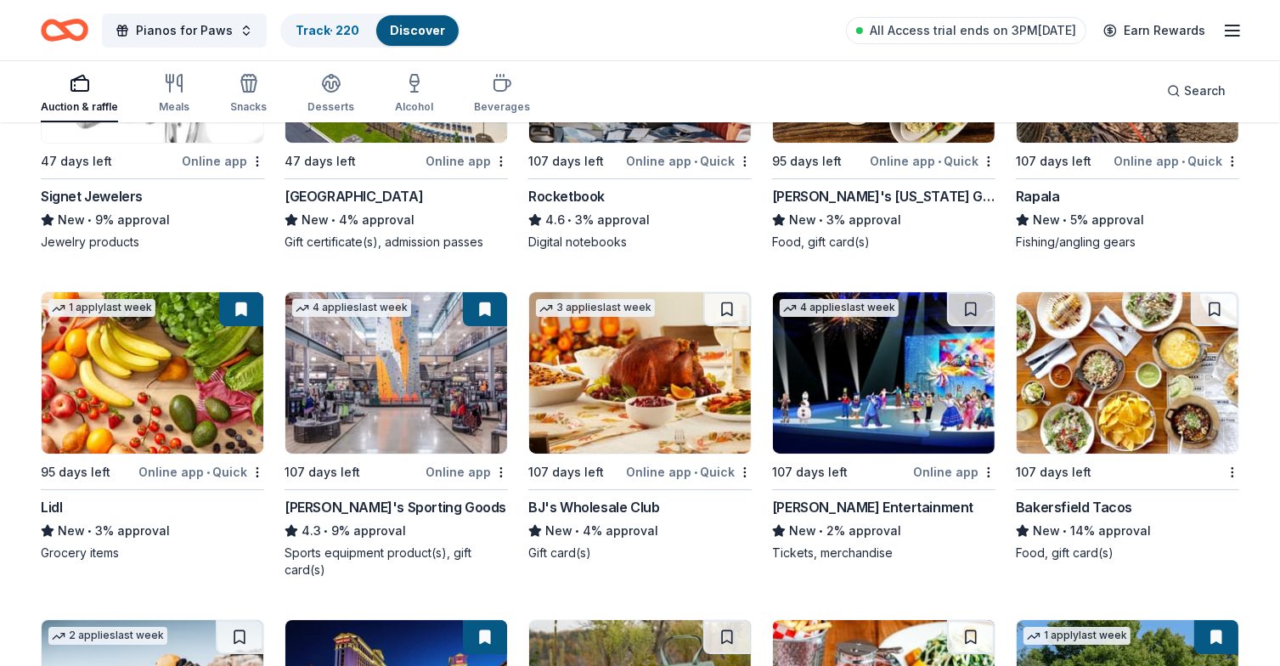
click at [1212, 462] on div "107 days left" at bounding box center [1117, 471] width 203 height 21
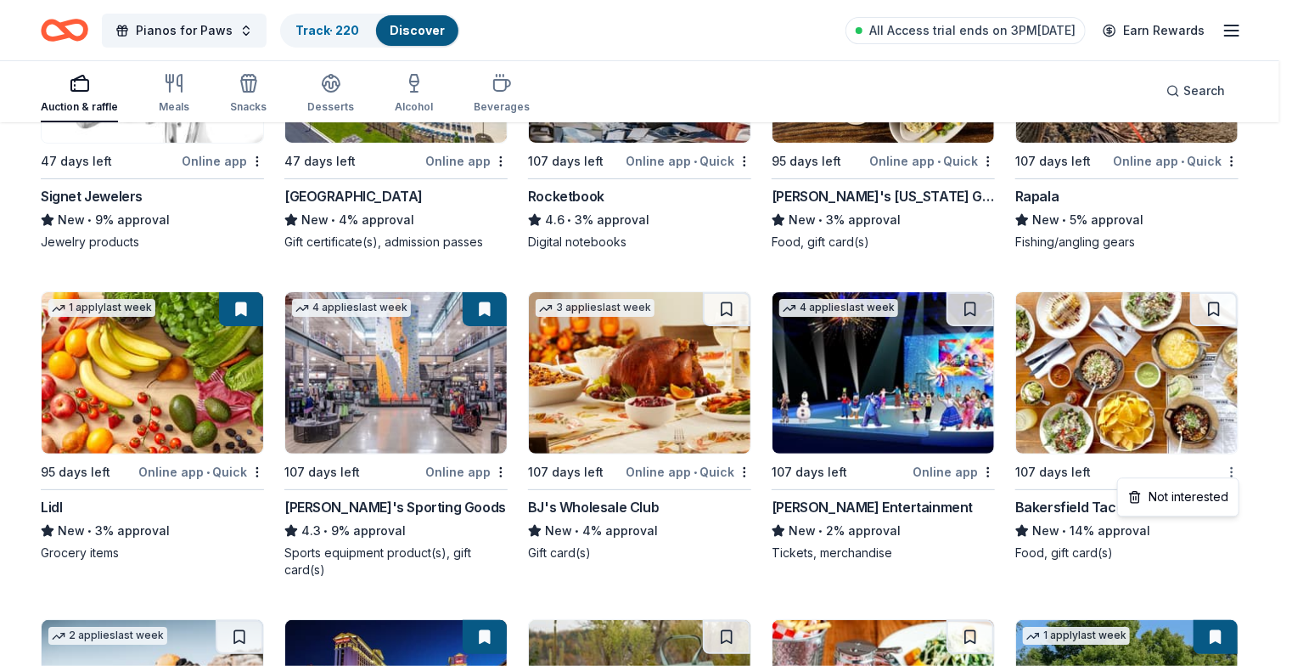
click at [1208, 498] on div "Not interested" at bounding box center [1179, 496] width 114 height 31
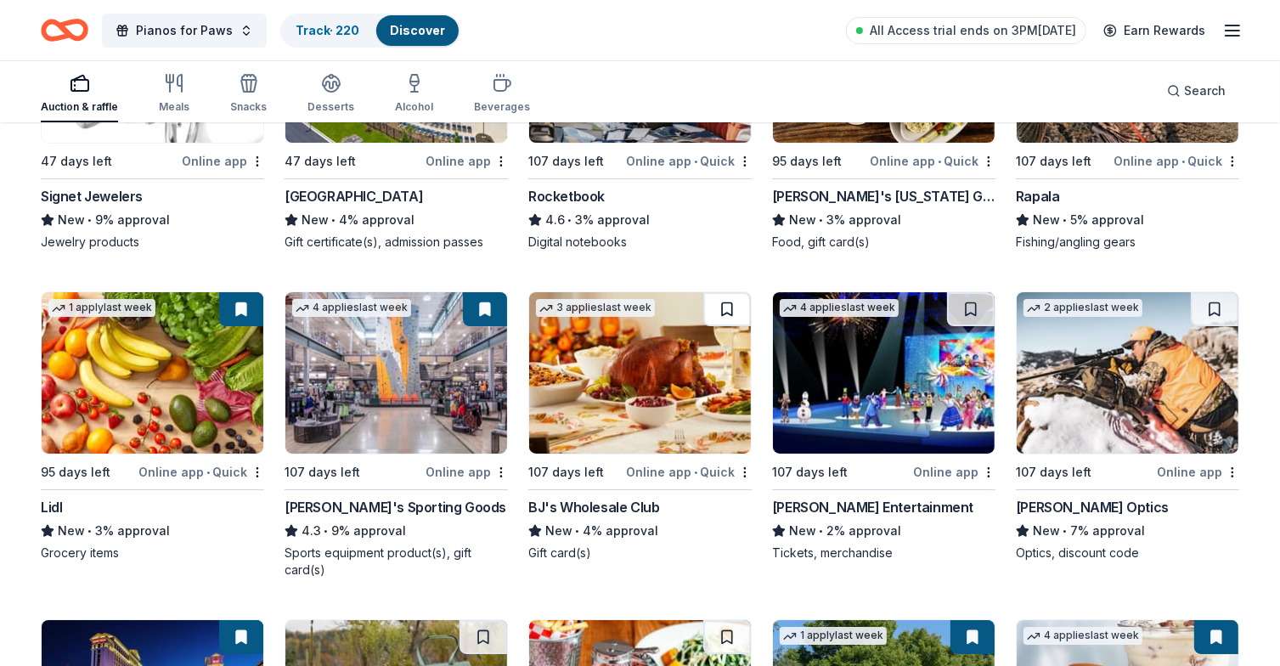
click at [736, 303] on button at bounding box center [727, 309] width 48 height 34
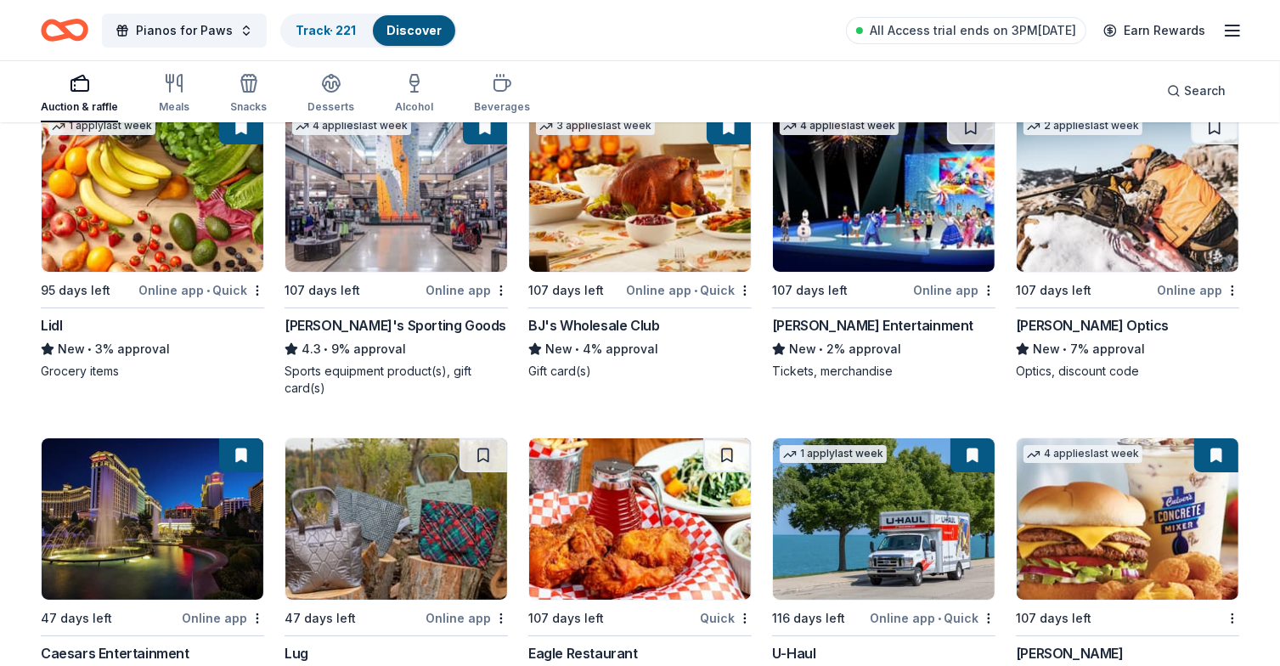
scroll to position [6351, 0]
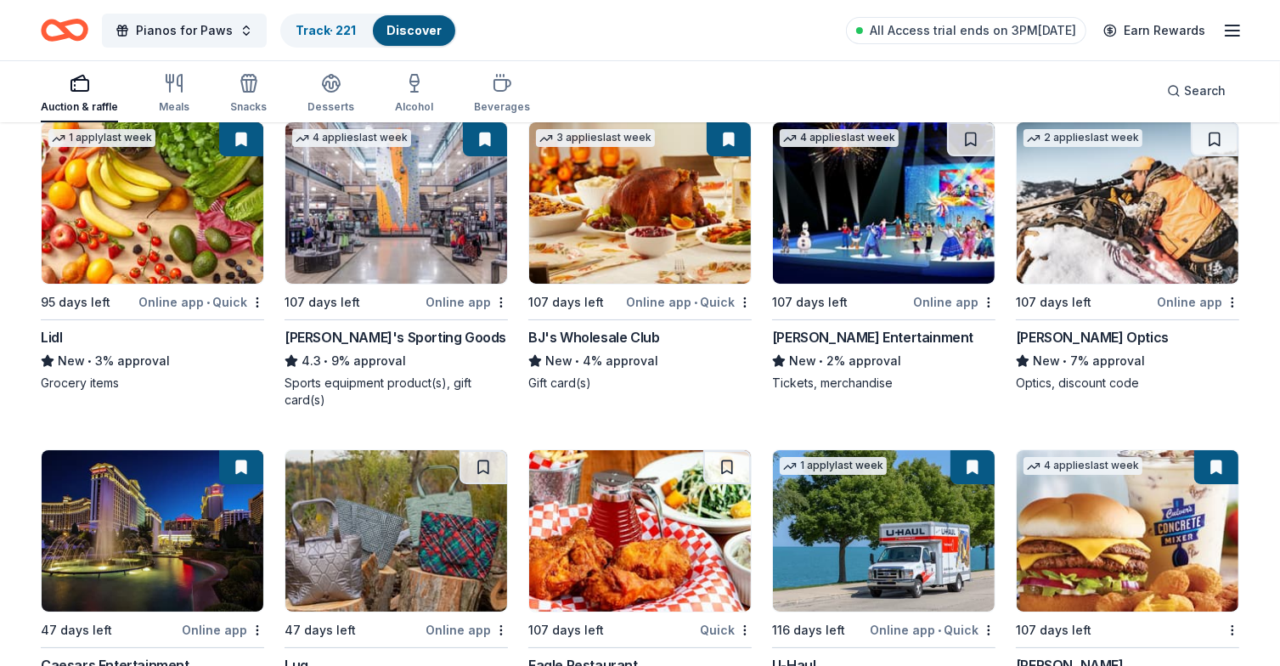
click at [723, 135] on button at bounding box center [729, 139] width 44 height 34
click at [717, 142] on button at bounding box center [729, 139] width 44 height 34
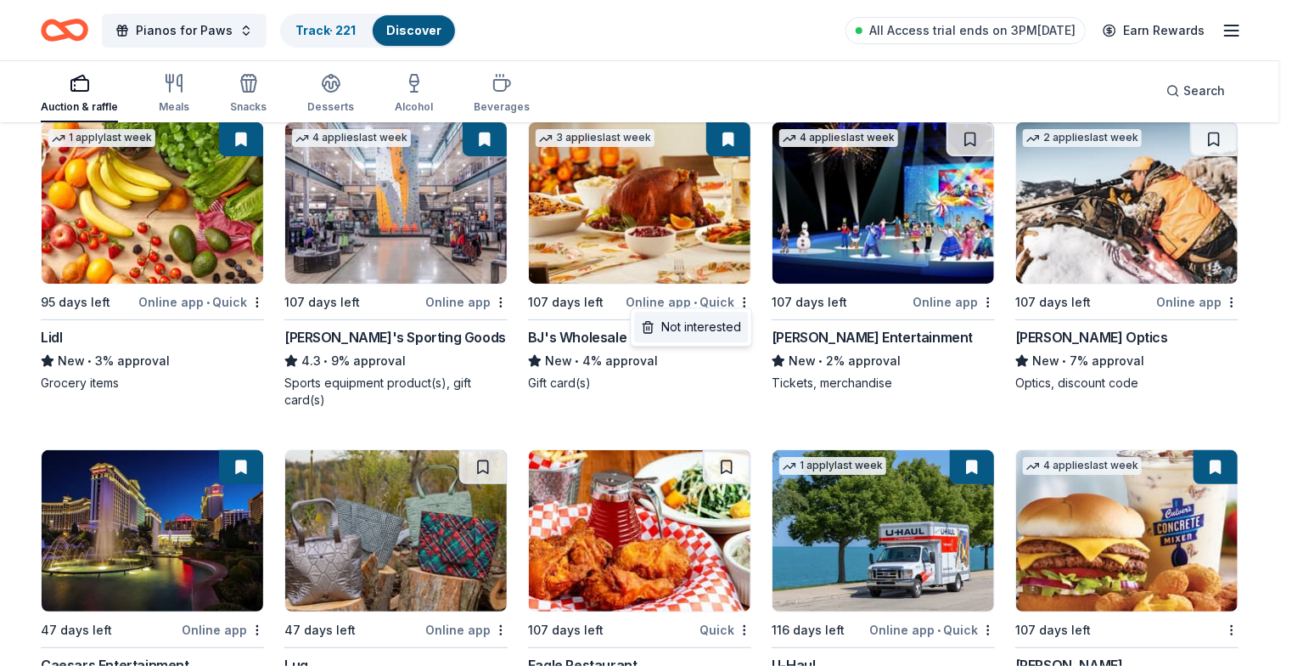
click at [713, 326] on div "Not interested" at bounding box center [691, 327] width 114 height 31
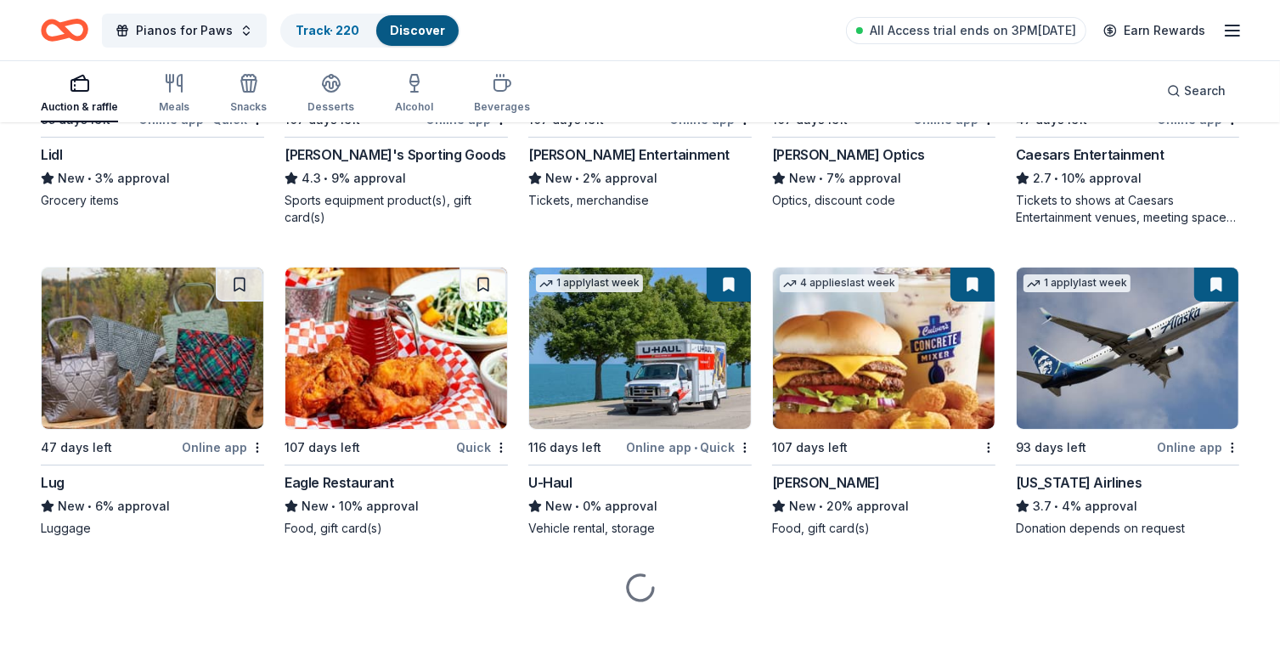
scroll to position [6535, 0]
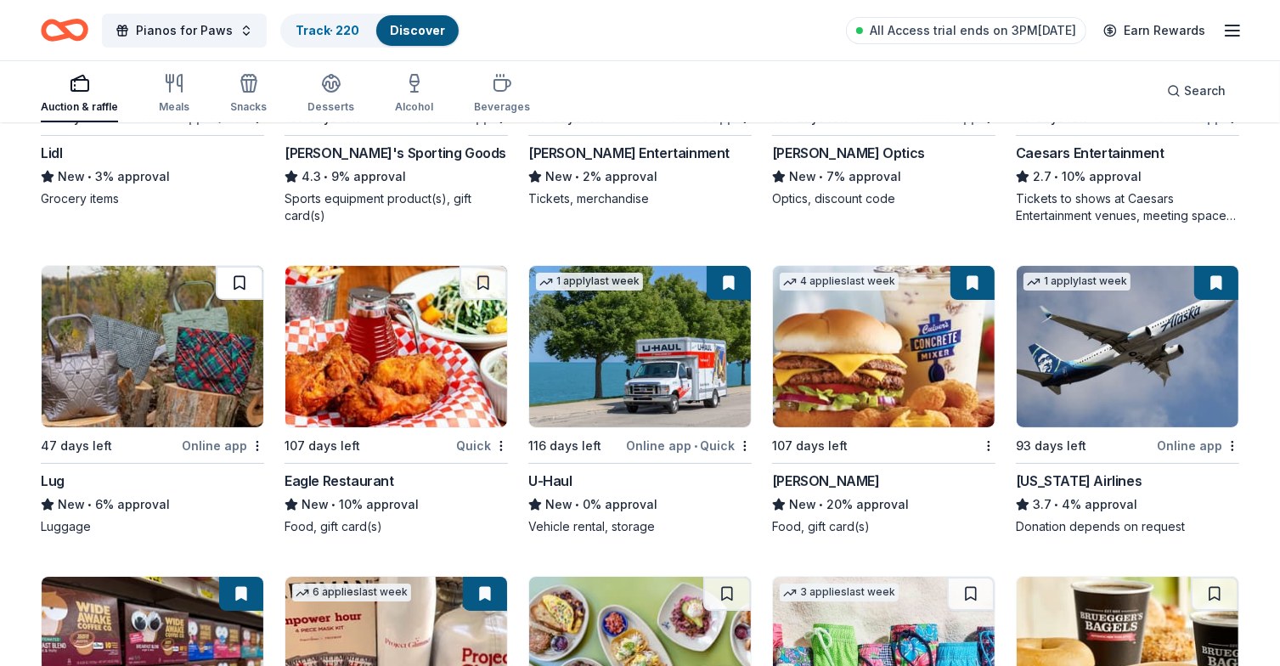
click at [247, 274] on button at bounding box center [240, 283] width 48 height 34
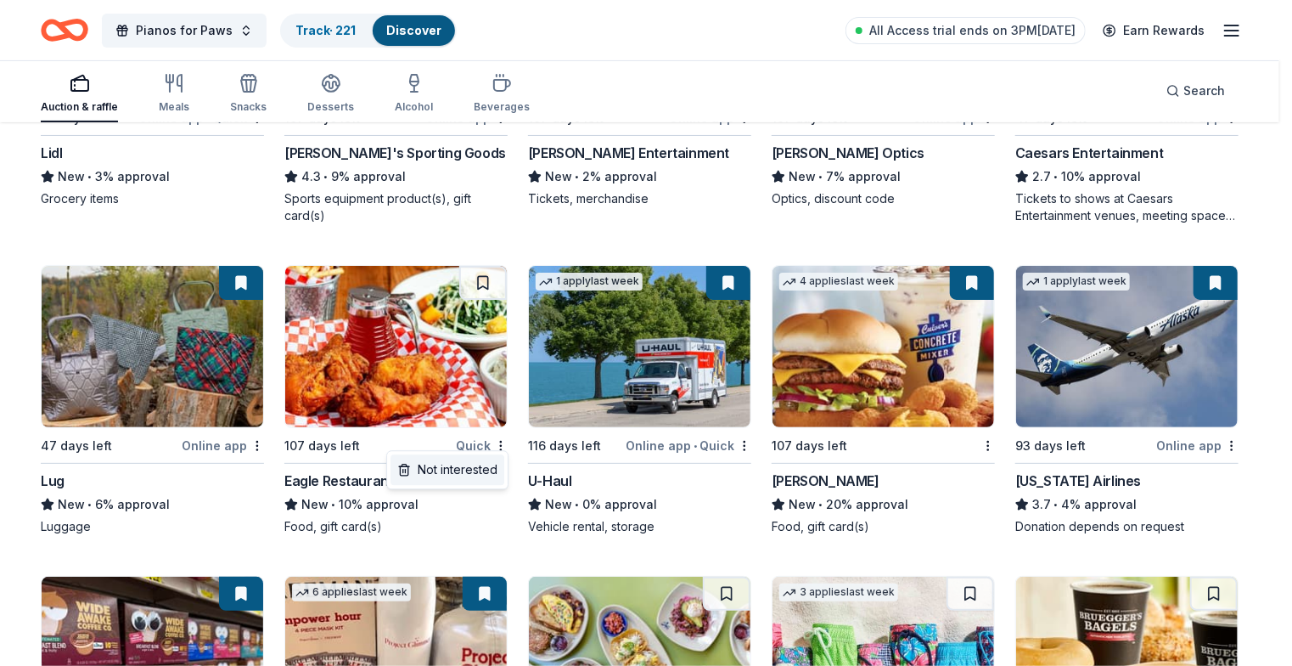
click at [461, 464] on div "Not interested" at bounding box center [448, 469] width 114 height 31
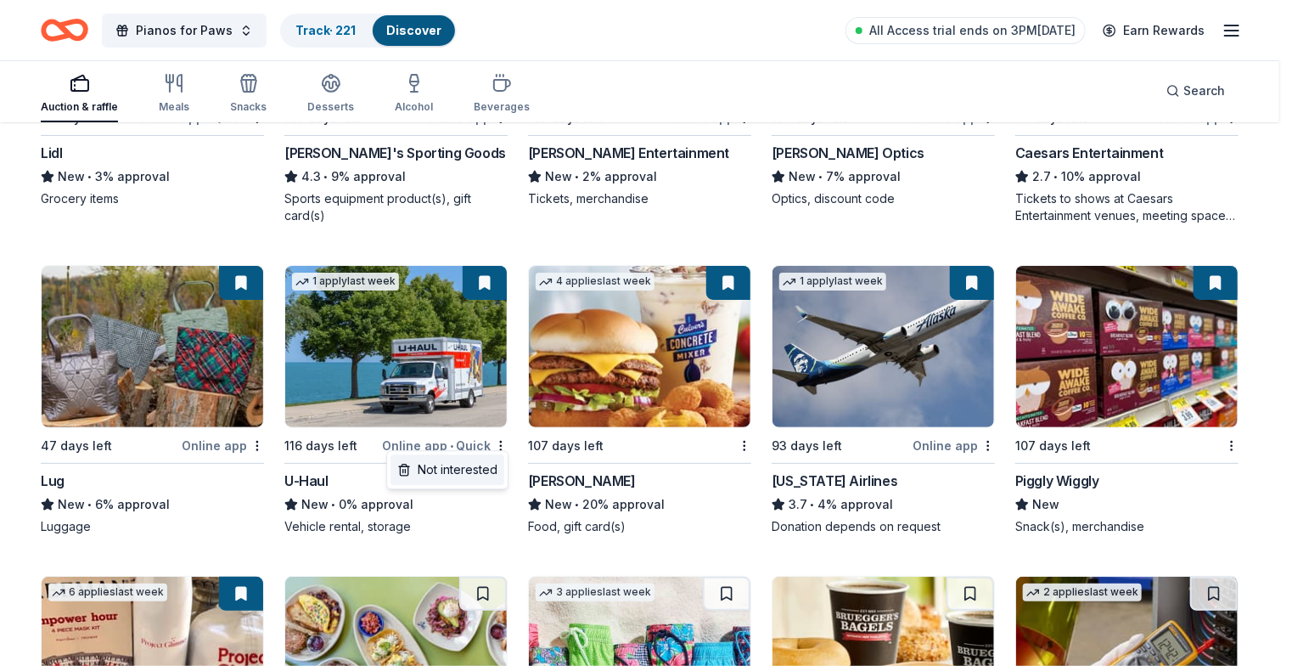
click at [444, 465] on div "Not interested" at bounding box center [448, 469] width 114 height 31
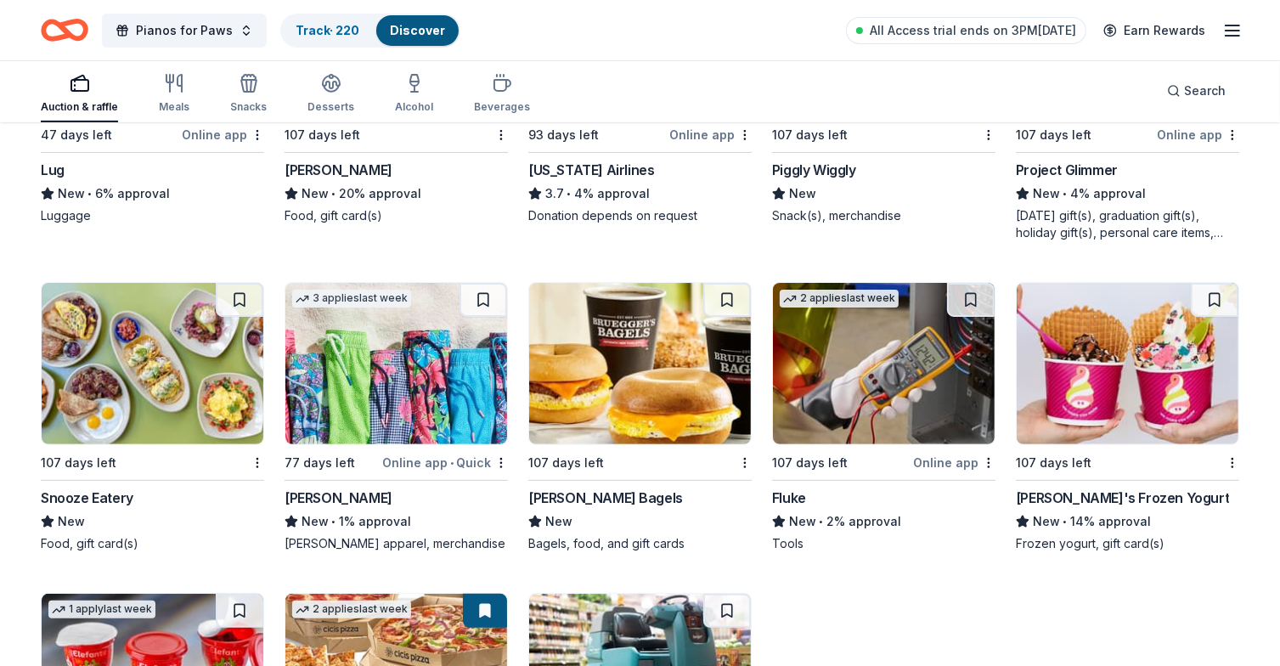
scroll to position [6875, 0]
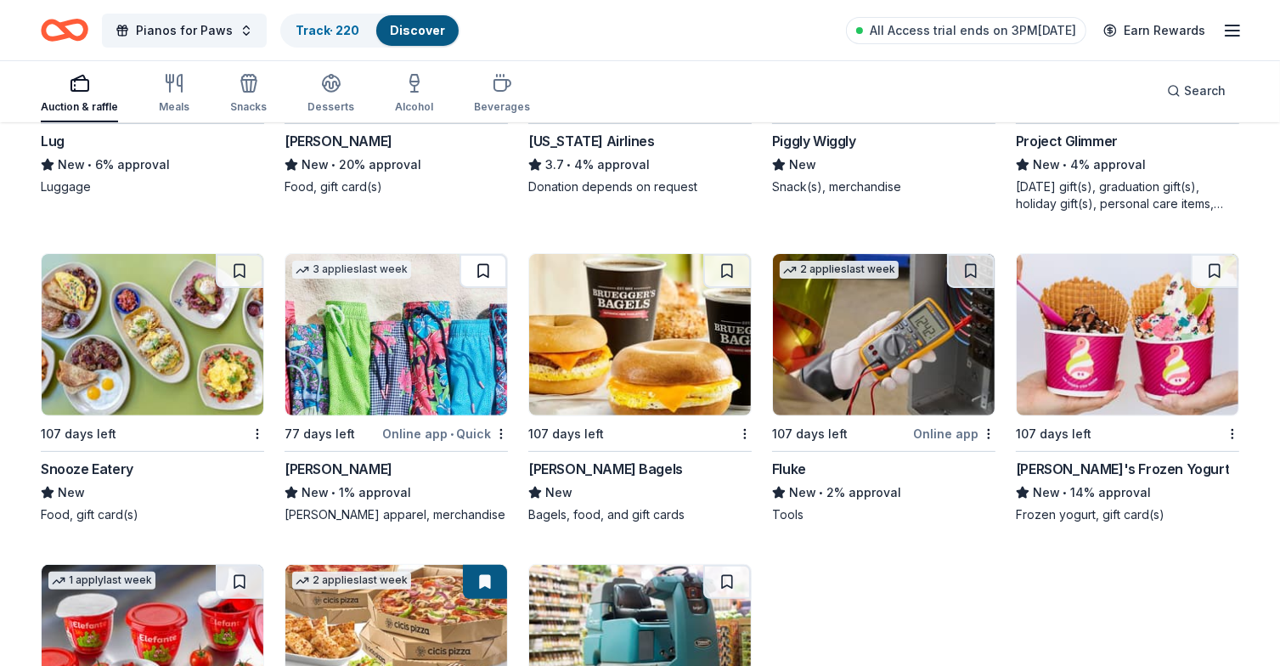
click at [482, 261] on button at bounding box center [483, 271] width 48 height 34
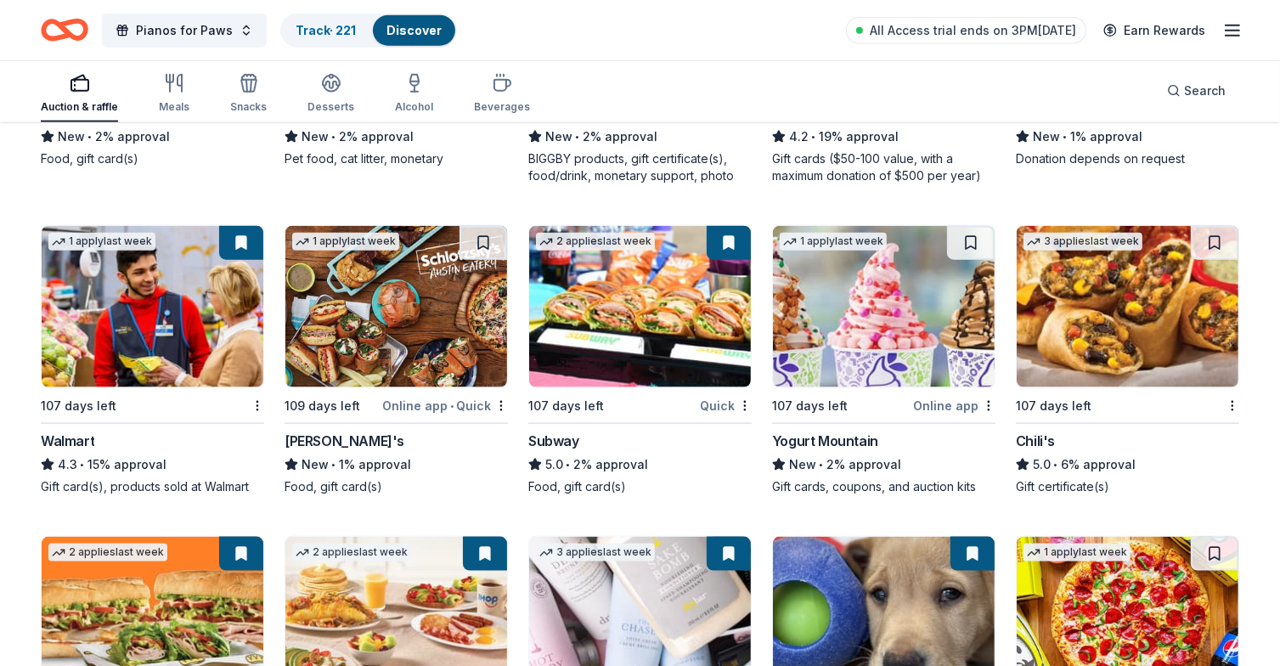
scroll to position [8526, 0]
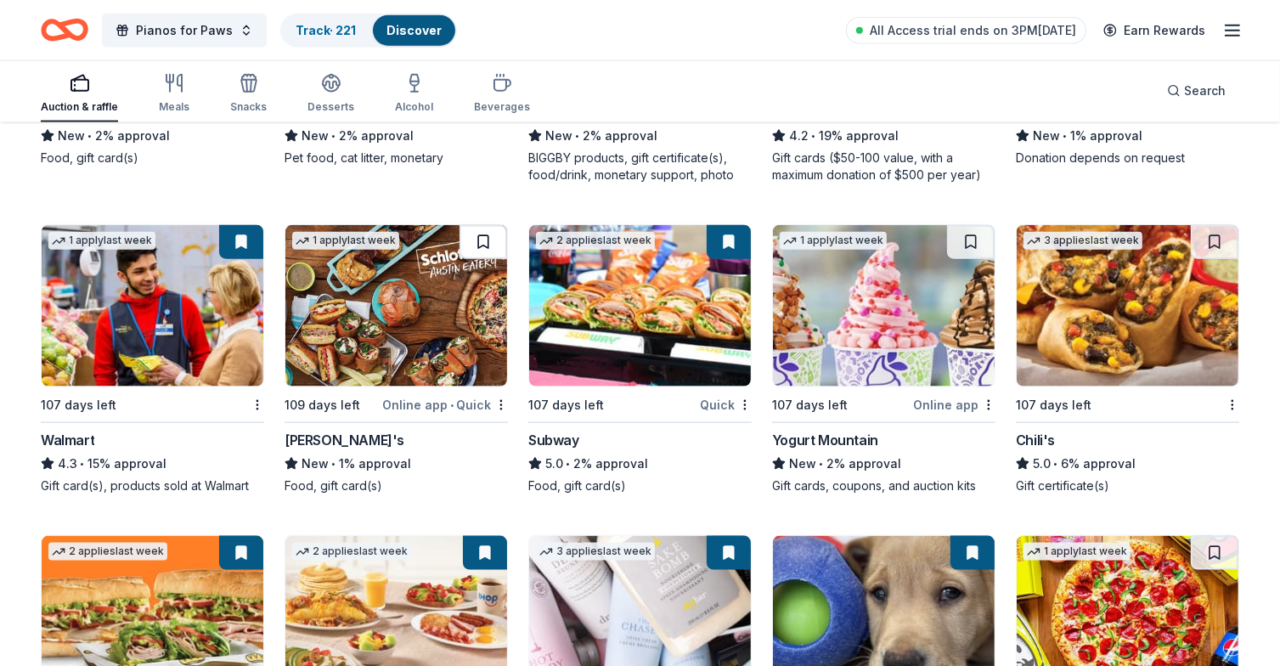
click at [481, 228] on button at bounding box center [483, 242] width 48 height 34
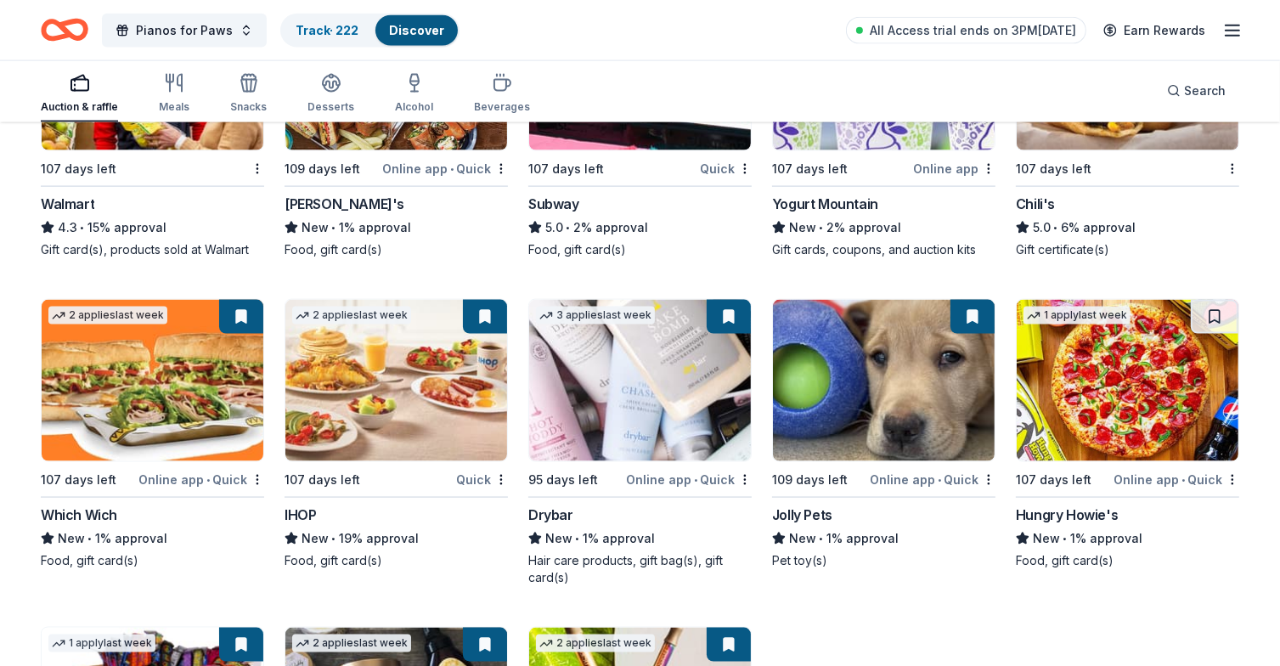
scroll to position [8781, 0]
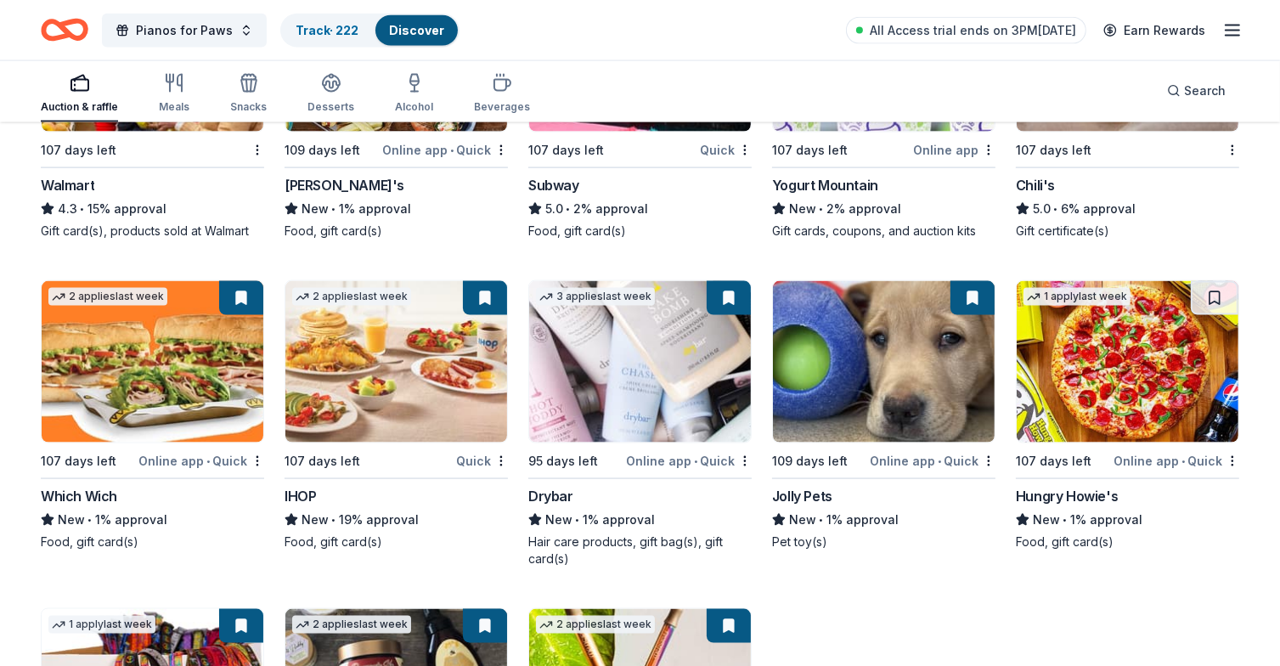
click at [224, 294] on button at bounding box center [241, 298] width 44 height 34
click at [239, 291] on button at bounding box center [241, 298] width 44 height 34
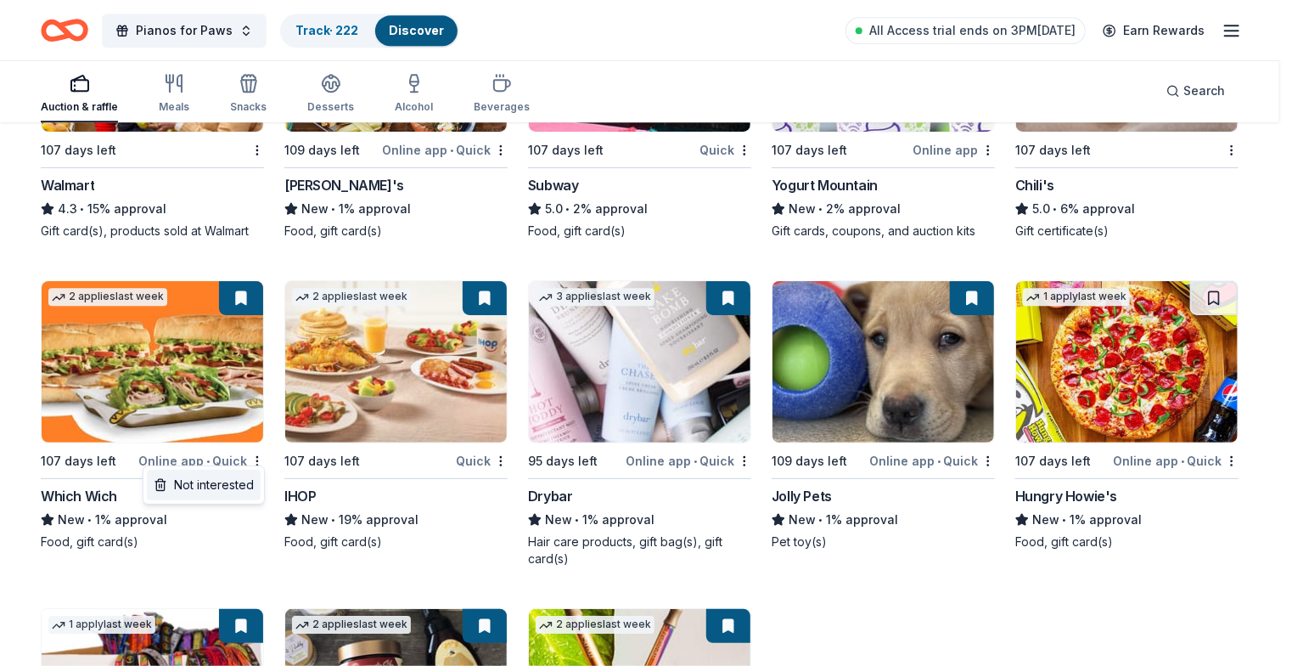
click at [231, 481] on div "Not interested" at bounding box center [204, 485] width 114 height 31
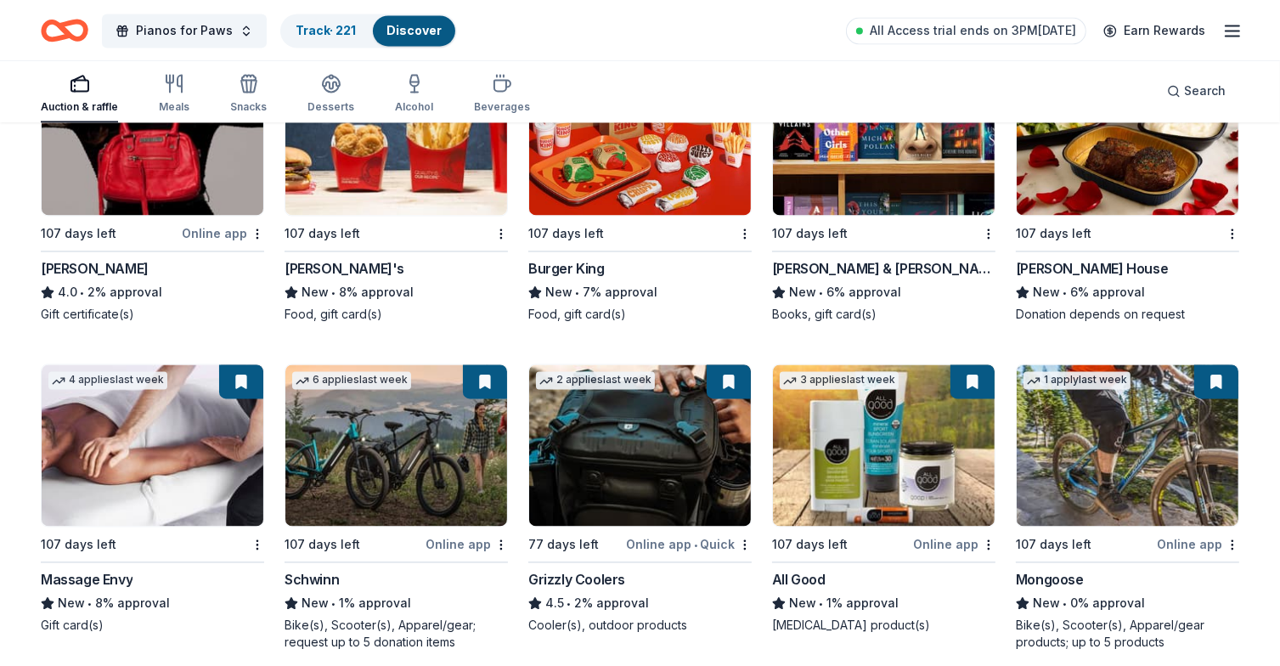
scroll to position [9662, 0]
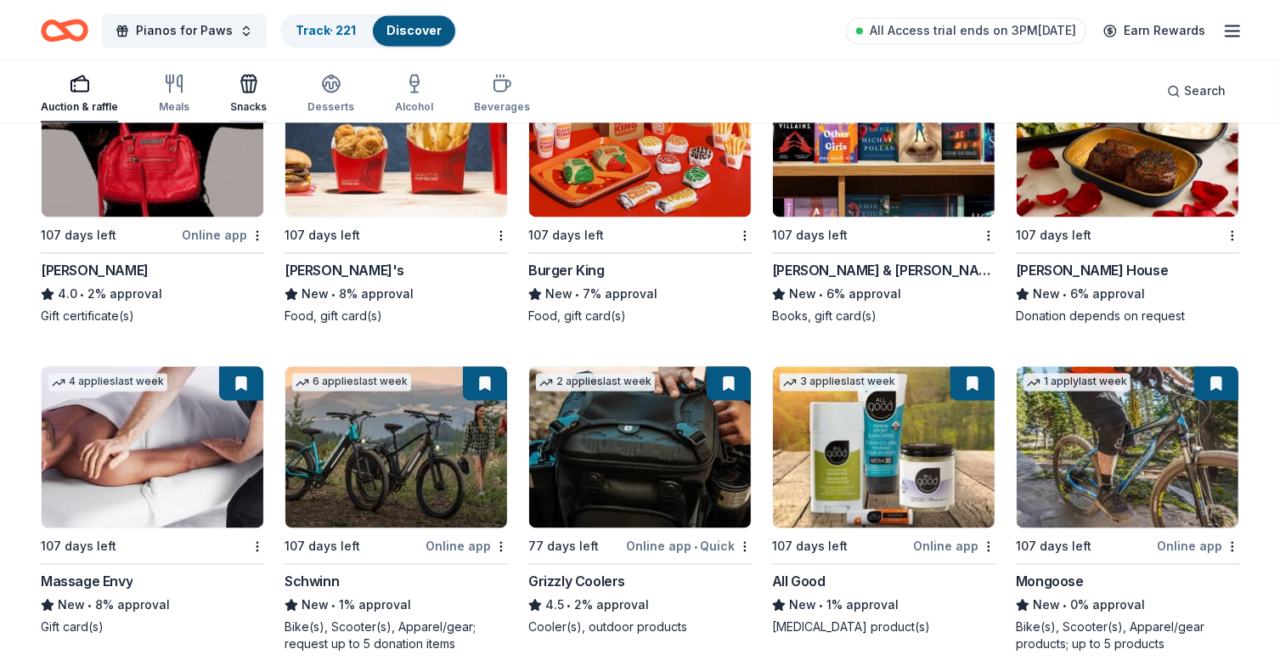
click at [241, 89] on icon "button" at bounding box center [248, 86] width 15 height 12
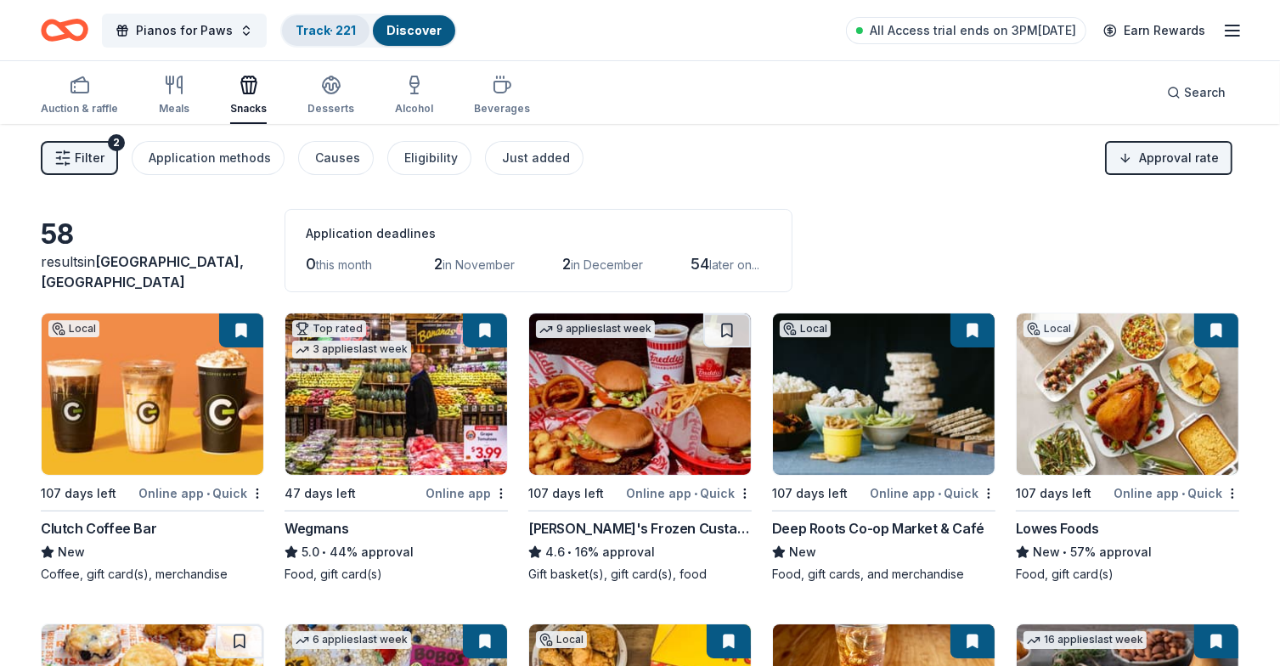
click at [316, 30] on link "Track · 221" at bounding box center [326, 30] width 60 height 14
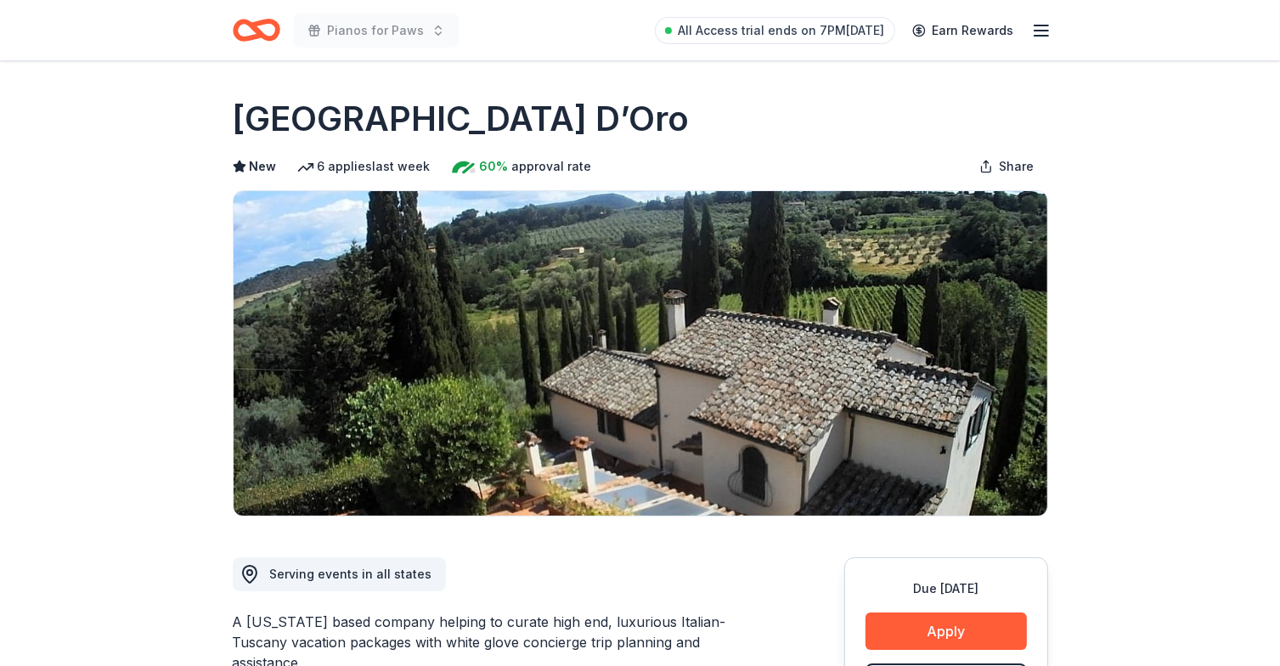
drag, startPoint x: 231, startPoint y: 110, endPoint x: 414, endPoint y: 111, distance: 183.4
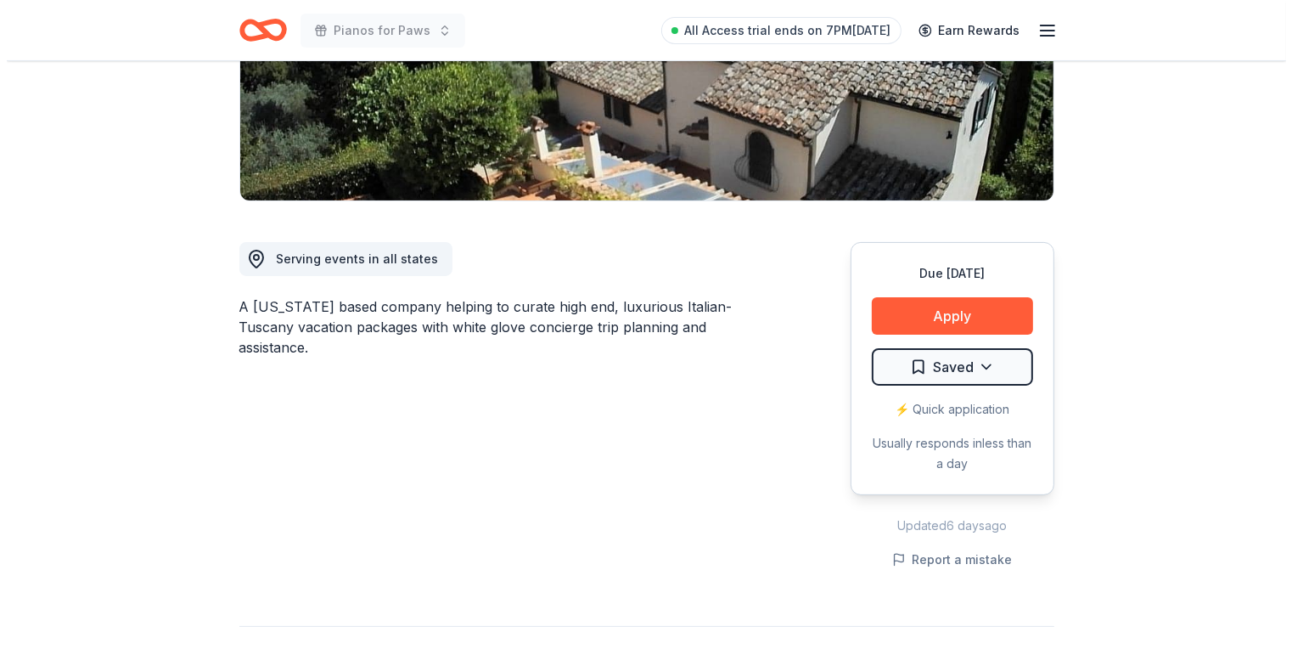
scroll to position [340, 0]
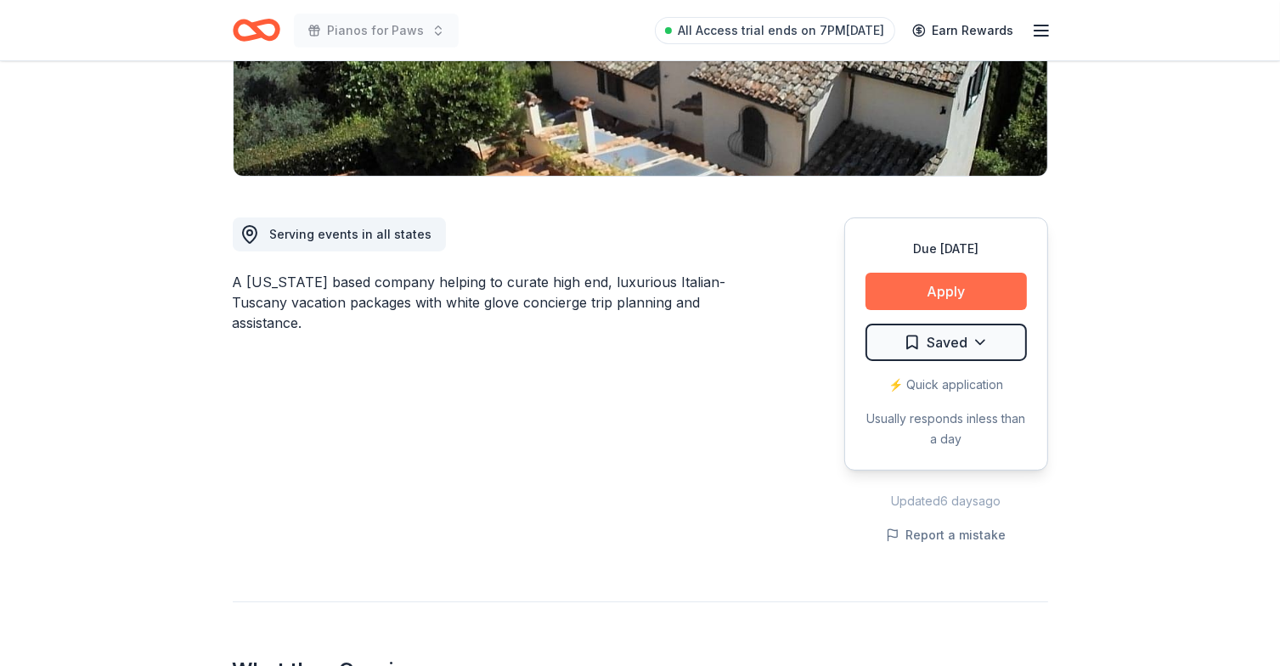
click at [954, 307] on button "Apply" at bounding box center [945, 291] width 161 height 37
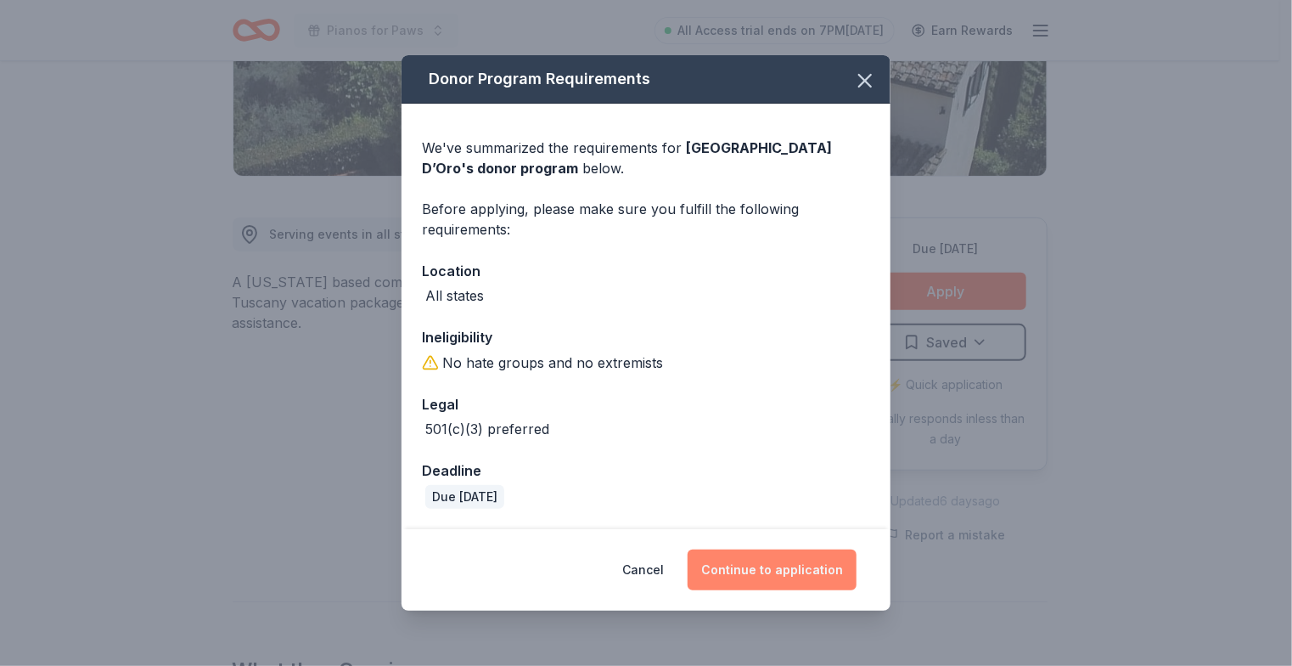
click at [810, 572] on button "Continue to application" at bounding box center [772, 569] width 169 height 41
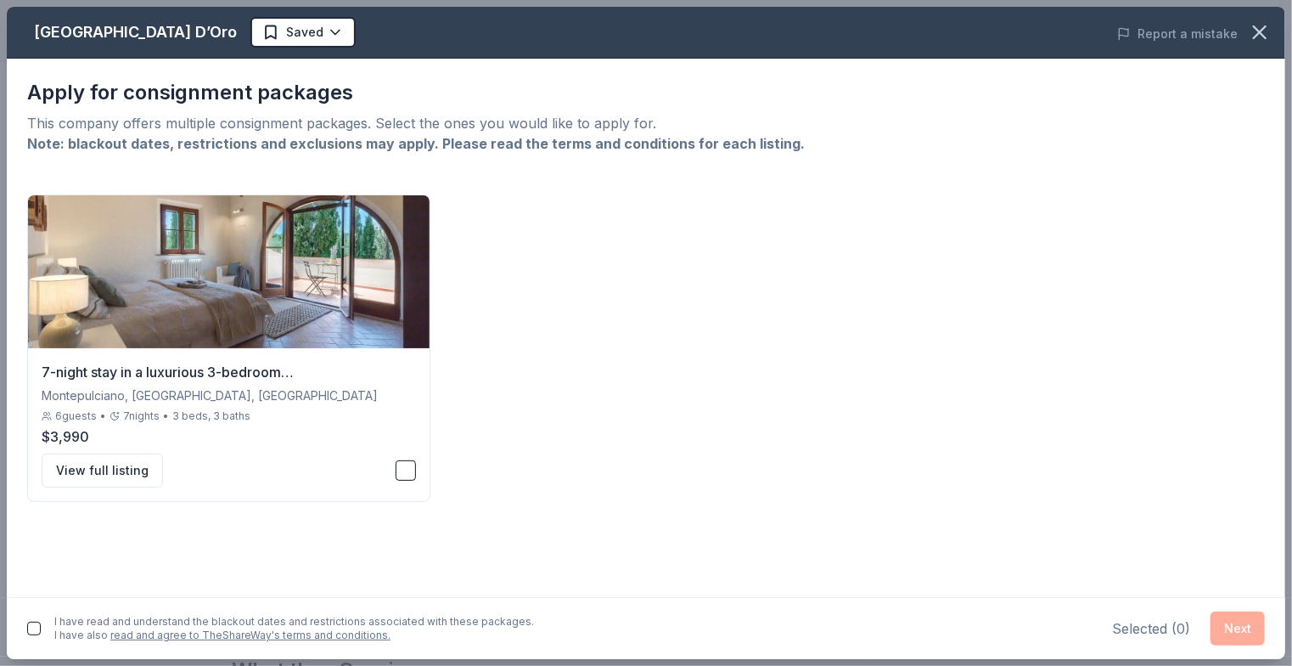
drag, startPoint x: 29, startPoint y: 36, endPoint x: 149, endPoint y: 31, distance: 119.8
click at [148, 31] on div "[GEOGRAPHIC_DATA] D’Oro Saved" at bounding box center [391, 32] width 768 height 31
click at [275, 370] on div "7-night stay in a luxurious 3-bedroom [GEOGRAPHIC_DATA]" at bounding box center [229, 372] width 374 height 20
click at [97, 468] on button "View full listing" at bounding box center [102, 470] width 121 height 34
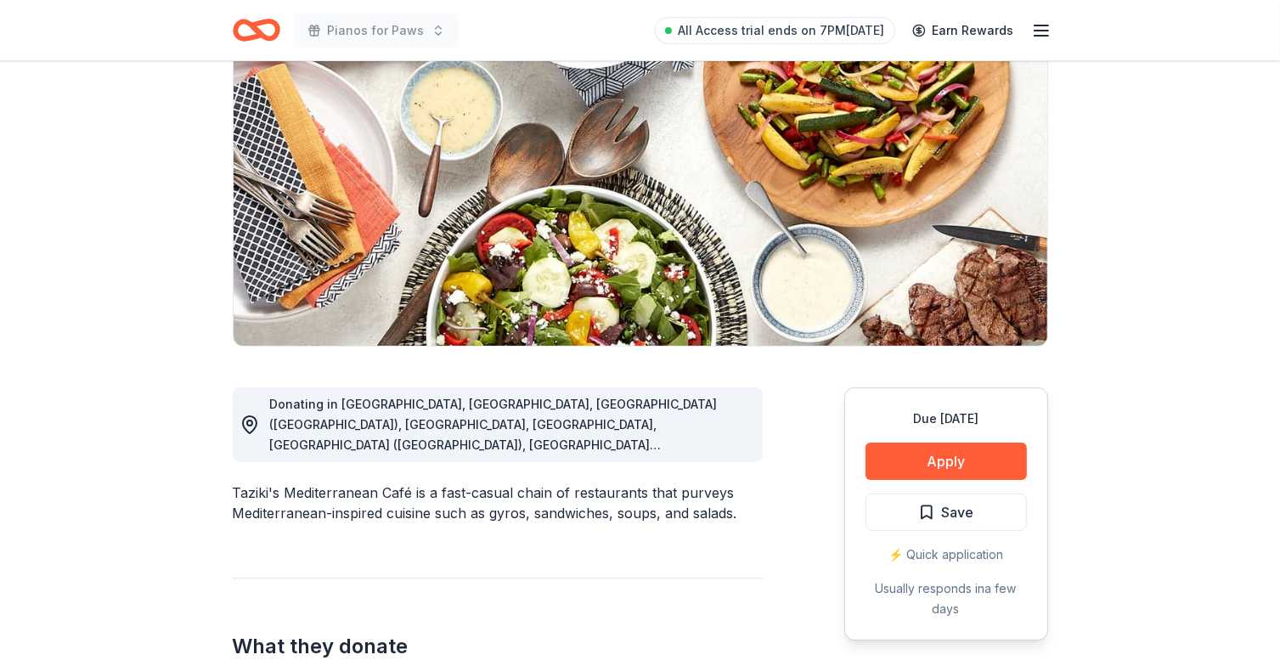
scroll to position [85, 0]
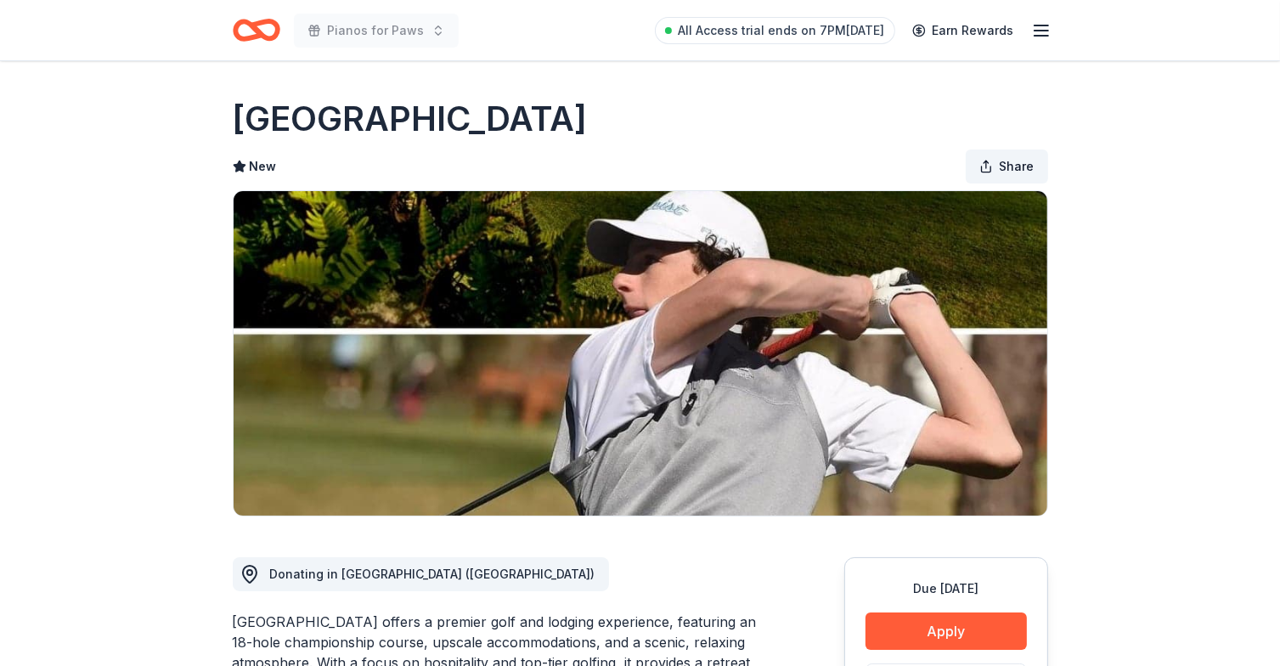
click at [1025, 169] on span "Share" at bounding box center [1016, 166] width 35 height 20
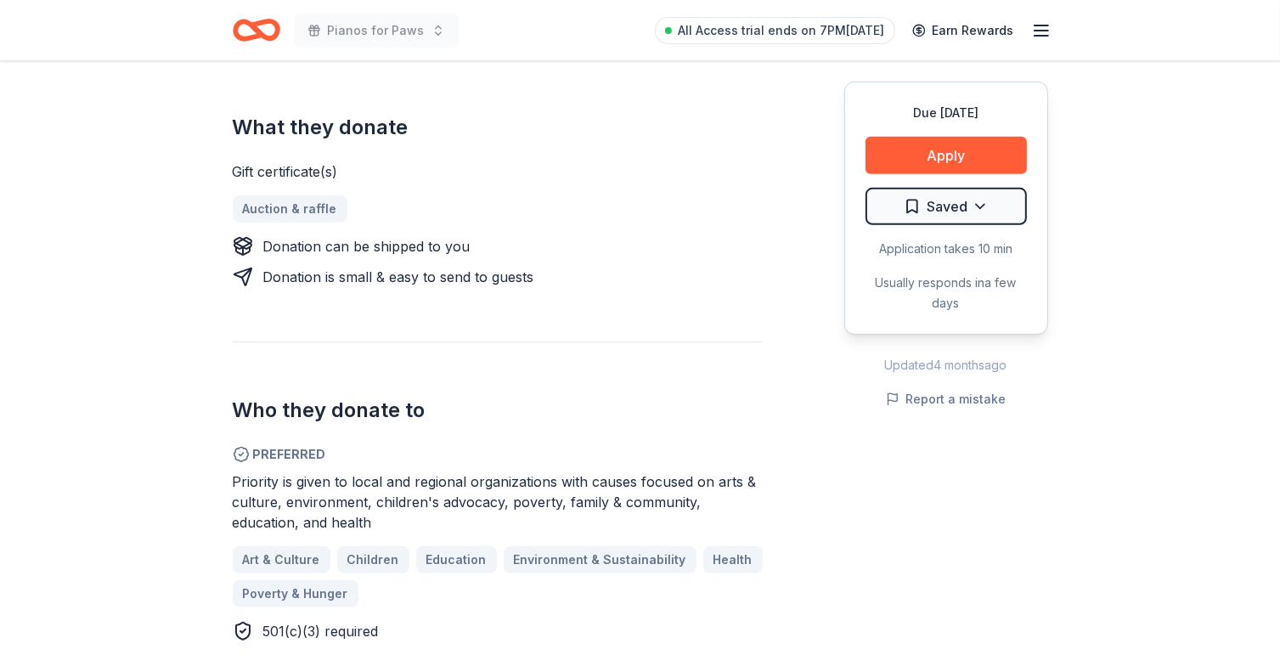
scroll to position [679, 0]
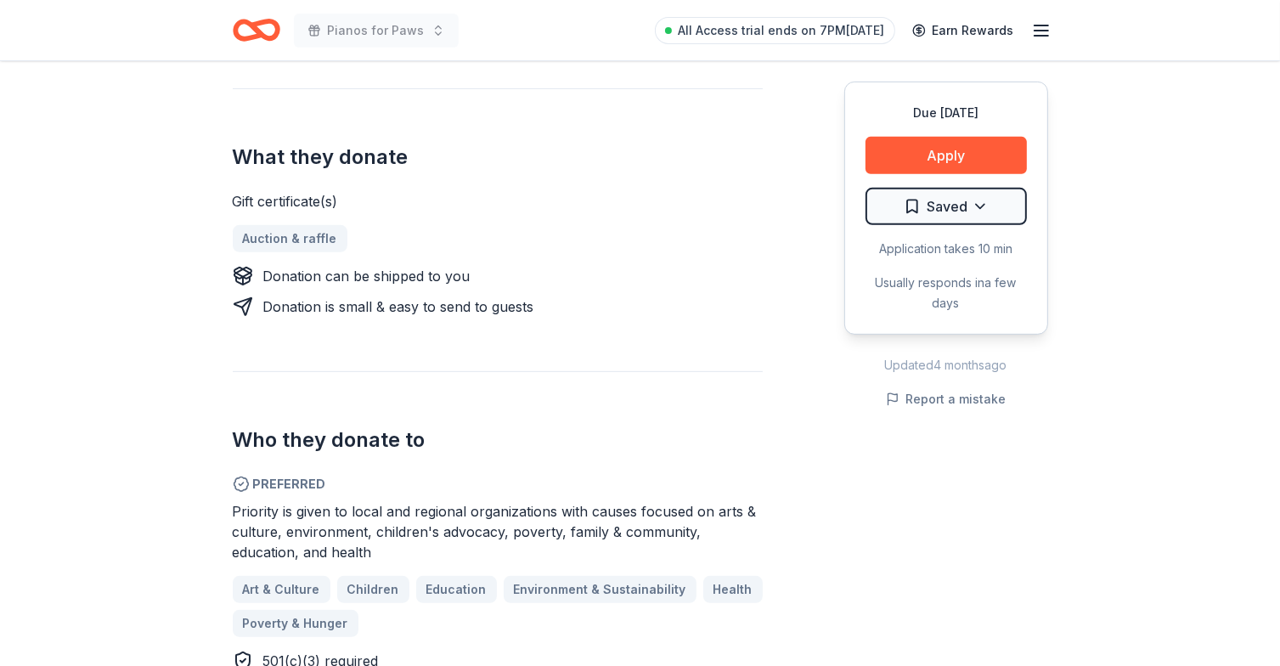
drag, startPoint x: 566, startPoint y: 374, endPoint x: 571, endPoint y: 363, distance: 12.9
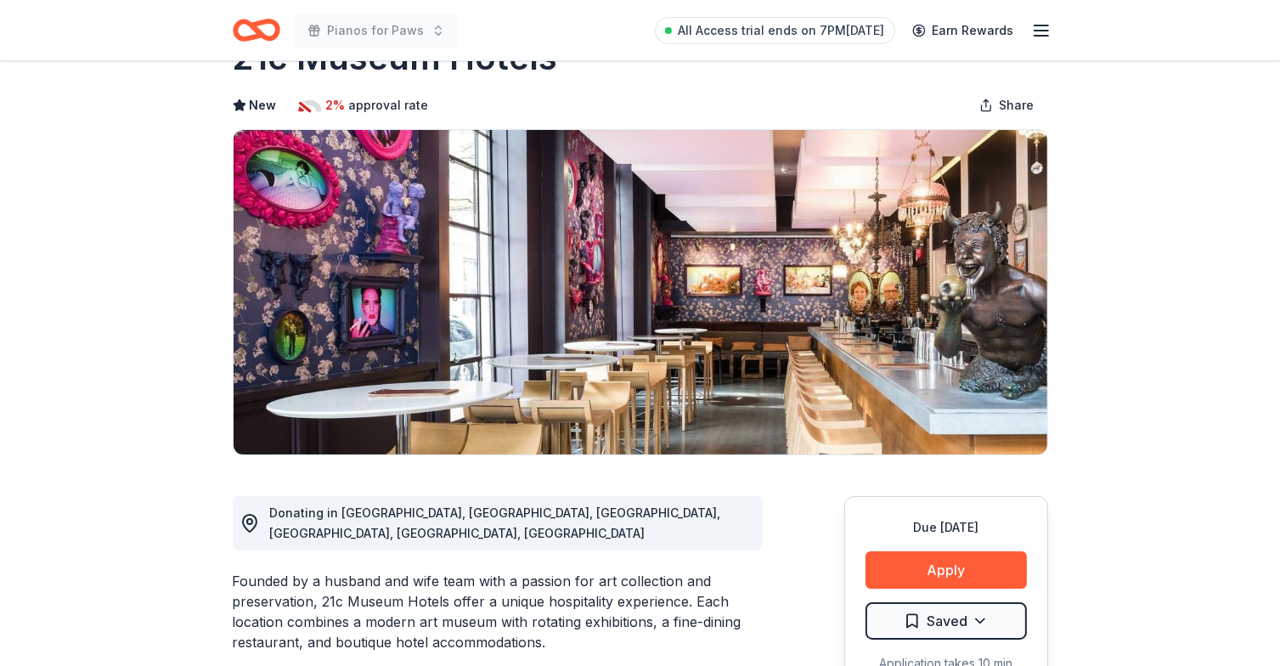
scroll to position [0, 0]
